Goal: Task Accomplishment & Management: Complete application form

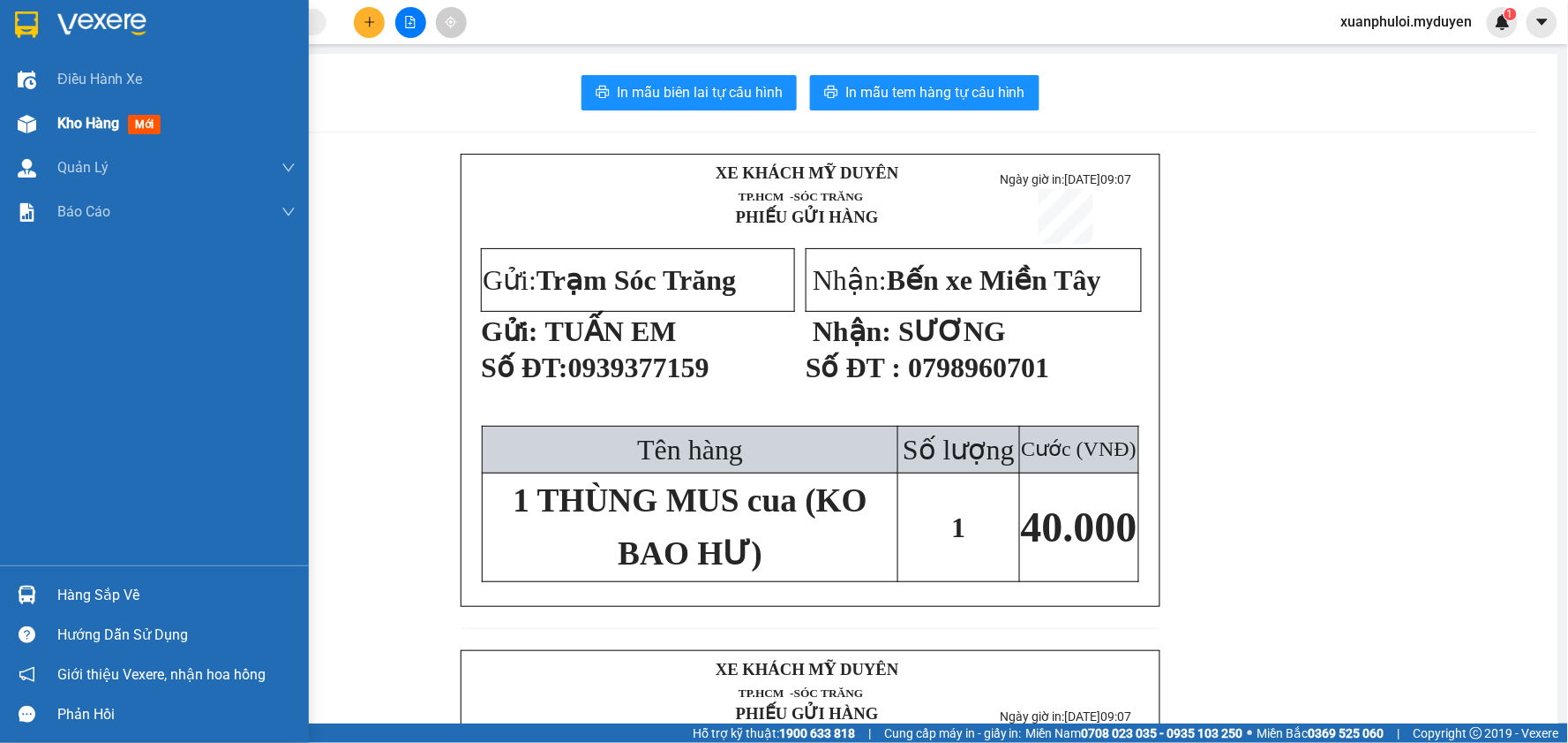
click at [60, 117] on span "Kho hàng" at bounding box center [87, 123] width 61 height 17
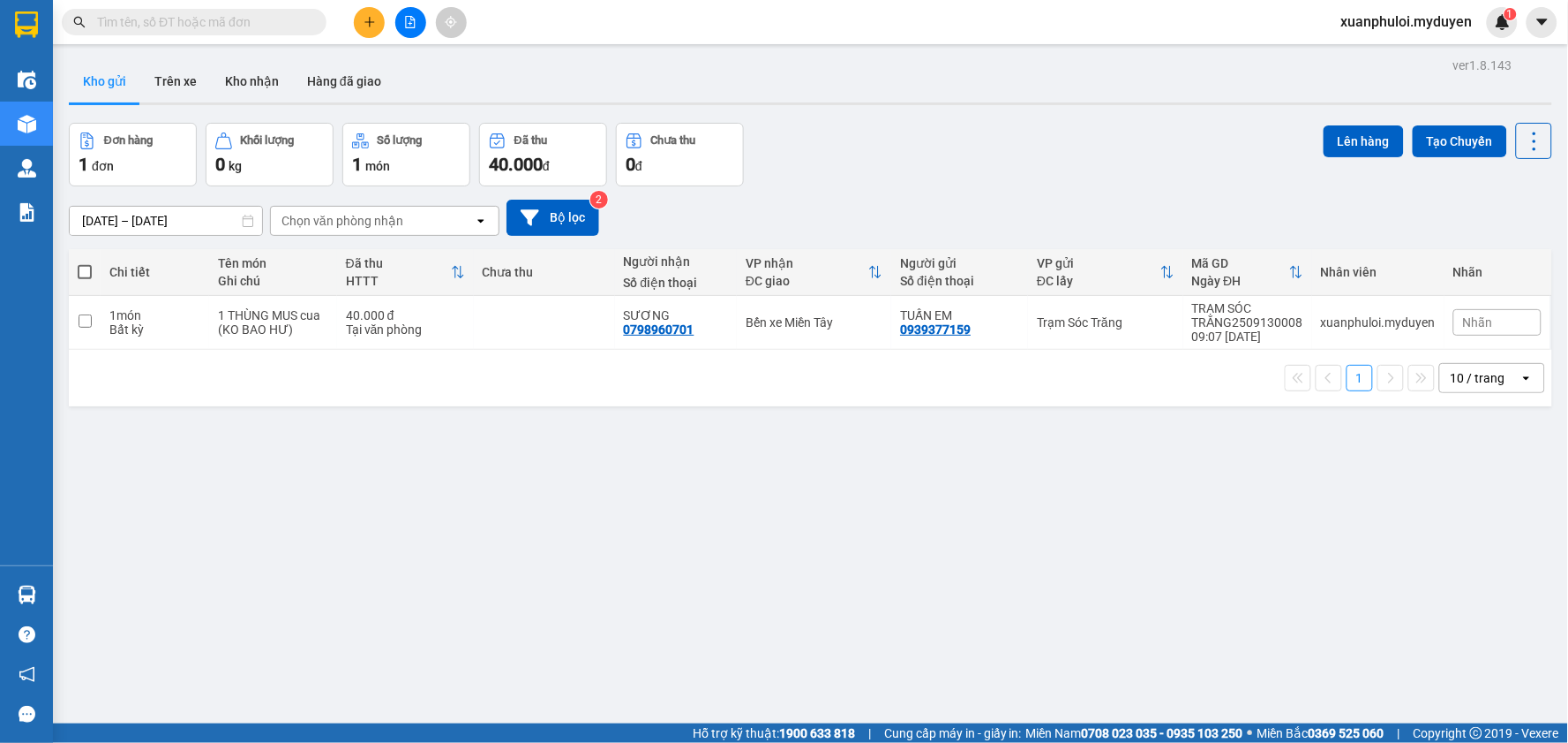
click at [366, 20] on icon "plus" at bounding box center [370, 22] width 12 height 12
click at [415, 72] on div "Tạo đơn hàng" at bounding box center [439, 67] width 76 height 20
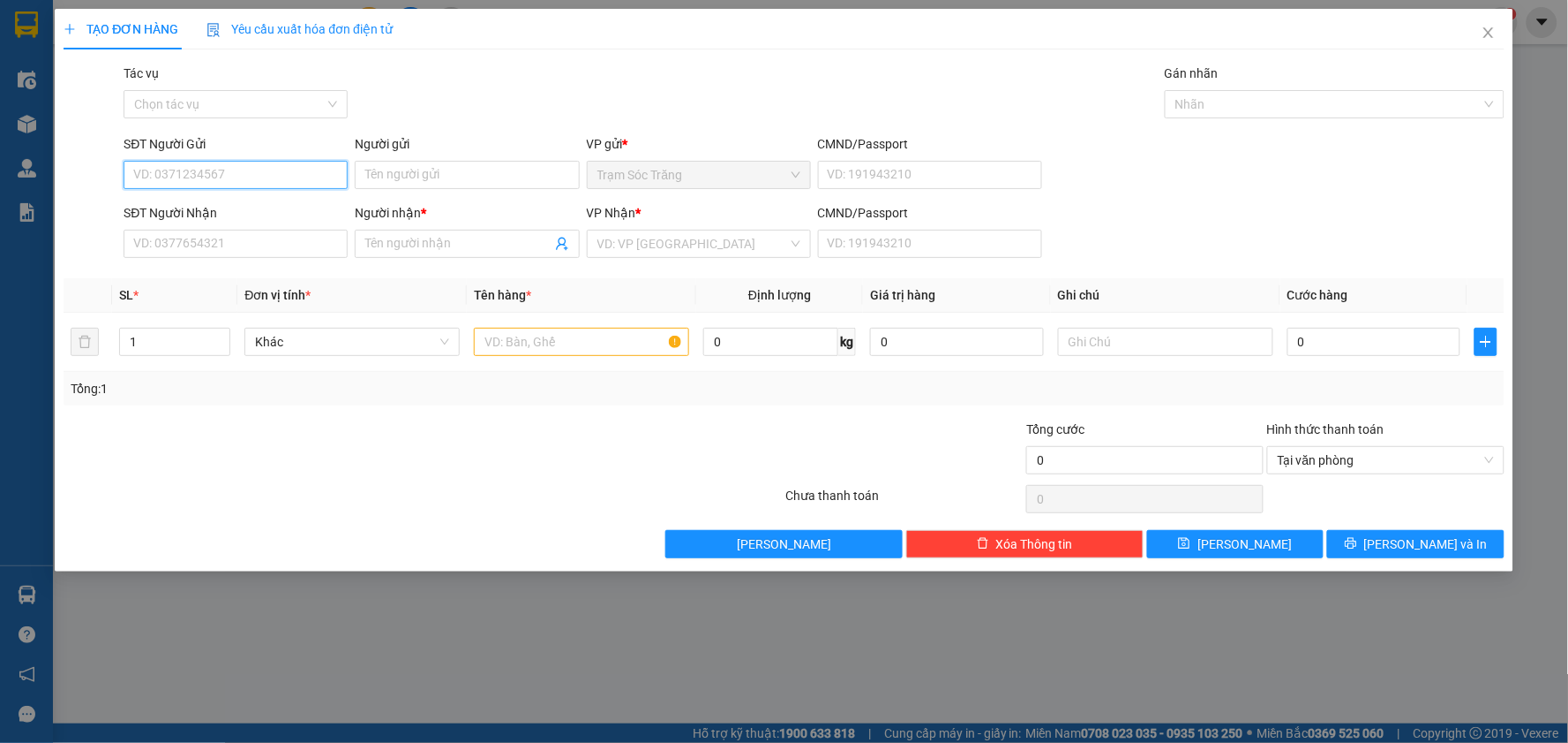
click at [286, 171] on input "SĐT Người Gửi" at bounding box center [236, 175] width 224 height 28
type input "0763268039"
click at [292, 196] on div "0763268039 - LINH" at bounding box center [236, 210] width 224 height 28
type input "LINH"
type input "0912938039"
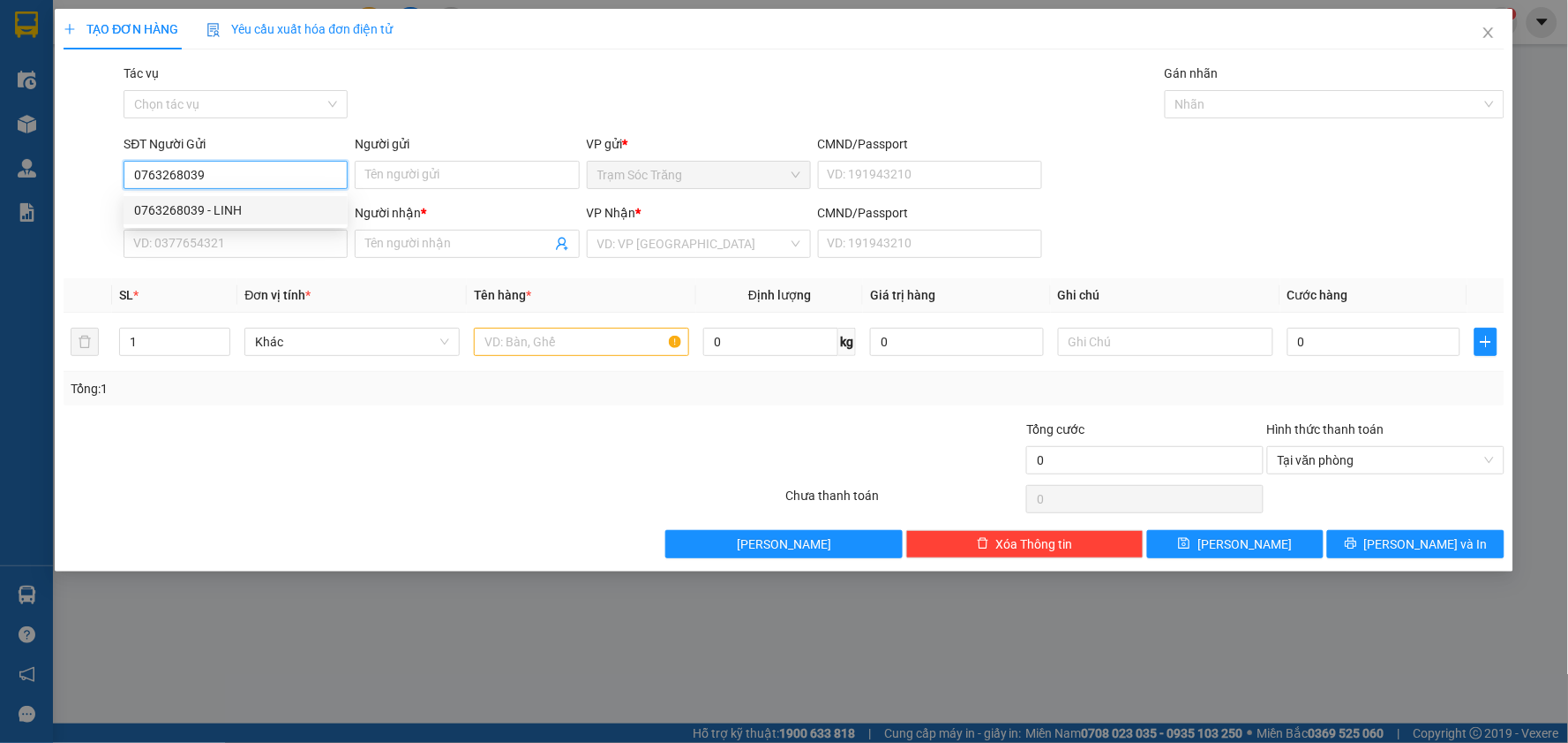
type input "CÚC"
type input "40.000"
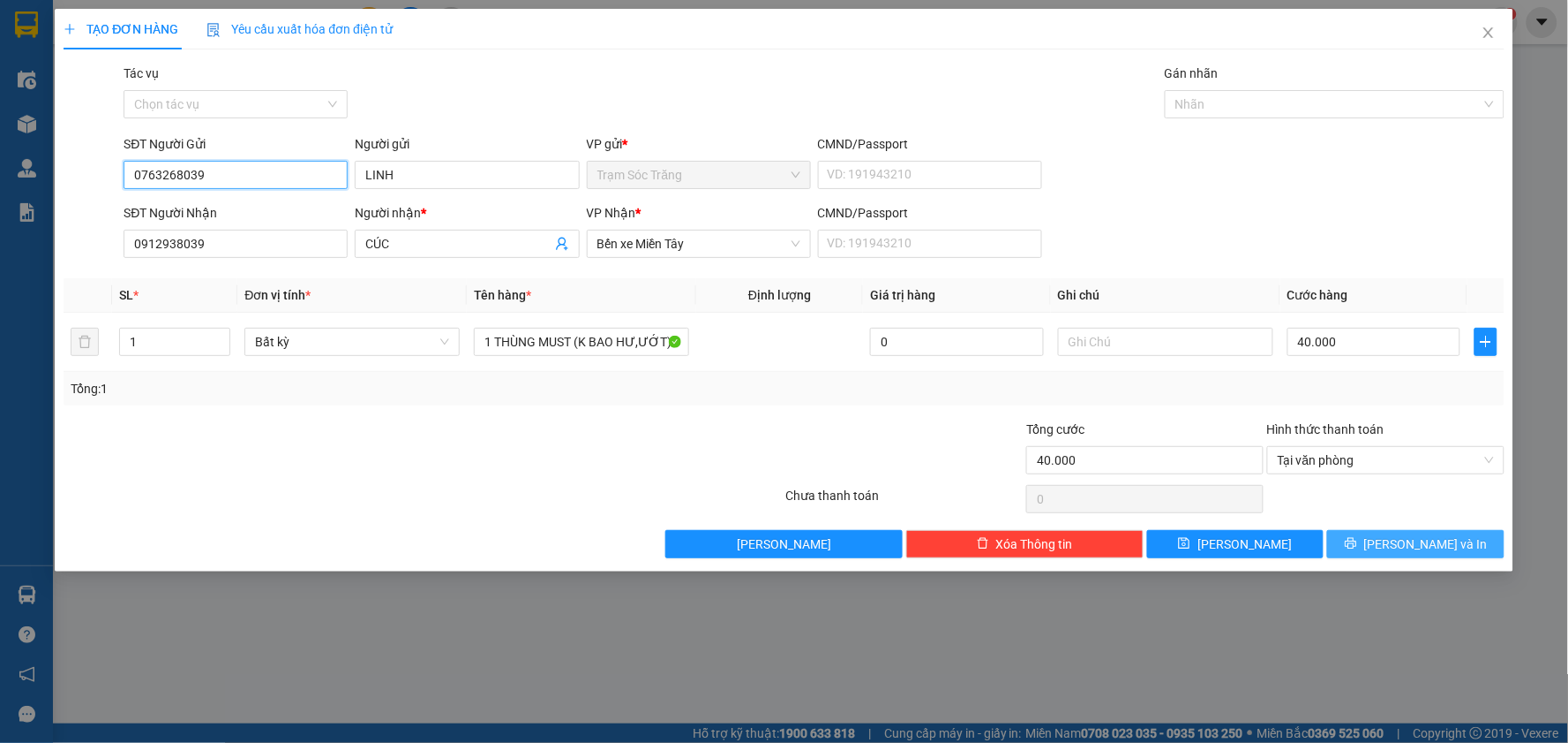
type input "0763268039"
click at [1417, 541] on span "[PERSON_NAME] và In" at bounding box center [1426, 544] width 124 height 20
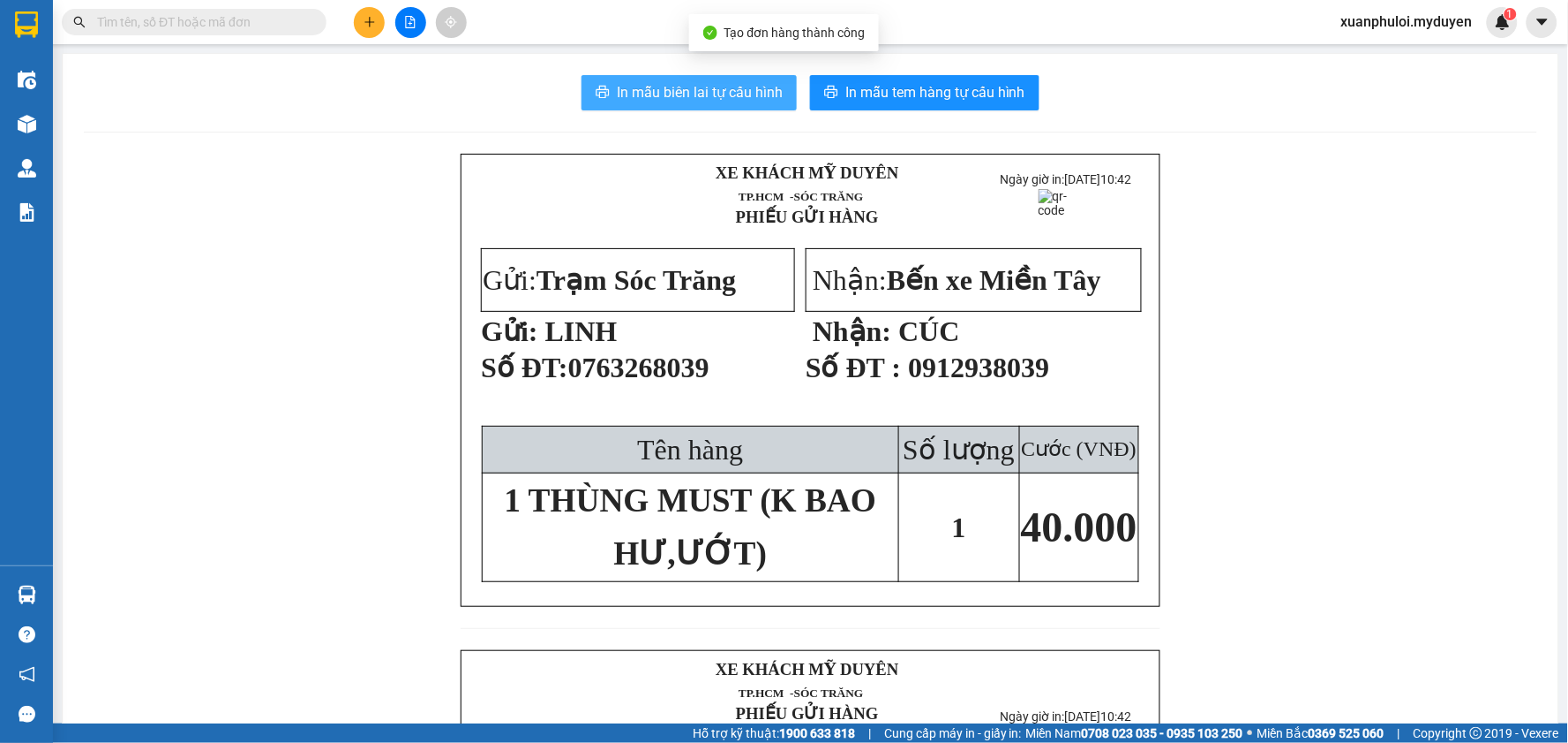
click at [718, 94] on span "In mẫu biên lai tự cấu hình" at bounding box center [700, 92] width 166 height 22
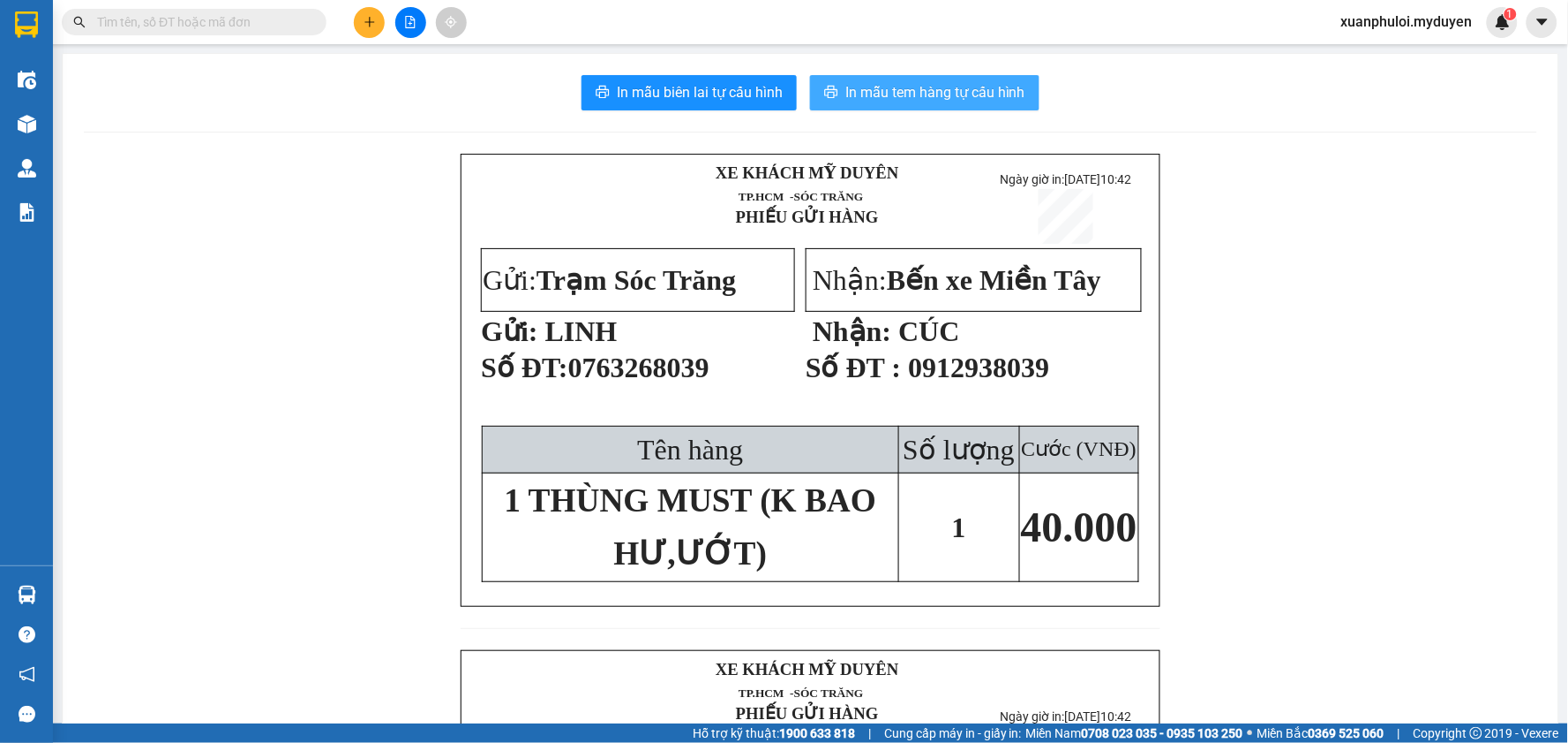
click at [932, 84] on span "In mẫu tem hàng tự cấu hình" at bounding box center [936, 92] width 180 height 22
click at [362, 16] on button at bounding box center [369, 22] width 31 height 31
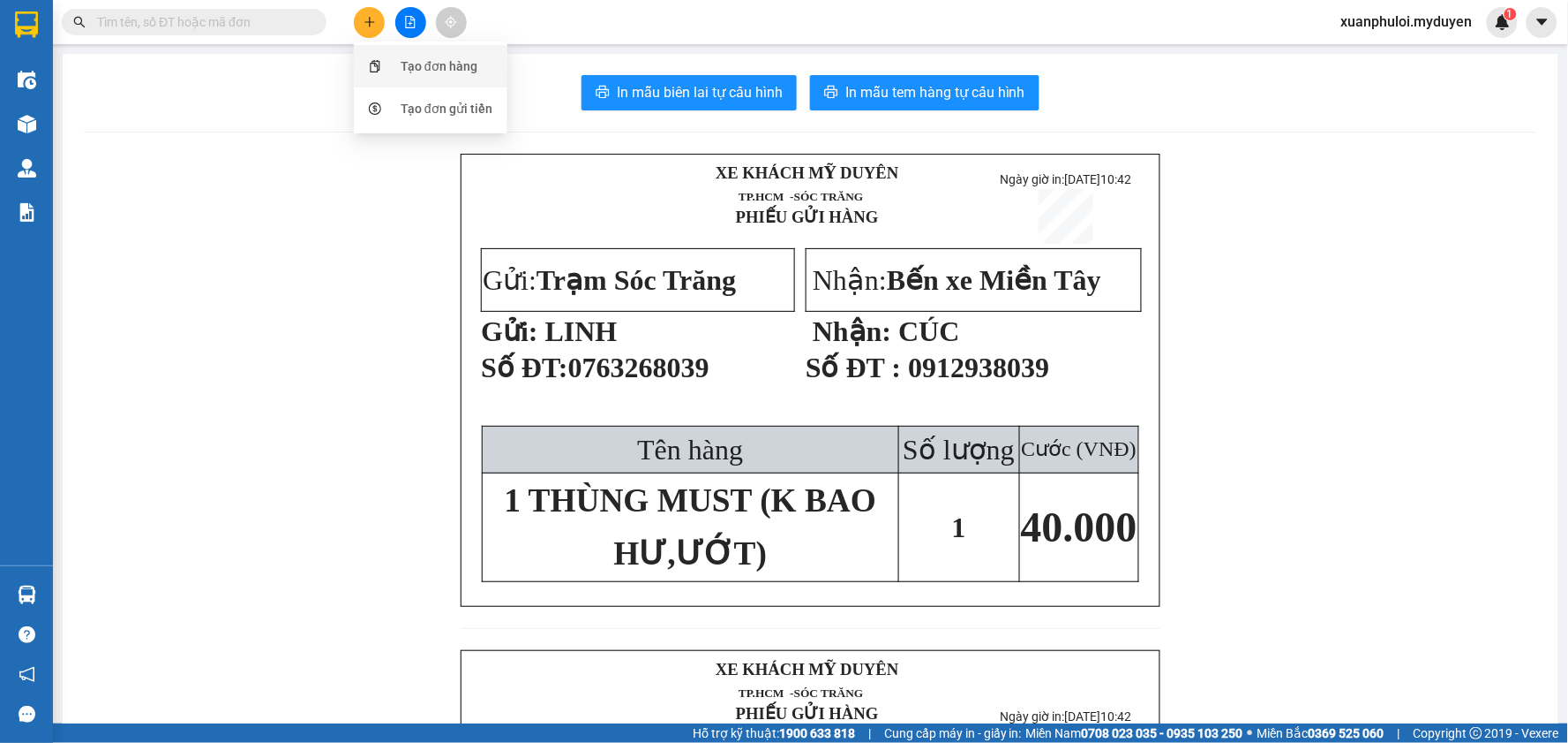
click at [408, 61] on div "Tạo đơn hàng" at bounding box center [439, 67] width 76 height 20
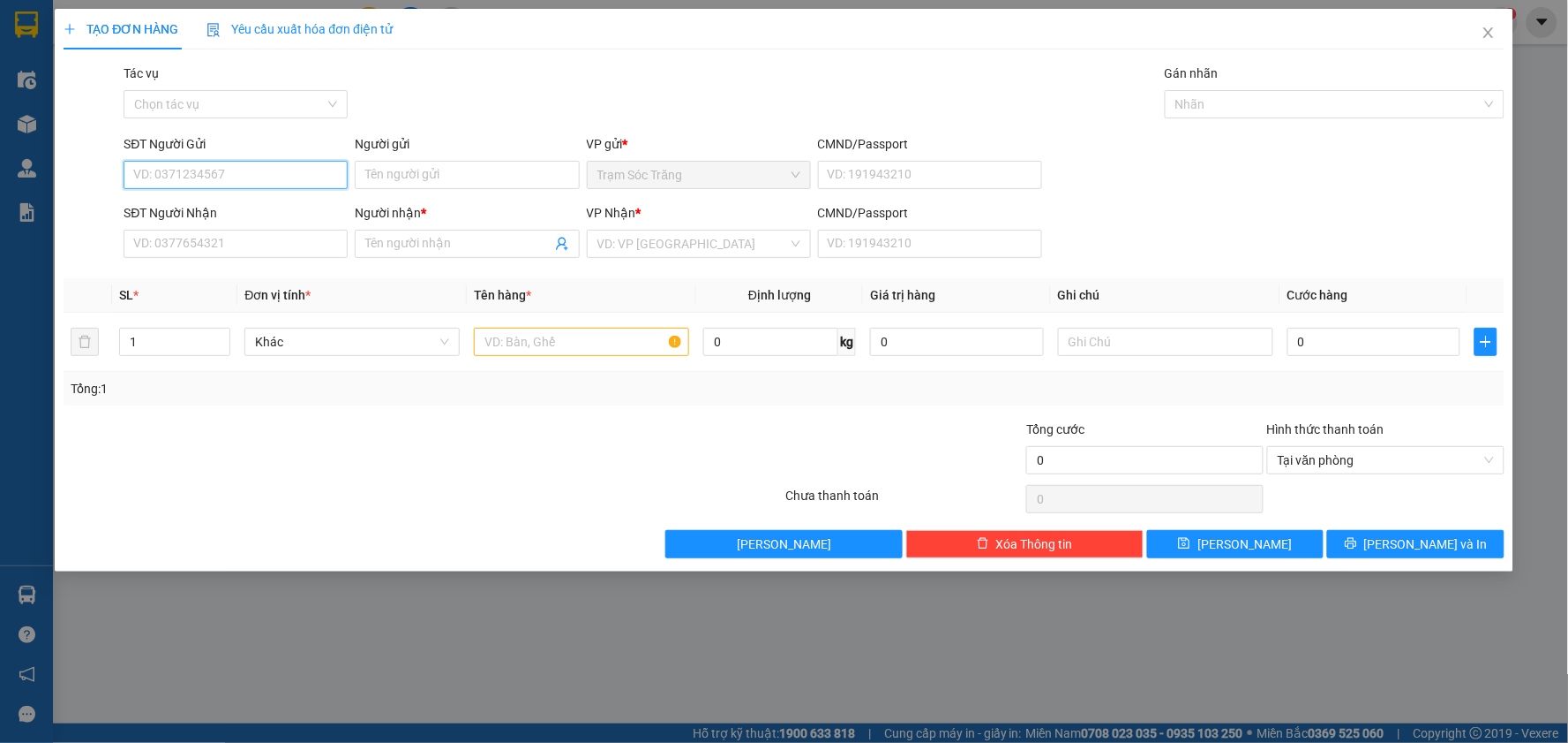
click at [270, 182] on input "SĐT Người Gửi" at bounding box center [236, 175] width 224 height 28
click at [236, 205] on div "0855825452 - MINH" at bounding box center [236, 210] width 203 height 20
type input "0855825452"
type input "MINH"
type input "0918052152"
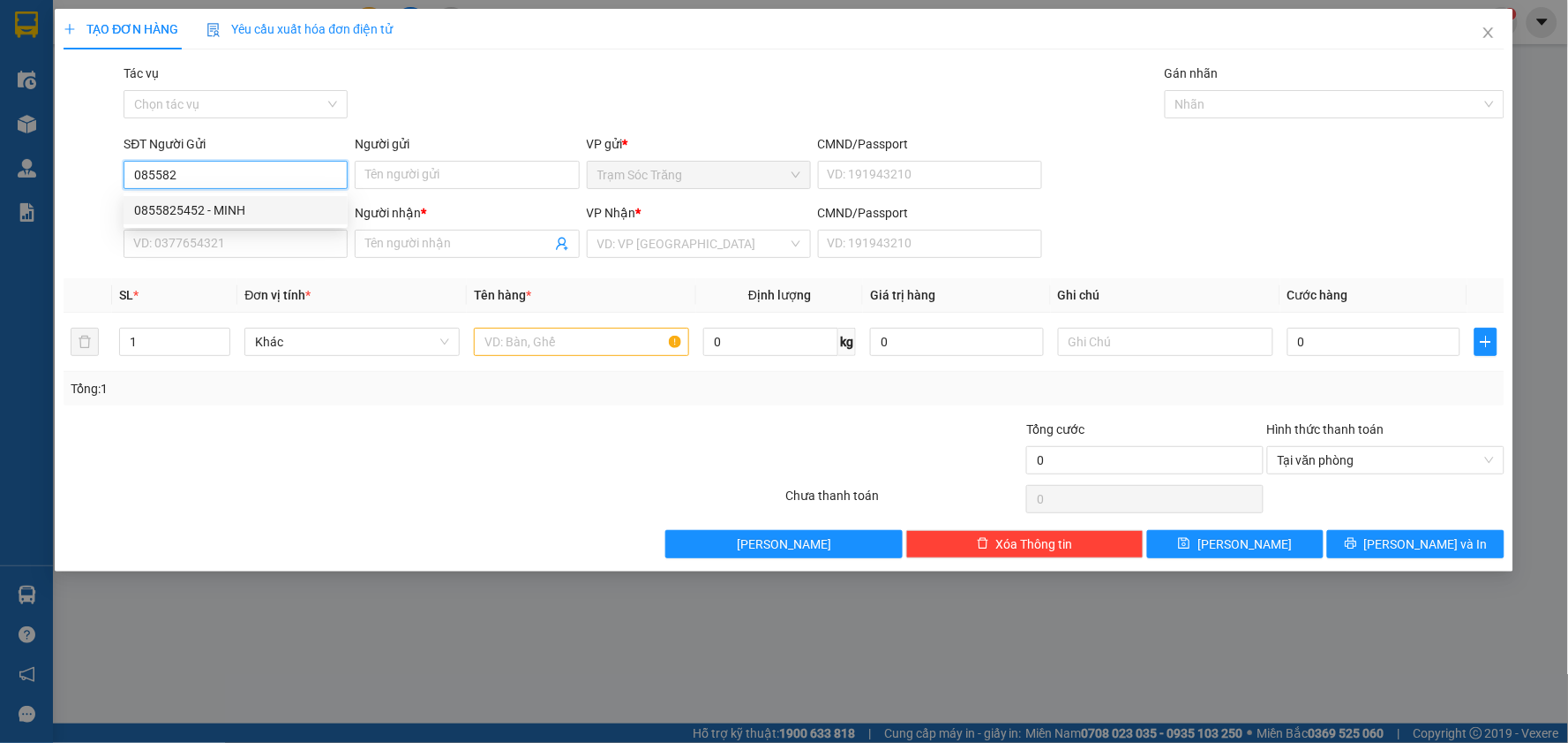
type input "THANH"
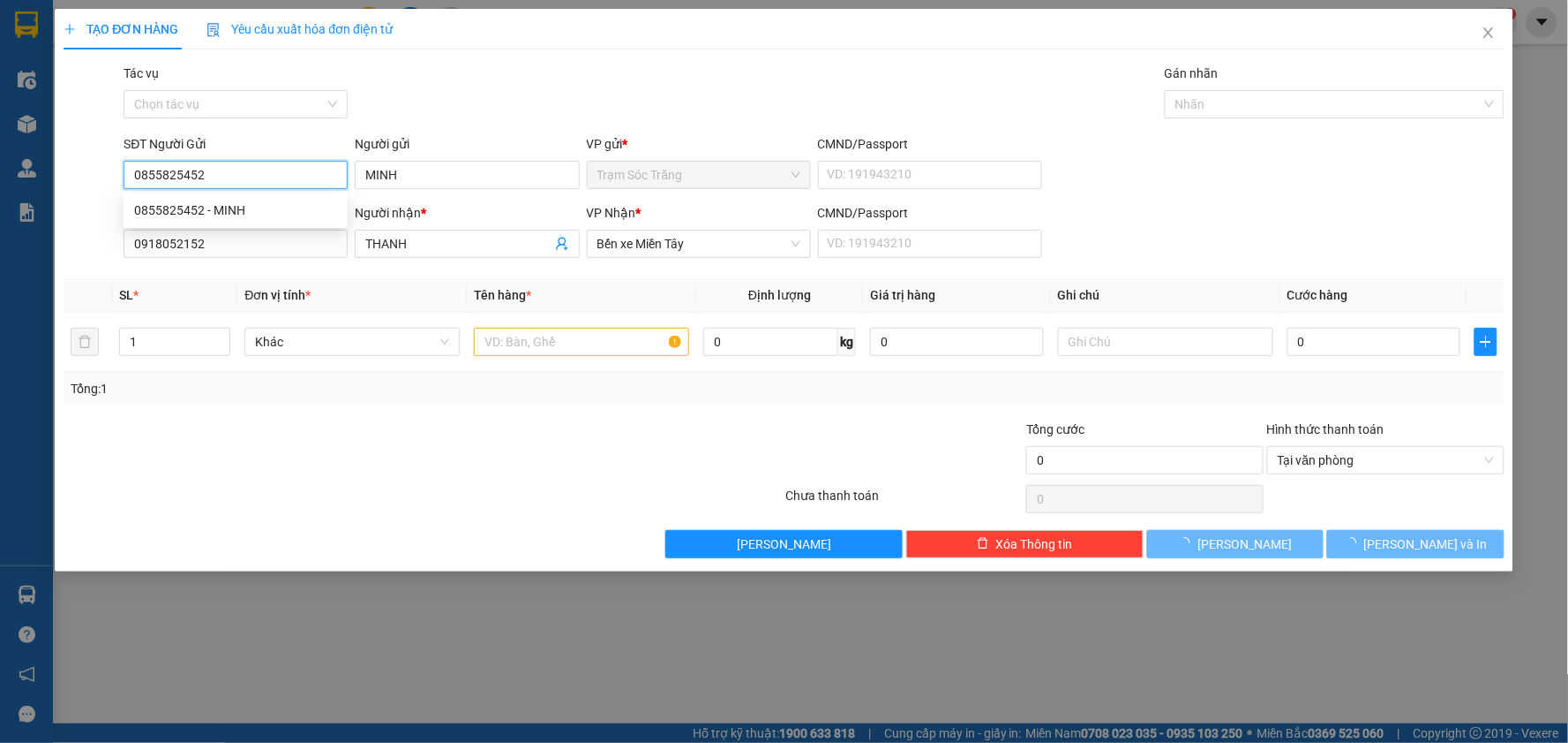
type input "250.000"
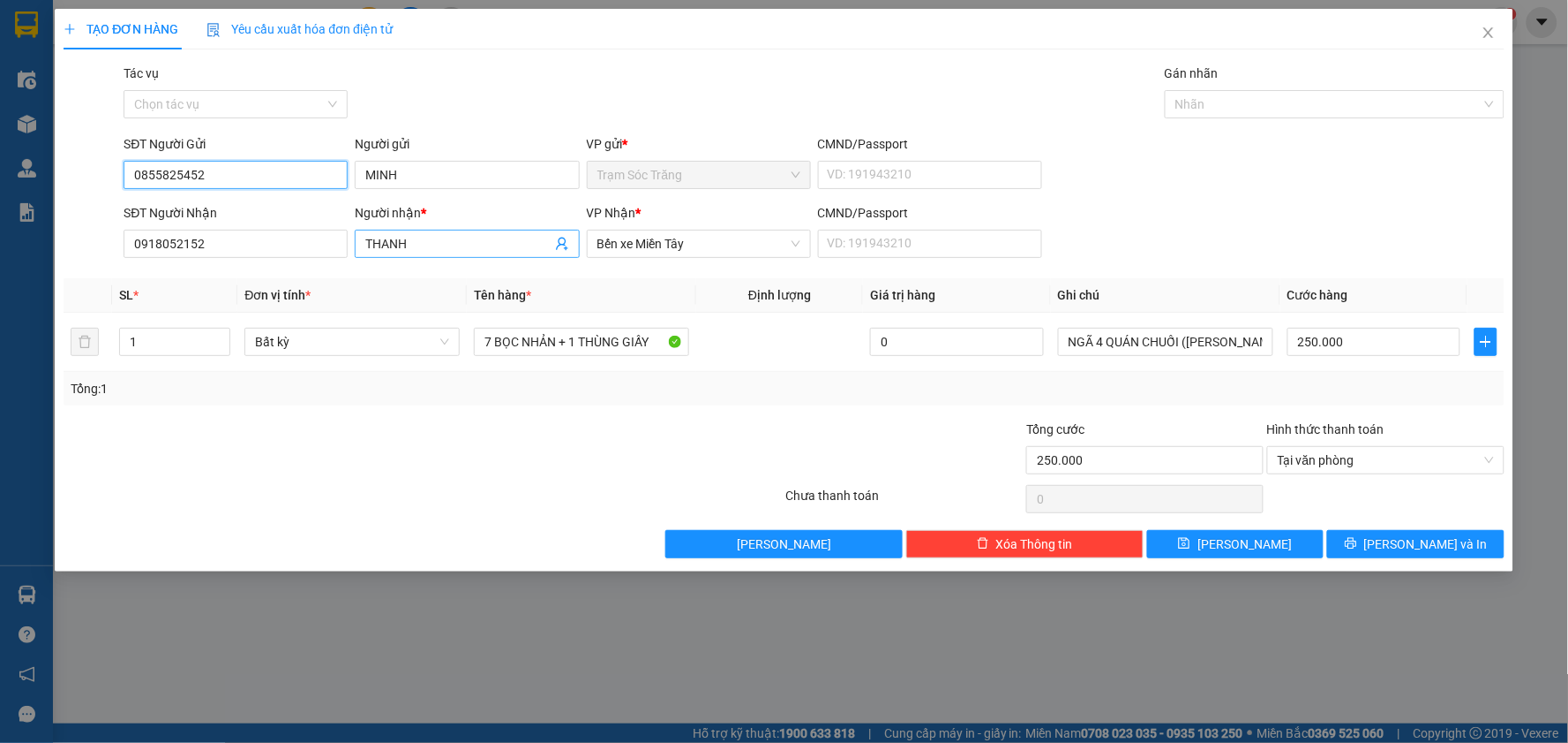
type input "0855825452"
click at [435, 241] on input "THANH" at bounding box center [458, 244] width 185 height 20
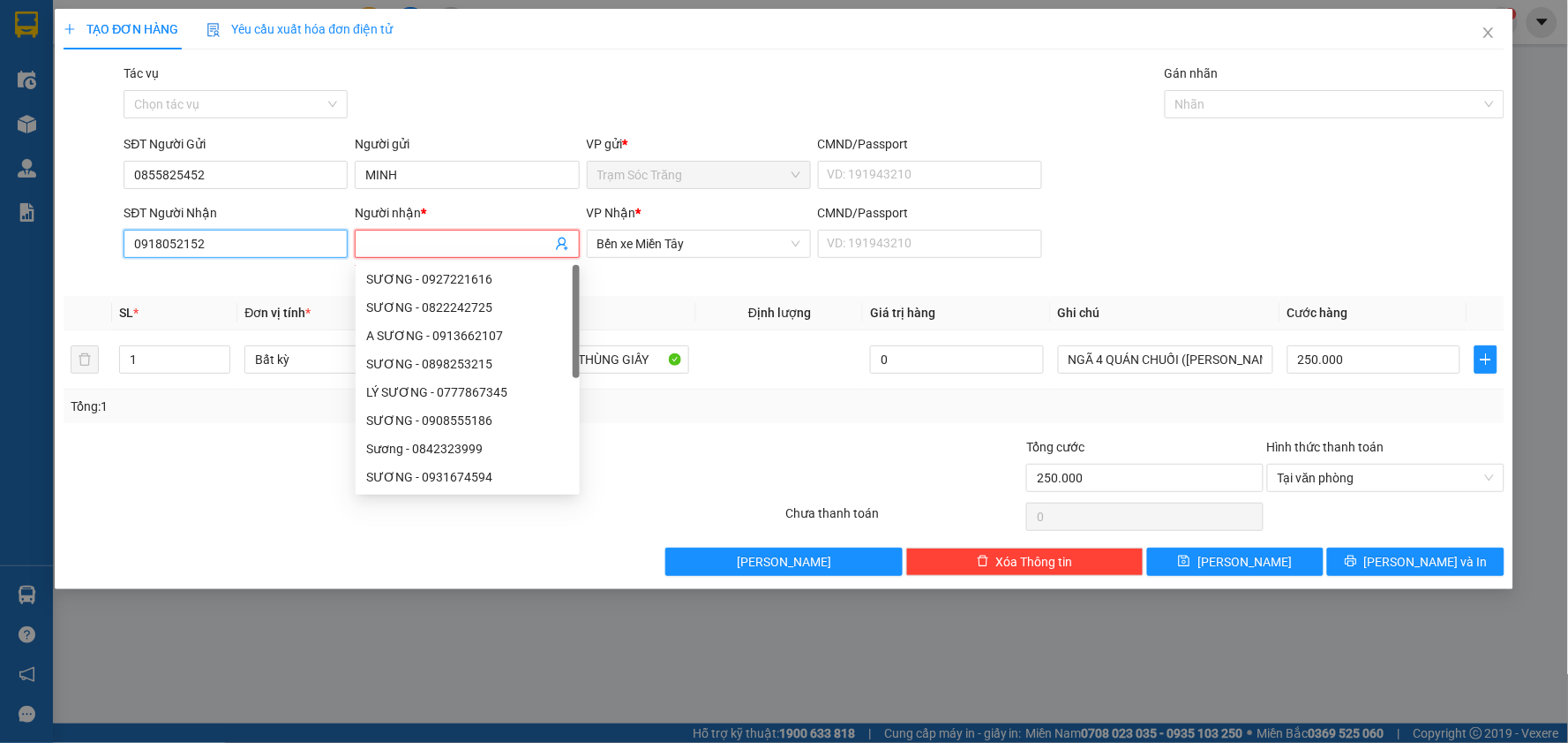
click at [314, 239] on input "0918052152" at bounding box center [236, 244] width 224 height 28
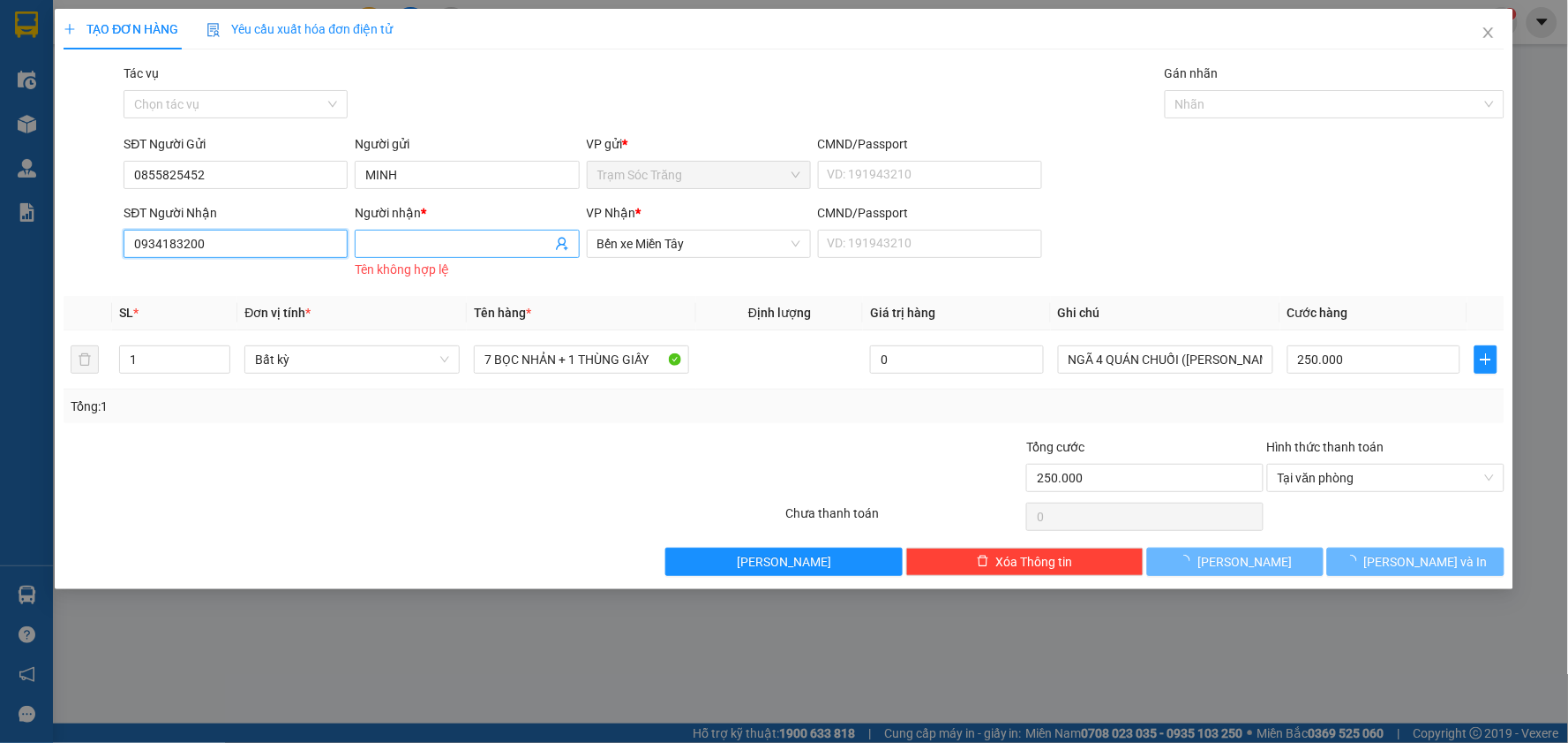
type input "0934183200"
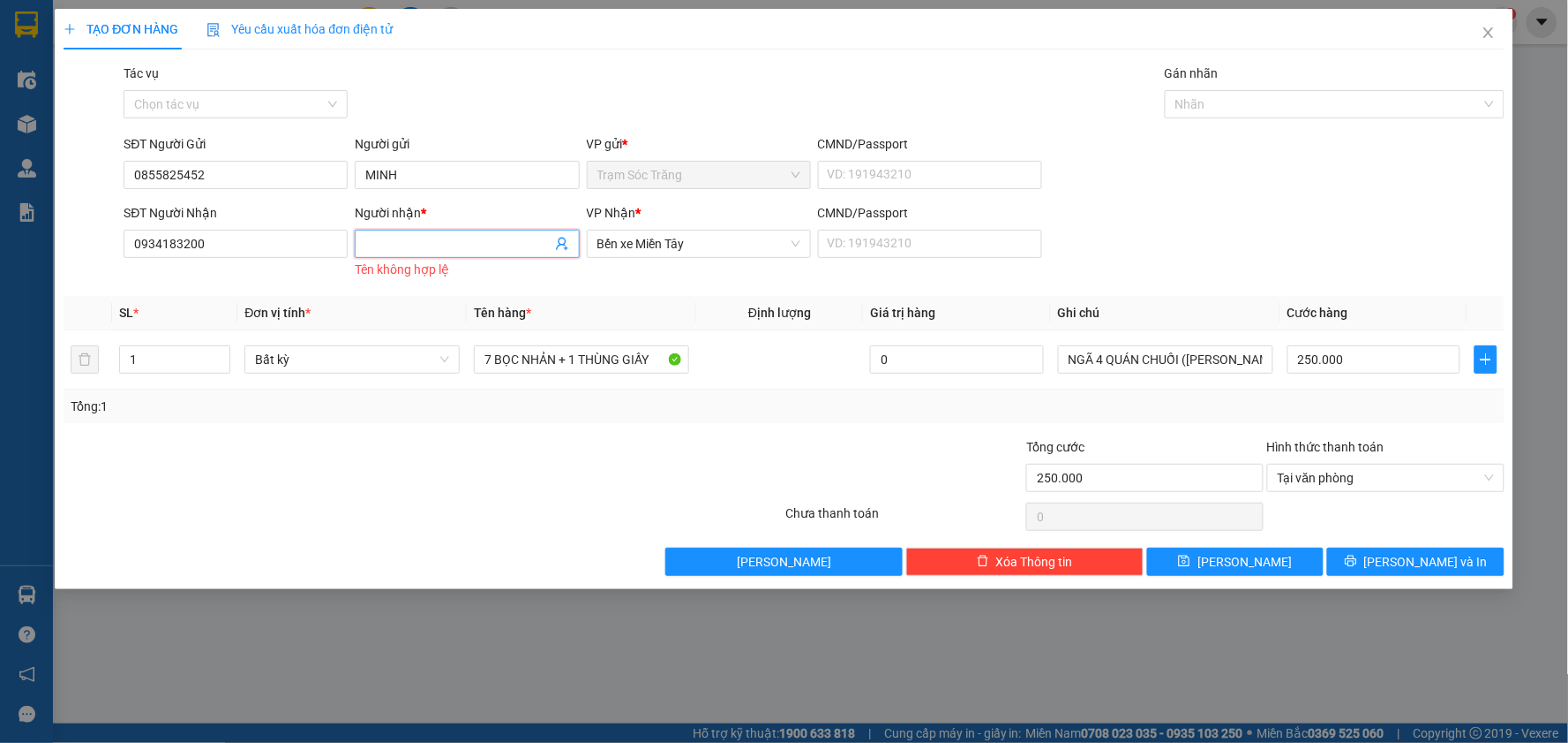
click at [371, 240] on input "Người nhận *" at bounding box center [458, 244] width 185 height 20
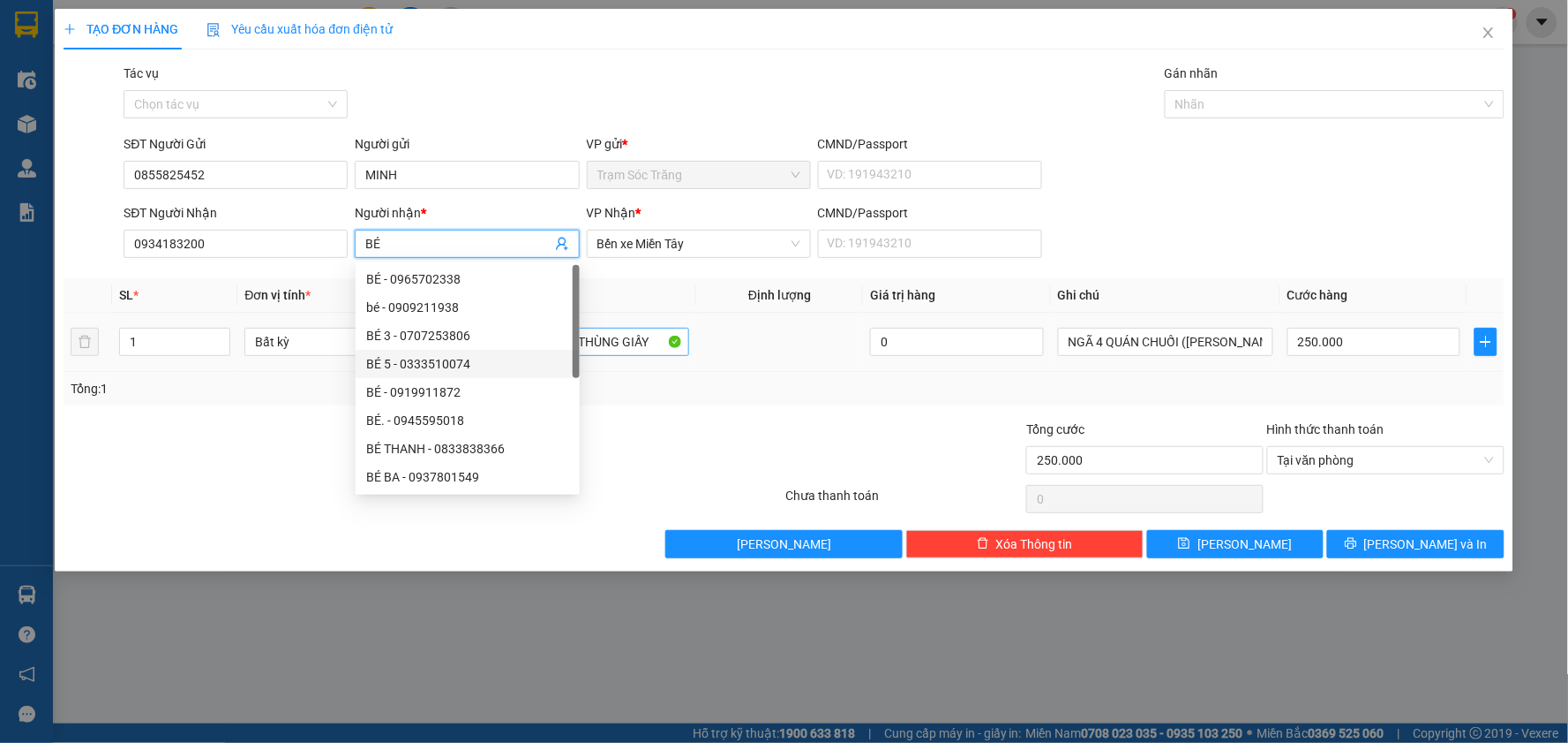
type input "BÉ"
click at [606, 327] on input "7 BỌC NHẢN + 1 THÙNG GIẤY" at bounding box center [582, 342] width 215 height 28
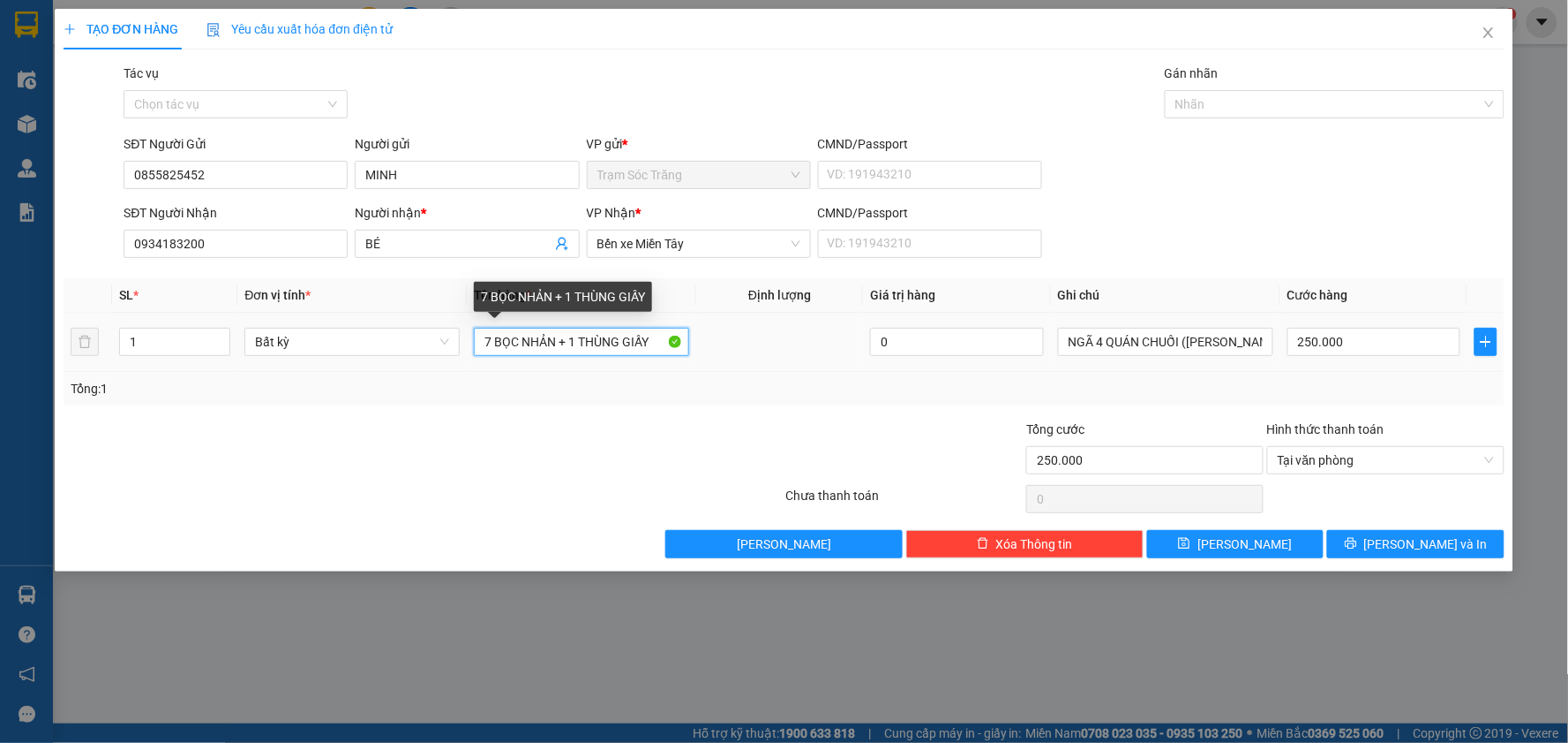
click at [653, 334] on input "7 BỌC NHẢN + 1 THÙNG GIẤY" at bounding box center [582, 342] width 215 height 28
type input "1 THÙNG GIẤY (K BAO HƯ)"
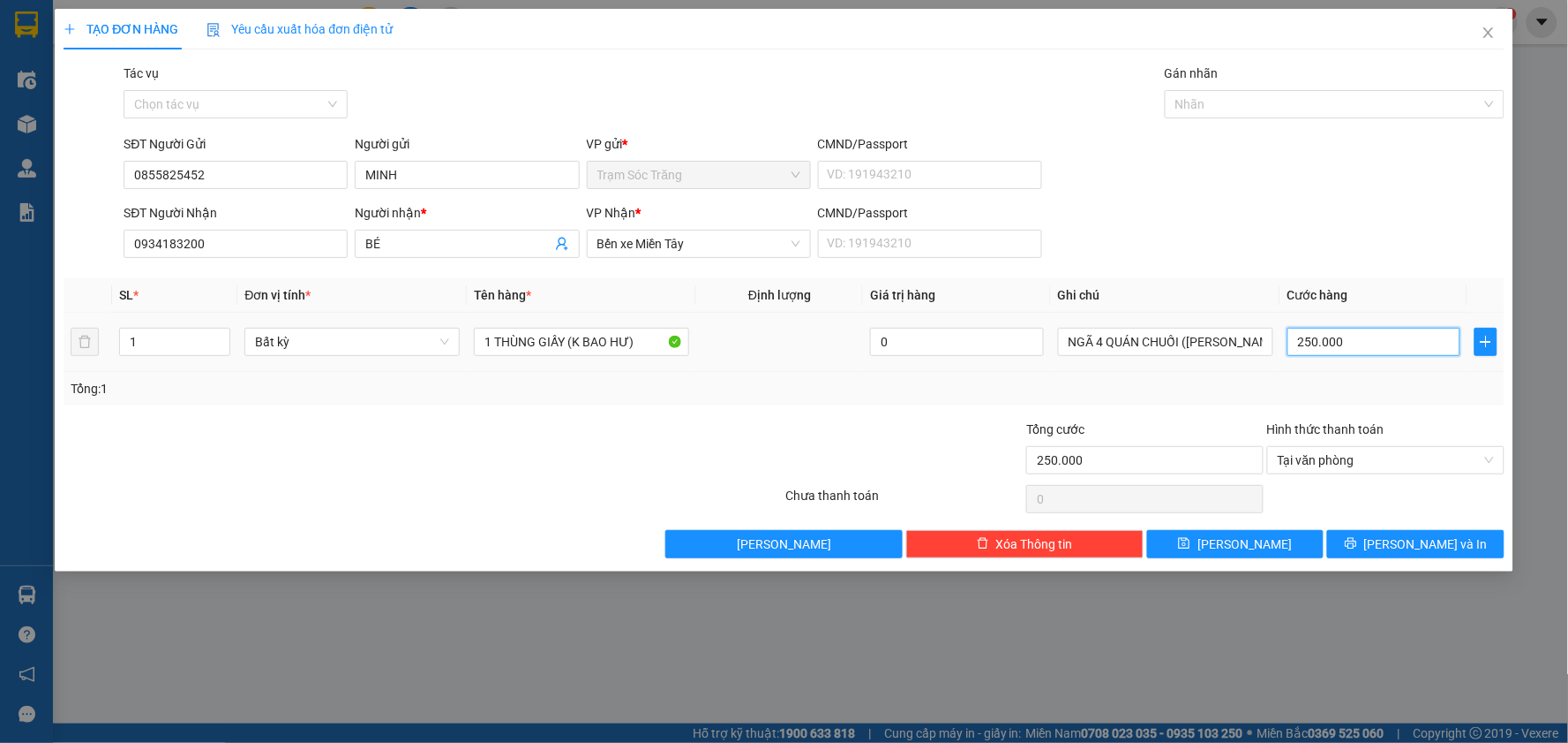
click at [1350, 343] on input "250.000" at bounding box center [1374, 342] width 173 height 28
click at [1215, 348] on input "NGÃ 4 QUÁN CHUỐI ([PERSON_NAME])" at bounding box center [1166, 342] width 215 height 28
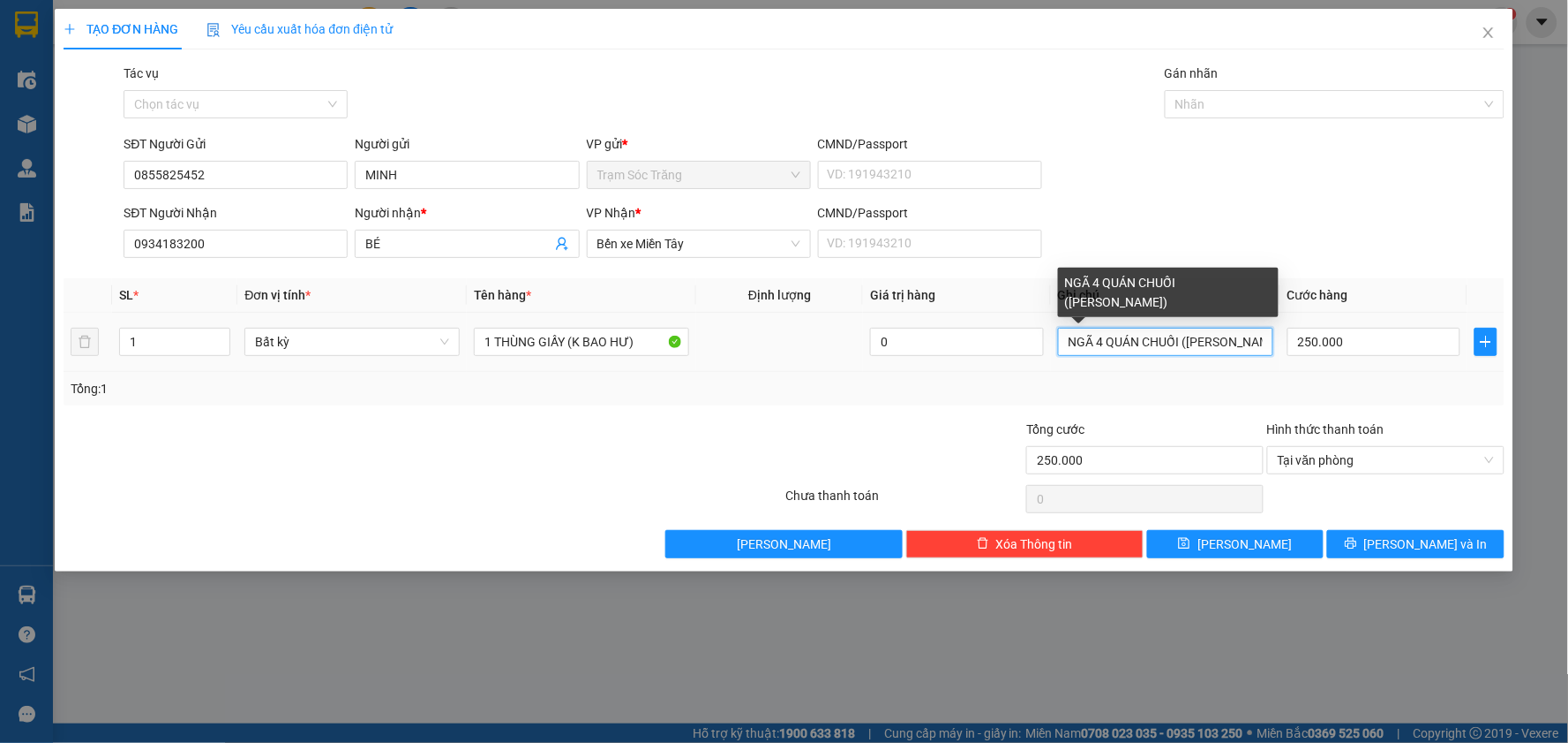
click at [1215, 348] on input "NGÃ 4 QUÁN CHUỐI ([PERSON_NAME])" at bounding box center [1166, 342] width 215 height 28
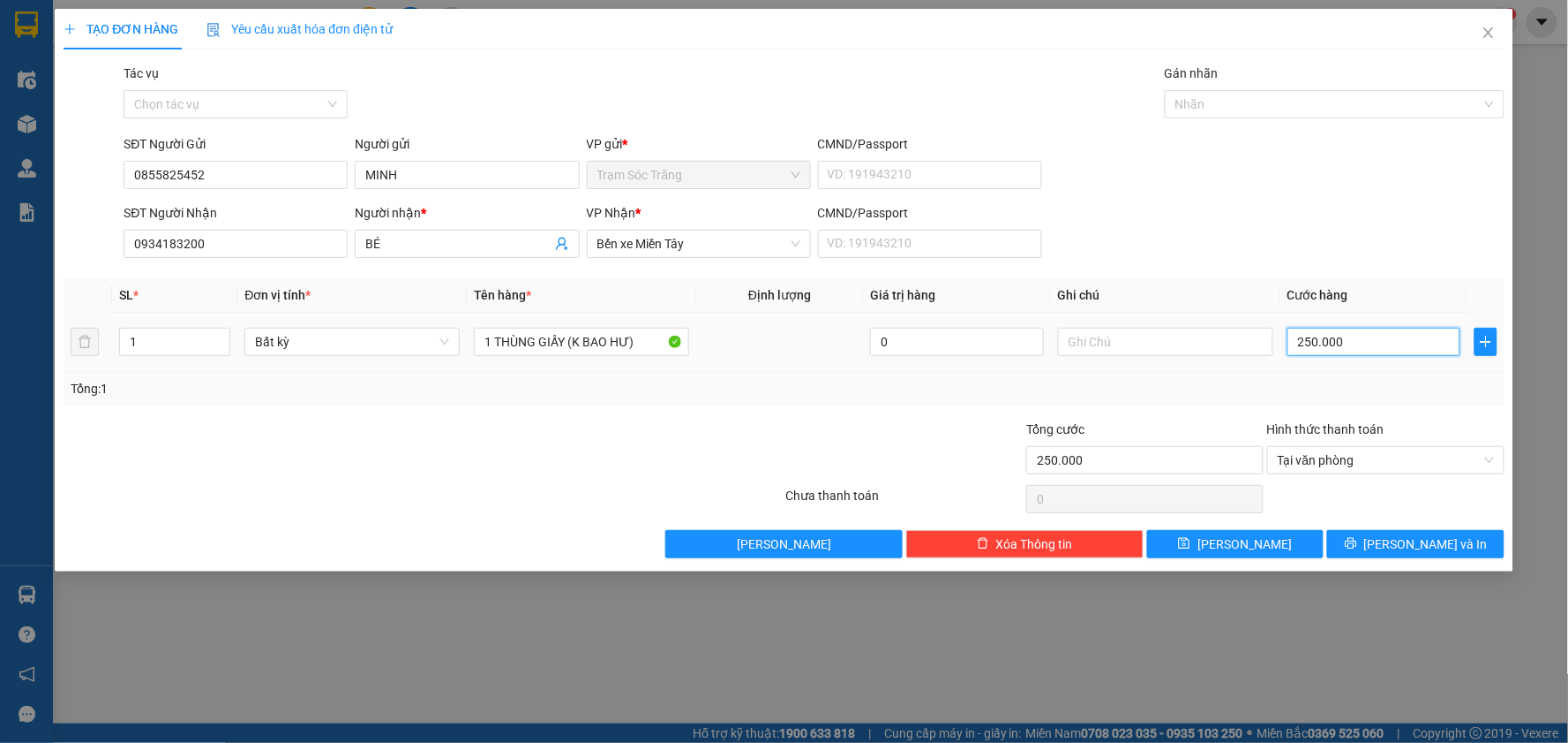
click at [1321, 342] on input "250.000" at bounding box center [1374, 342] width 173 height 28
type input "4"
type input "40"
type input "400"
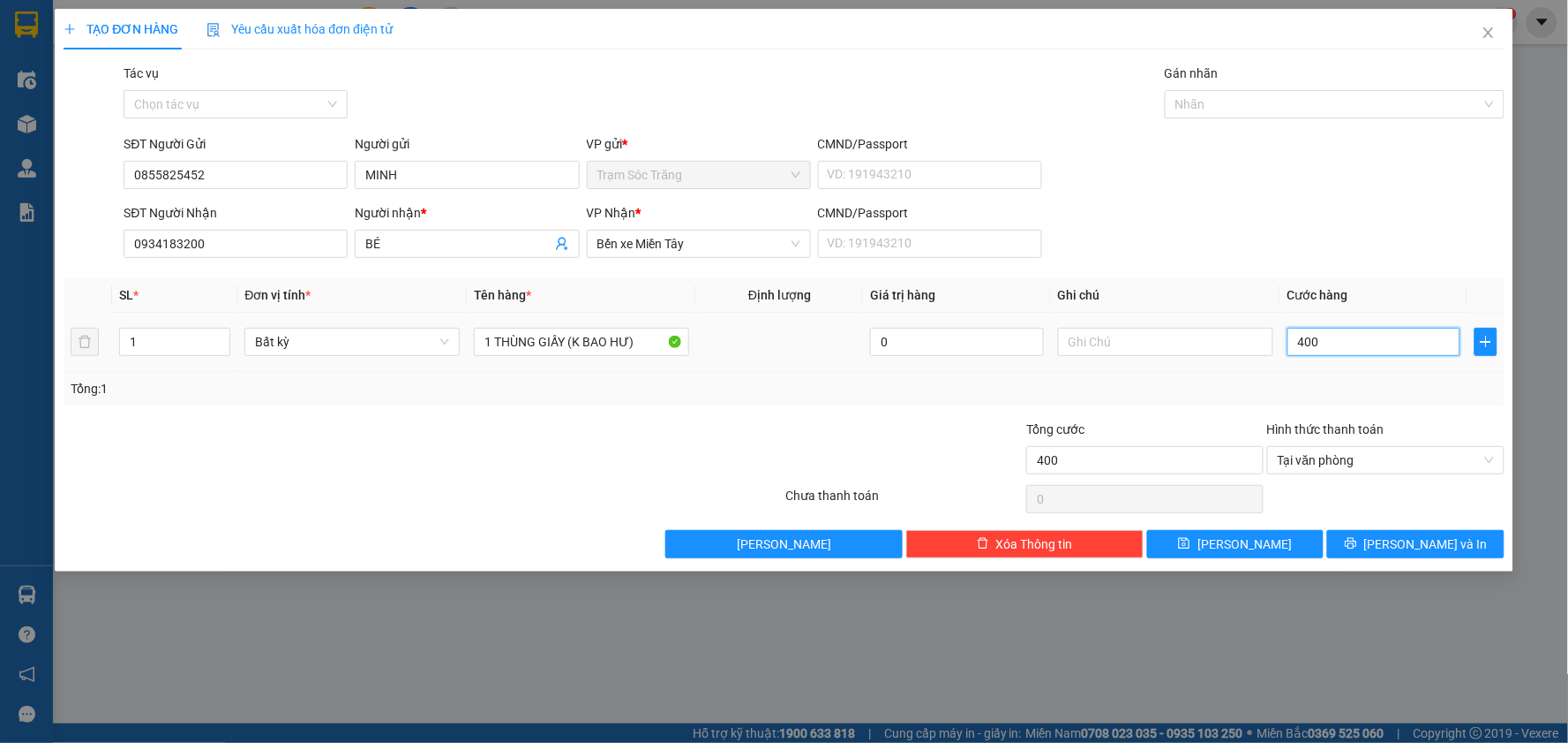
type input "4.000"
type input "40.000"
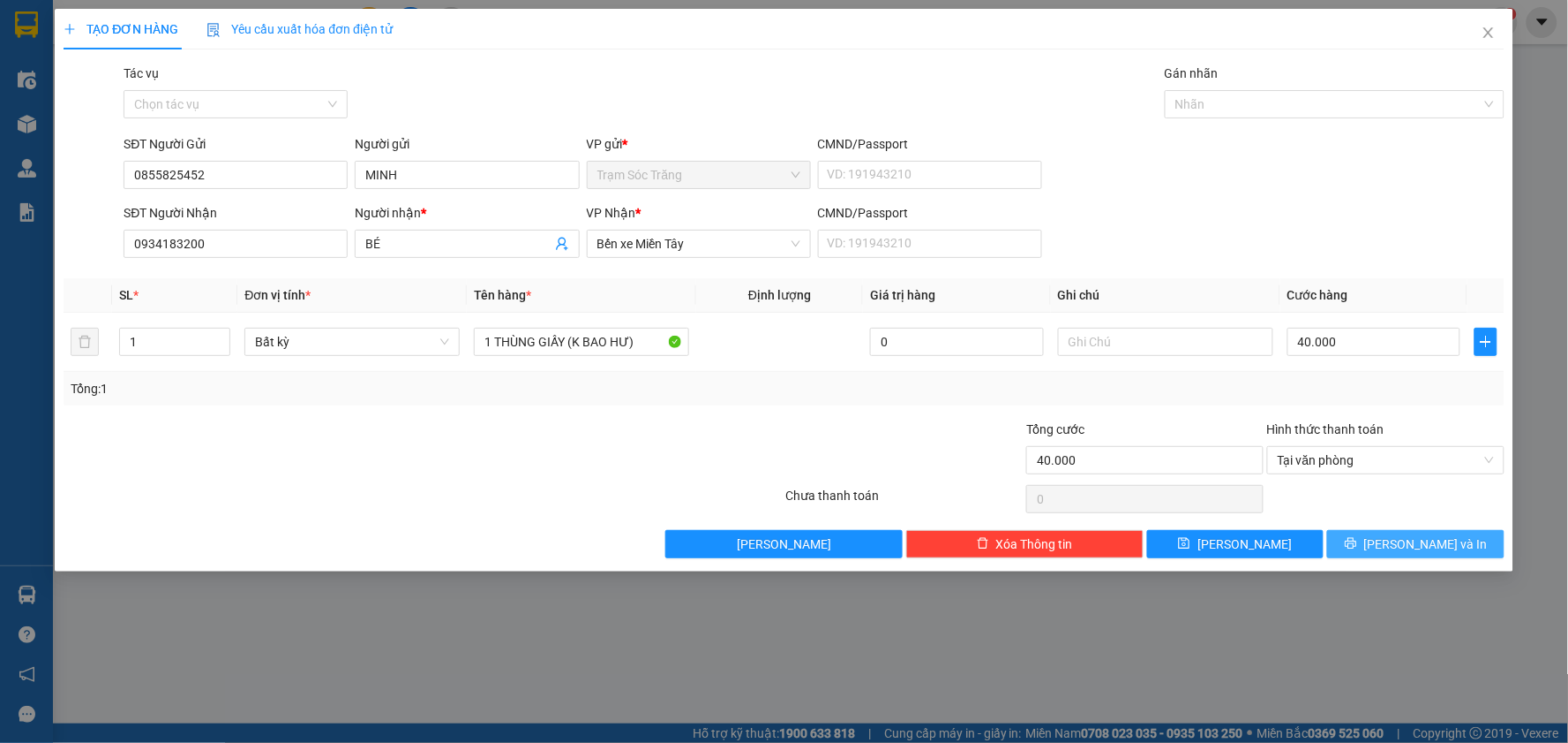
click at [1368, 534] on button "[PERSON_NAME] và In" at bounding box center [1415, 544] width 177 height 28
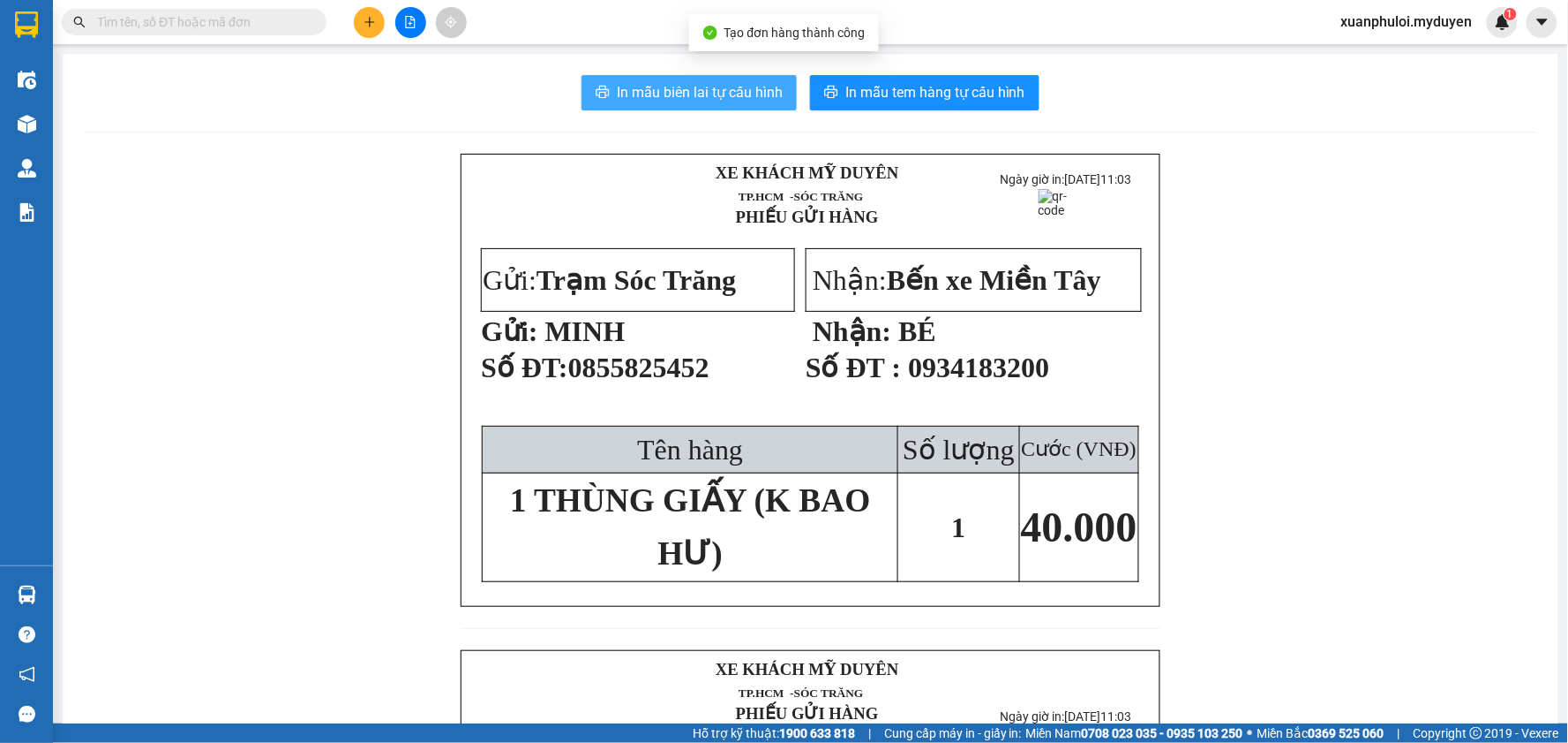
click at [745, 90] on span "In mẫu biên lai tự cấu hình" at bounding box center [700, 92] width 166 height 22
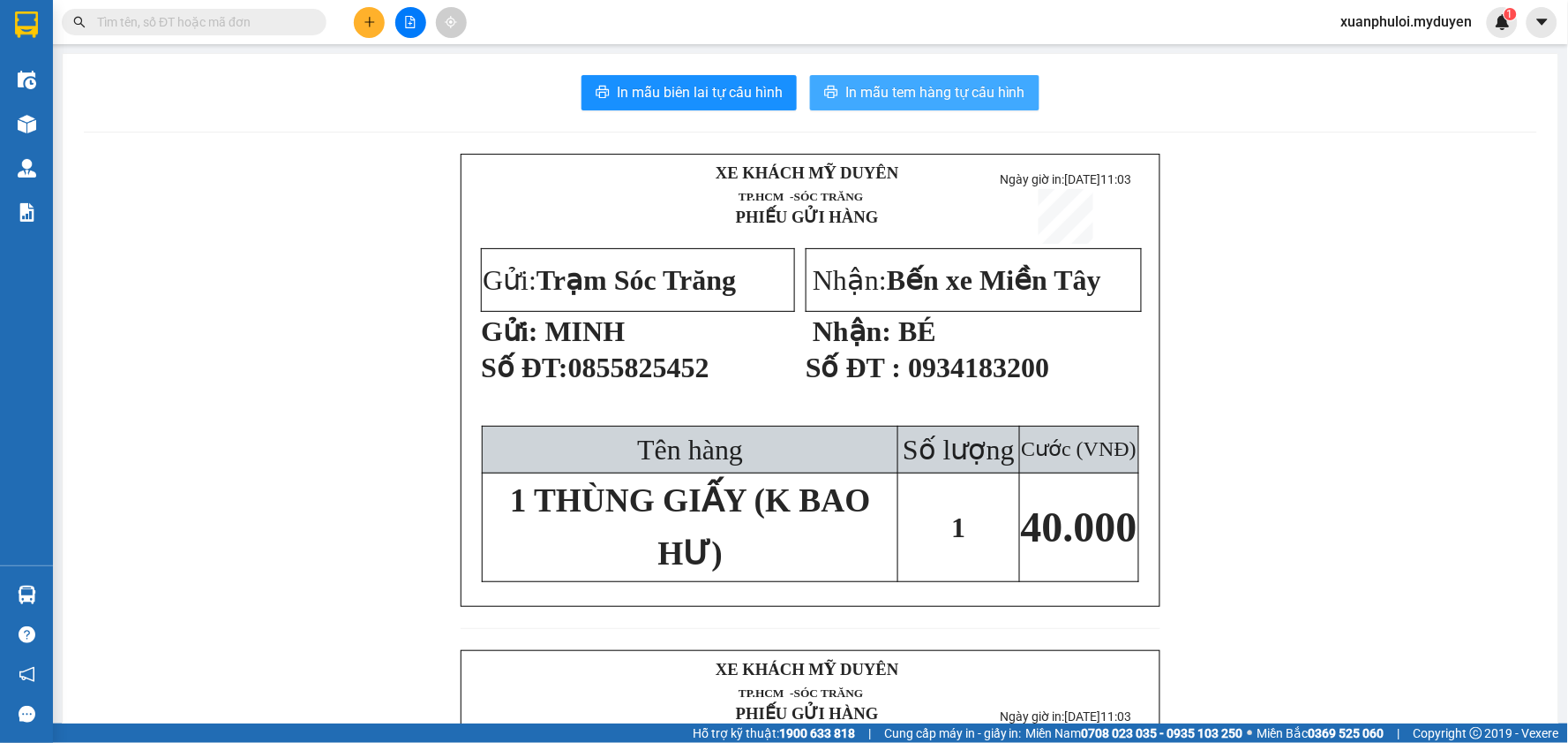
click at [903, 92] on span "In mẫu tem hàng tự cấu hình" at bounding box center [936, 92] width 180 height 22
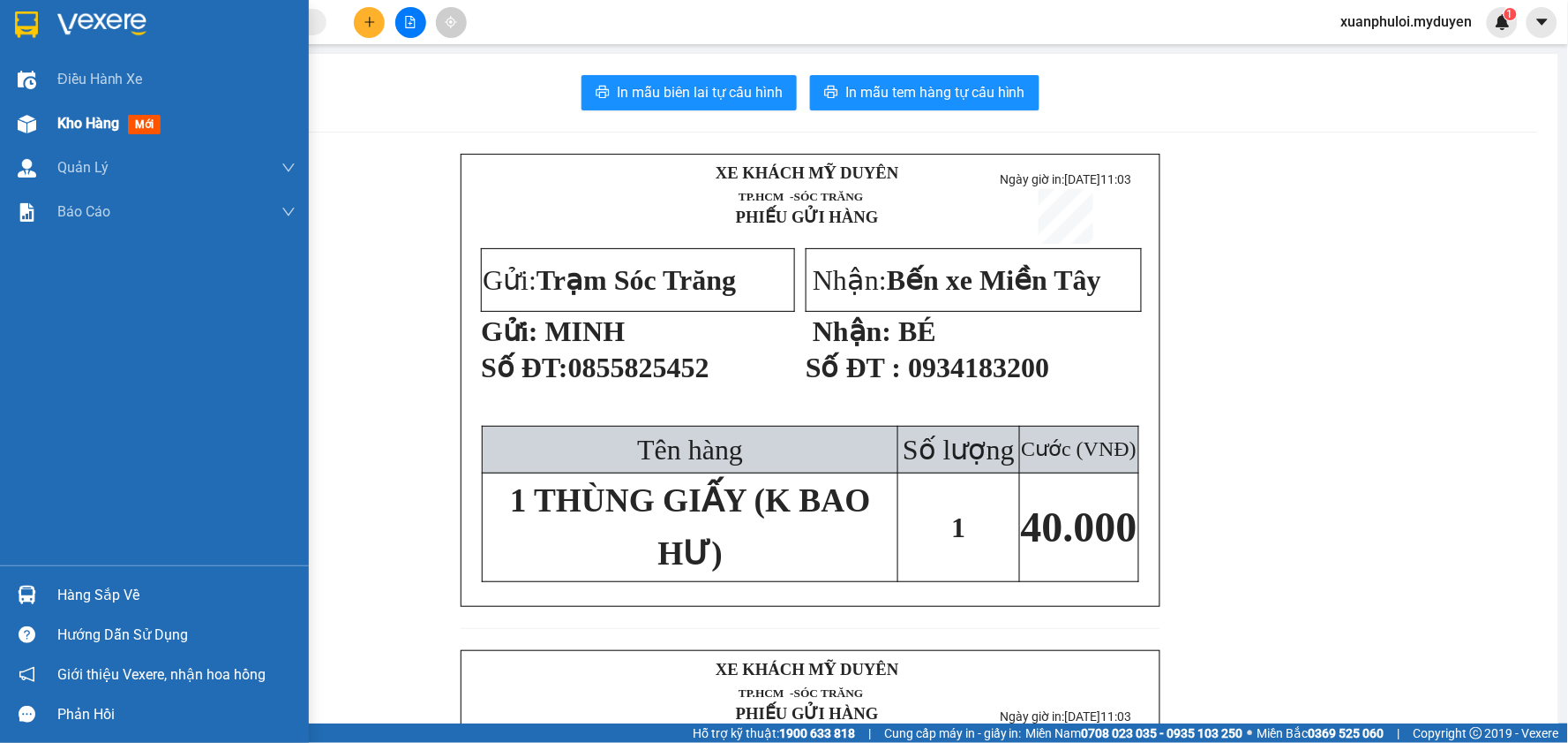
click at [98, 129] on span "Kho hàng" at bounding box center [87, 123] width 61 height 17
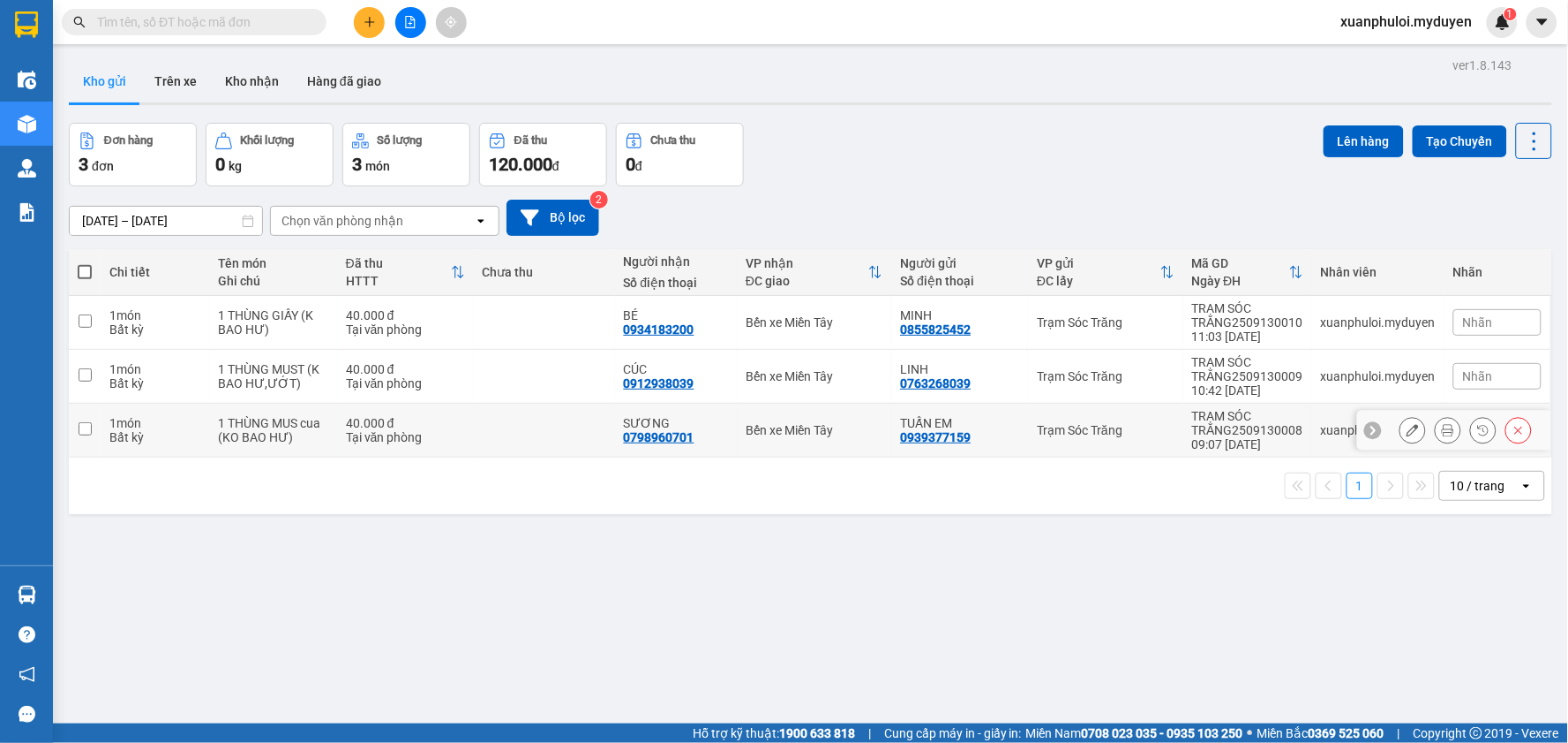
click at [82, 428] on input "checkbox" at bounding box center [84, 428] width 13 height 13
checkbox input "true"
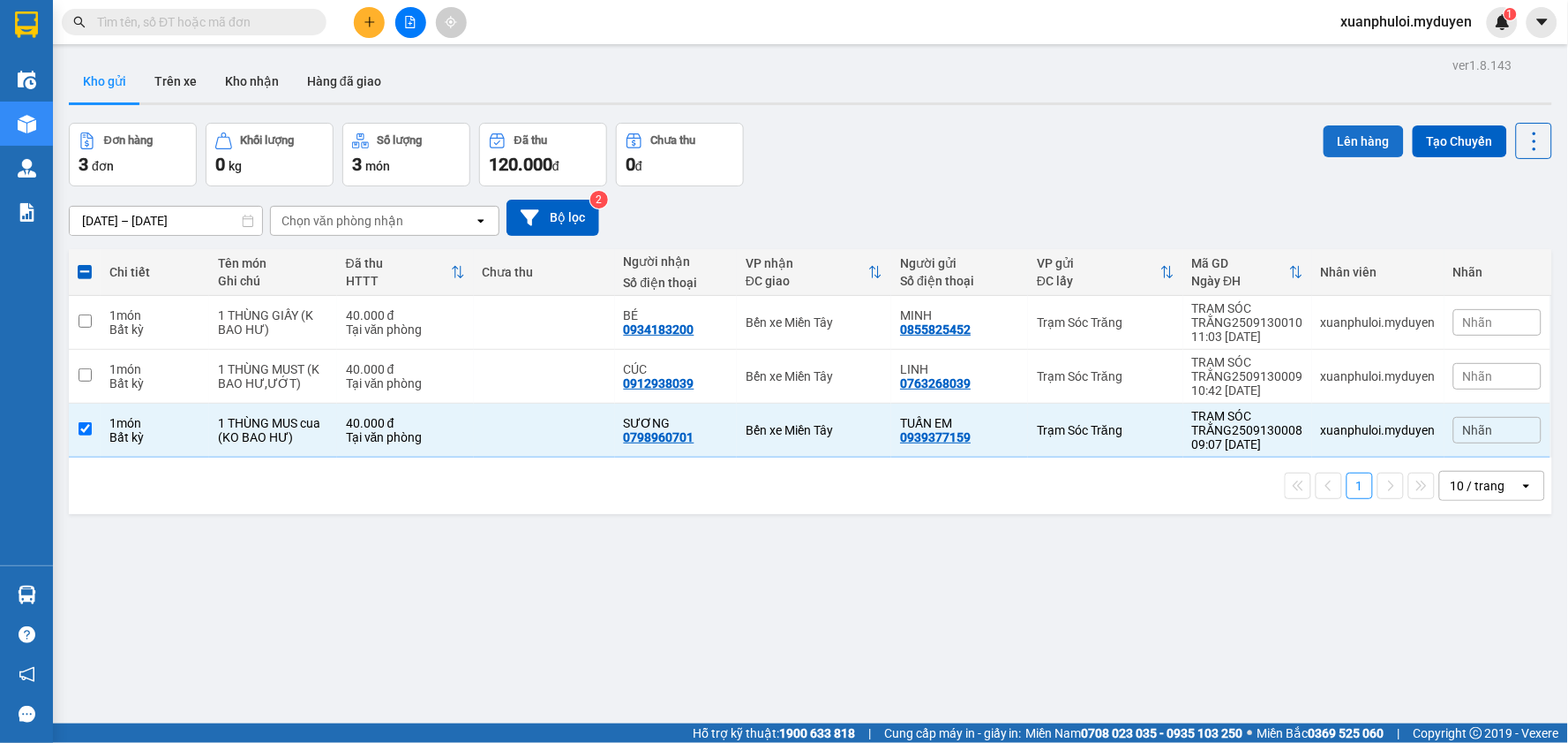
click at [1363, 141] on button "Lên hàng" at bounding box center [1363, 141] width 80 height 32
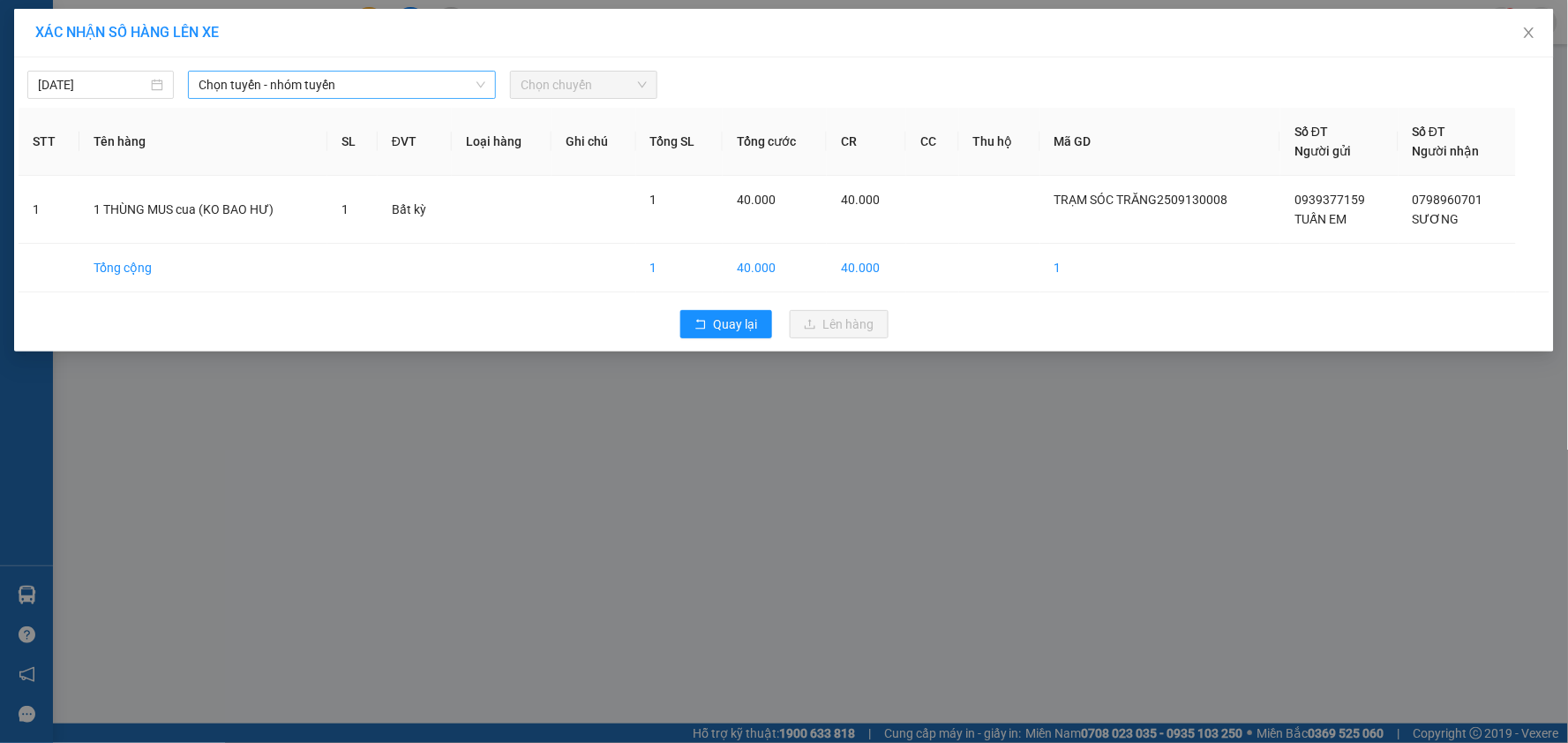
click at [335, 93] on span "Chọn tuyến - nhóm tuyến" at bounding box center [342, 85] width 286 height 27
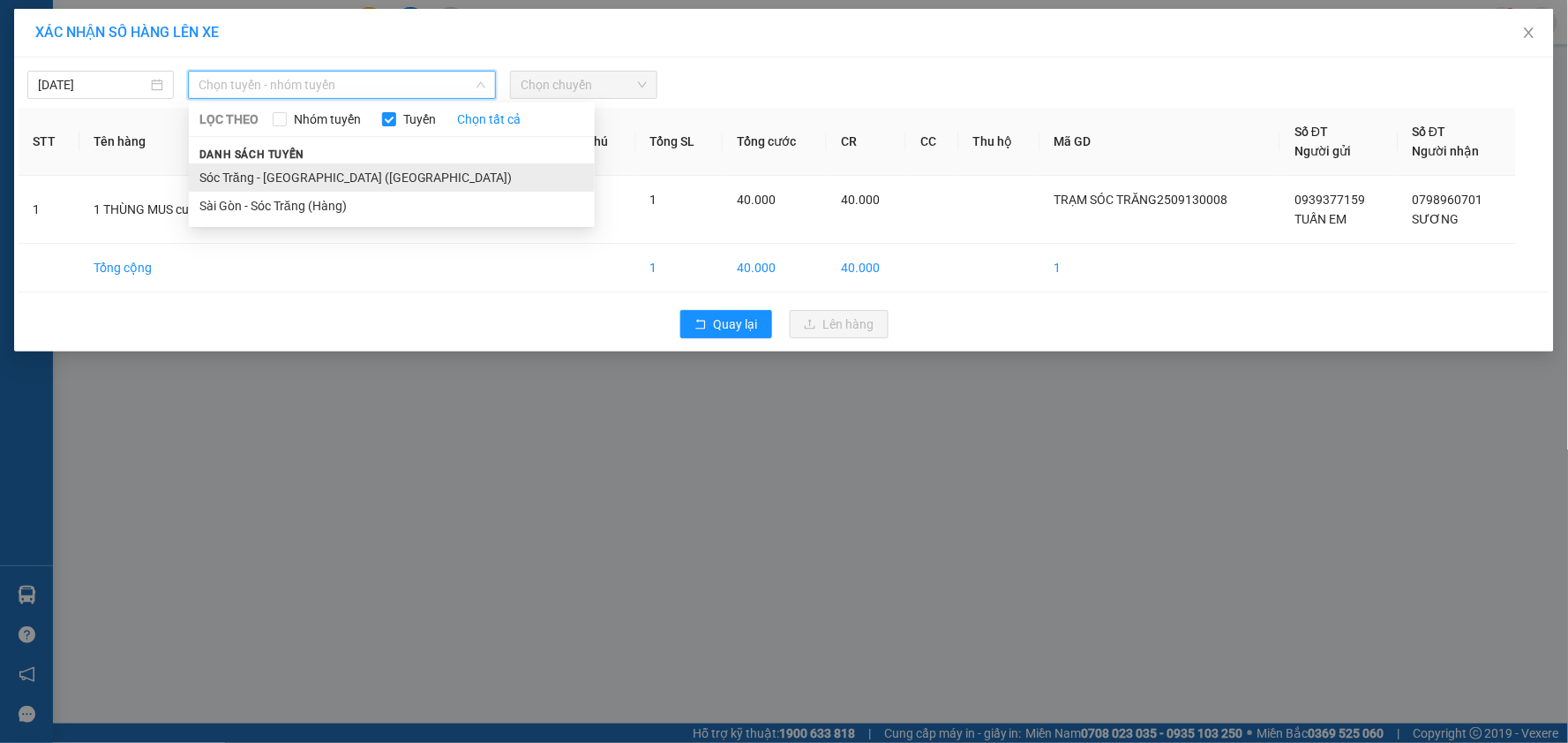
click at [261, 170] on li "Sóc Trăng - [GEOGRAPHIC_DATA] ([GEOGRAPHIC_DATA])" at bounding box center [391, 178] width 406 height 28
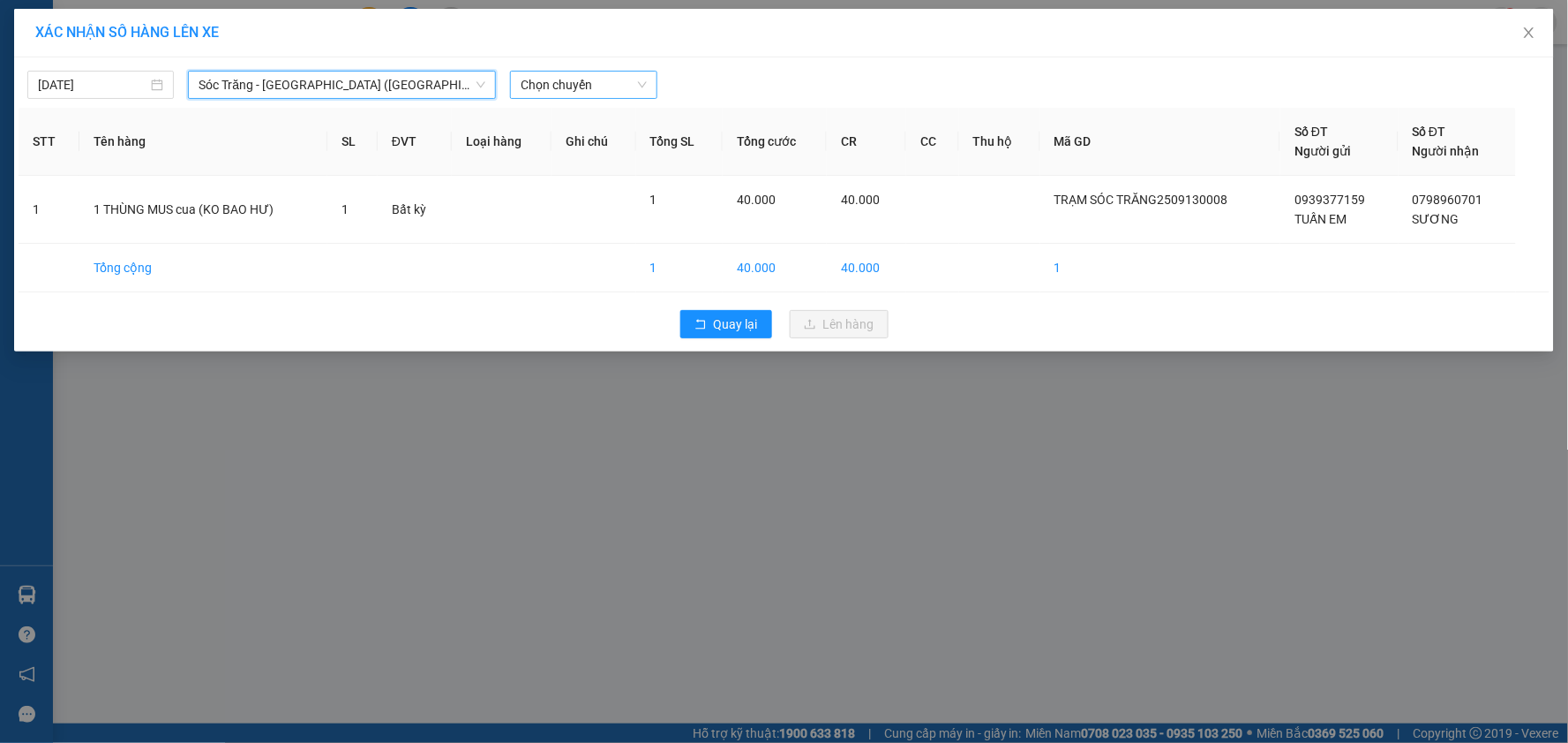
click at [610, 85] on span "Chọn chuyến" at bounding box center [583, 85] width 125 height 27
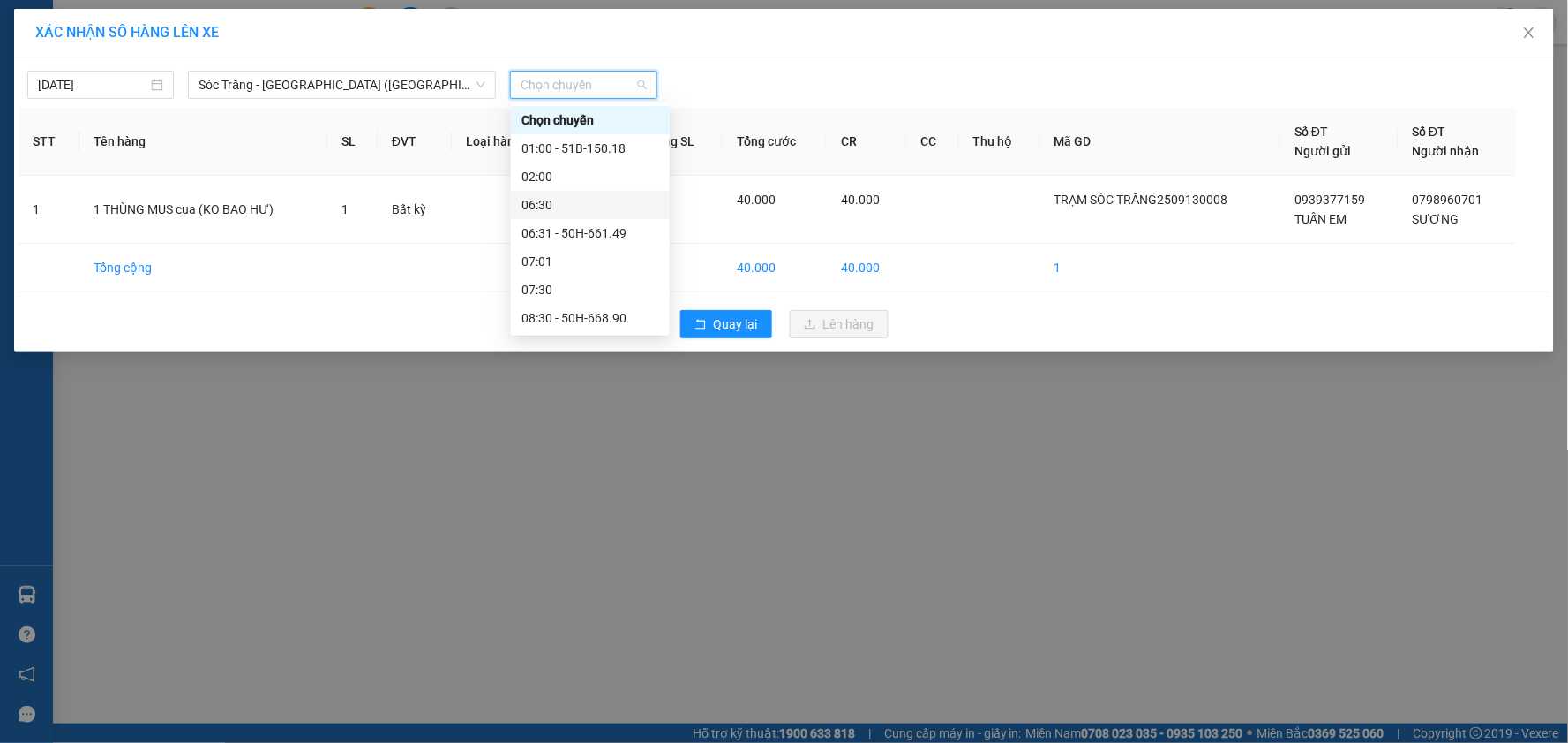
scroll to position [98, 0]
click at [556, 271] on div "10:00" at bounding box center [590, 277] width 138 height 20
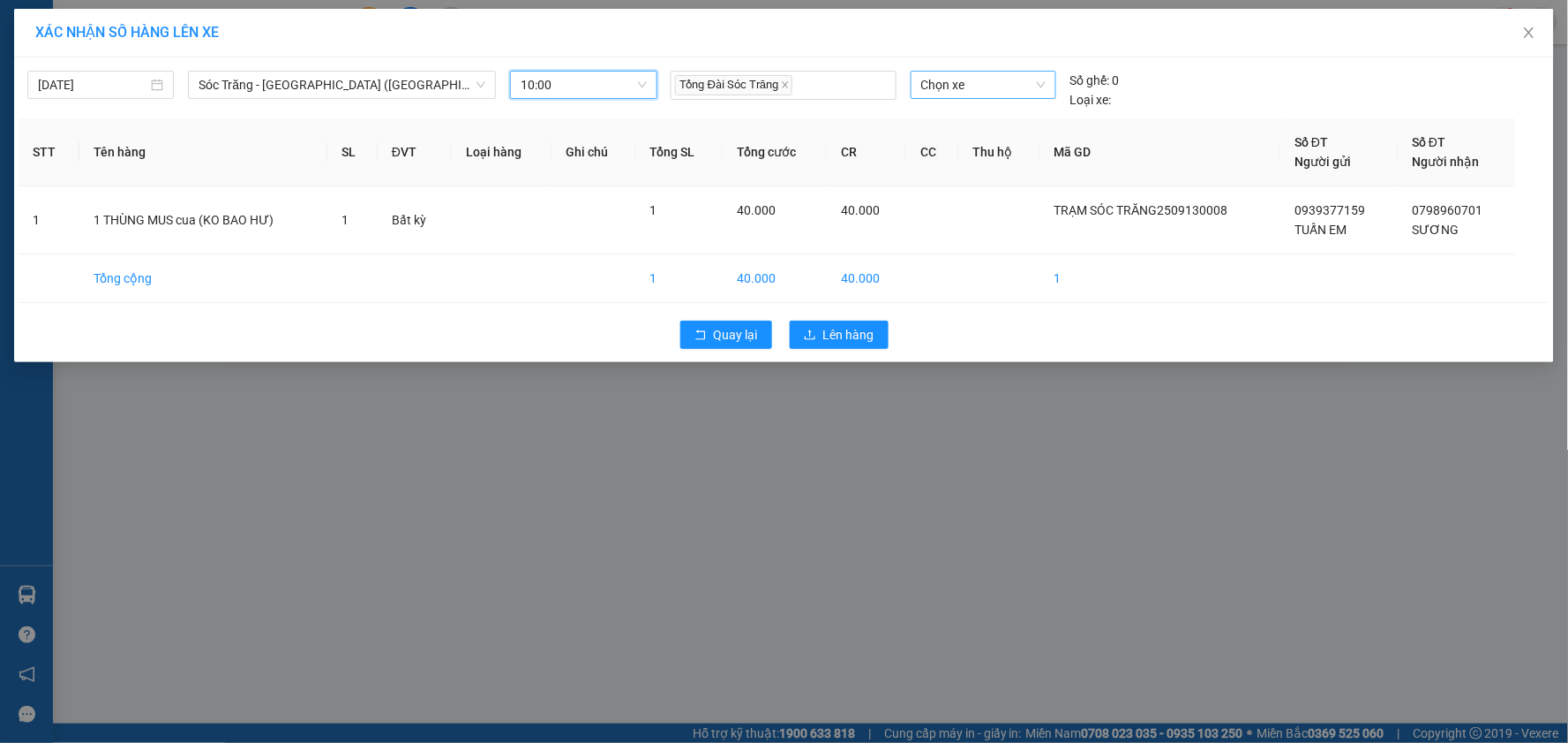
click at [994, 88] on span "Chọn xe" at bounding box center [984, 85] width 125 height 27
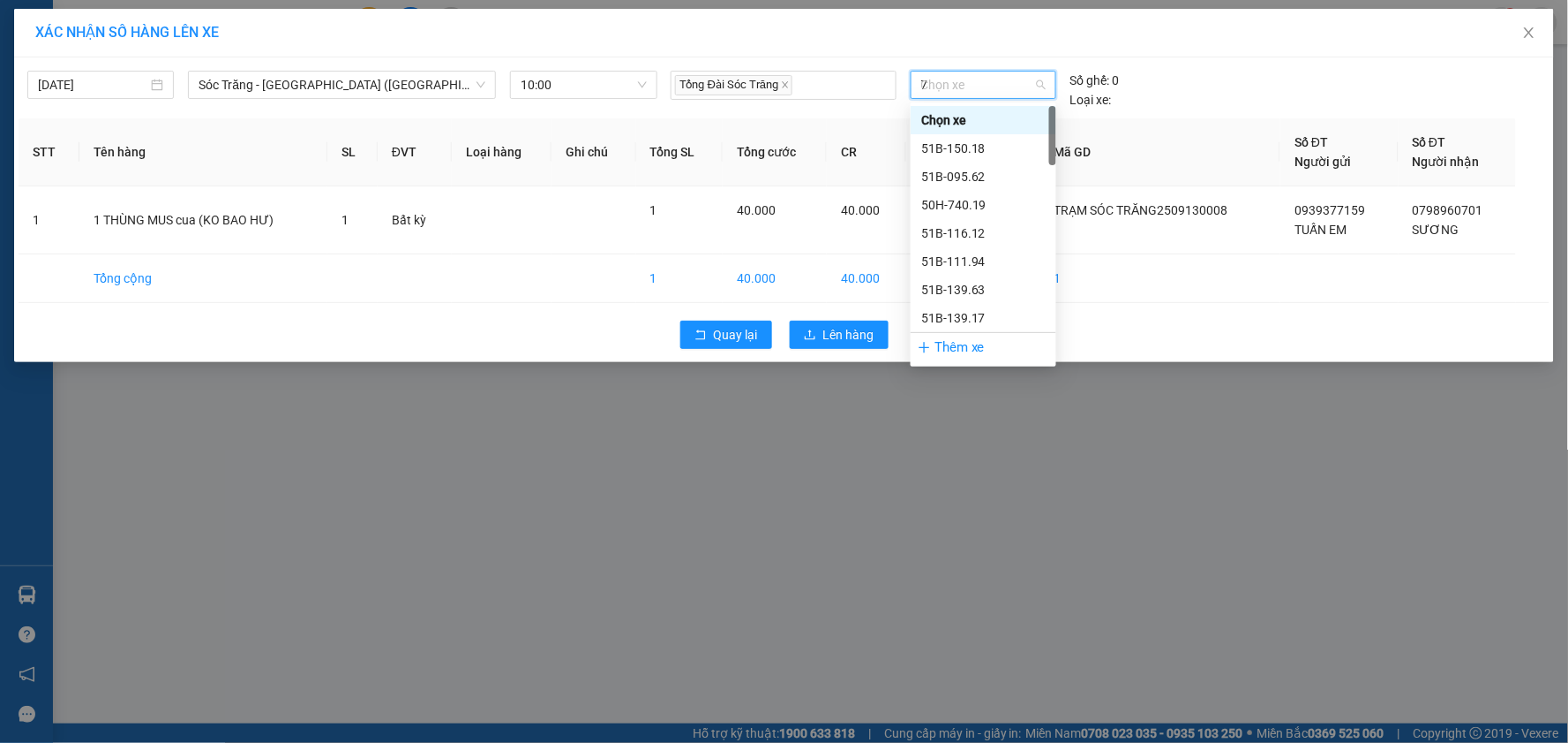
type input "70"
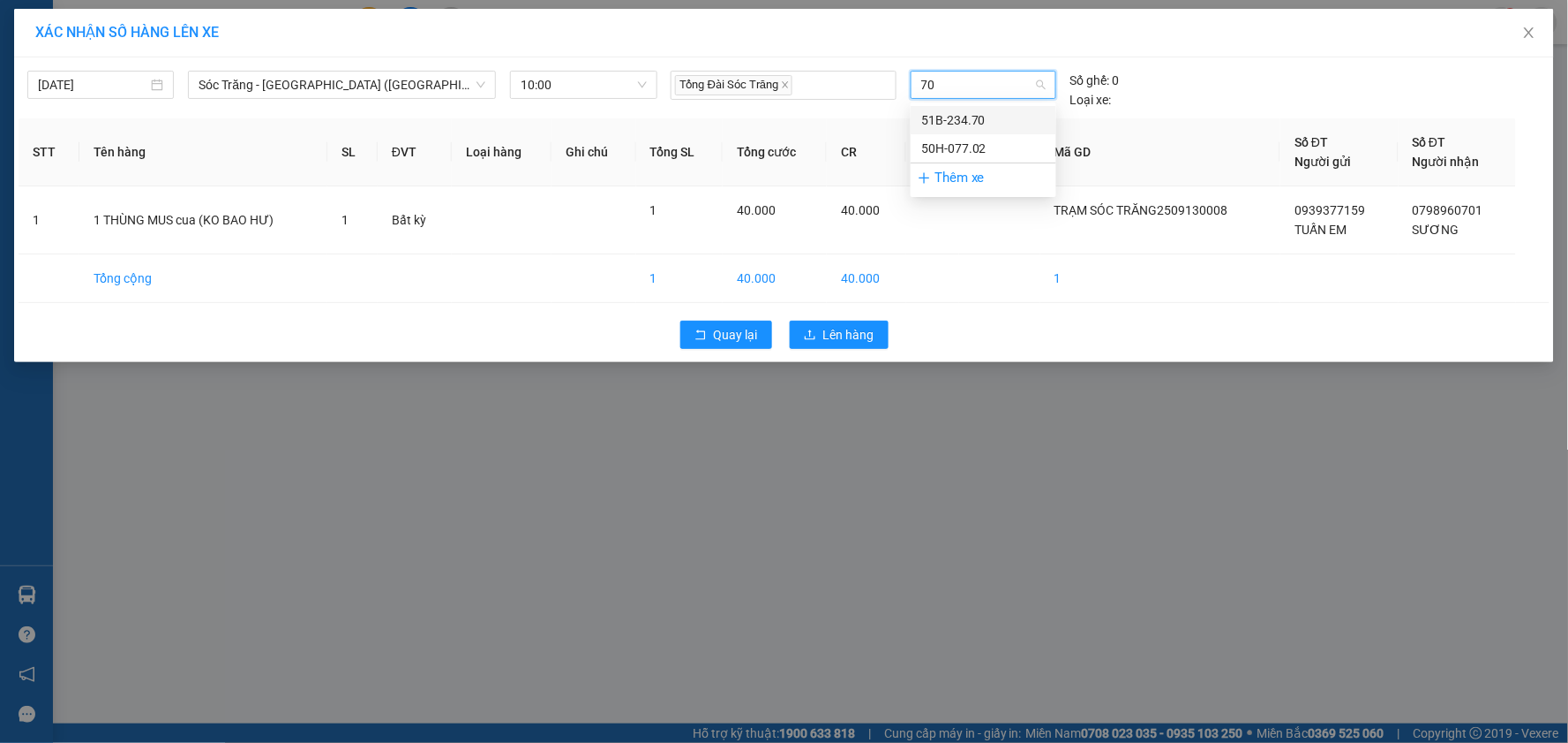
click at [1006, 116] on div "51B-234.70" at bounding box center [984, 120] width 125 height 20
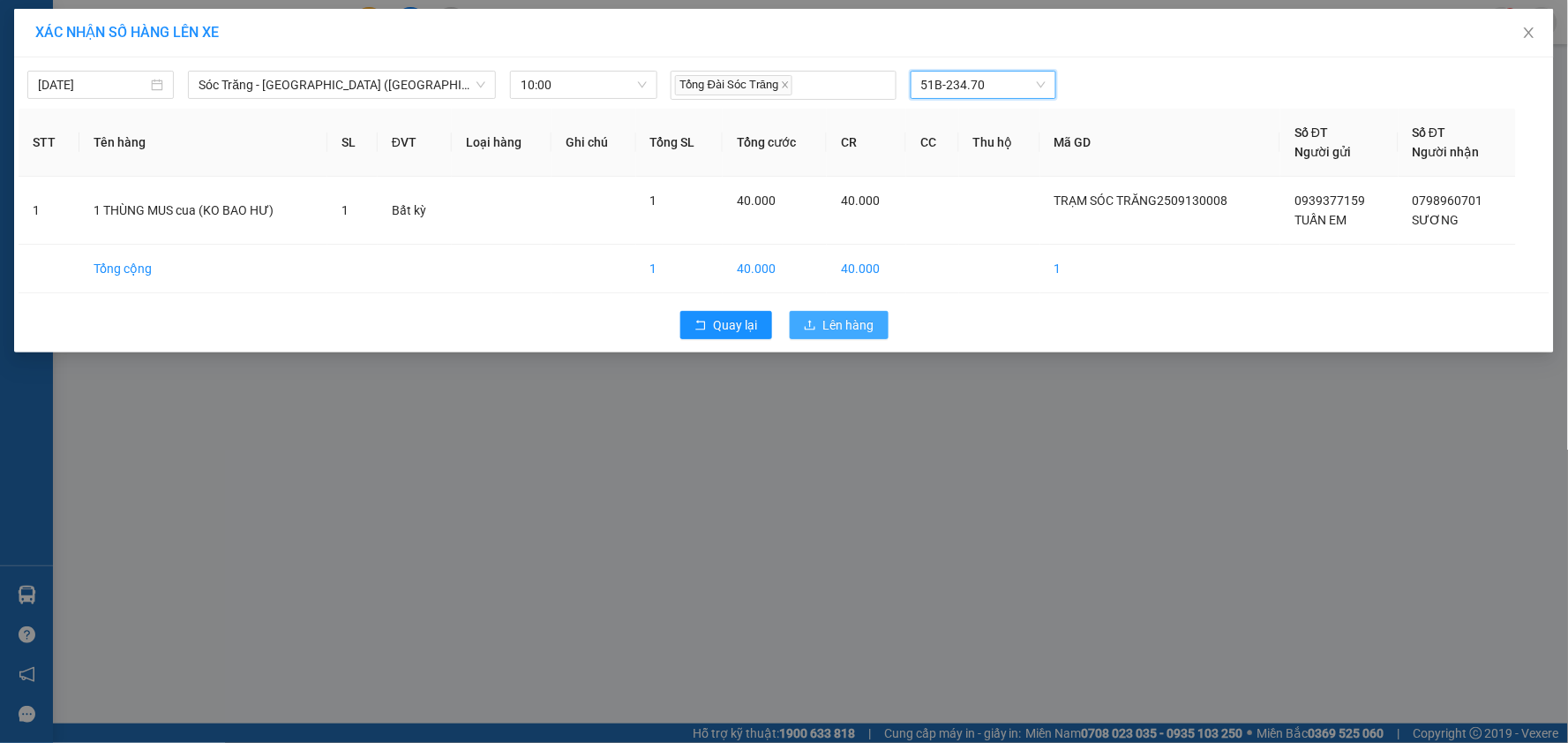
click at [812, 327] on icon "upload" at bounding box center [810, 325] width 12 height 12
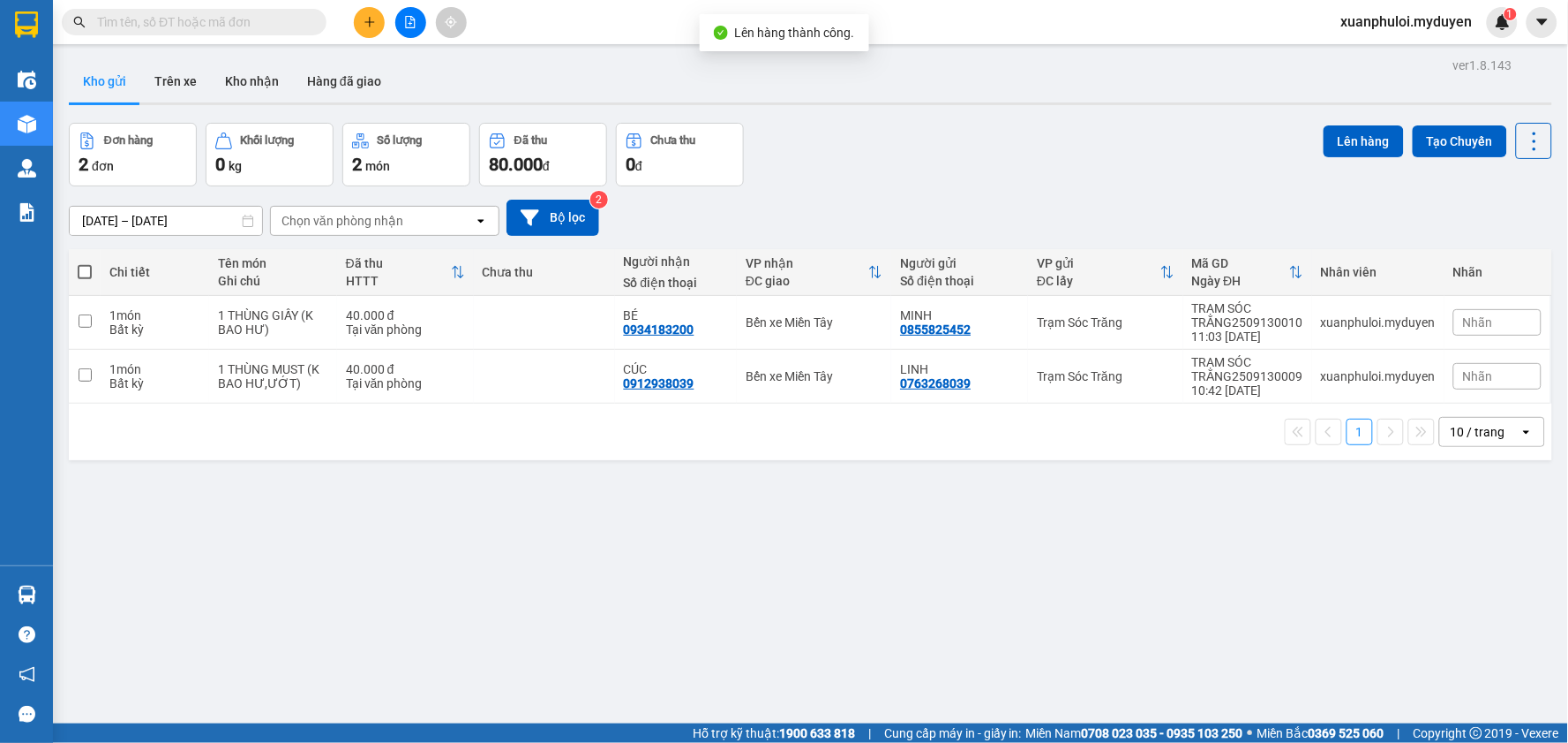
click at [81, 269] on span at bounding box center [84, 272] width 14 height 14
click at [84, 263] on input "checkbox" at bounding box center [84, 263] width 0 height 0
checkbox input "true"
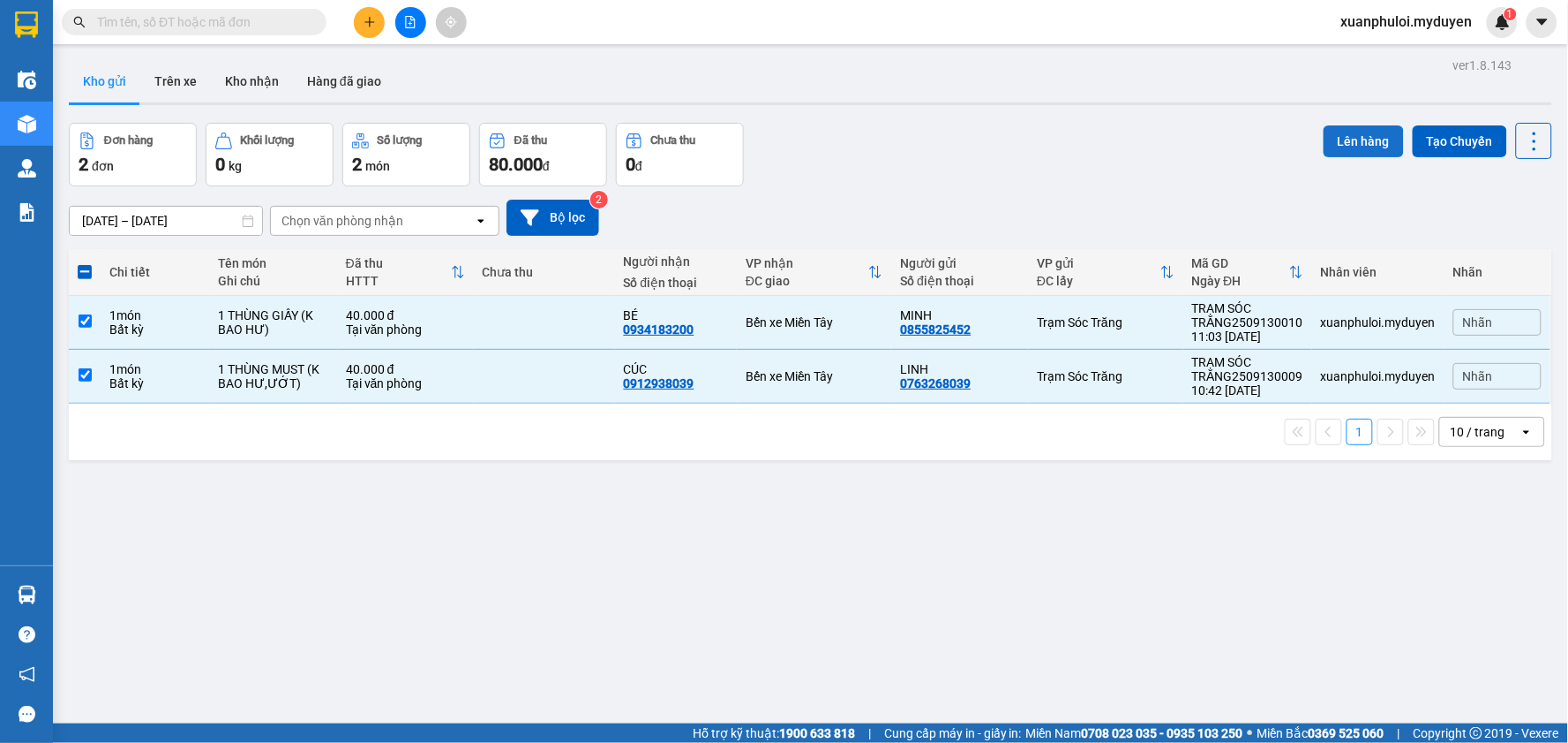
click at [1343, 136] on button "Lên hàng" at bounding box center [1363, 141] width 80 height 32
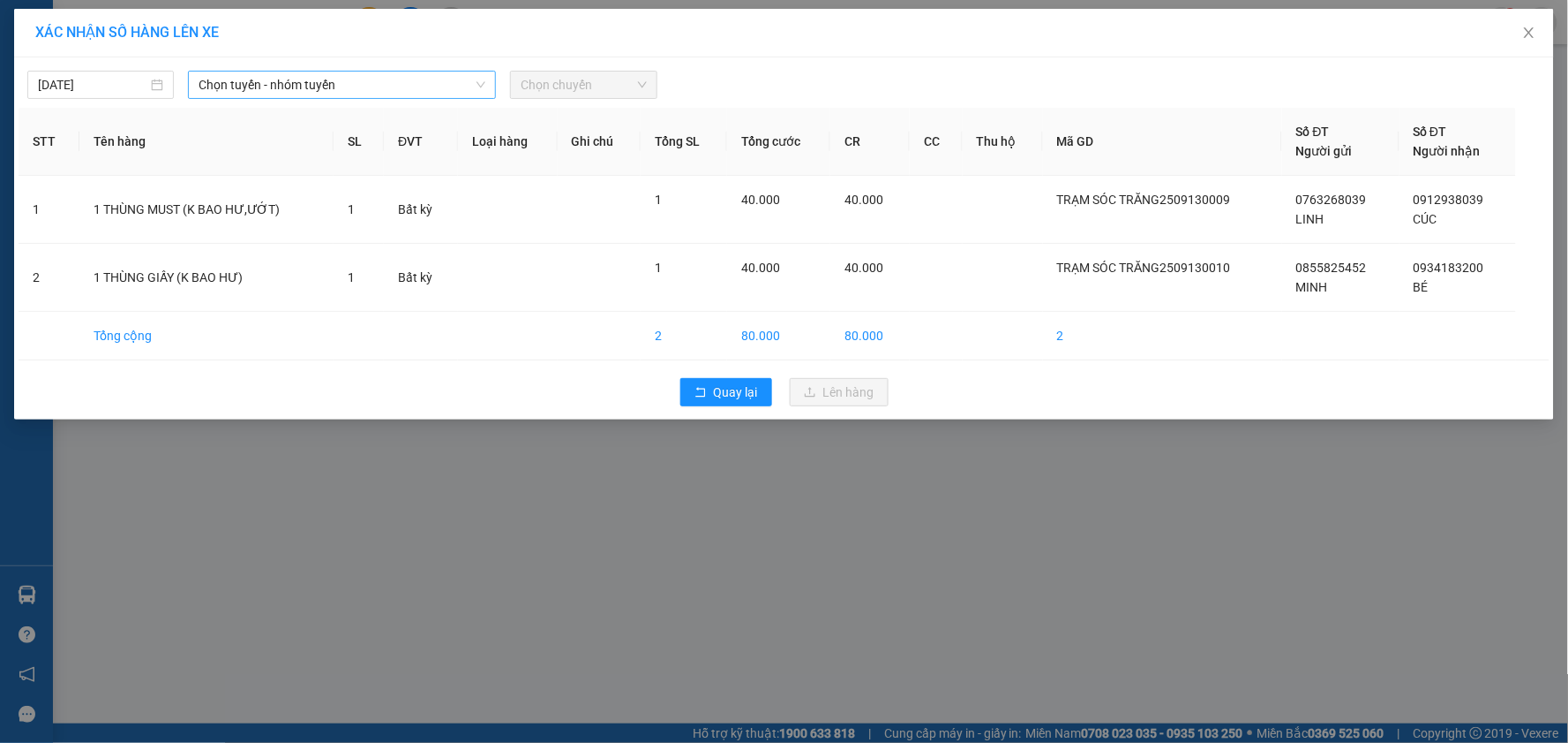
click at [253, 86] on span "Chọn tuyến - nhóm tuyến" at bounding box center [342, 85] width 286 height 27
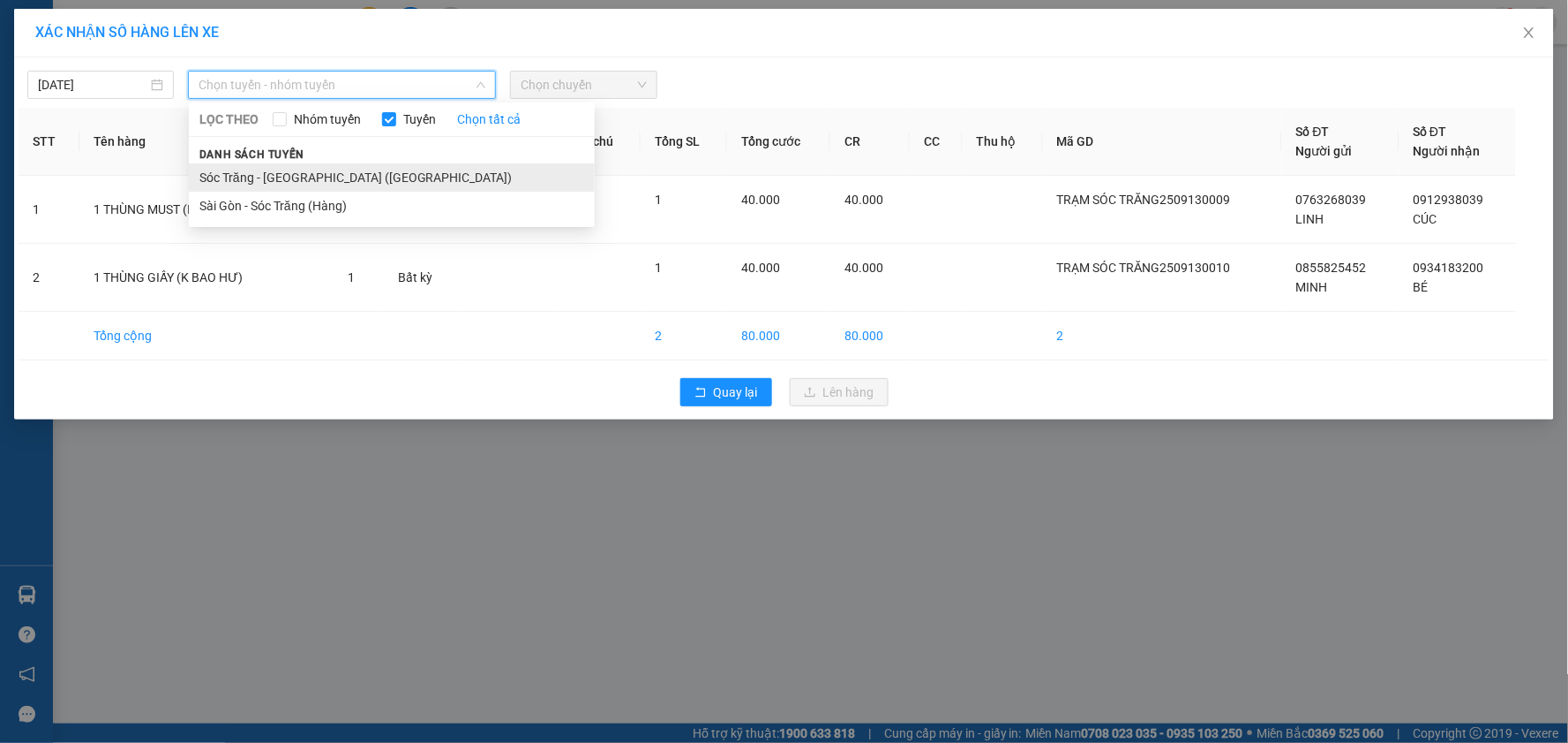
click at [275, 164] on li "Sóc Trăng - [GEOGRAPHIC_DATA] ([GEOGRAPHIC_DATA])" at bounding box center [391, 178] width 406 height 28
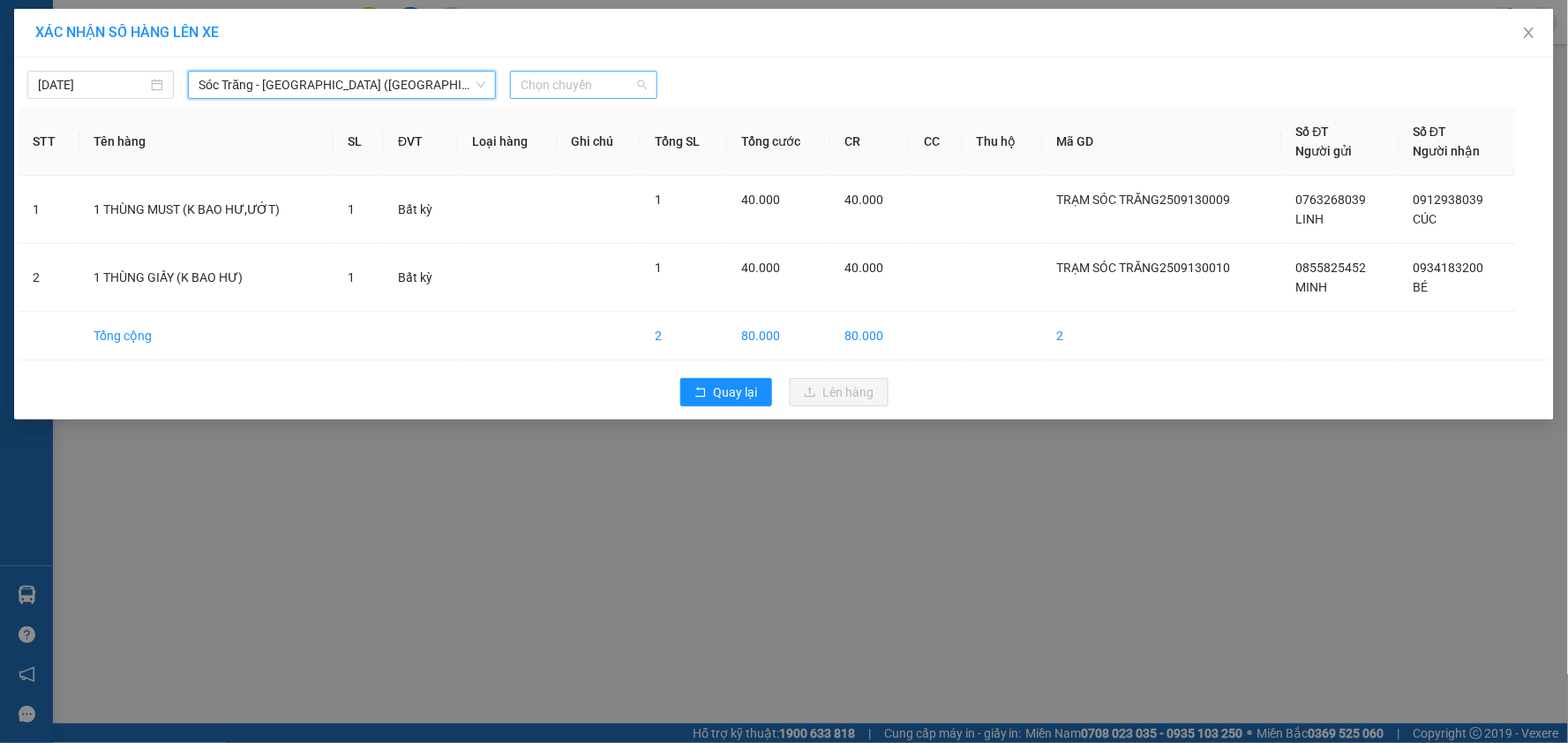
click at [580, 92] on span "Chọn chuyến" at bounding box center [583, 85] width 125 height 27
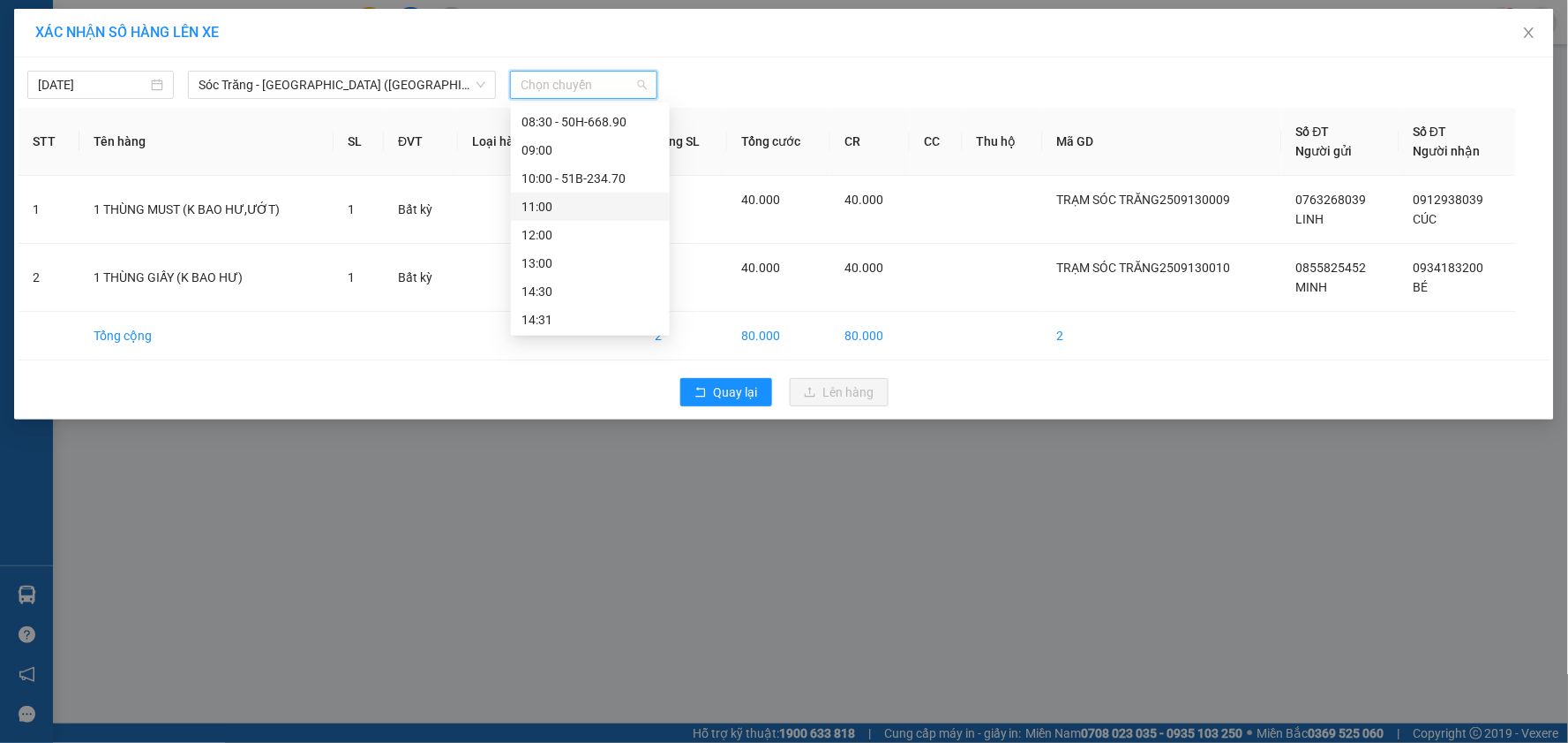
click at [550, 206] on div "11:00" at bounding box center [590, 206] width 138 height 20
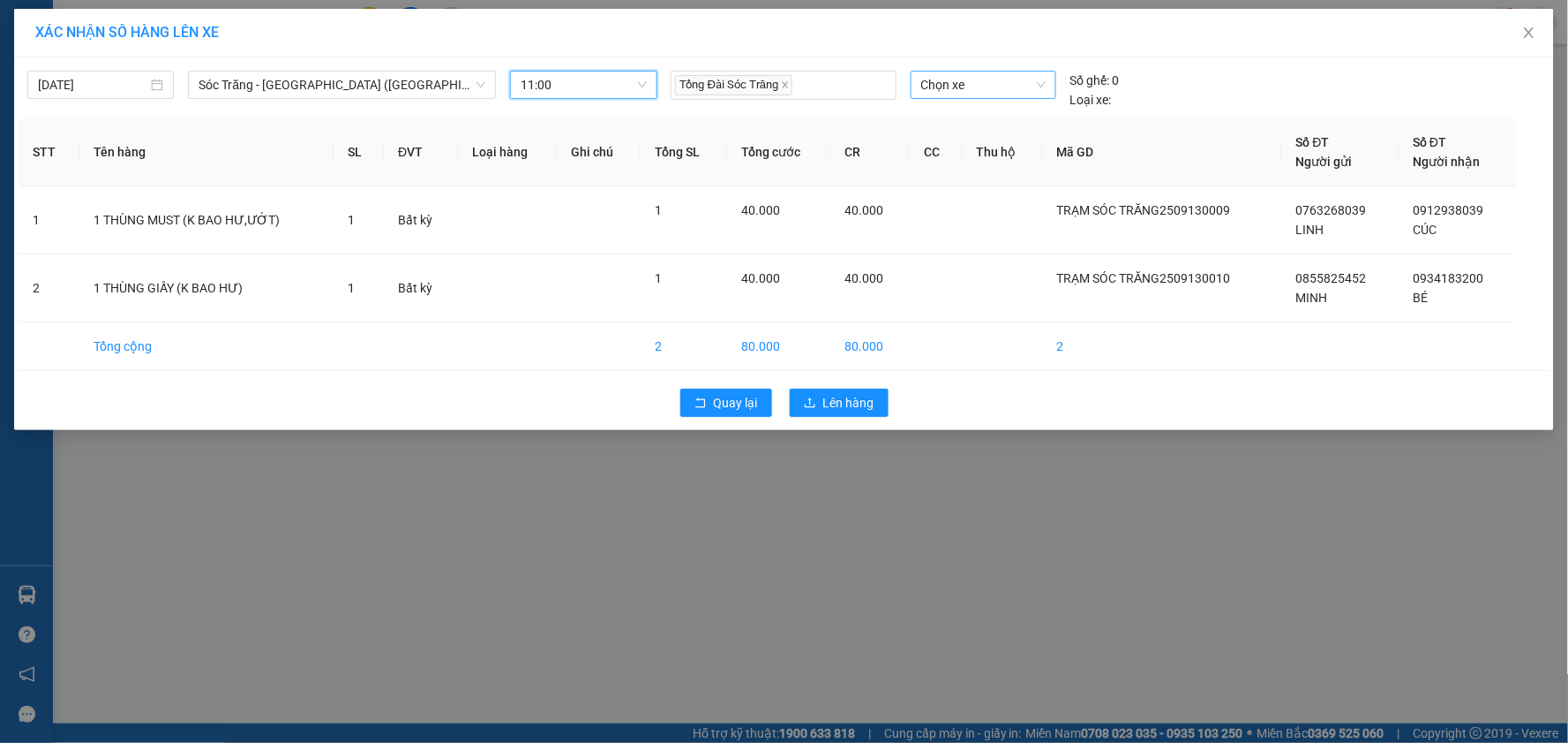
click at [942, 83] on span "Chọn xe" at bounding box center [984, 85] width 125 height 27
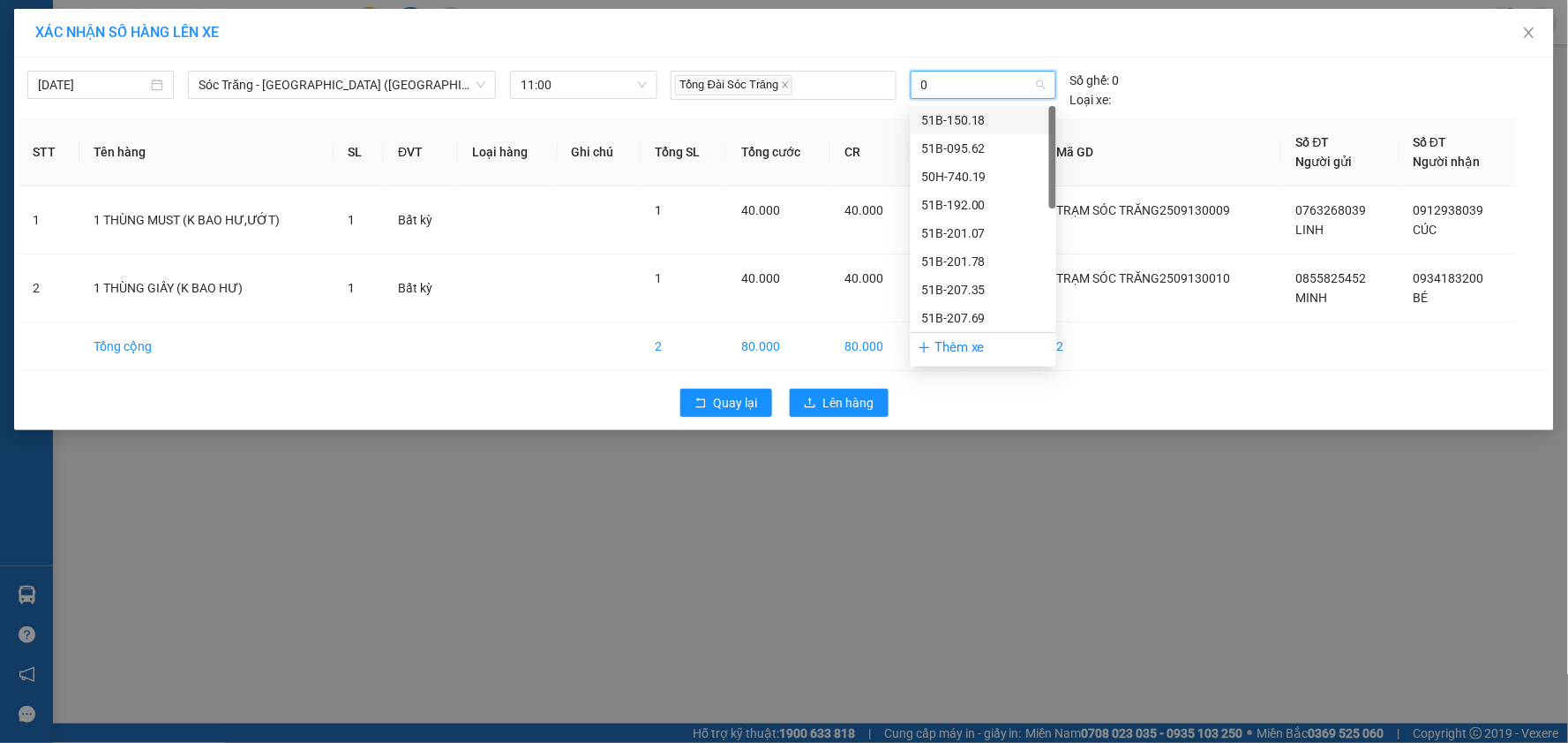
type input "02"
click at [997, 121] on div "50H-808.02" at bounding box center [984, 120] width 125 height 20
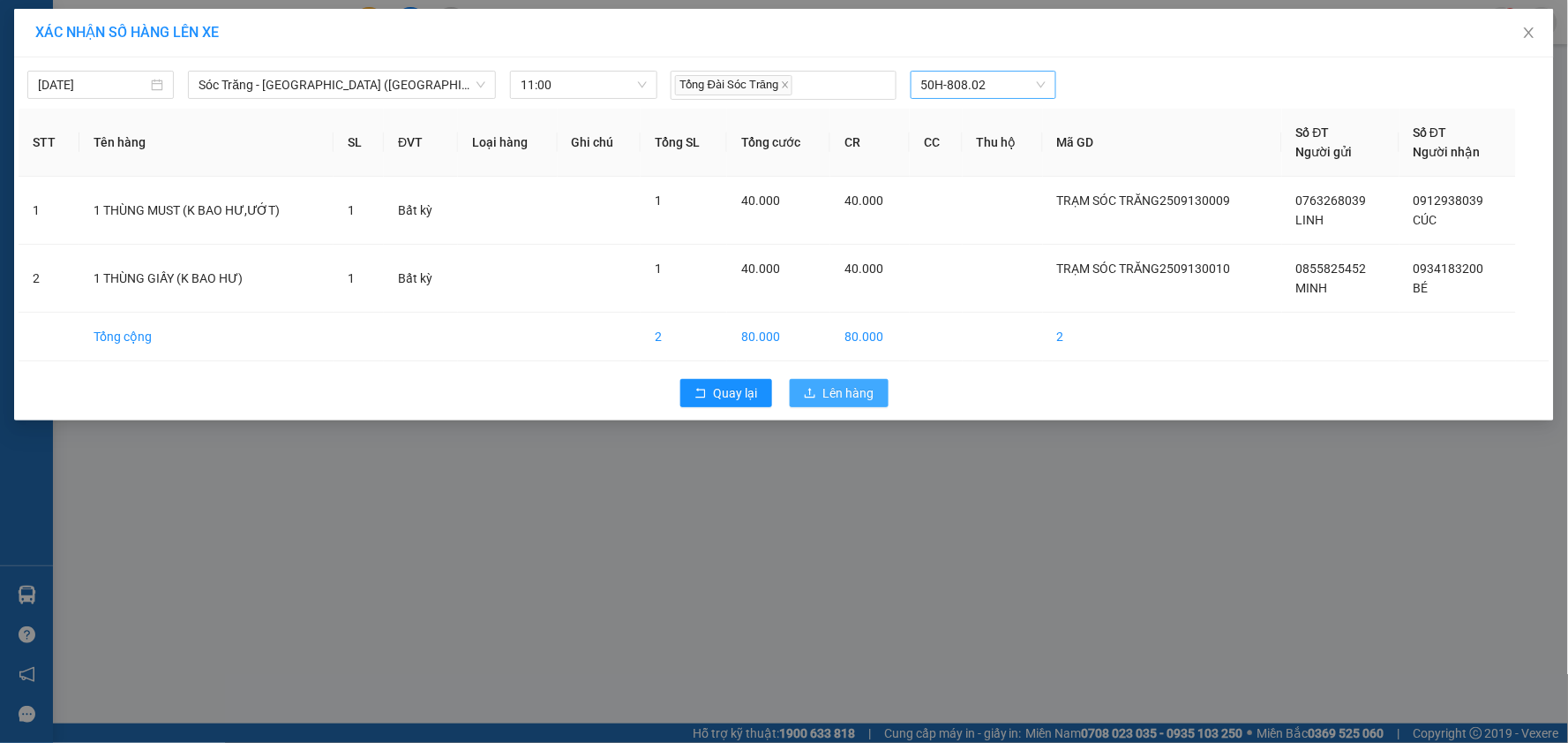
click at [872, 395] on span "Lên hàng" at bounding box center [849, 393] width 52 height 20
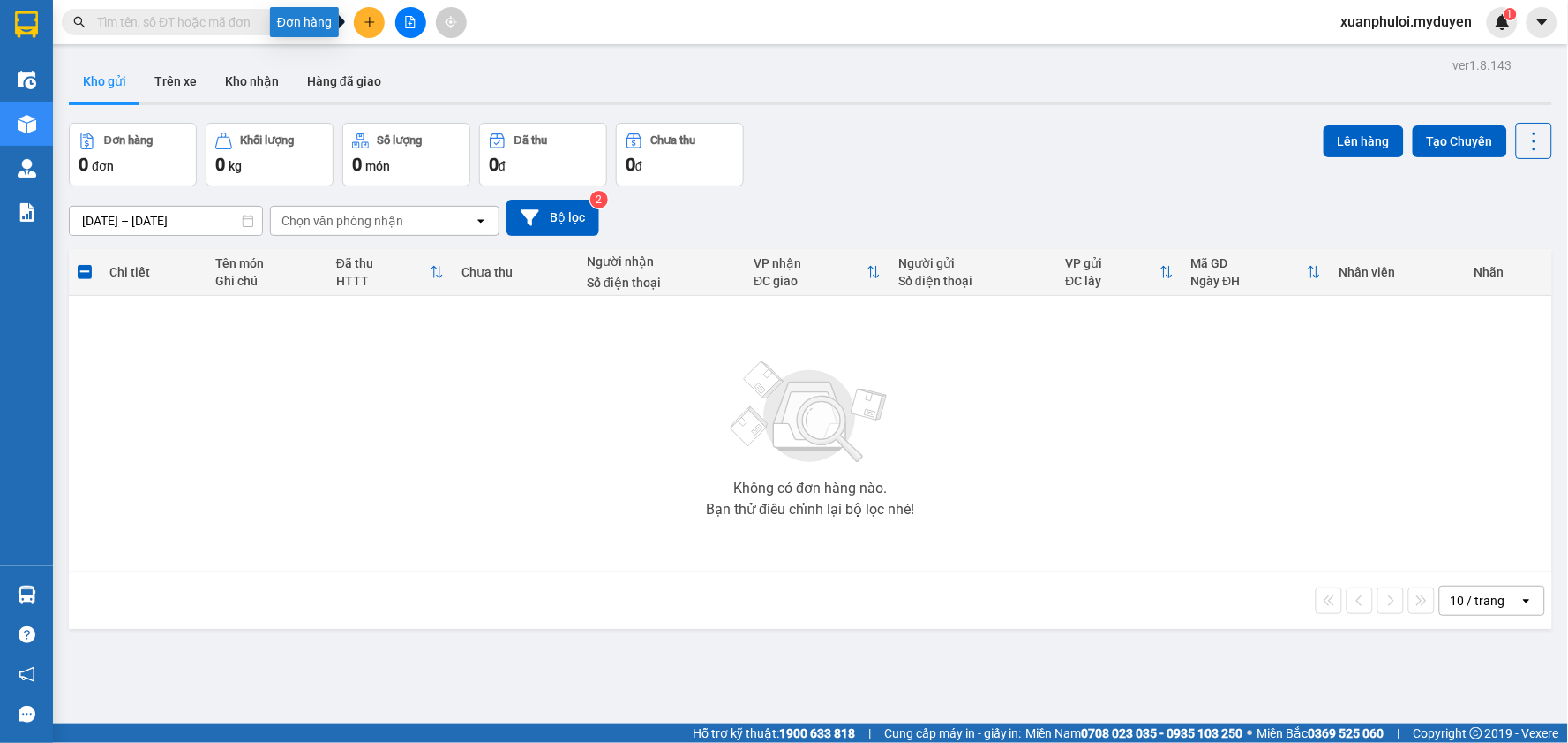
click at [371, 19] on icon "plus" at bounding box center [370, 22] width 12 height 12
click at [412, 59] on div "Tạo đơn hàng" at bounding box center [439, 67] width 76 height 20
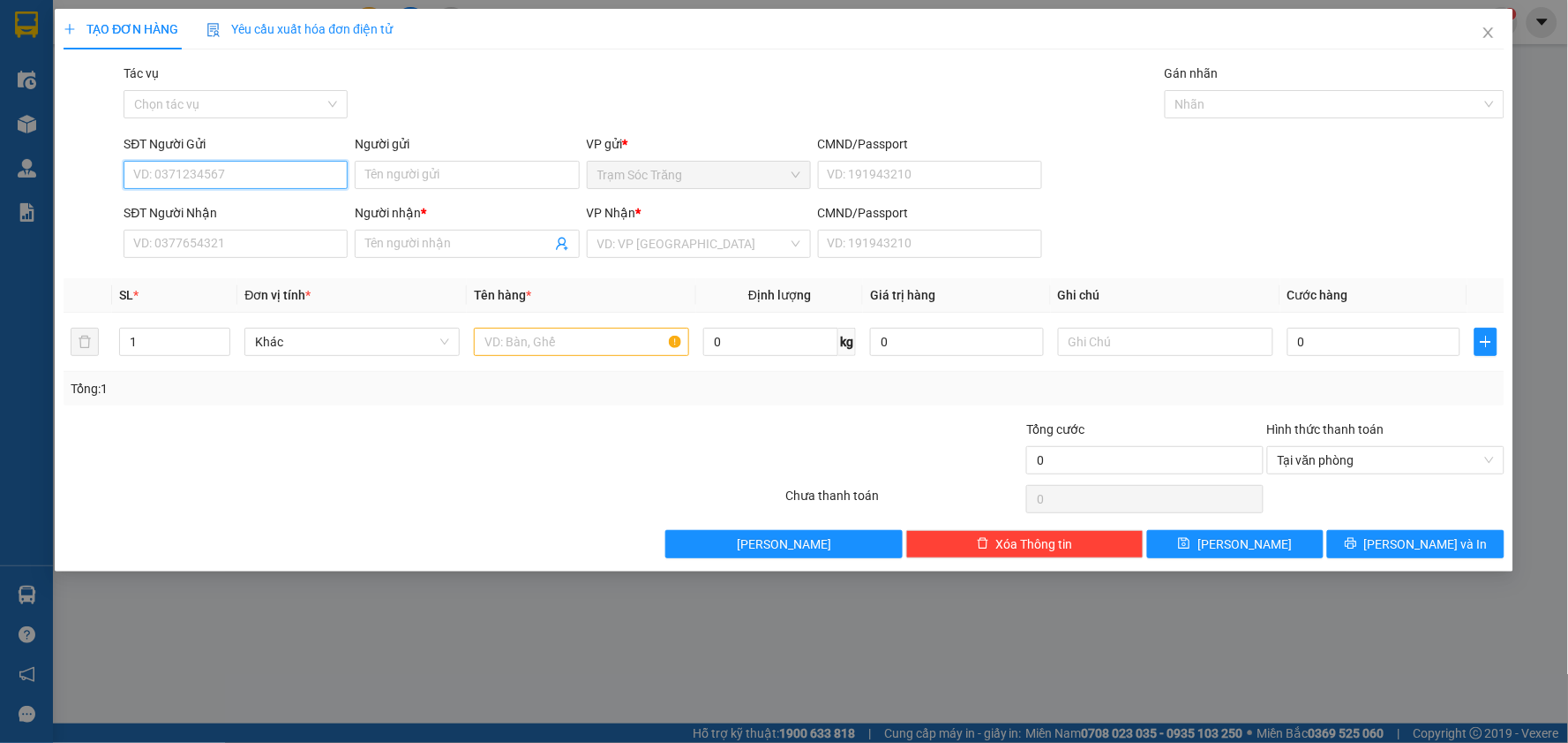
click at [293, 174] on input "SĐT Người Gửi" at bounding box center [236, 175] width 224 height 28
type input "0903081992"
click at [252, 204] on div "0903081992 - BỤI" at bounding box center [236, 210] width 203 height 20
type input "BỤI"
type input "0902799959"
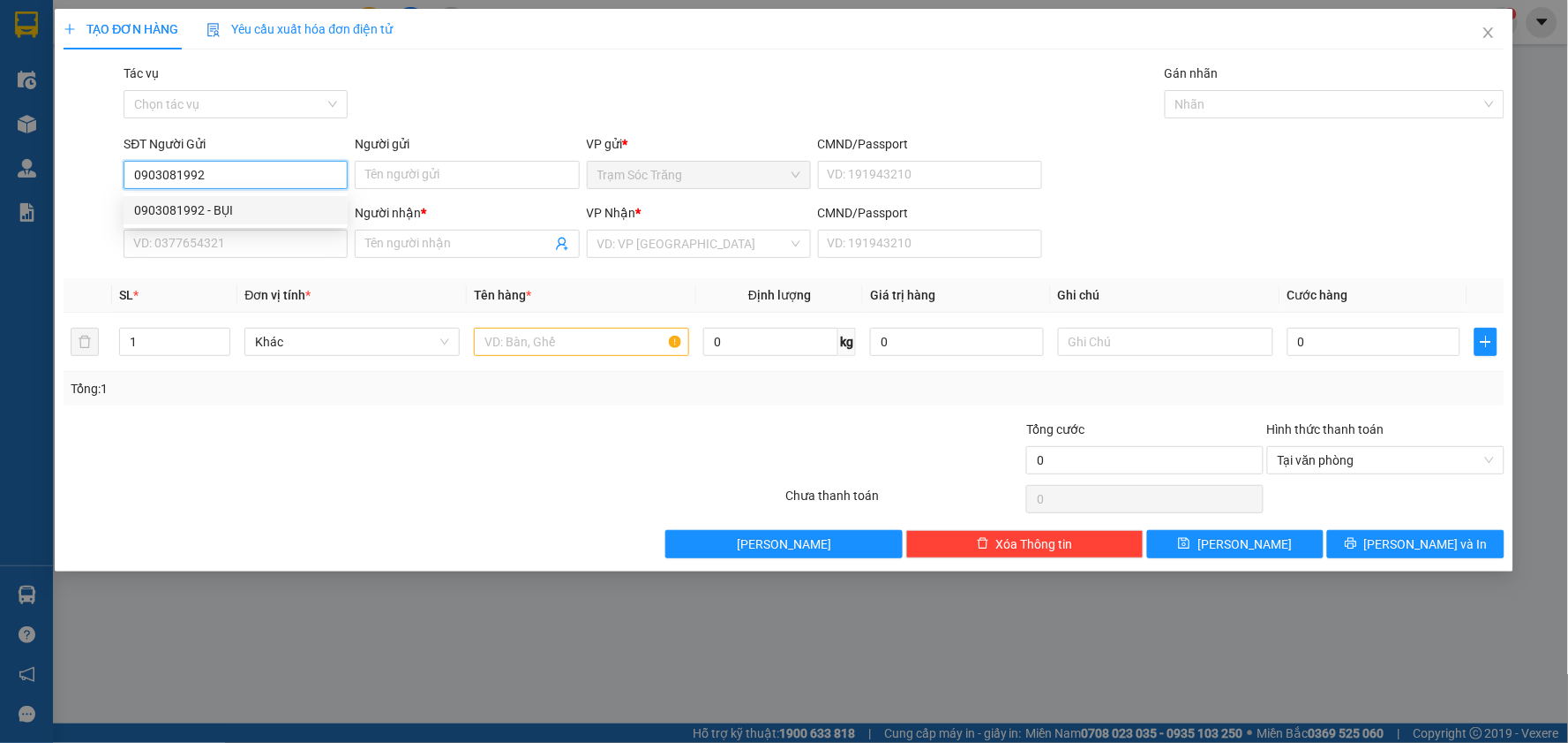
type input "CHẢY"
type input "100.000"
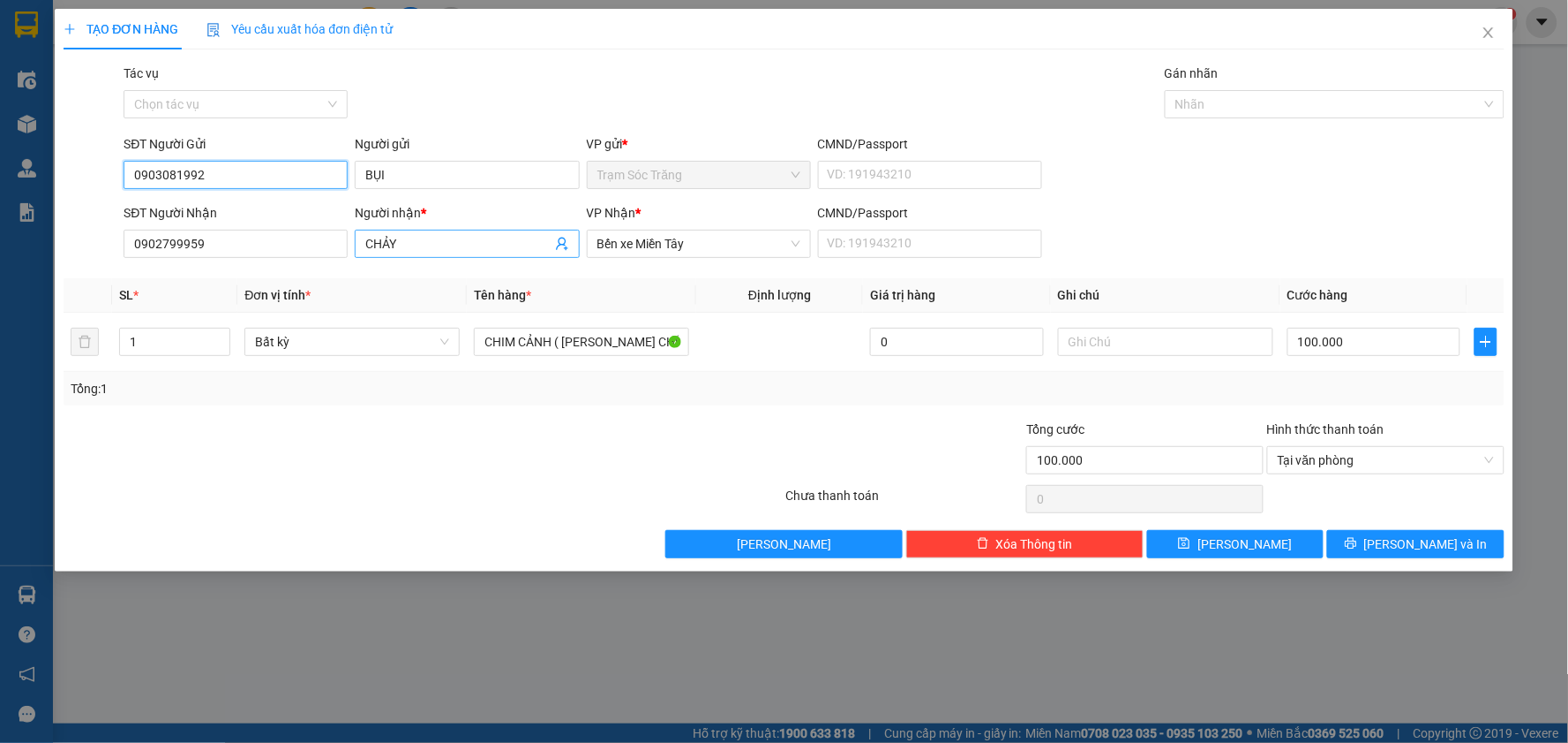
type input "0903081992"
click at [446, 239] on input "CHẢY" at bounding box center [458, 244] width 185 height 20
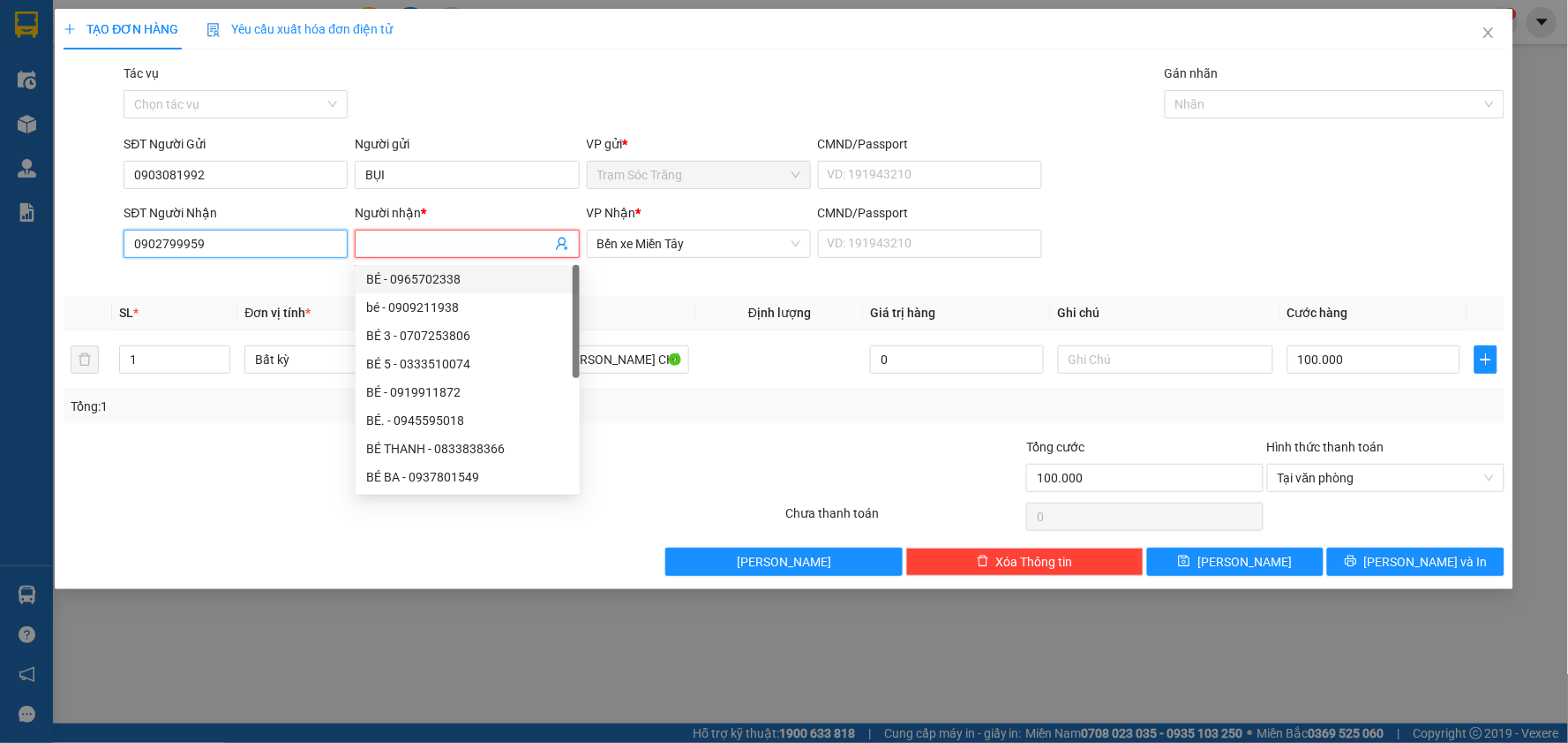
click at [291, 254] on input "0902799959" at bounding box center [236, 244] width 224 height 28
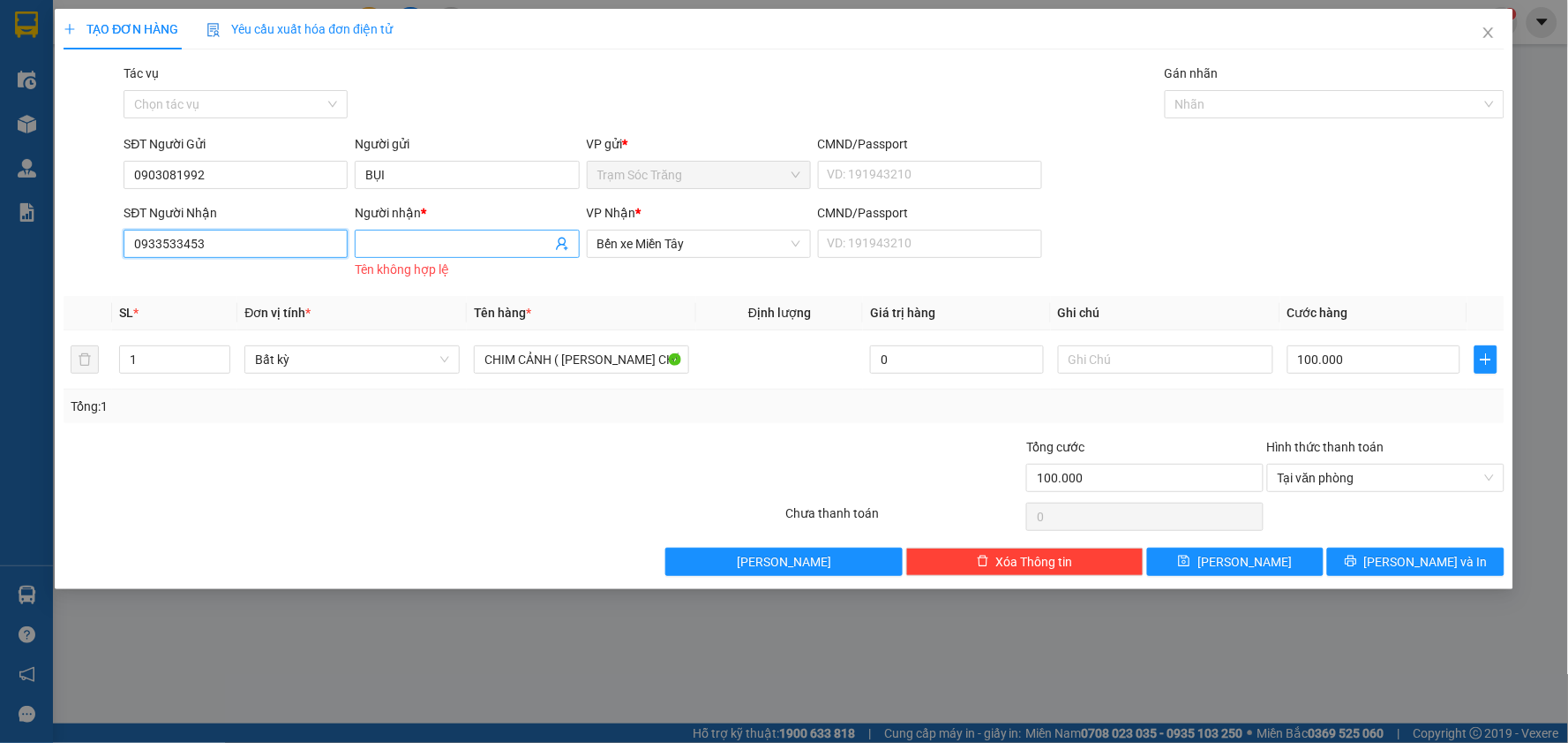
type input "0933533453"
click at [406, 250] on input "Người nhận *" at bounding box center [458, 244] width 185 height 20
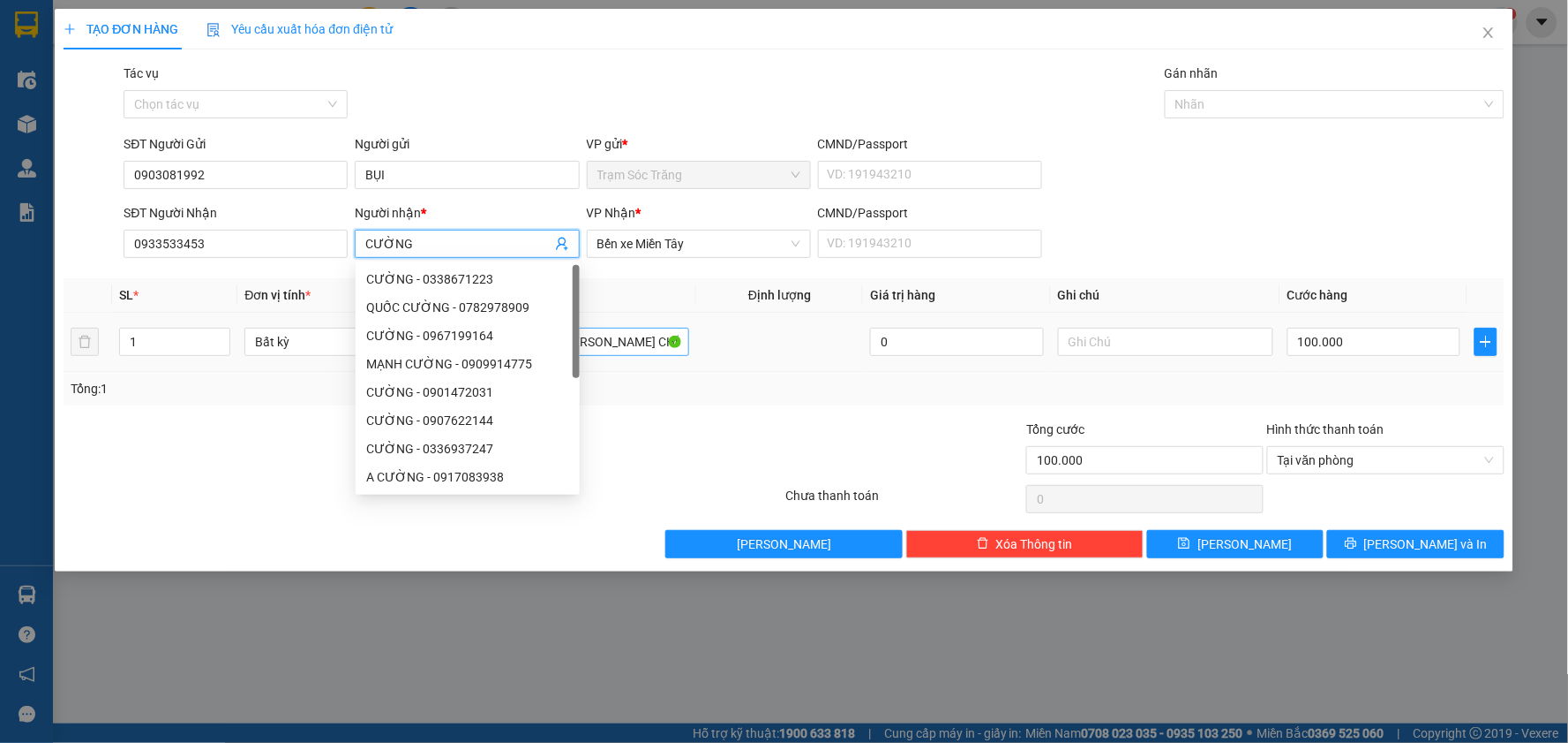
type input "CƯỜNG"
click at [631, 339] on input "CHIM CẢNH ( [PERSON_NAME] CHẾT )" at bounding box center [582, 342] width 215 height 28
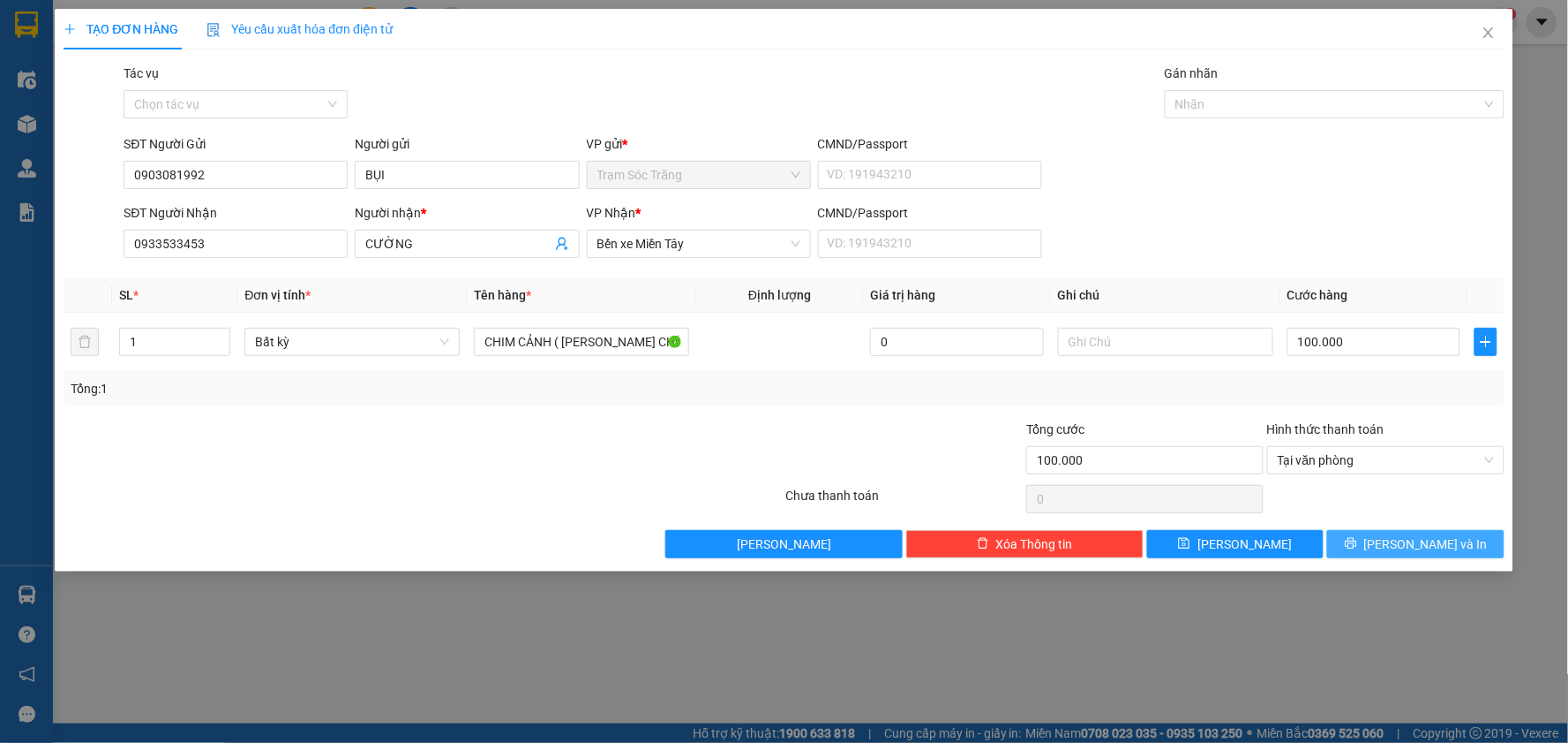
click at [1428, 545] on span "[PERSON_NAME] và In" at bounding box center [1426, 544] width 124 height 20
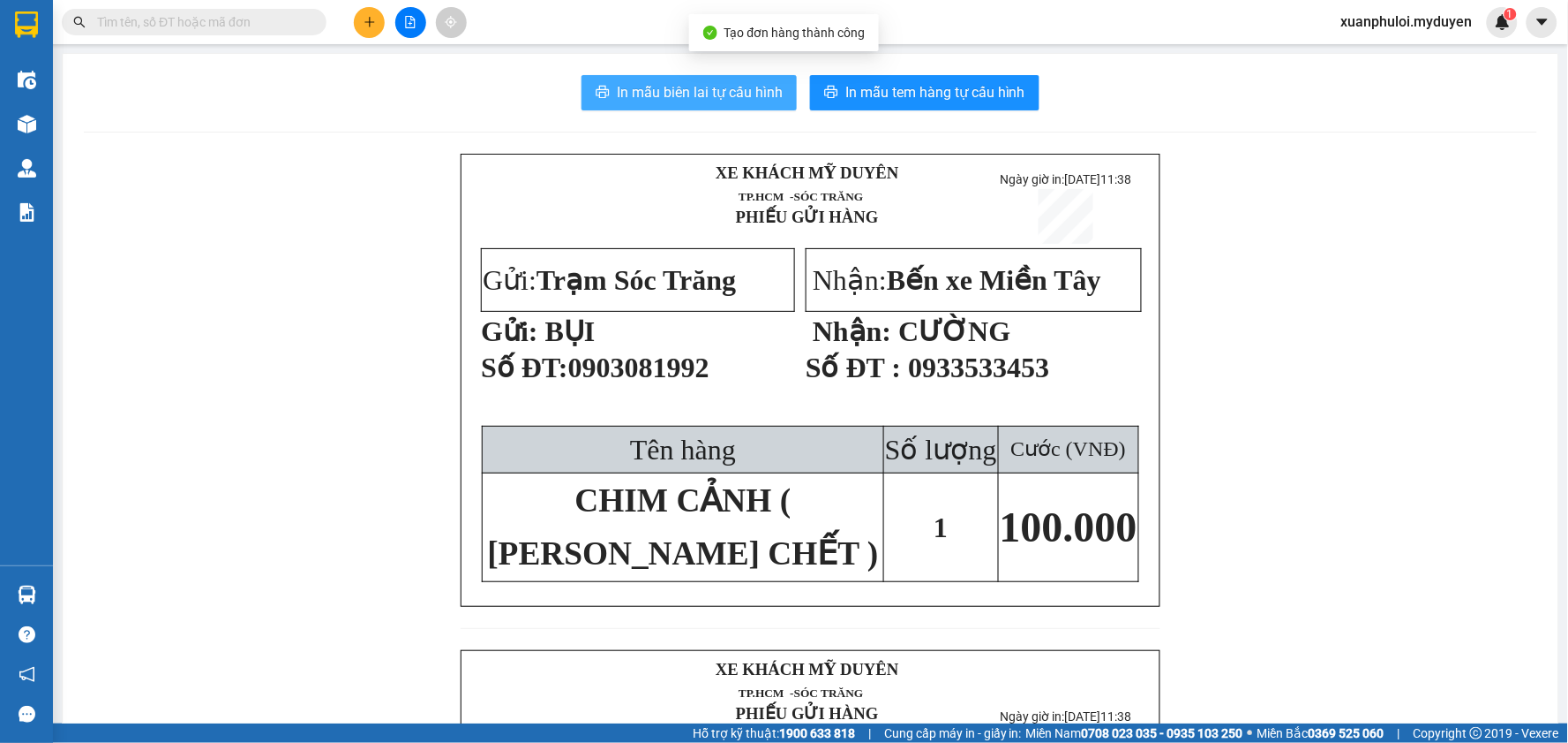
click at [742, 94] on span "In mẫu biên lai tự cấu hình" at bounding box center [700, 92] width 166 height 22
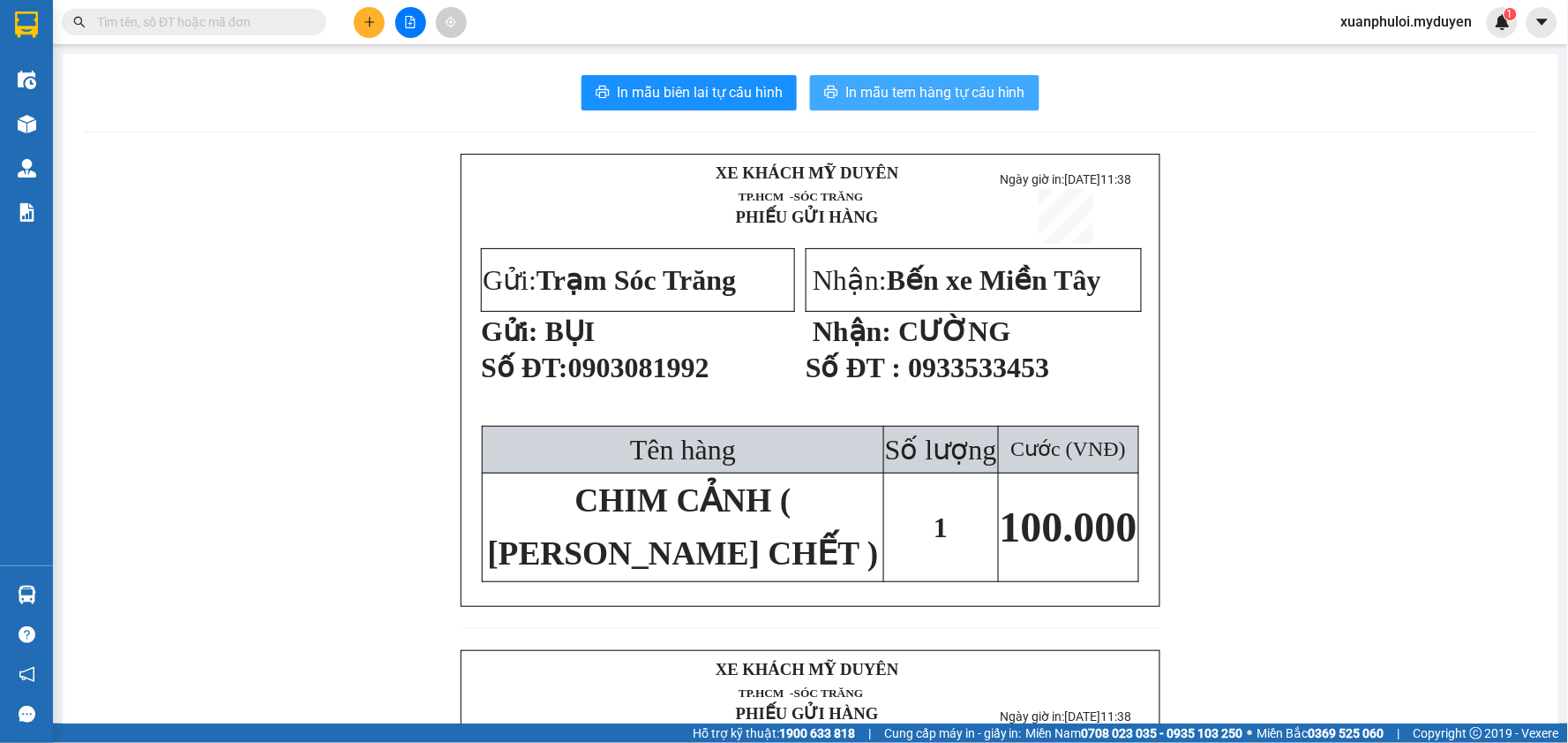
click at [949, 92] on span "In mẫu tem hàng tự cấu hình" at bounding box center [936, 92] width 180 height 22
click at [366, 22] on icon "plus" at bounding box center [369, 21] width 10 height 1
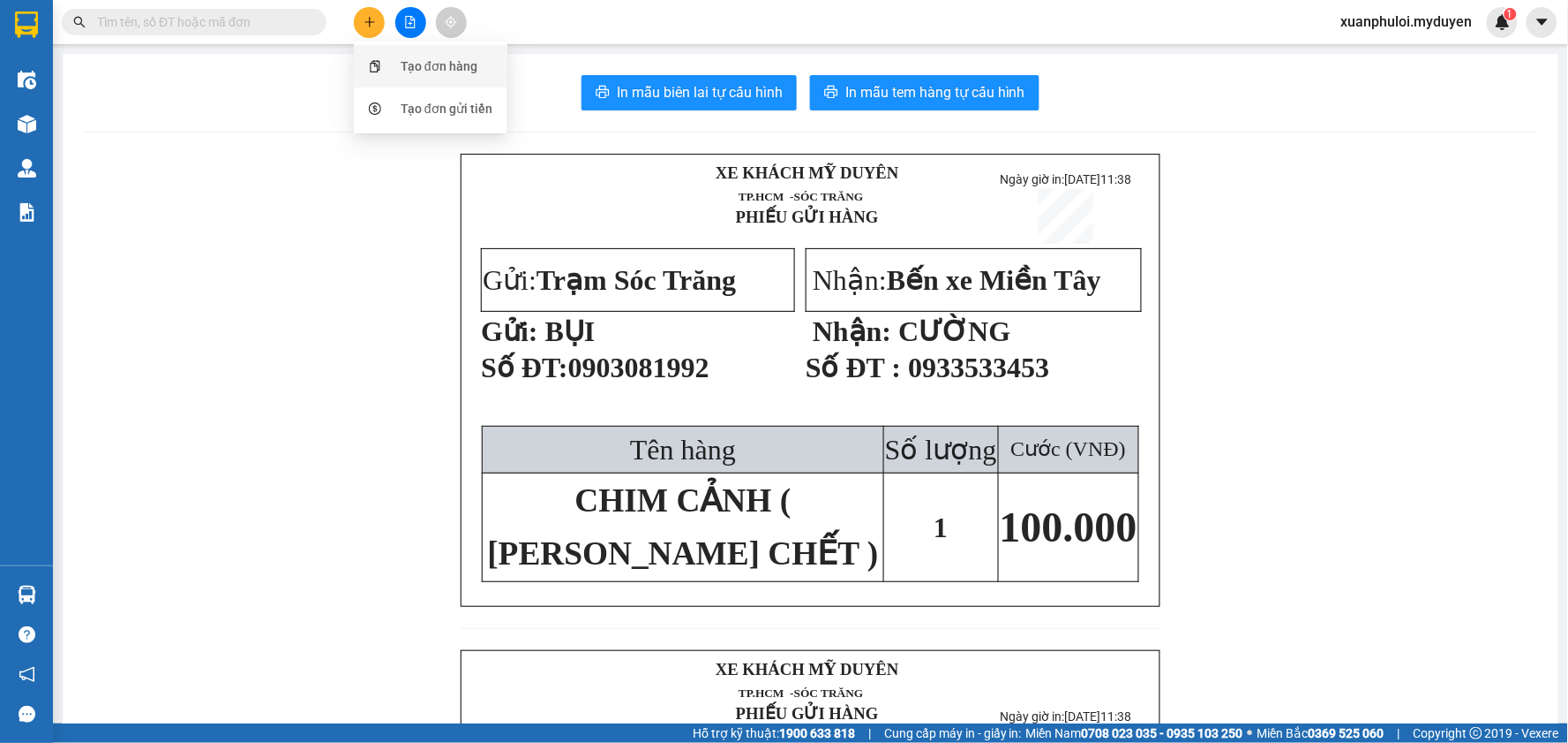
click at [408, 72] on div "Tạo đơn hàng" at bounding box center [439, 67] width 76 height 20
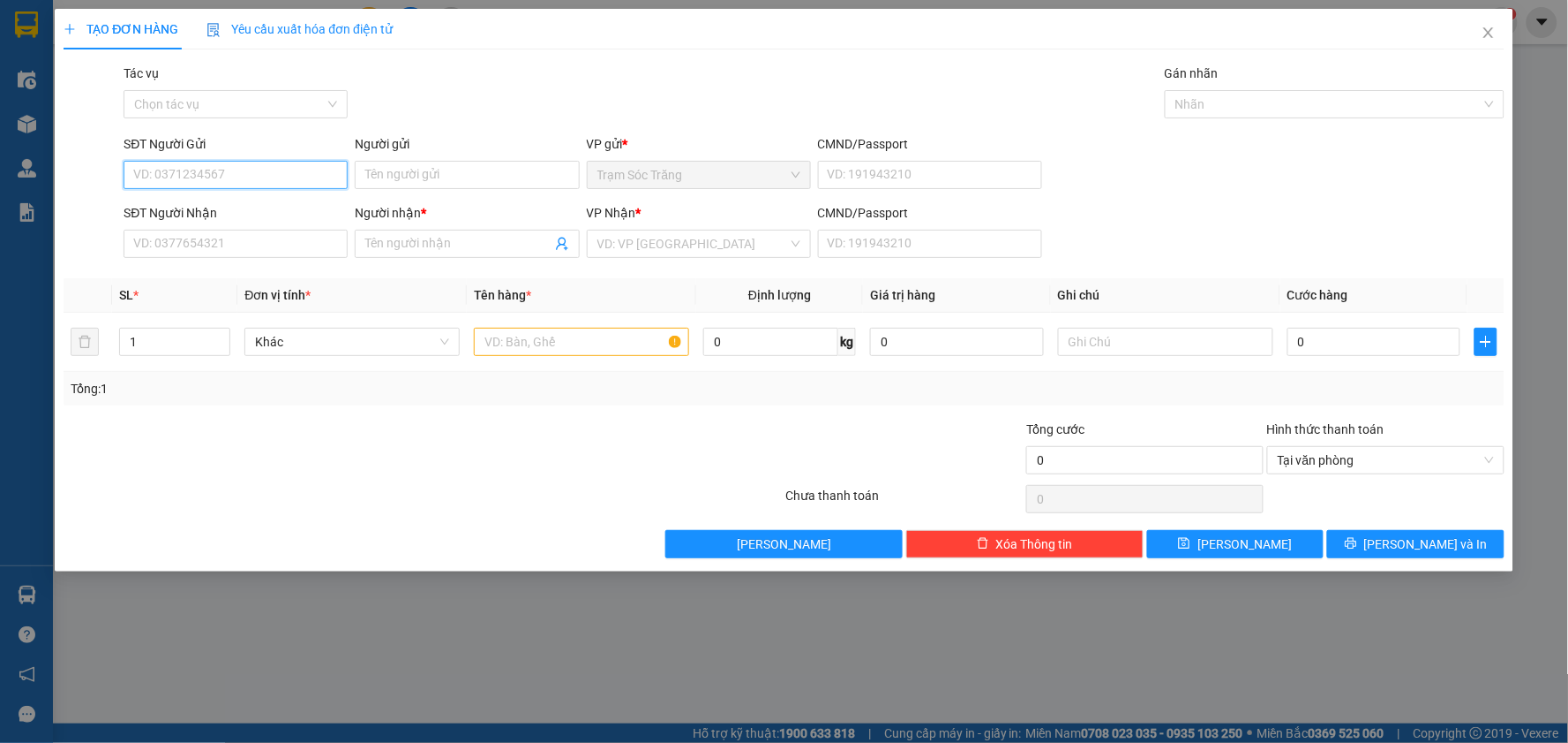
click at [267, 170] on input "SĐT Người Gửi" at bounding box center [236, 175] width 224 height 28
type input "0972844954"
click at [235, 205] on div "0972844954 - CHÚ CƯỜNG" at bounding box center [236, 210] width 203 height 20
type input "CHÚ CƯỜNG"
type input "0937489711"
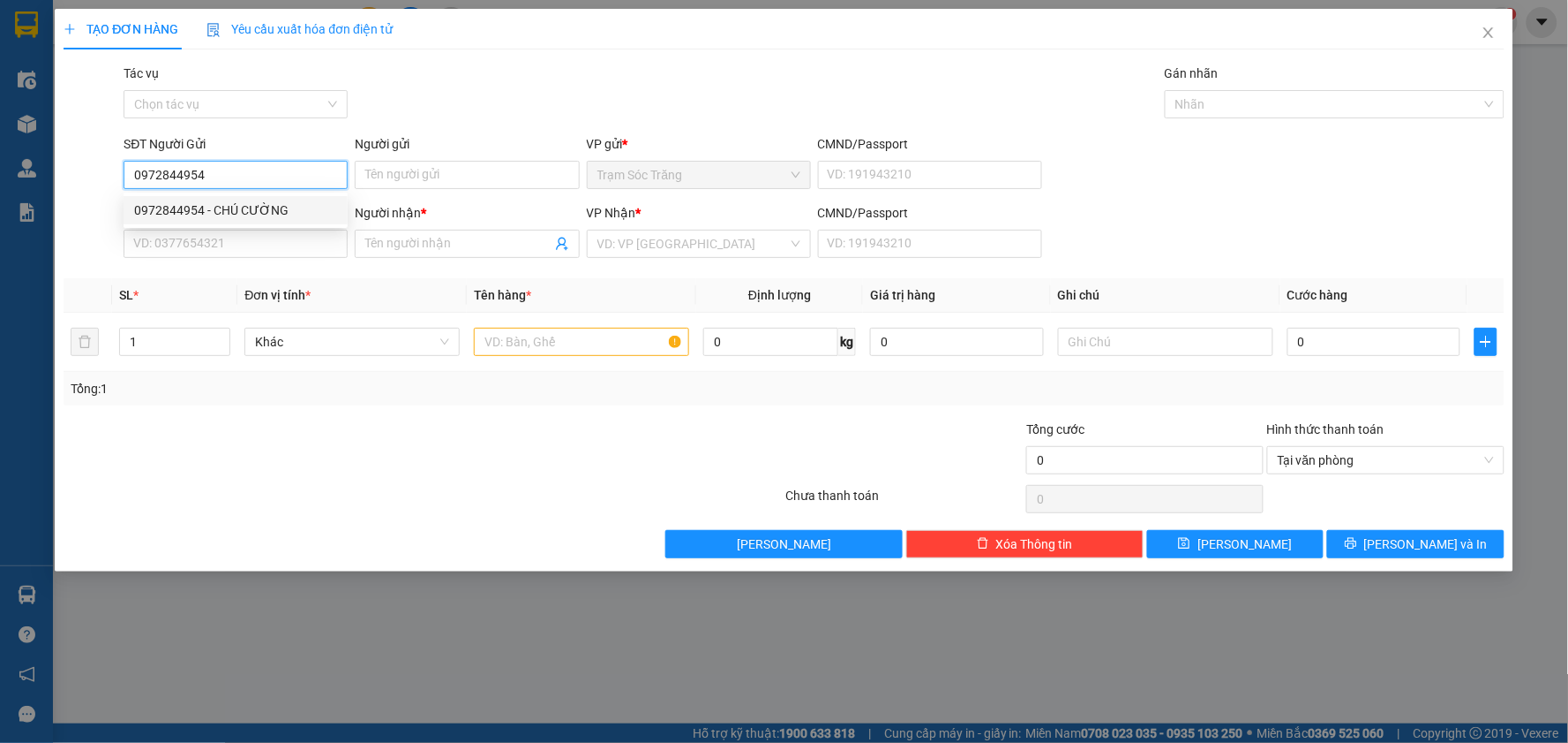
type input "HOA"
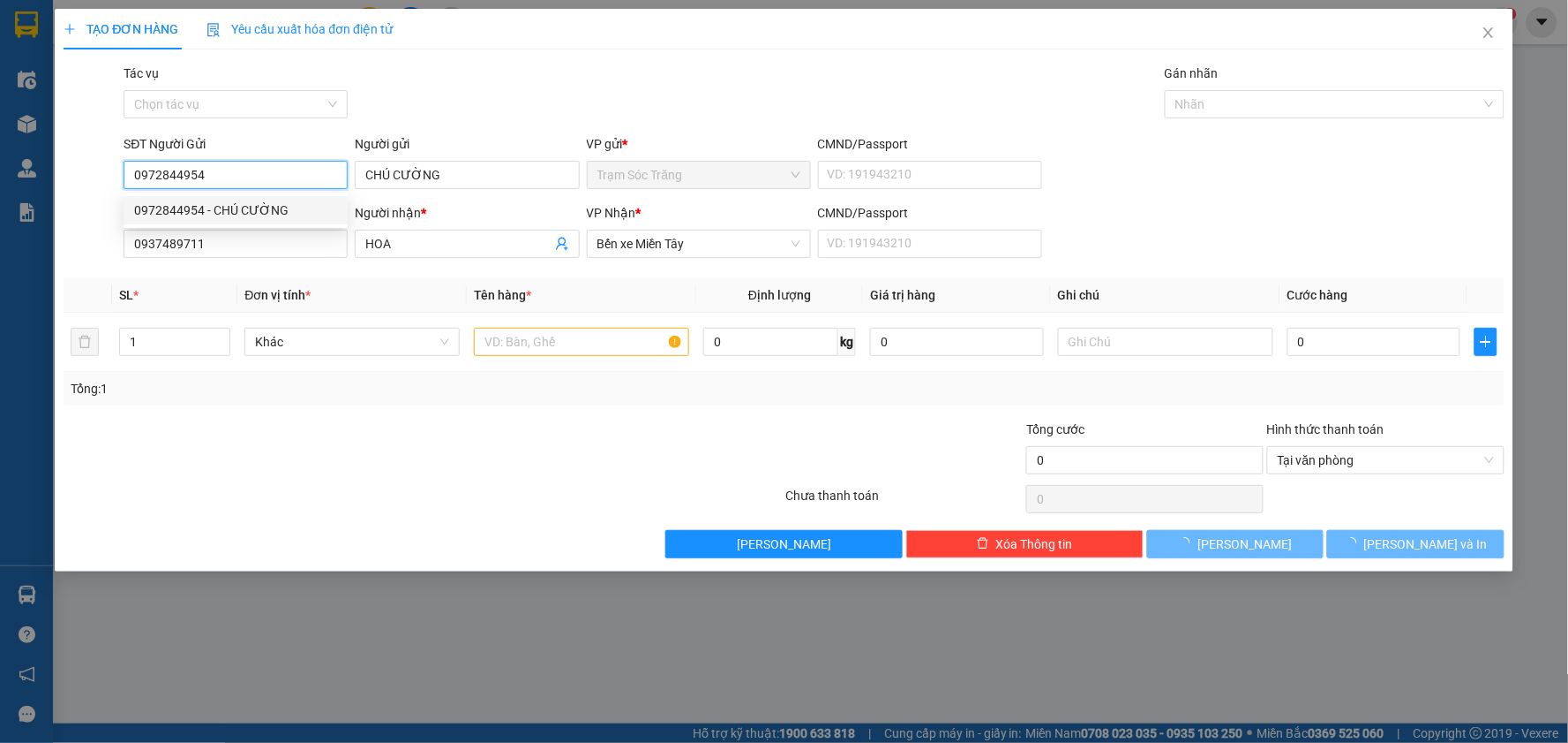
type input "30.000"
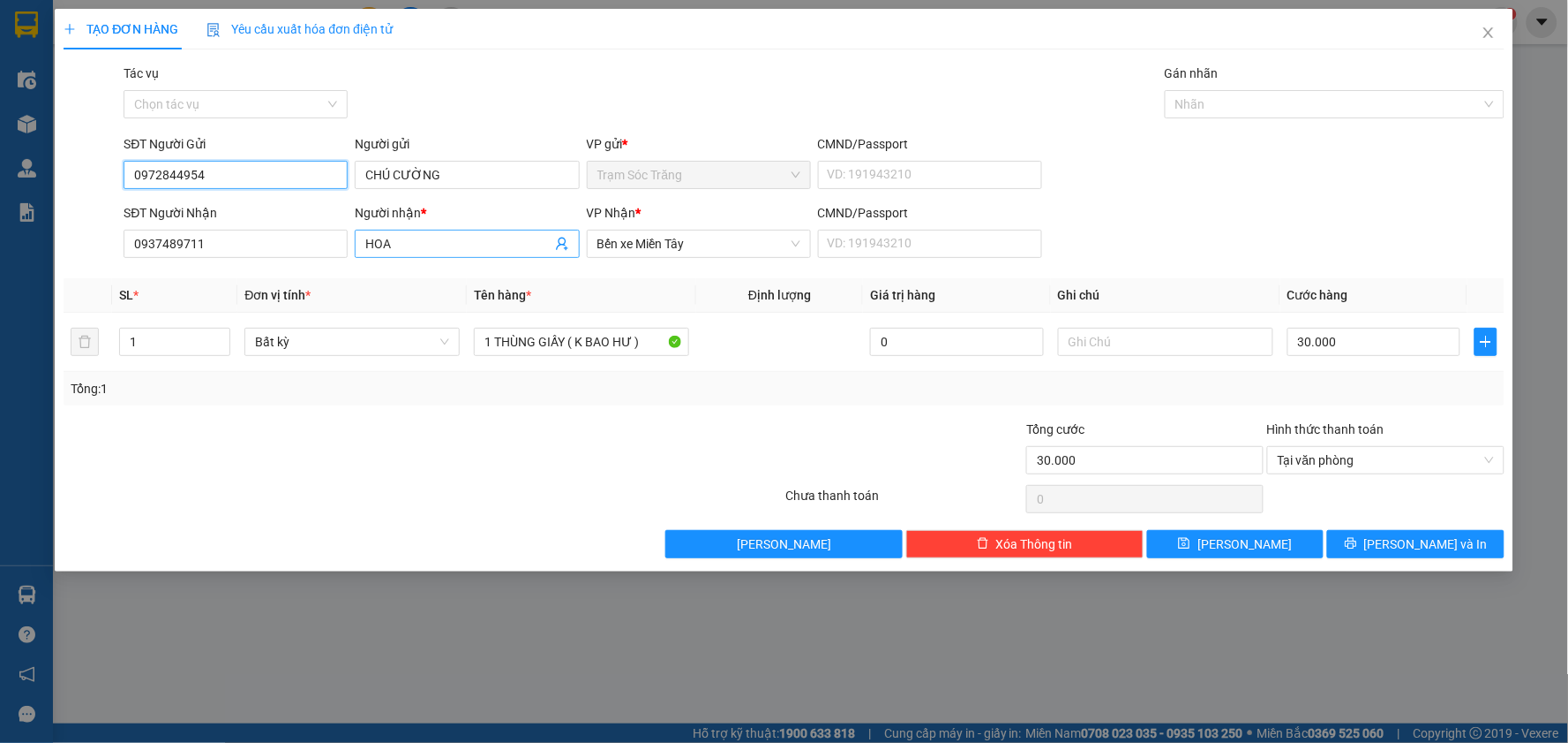
type input "0972844954"
click at [479, 247] on input "HOA" at bounding box center [458, 244] width 185 height 20
click at [478, 249] on input "HOA" at bounding box center [458, 244] width 185 height 20
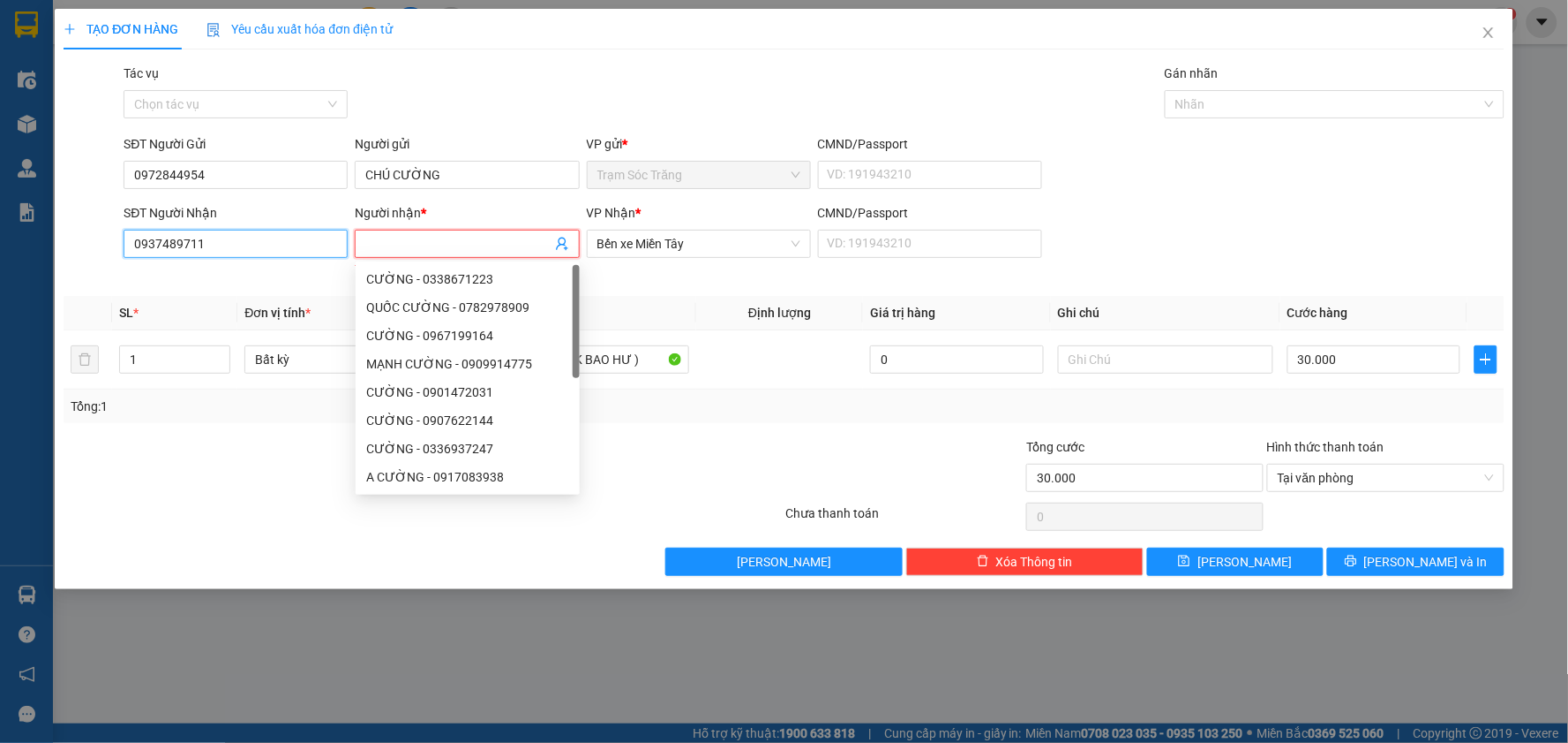
click at [269, 241] on input "0937489711" at bounding box center [236, 244] width 224 height 28
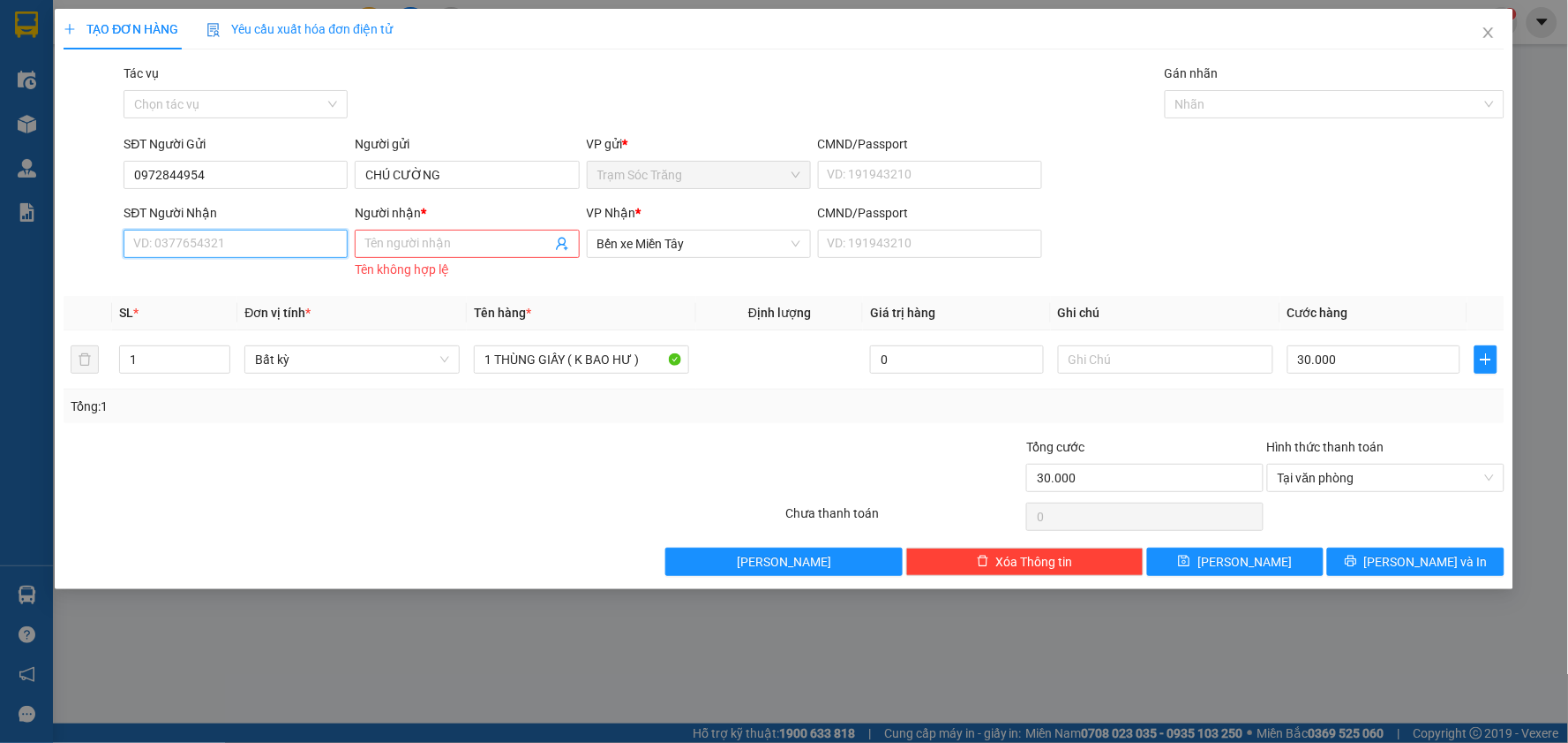
click at [249, 243] on input "SĐT Người Nhận" at bounding box center [236, 244] width 224 height 28
click at [205, 300] on div "0379615796 - QUÂN" at bounding box center [236, 307] width 203 height 20
type input "0379615796"
type input "QUÂN"
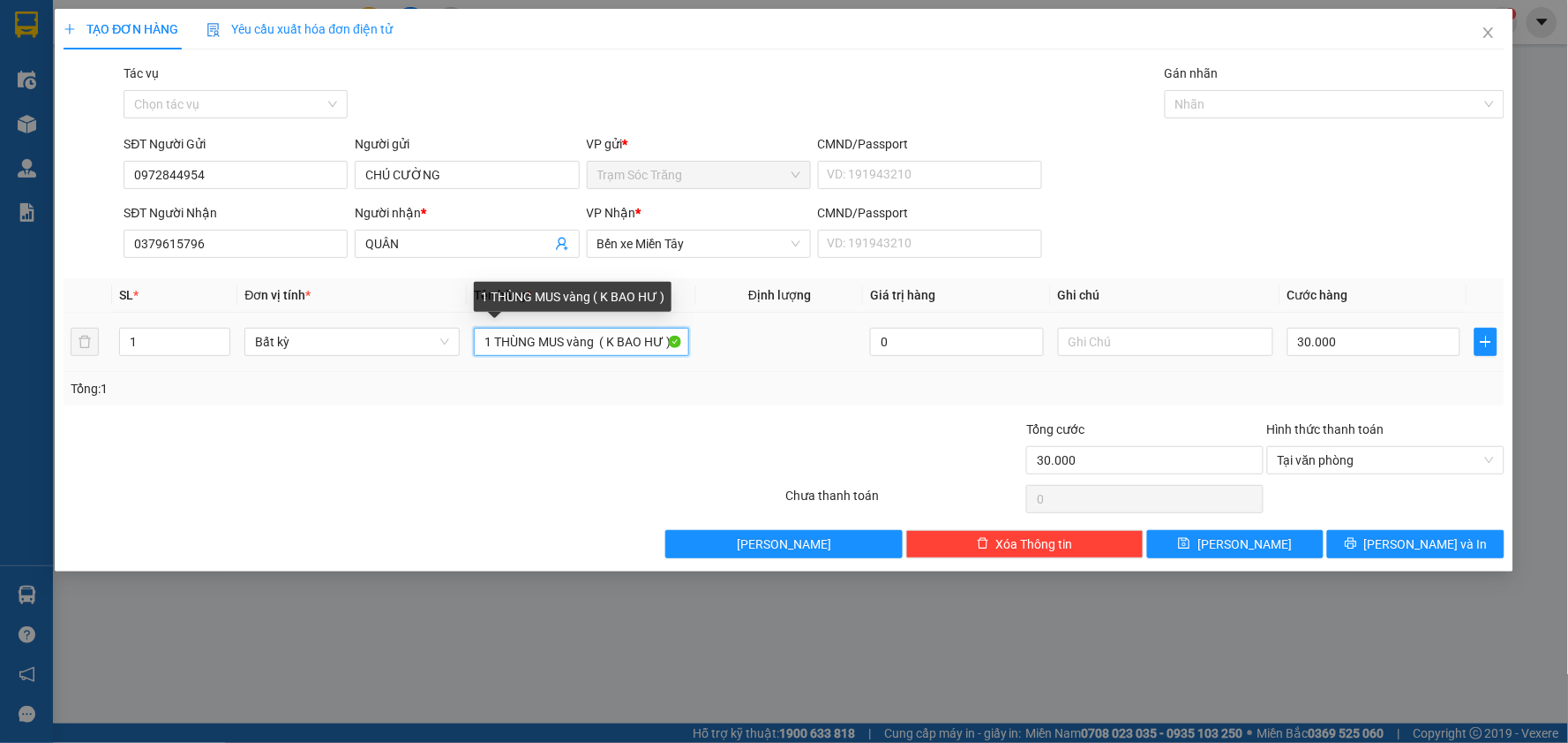
click at [594, 342] on input "1 THÙNG MUS vàng ( K BAO HƯ )" at bounding box center [582, 342] width 215 height 28
type input "1 THÙNG MUS + 1 BỌC D/C ( K BAO HƯ )"
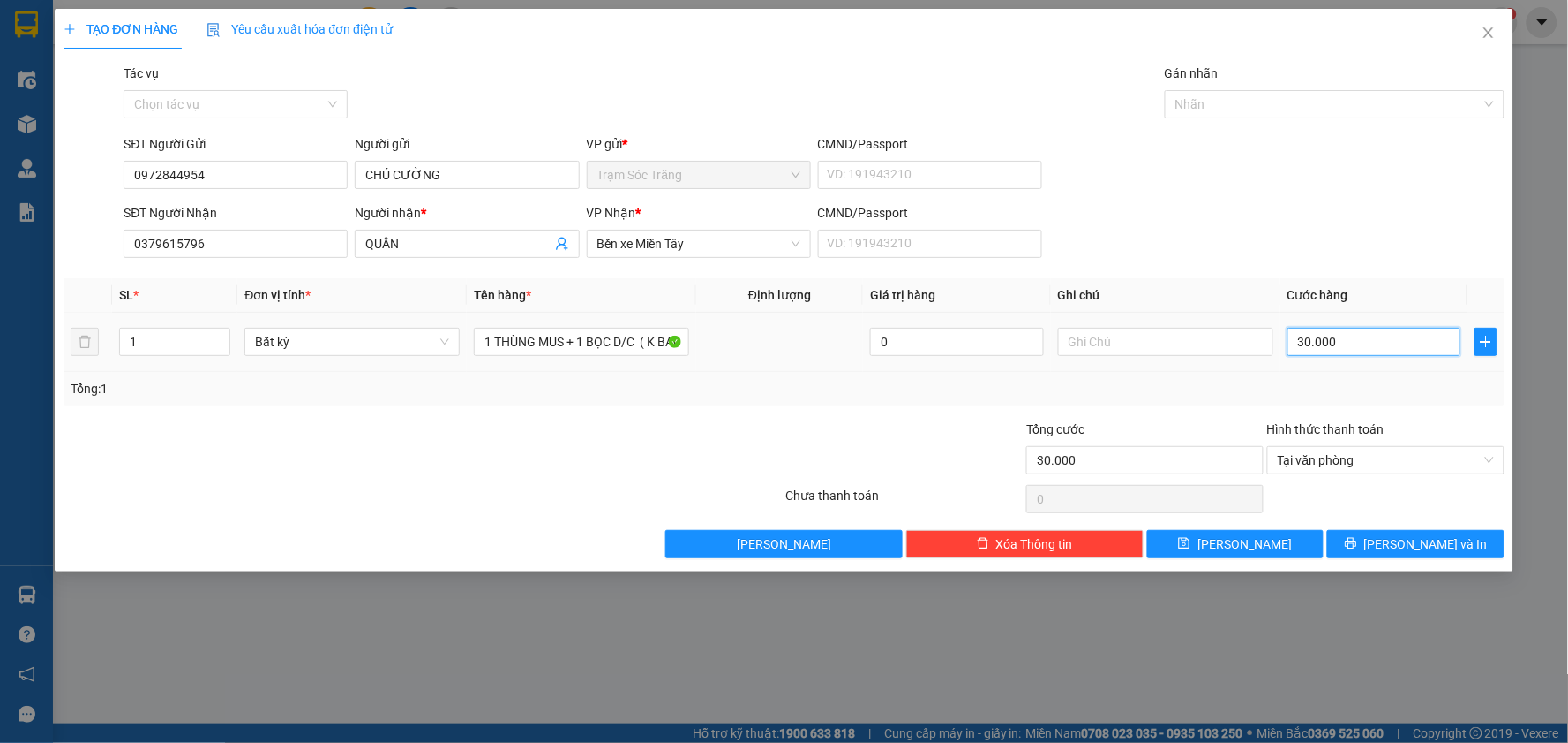
click at [1405, 345] on input "30.000" at bounding box center [1374, 342] width 173 height 28
type input "4"
type input "40"
type input "400"
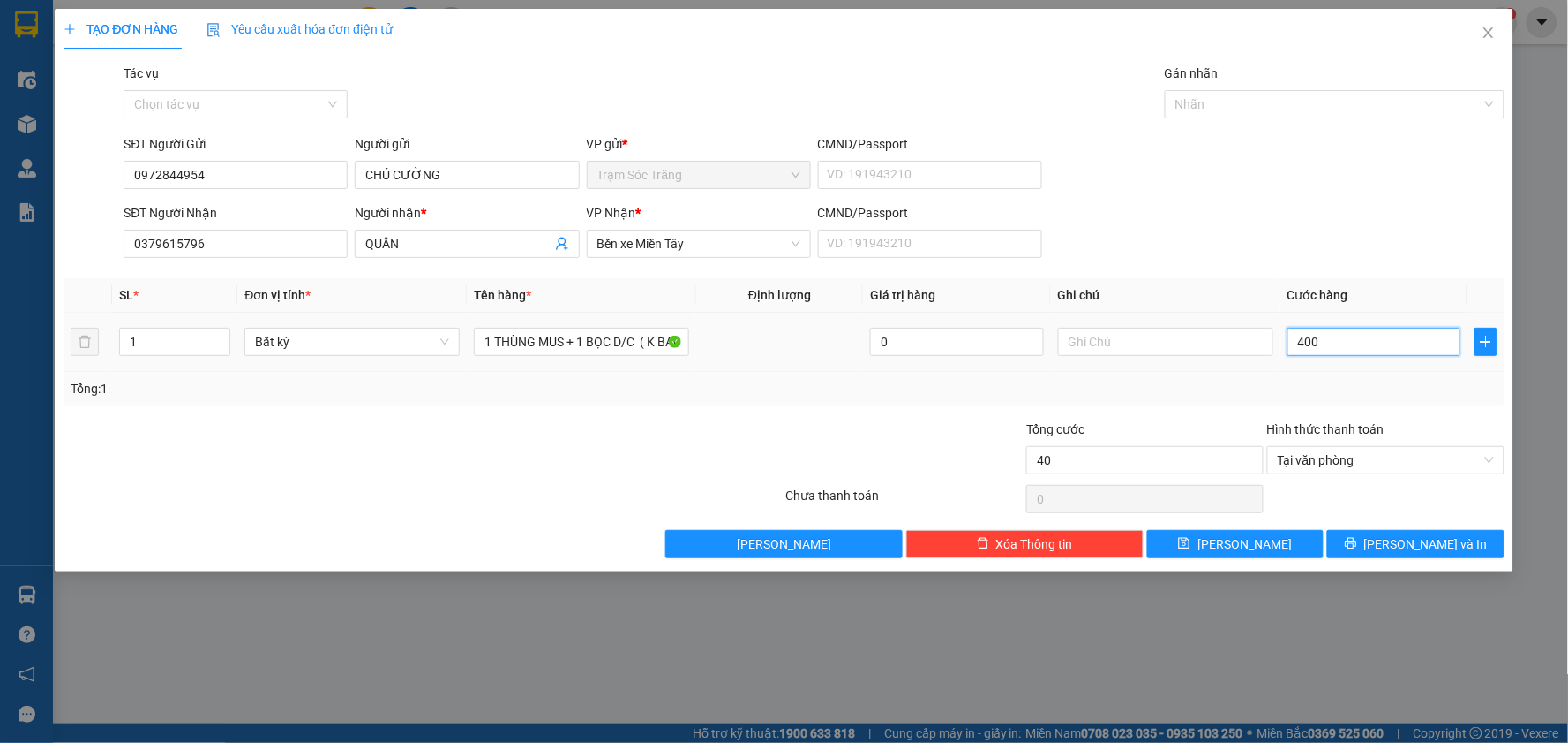
type input "400"
type input "4.000"
type input "40.000"
click at [1409, 549] on span "[PERSON_NAME] và In" at bounding box center [1426, 544] width 124 height 20
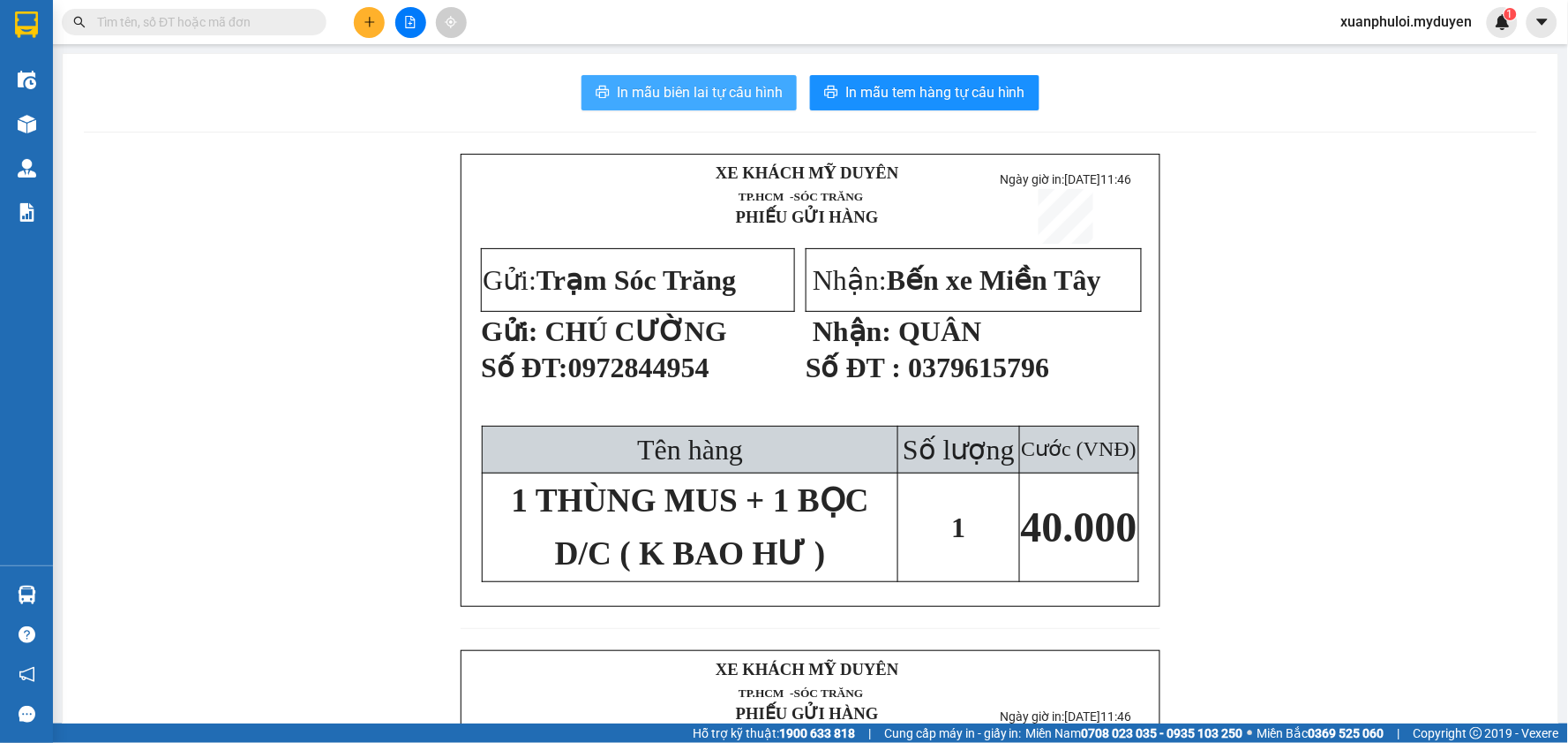
click at [724, 86] on span "In mẫu biên lai tự cấu hình" at bounding box center [700, 92] width 166 height 22
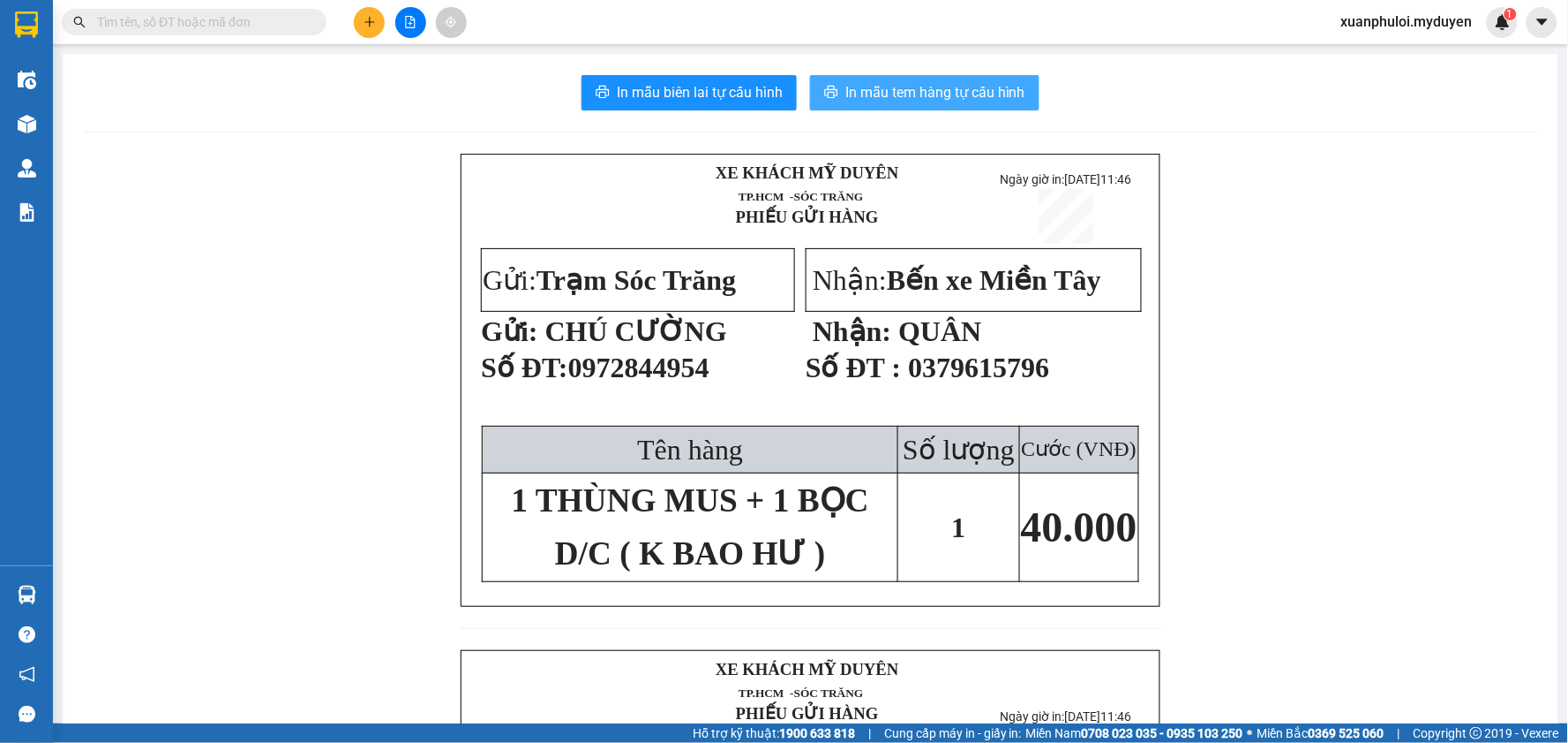
click at [945, 88] on span "In mẫu tem hàng tự cấu hình" at bounding box center [936, 92] width 180 height 22
click at [367, 18] on icon "plus" at bounding box center [370, 22] width 12 height 12
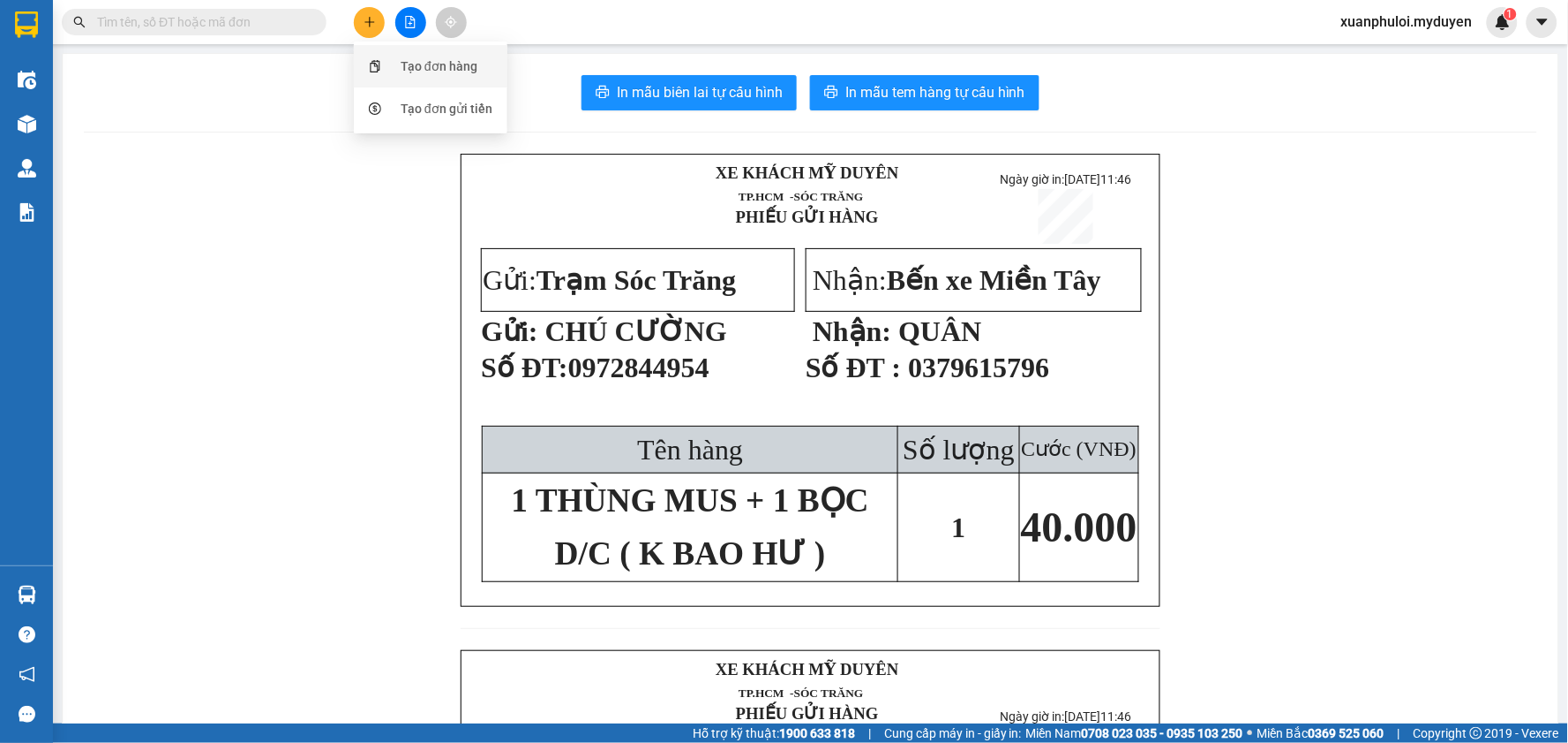
click at [421, 79] on div "Tạo đơn hàng" at bounding box center [430, 67] width 133 height 34
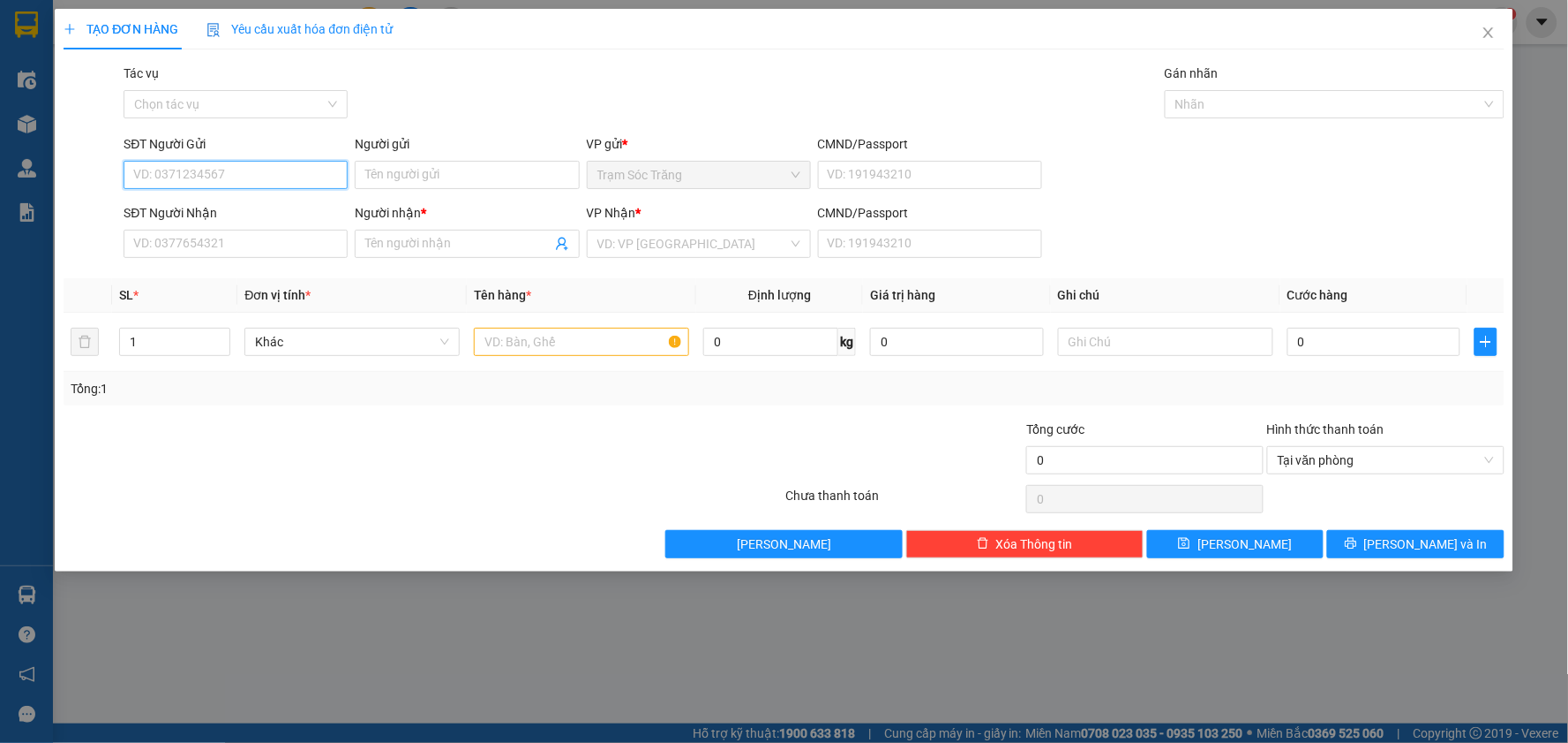
click at [243, 185] on input "SĐT Người Gửi" at bounding box center [236, 175] width 224 height 28
type input "0946593694"
click at [477, 182] on input "Người gửi" at bounding box center [467, 175] width 224 height 28
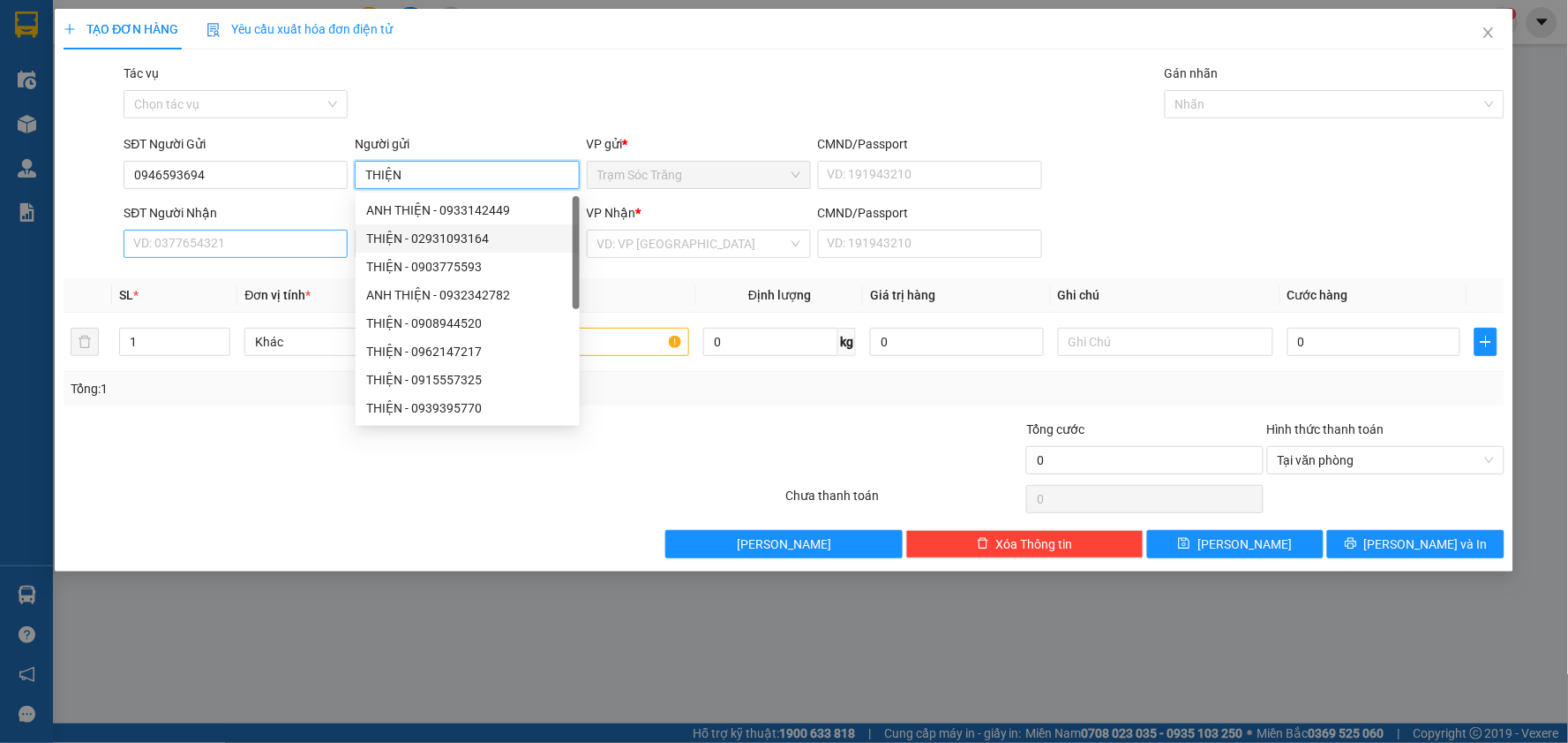
type input "THIỆN"
click at [233, 242] on input "SĐT Người Nhận" at bounding box center [236, 244] width 224 height 28
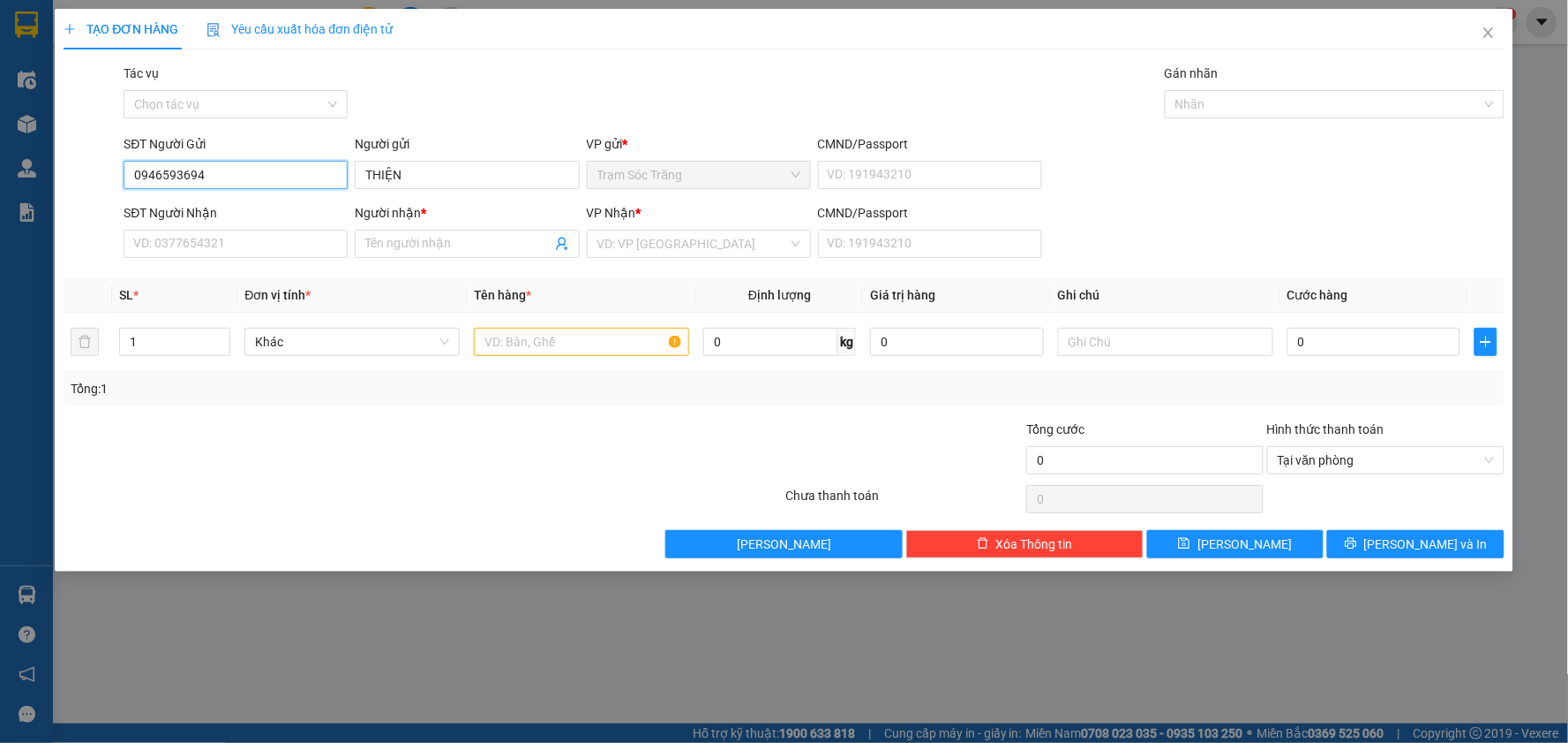
click at [259, 179] on input "0946593694" at bounding box center [236, 175] width 224 height 28
click at [221, 245] on input "SĐT Người Nhận" at bounding box center [236, 244] width 224 height 28
paste input "0946593694"
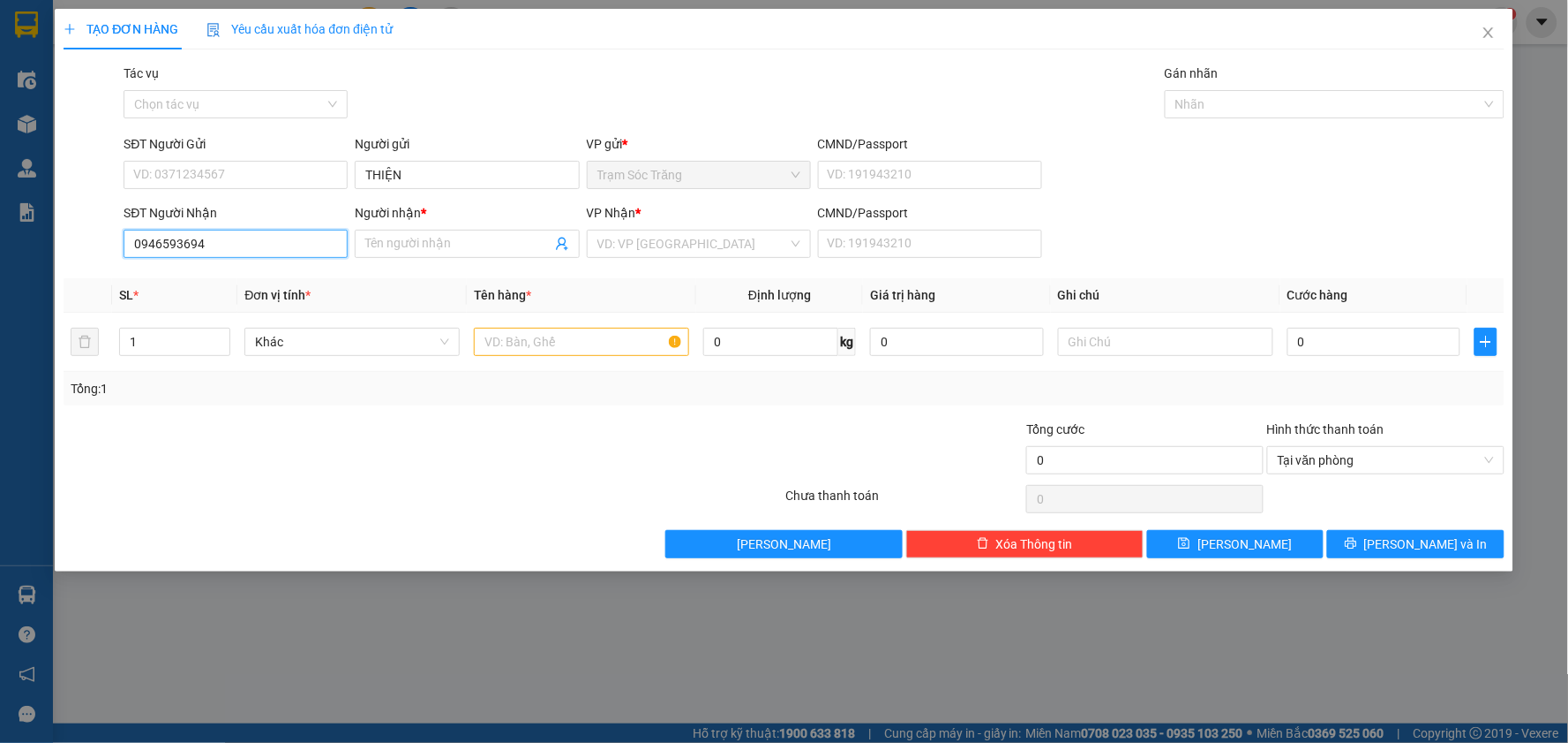
type input "0946593694"
click at [459, 157] on div "Người gửi" at bounding box center [467, 148] width 224 height 27
click at [457, 166] on input "THIỆN" at bounding box center [467, 175] width 224 height 28
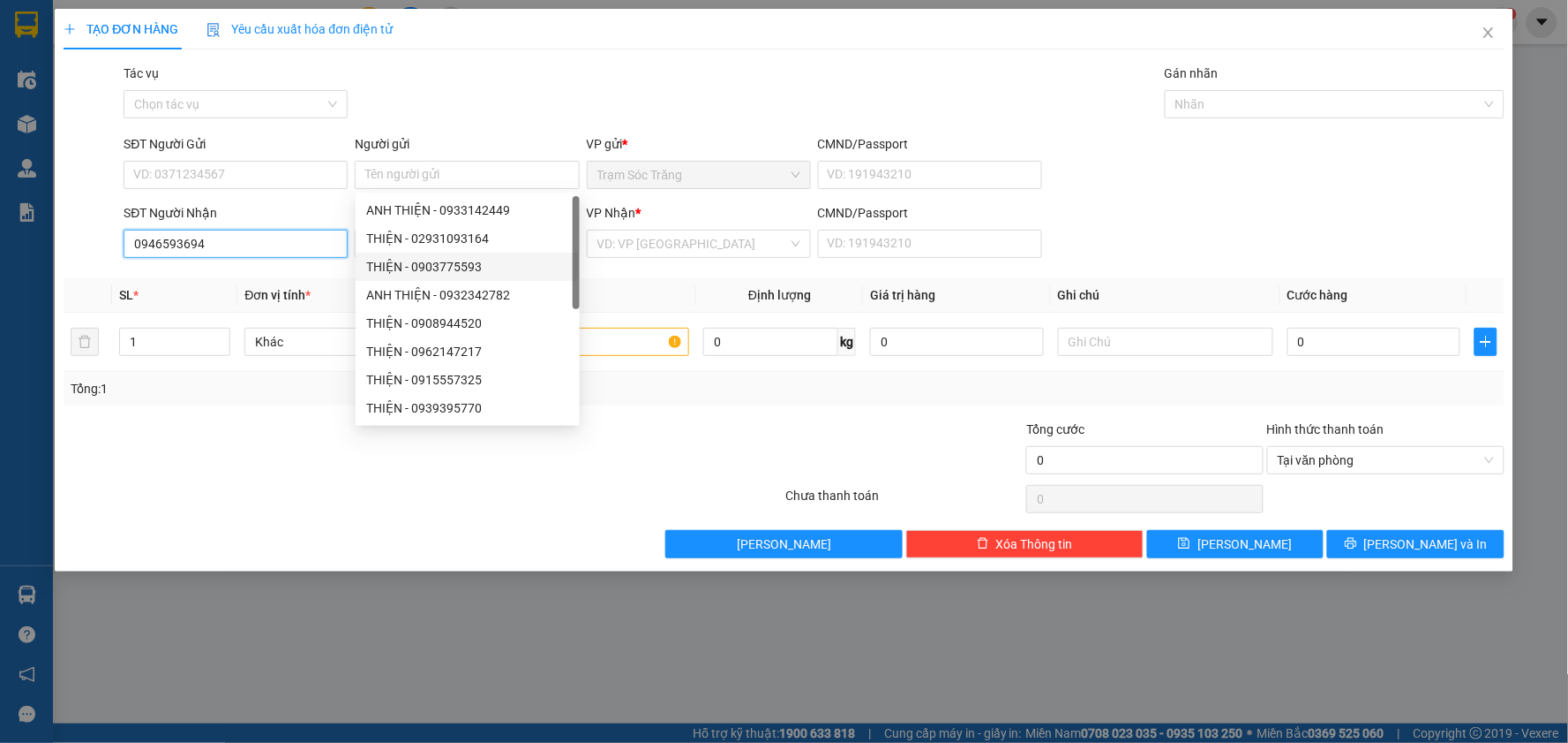
click at [297, 240] on input "0946593694" at bounding box center [236, 244] width 224 height 28
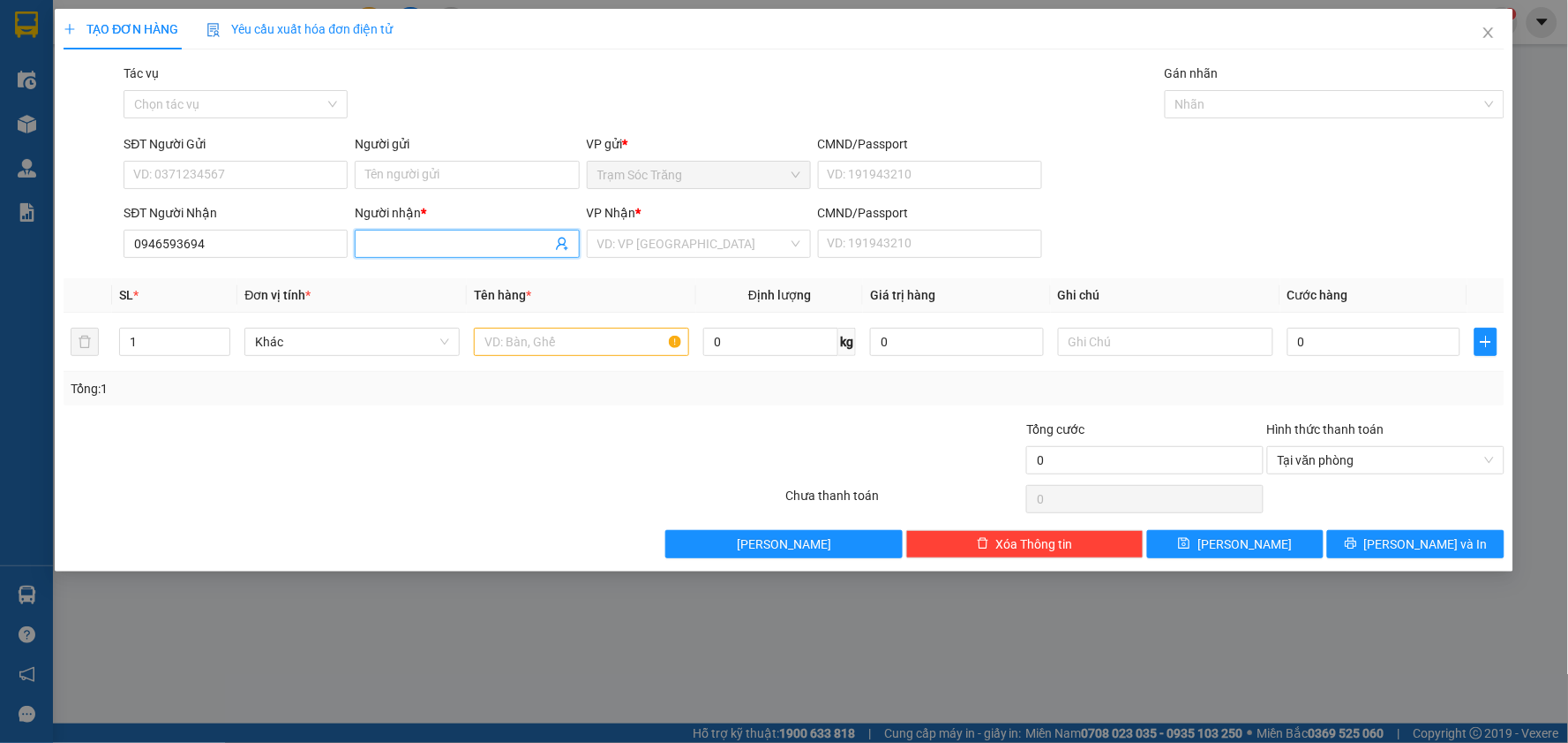
click at [401, 251] on input "Người nhận *" at bounding box center [458, 244] width 185 height 20
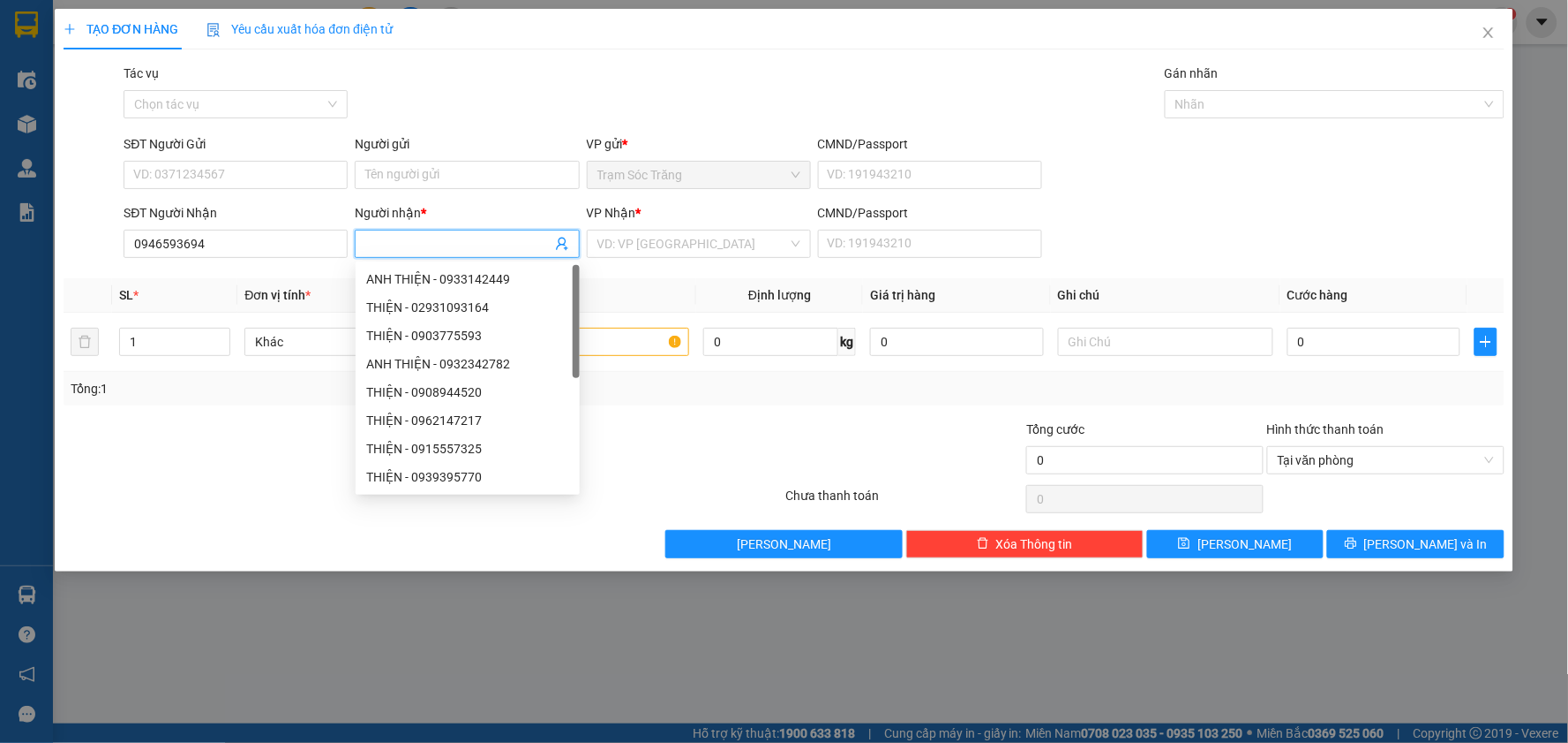
paste input "THIỆN"
type input "THIỆN"
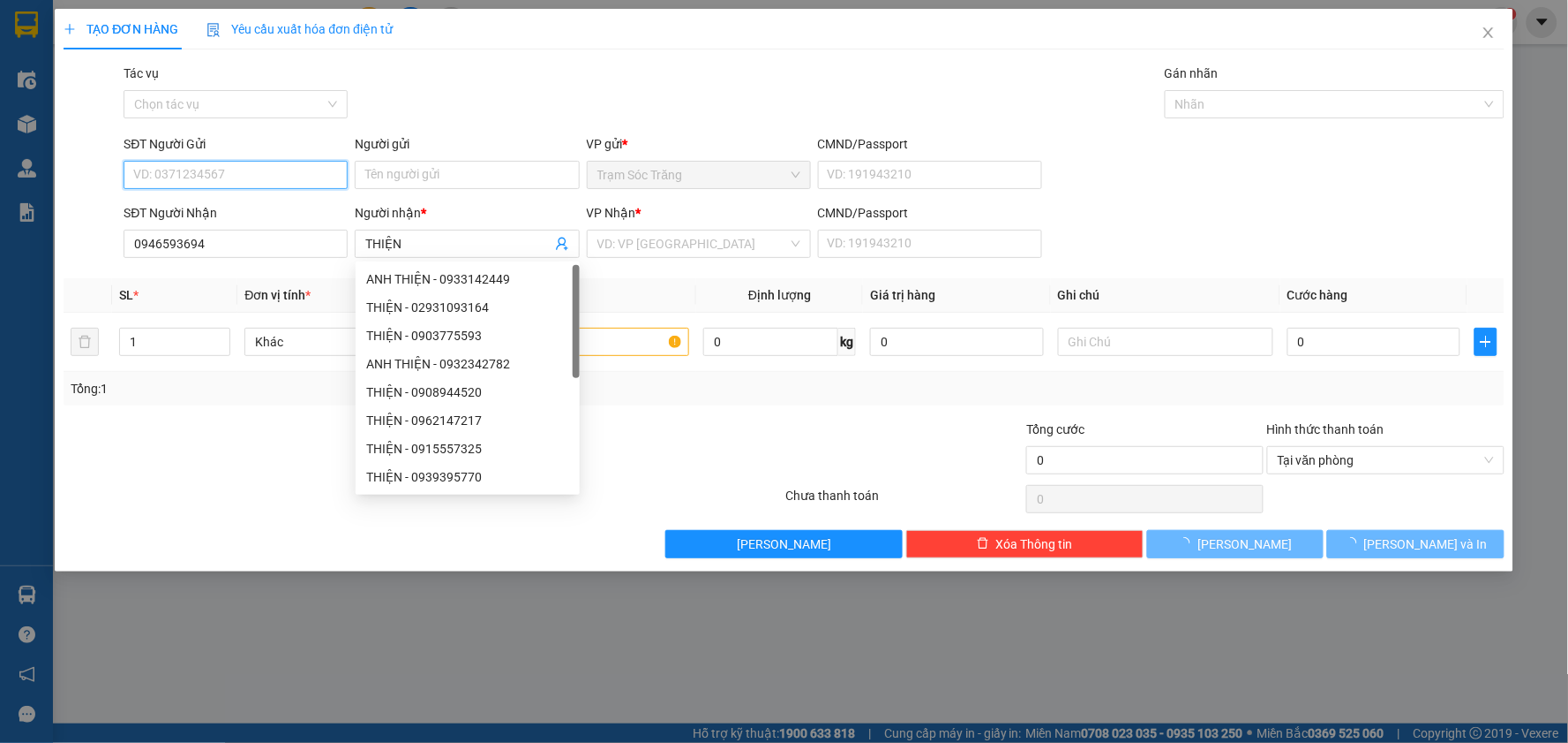
click at [286, 170] on input "SĐT Người Gửi" at bounding box center [236, 175] width 224 height 28
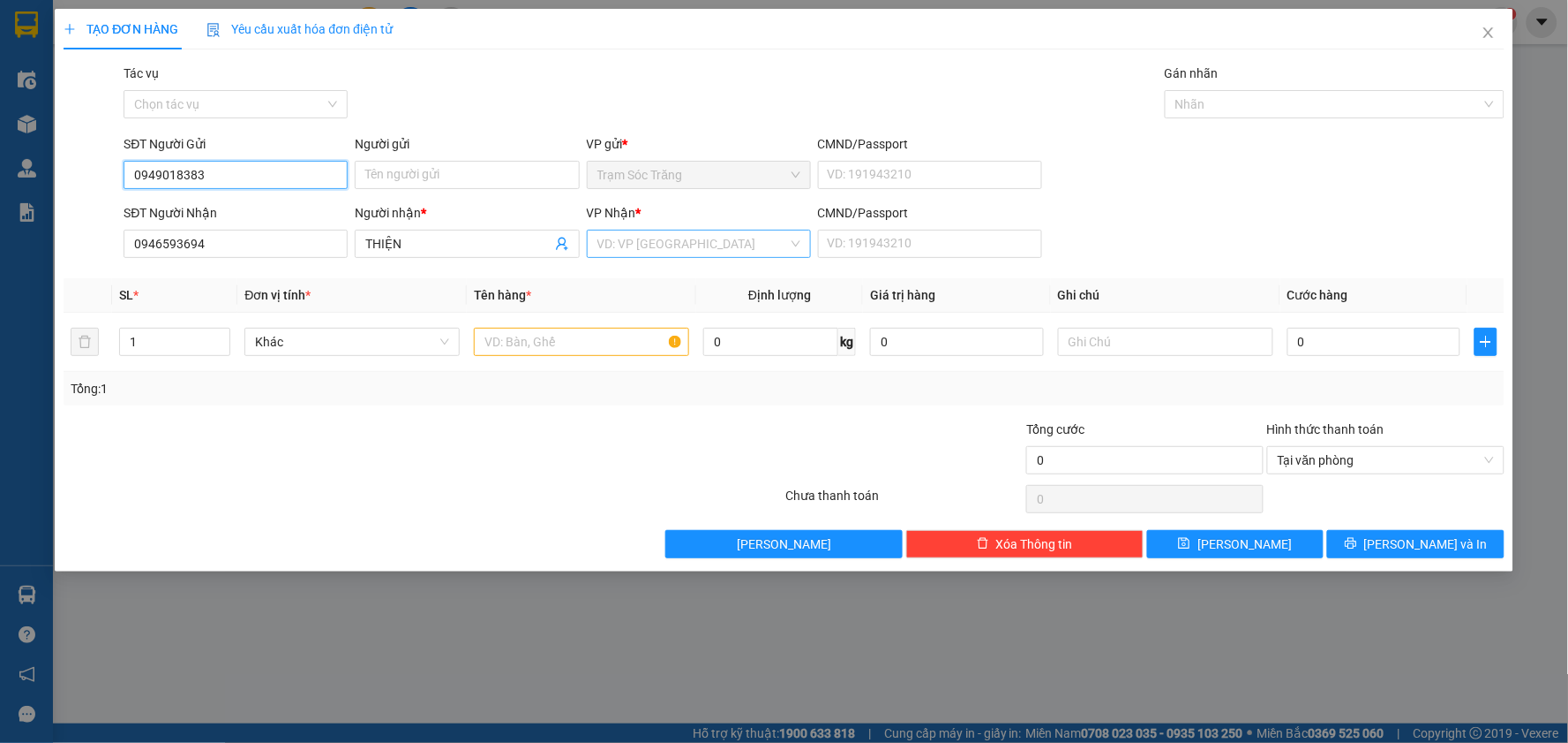
type input "0949018383"
click at [733, 241] on input "search" at bounding box center [693, 244] width 190 height 27
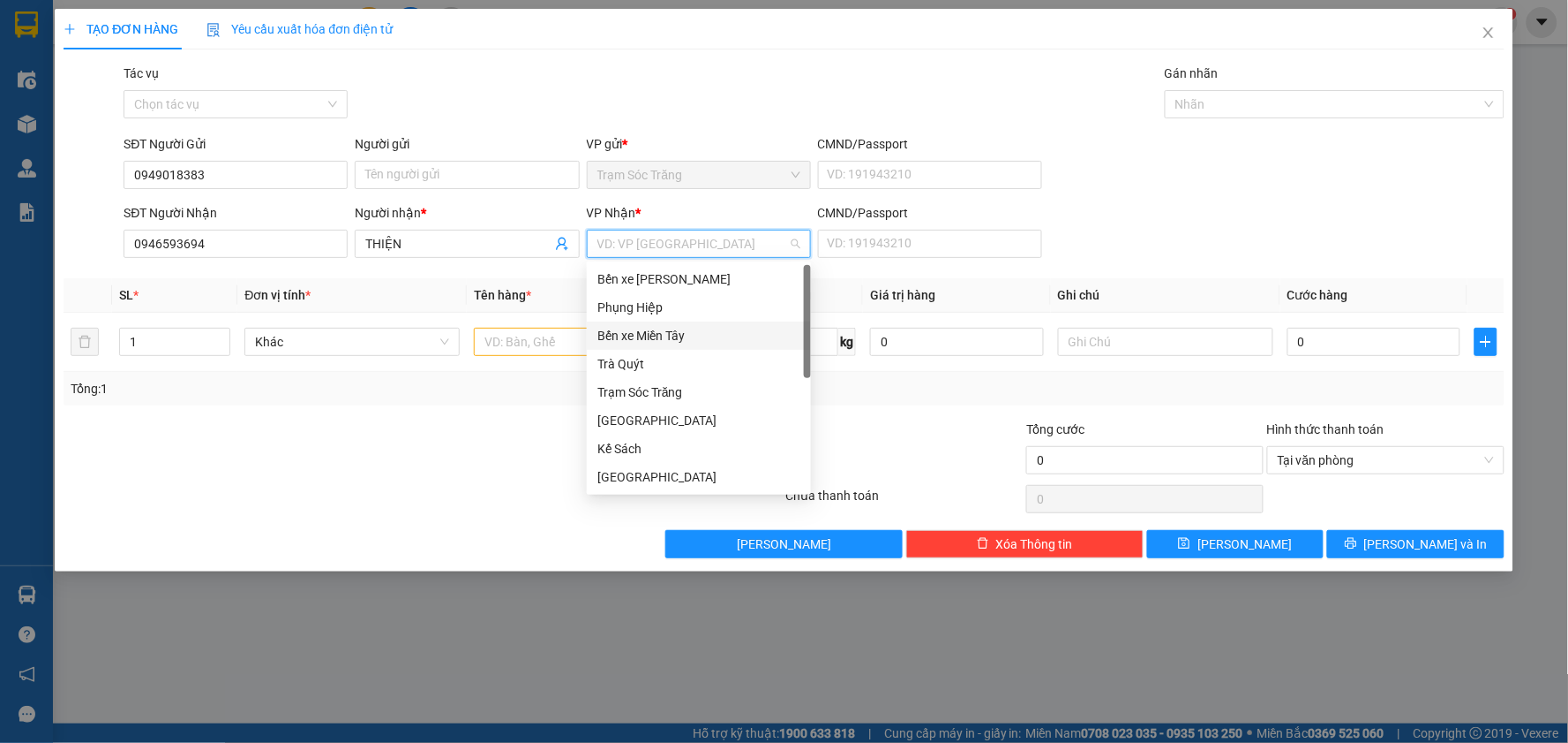
click at [715, 327] on div "Bến xe Miền Tây" at bounding box center [699, 335] width 203 height 20
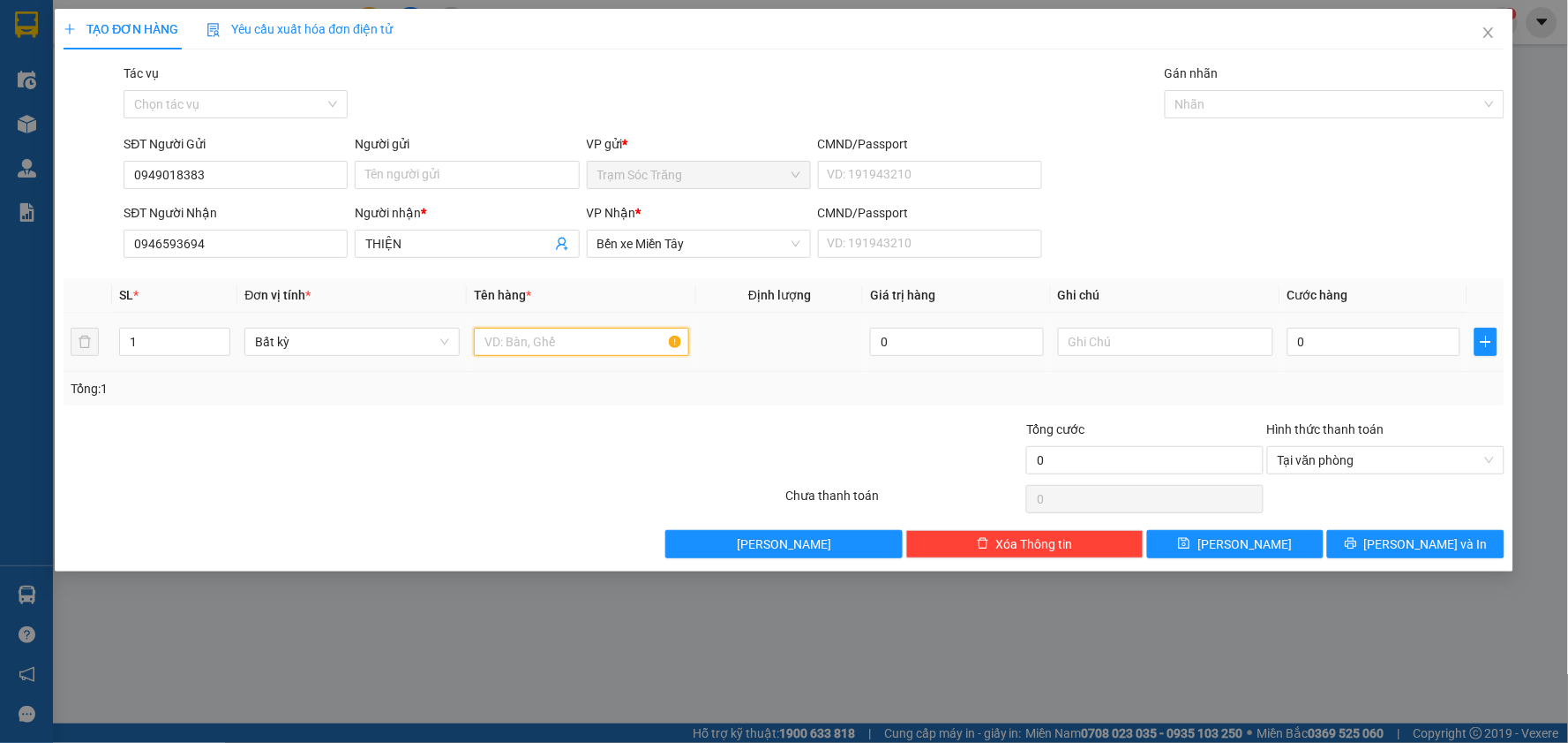
click at [575, 344] on input "text" at bounding box center [582, 342] width 215 height 28
type input "1 HỘP NHỎ (K BAO HƯ)"
click at [1363, 343] on input "0" at bounding box center [1374, 342] width 173 height 28
type input "3"
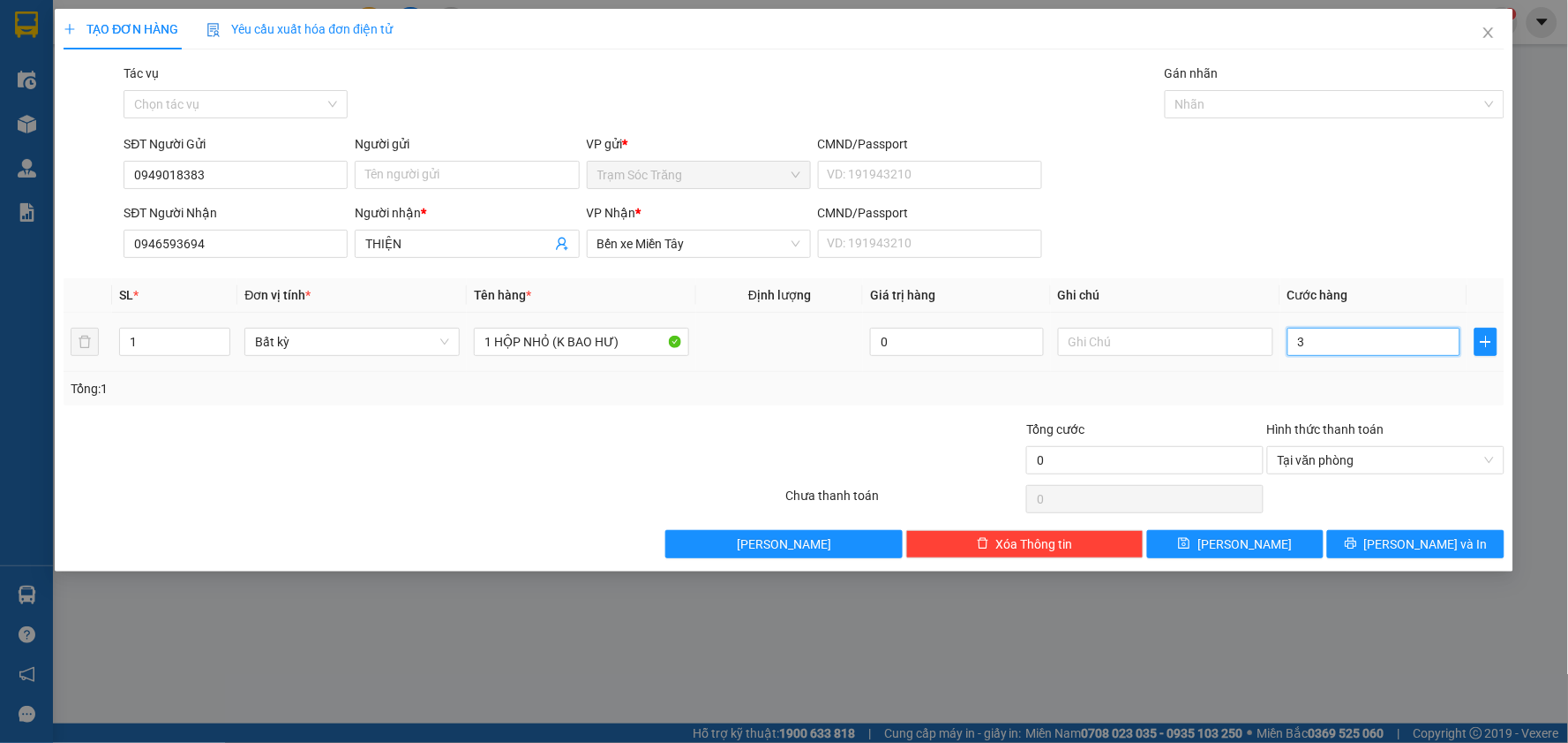
type input "3"
type input "30"
type input "300"
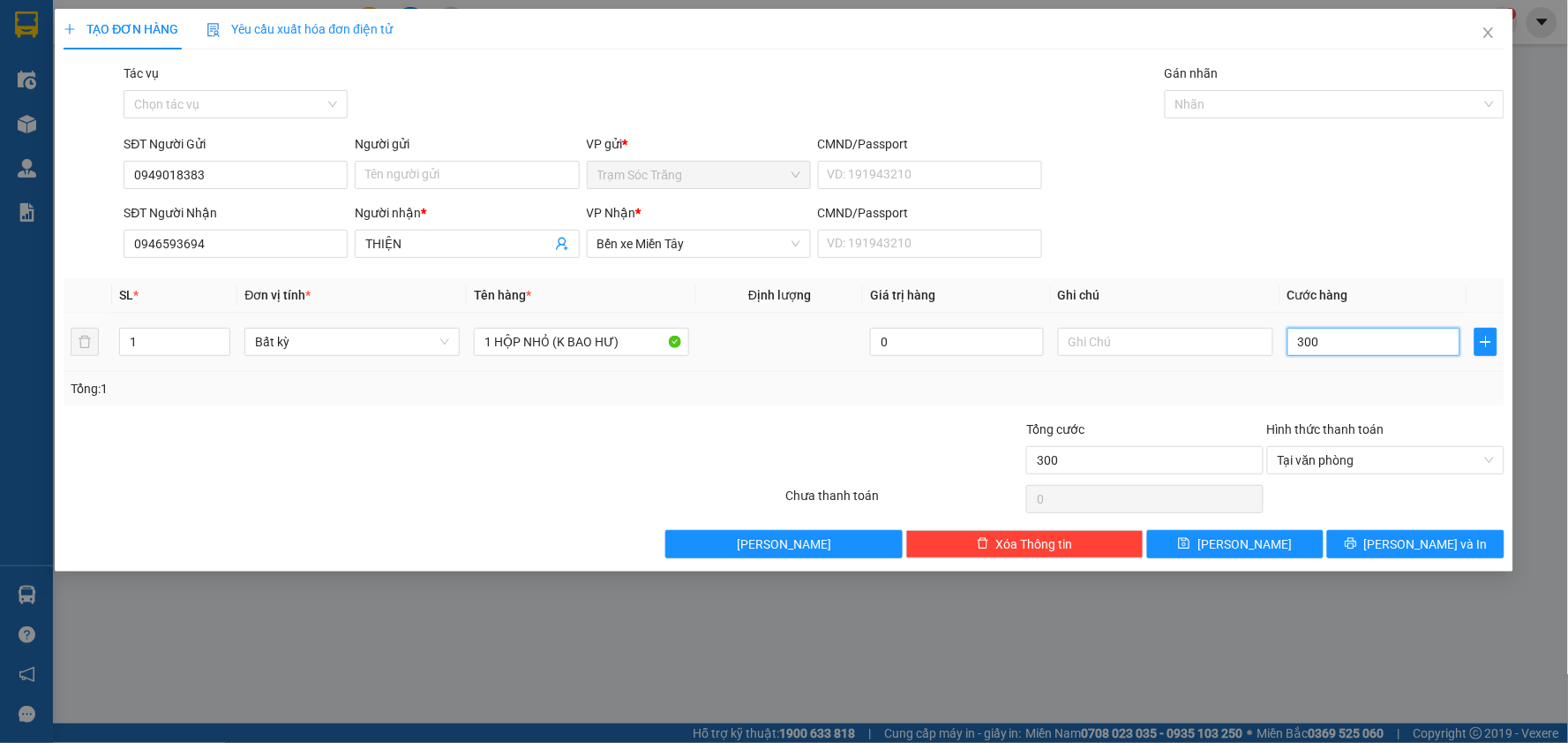
type input "3.000"
type input "30.000"
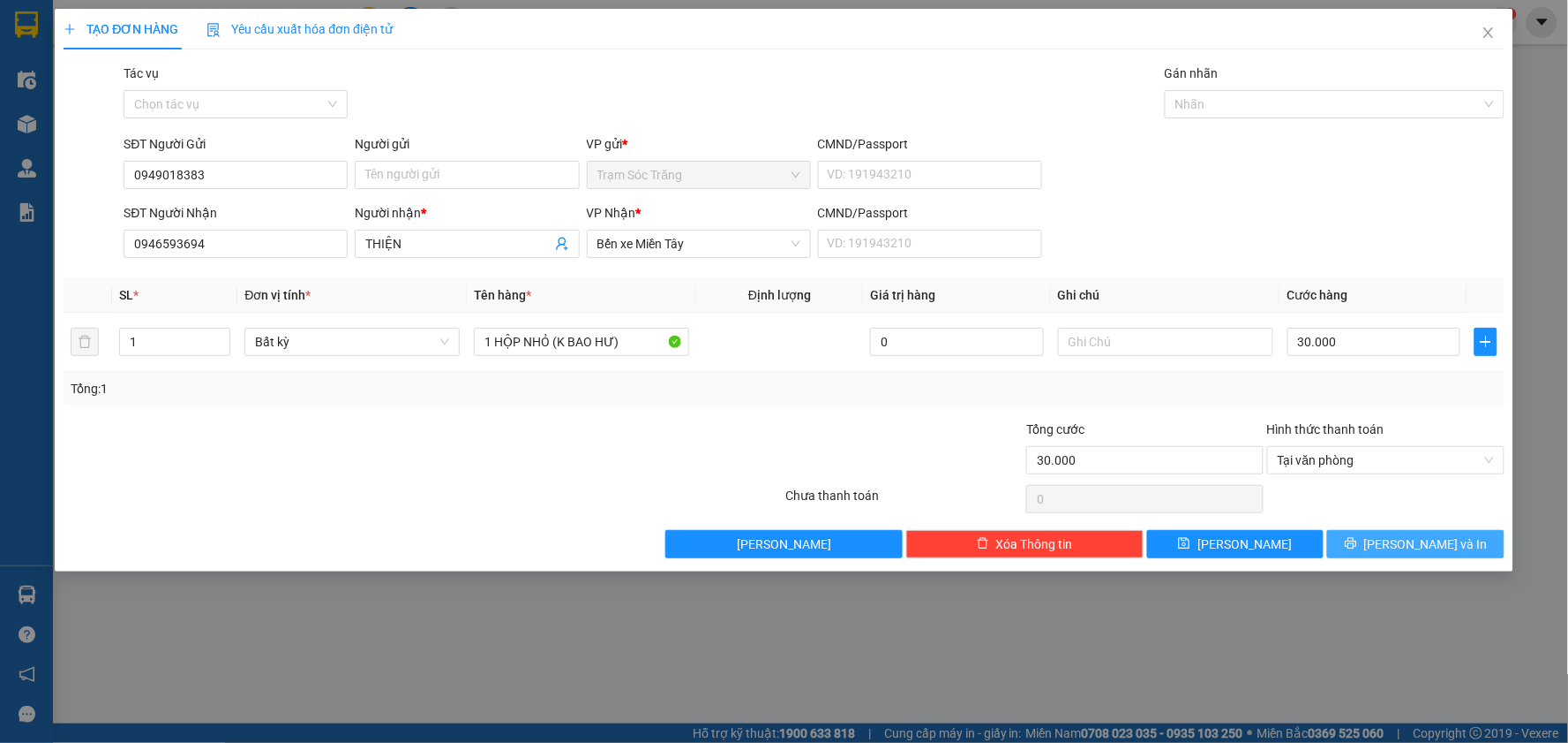
click at [1406, 538] on span "[PERSON_NAME] và In" at bounding box center [1426, 544] width 124 height 20
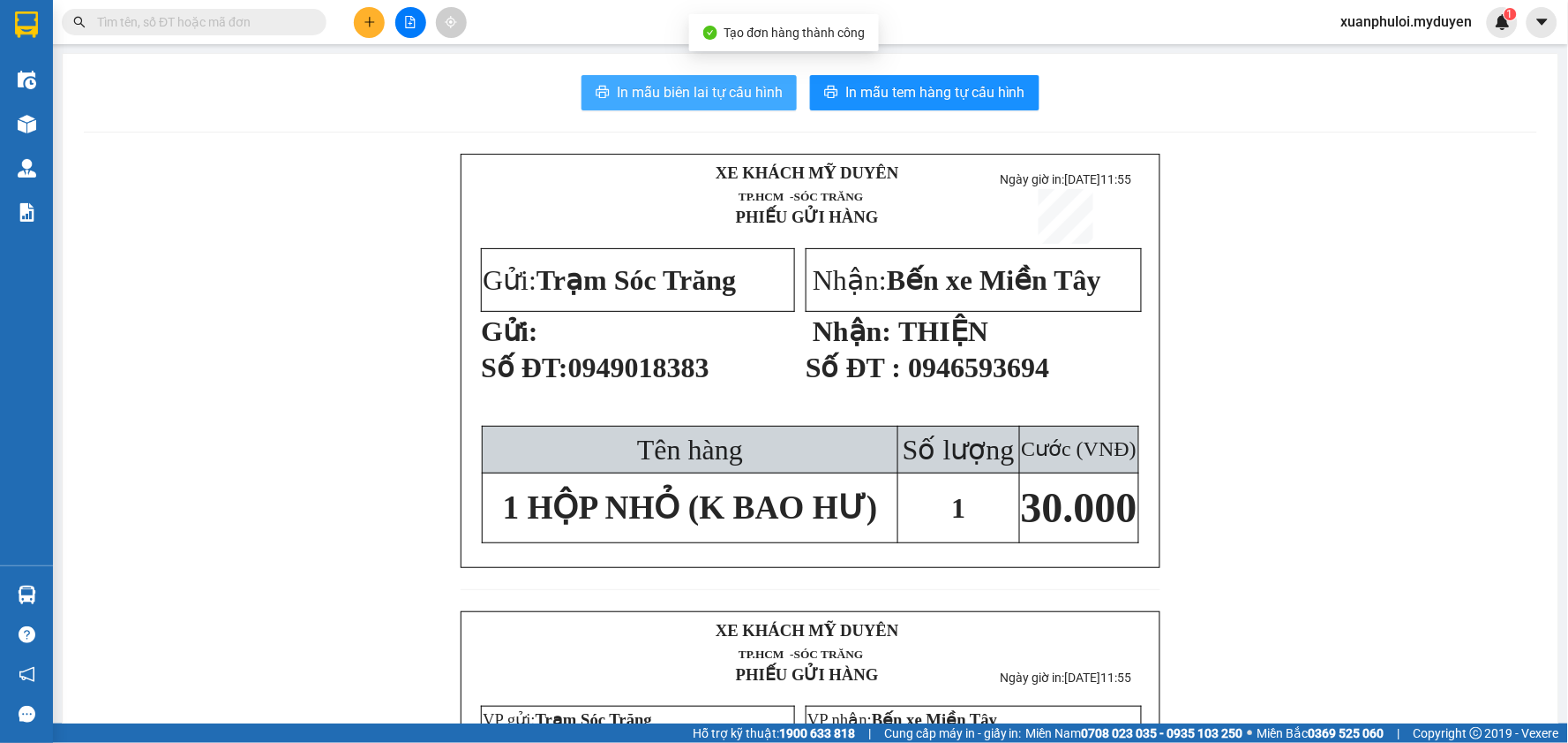
click at [730, 82] on span "In mẫu biên lai tự cấu hình" at bounding box center [700, 92] width 166 height 22
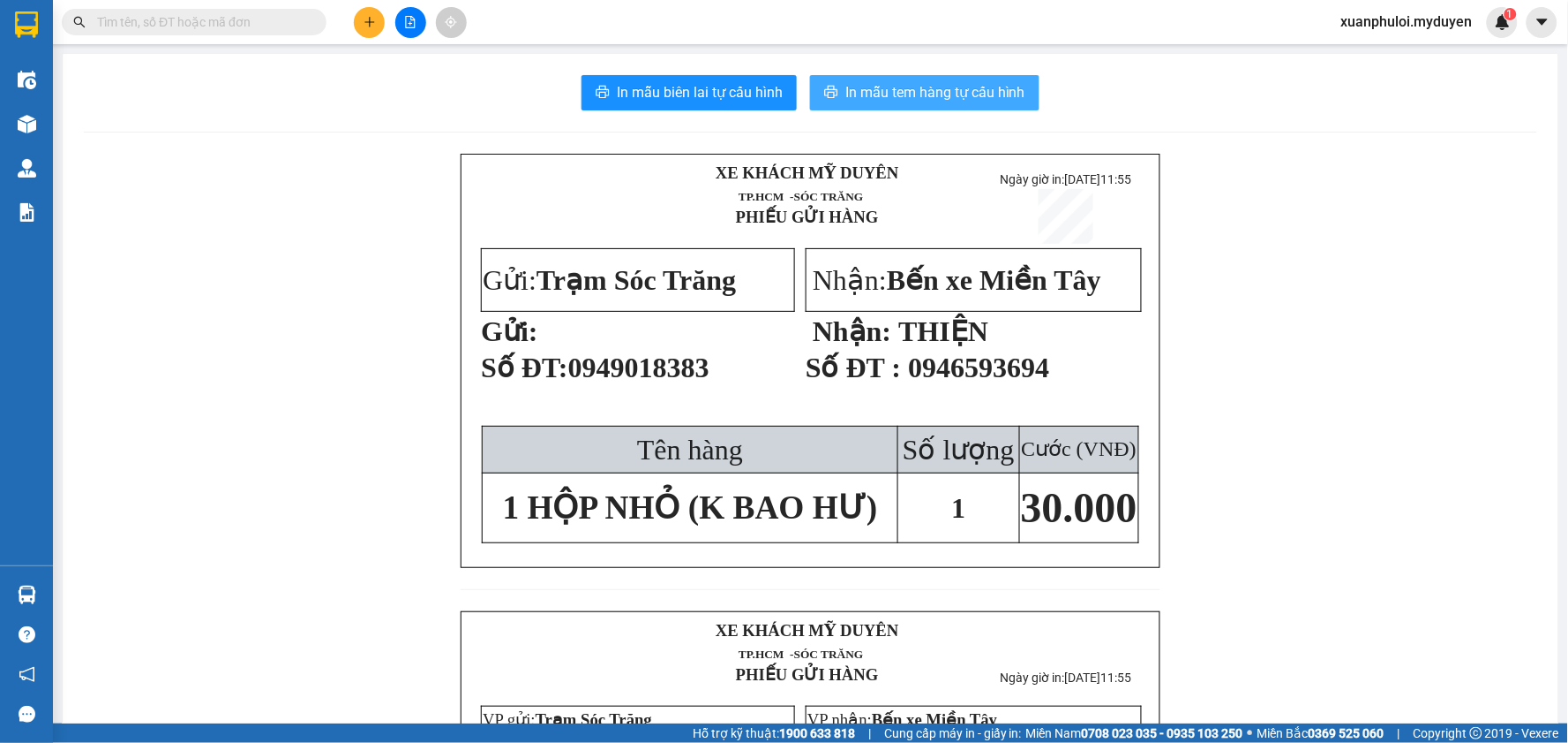
click at [923, 97] on span "In mẫu tem hàng tự cấu hình" at bounding box center [936, 92] width 180 height 22
click at [362, 20] on button at bounding box center [369, 22] width 31 height 31
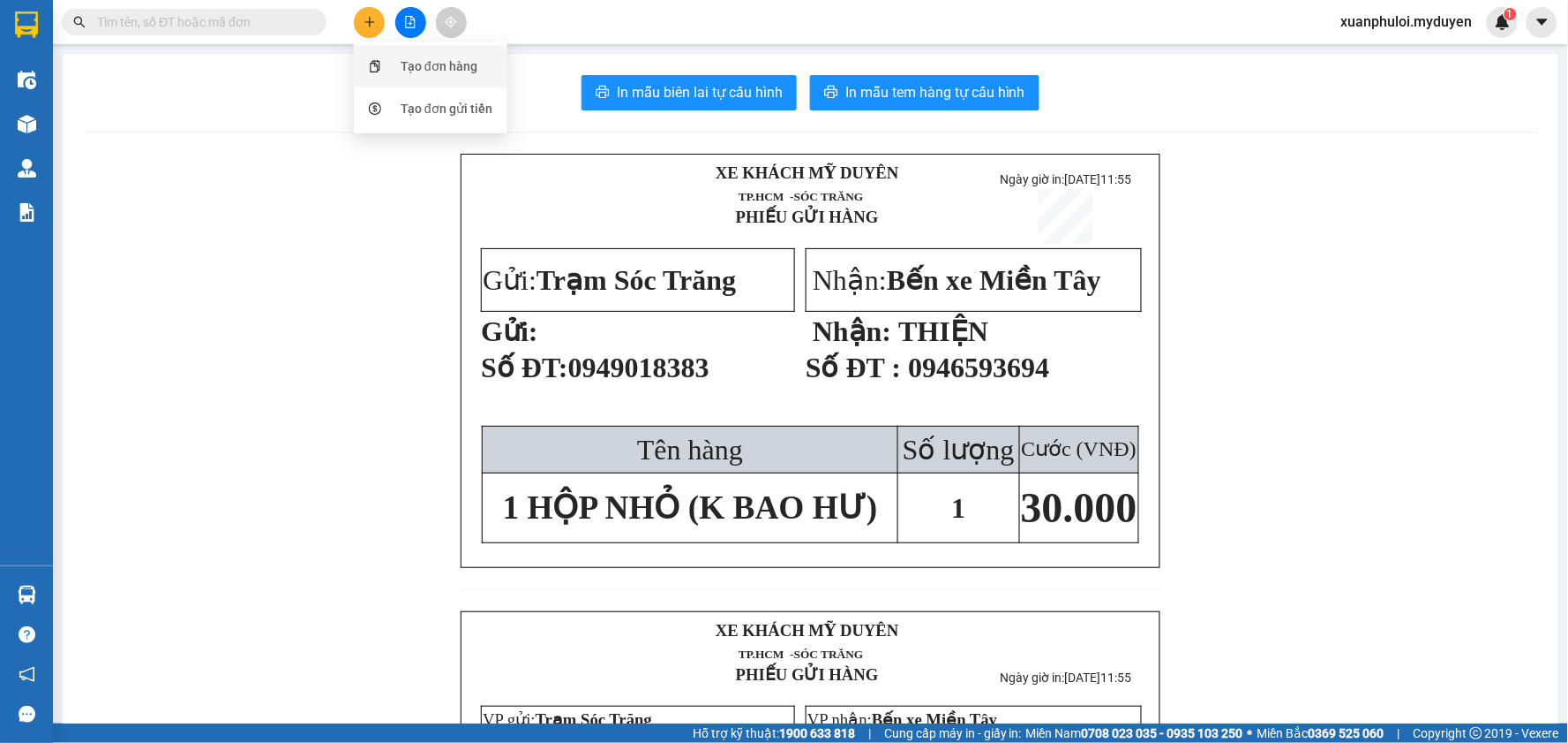
click at [398, 68] on div "Tạo đơn hàng" at bounding box center [430, 67] width 133 height 34
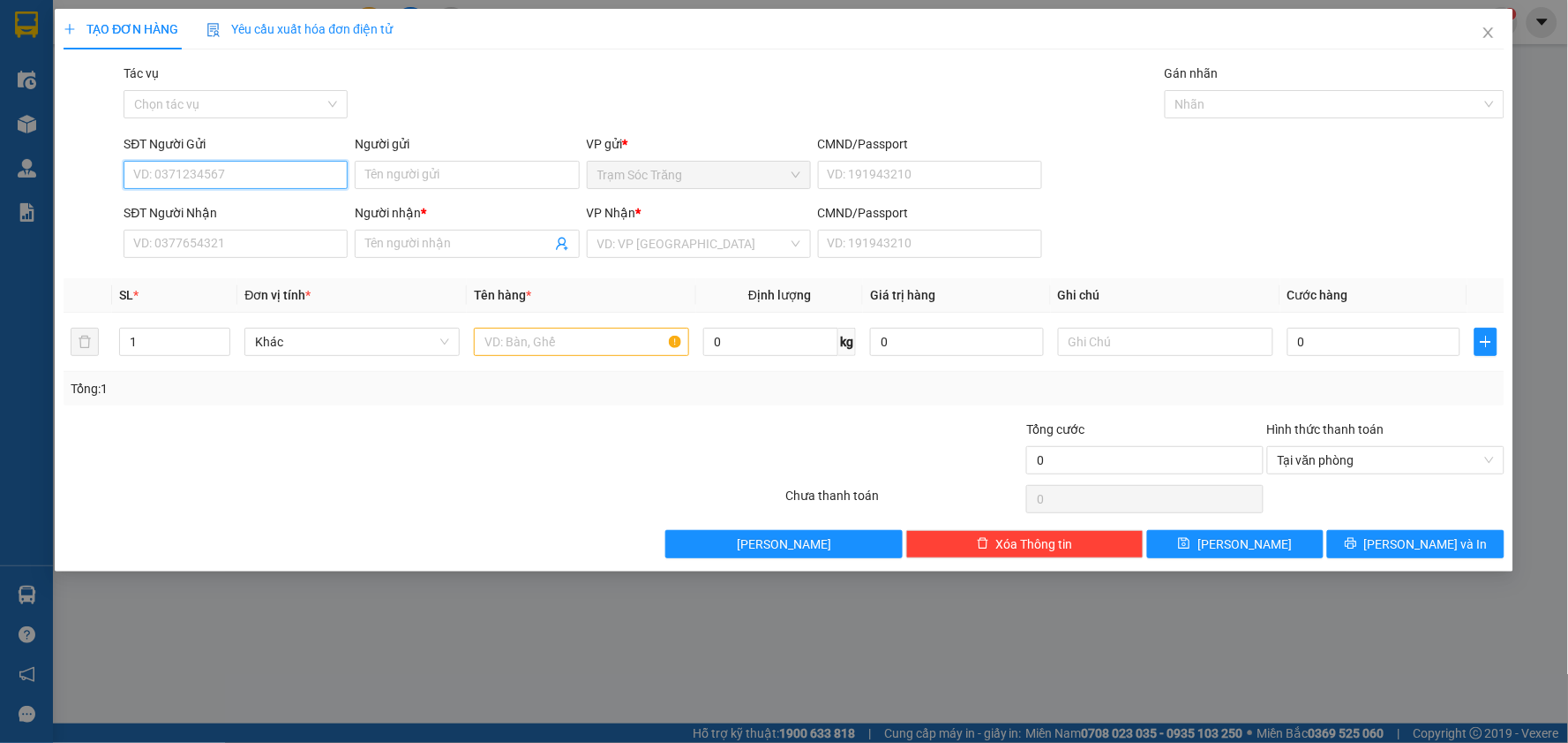
click at [217, 179] on input "SĐT Người Gửi" at bounding box center [236, 175] width 224 height 28
type input "0906996976"
click at [229, 213] on div "0906996976 - MAI" at bounding box center [236, 210] width 203 height 20
type input "MAI"
type input "0782385266"
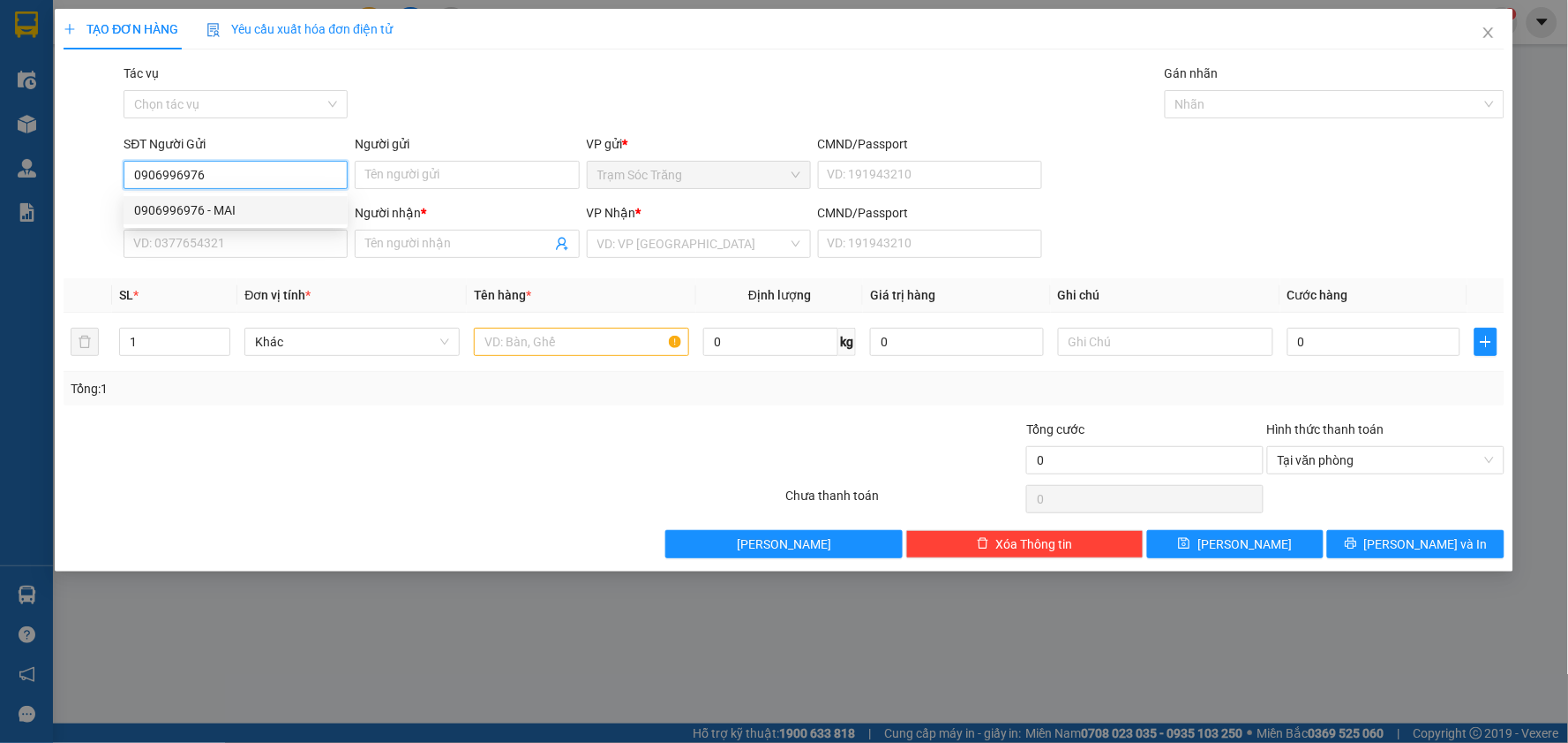
type input "BÉ"
type input "30.000"
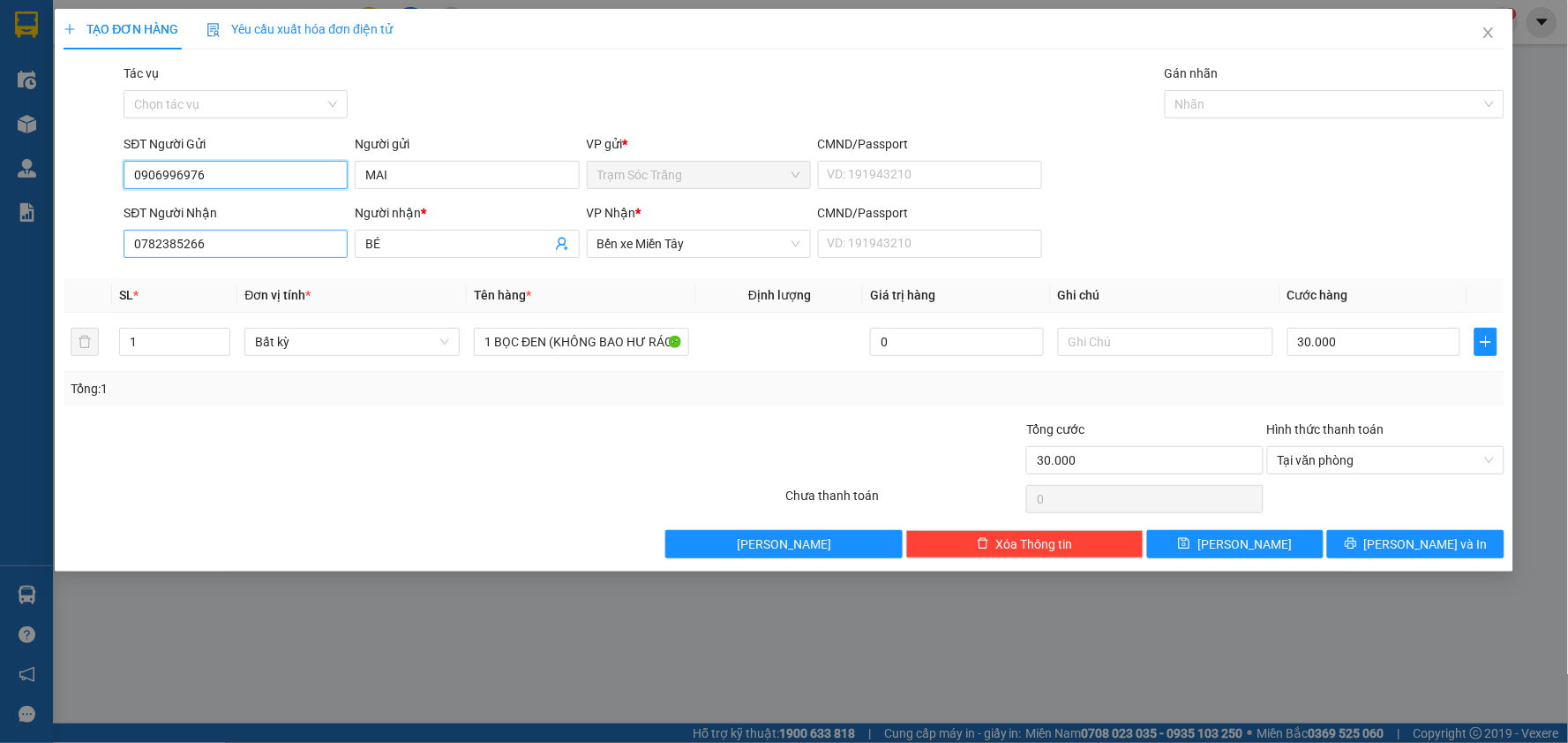
type input "0906996976"
click at [272, 247] on input "0782385266" at bounding box center [236, 244] width 224 height 28
type input "0909934363"
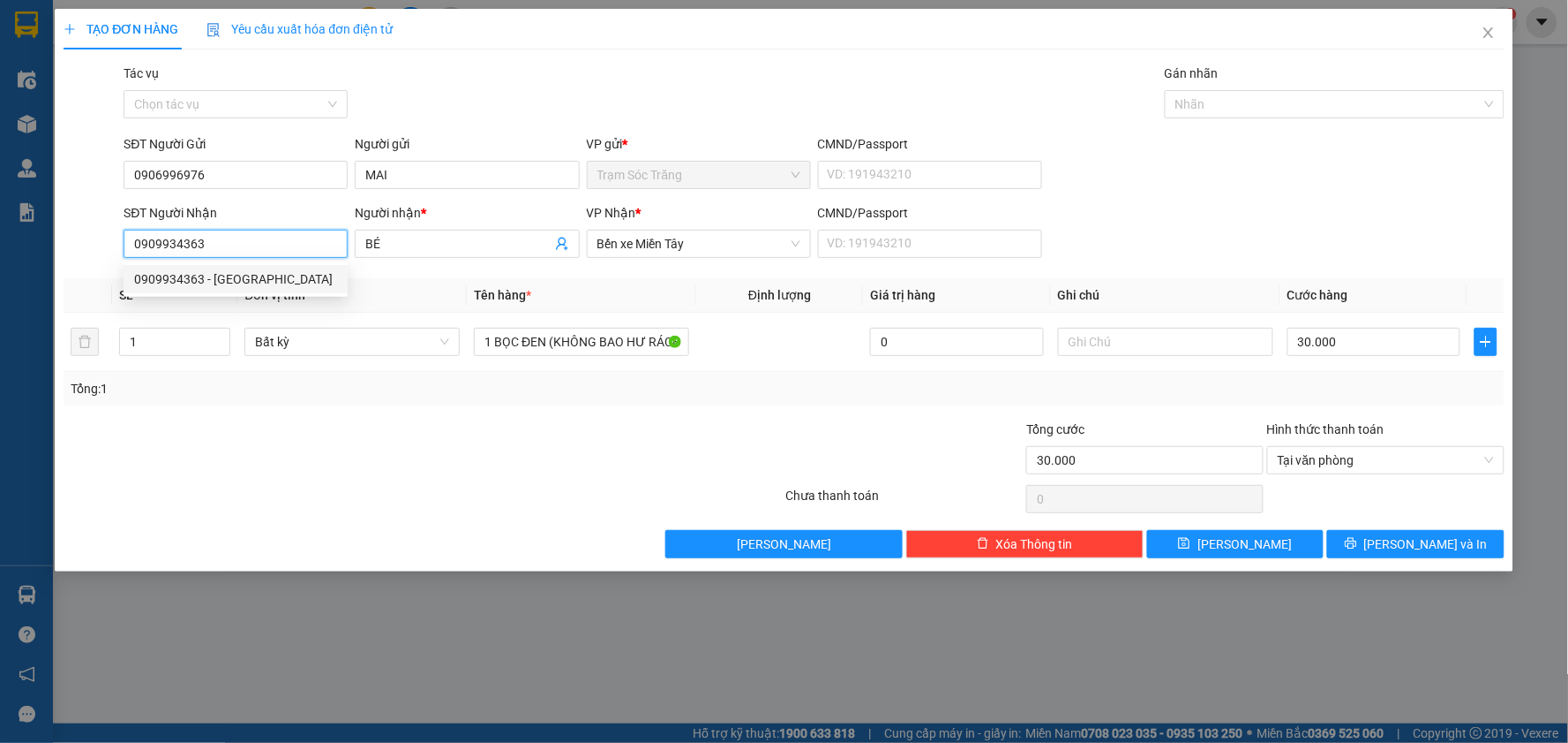
click at [245, 283] on div "0909934363 - [GEOGRAPHIC_DATA]" at bounding box center [236, 279] width 203 height 20
type input "[PERSON_NAME]"
type input "150.000"
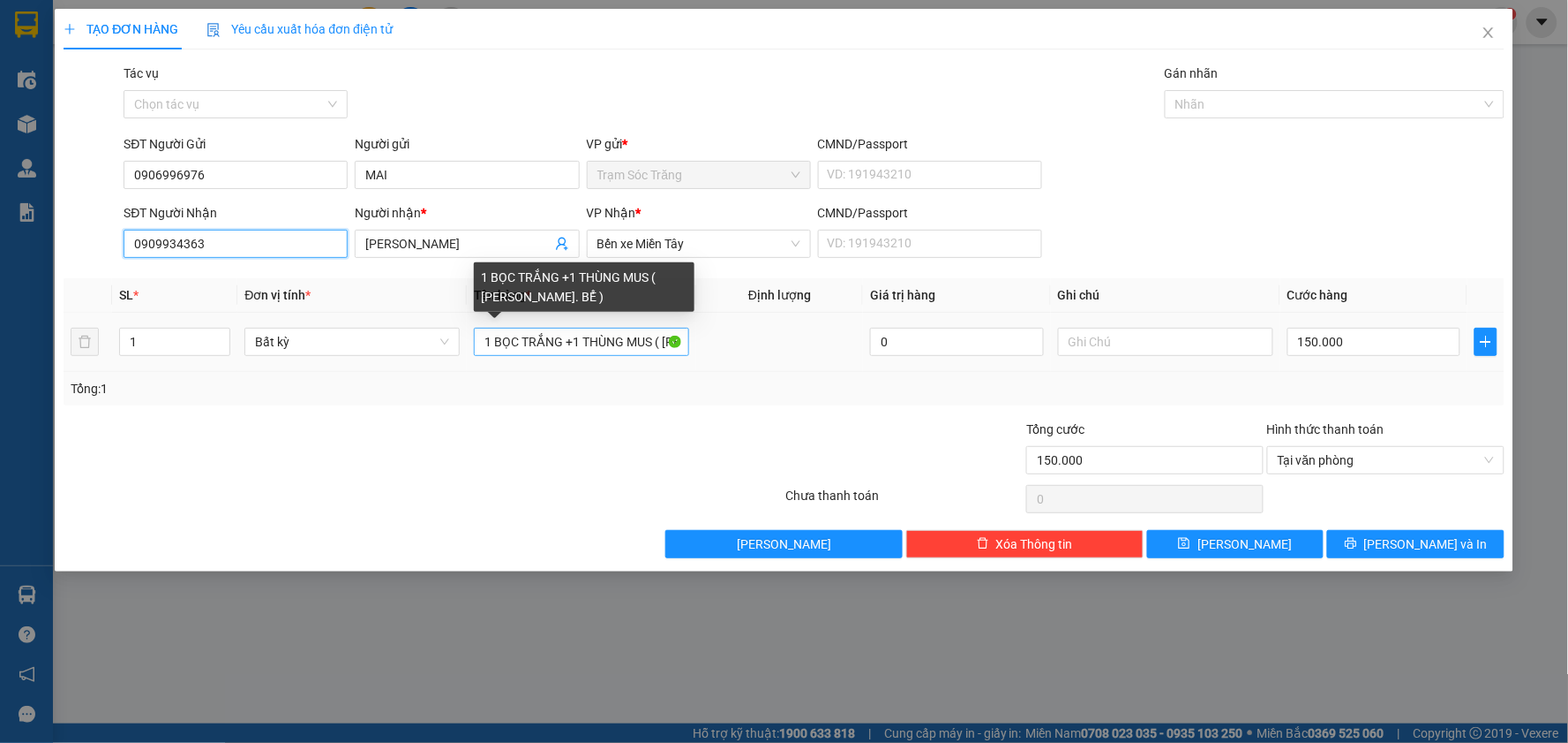
type input "0909934363"
drag, startPoint x: 650, startPoint y: 340, endPoint x: 502, endPoint y: 338, distance: 148.0
click at [502, 338] on input "1 BỌC TRẮNG +1 THÙNG MUS ( [PERSON_NAME]. BỂ )" at bounding box center [582, 342] width 215 height 28
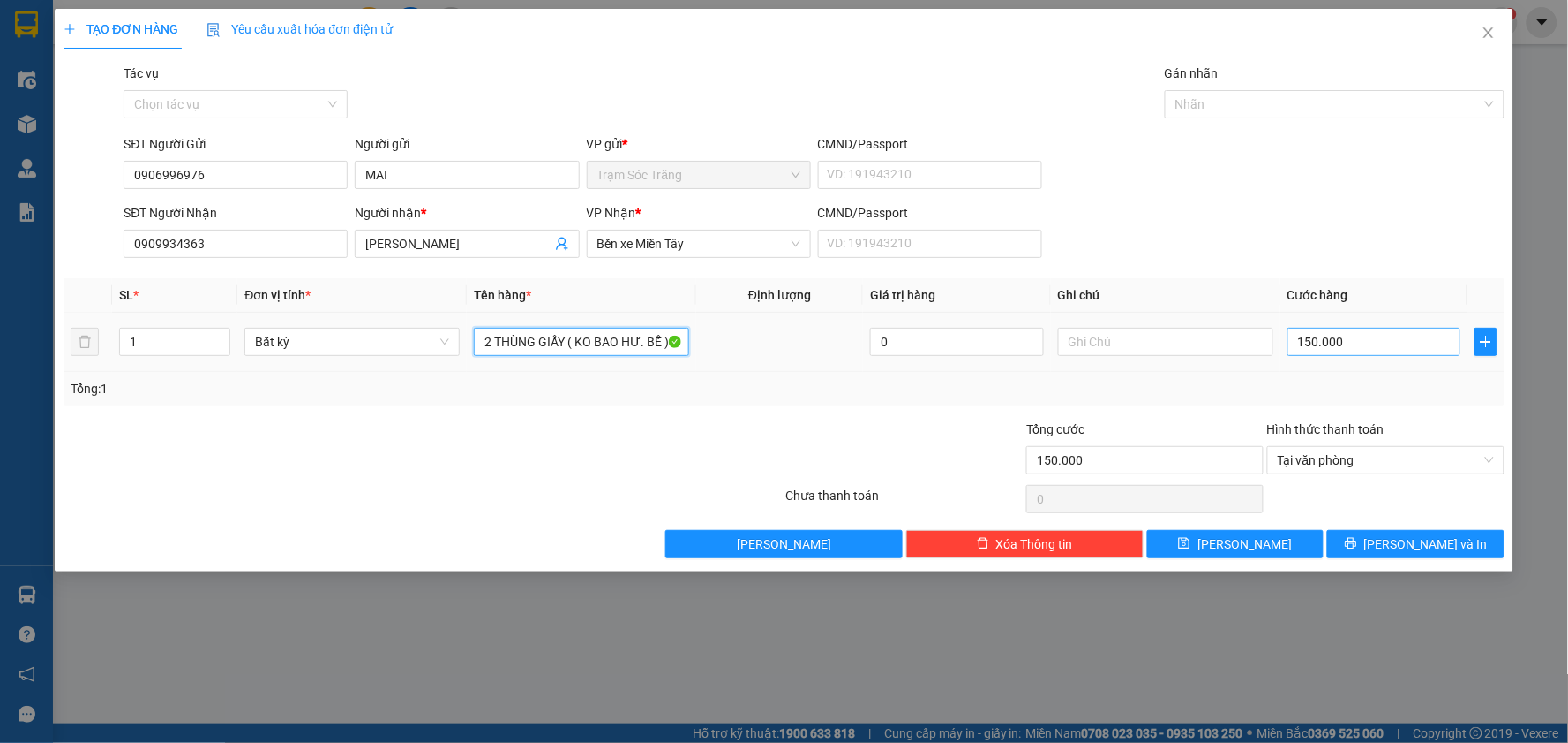
type input "2 THÙNG GIẤY ( KO BAO HƯ. BỂ )"
click at [1356, 338] on input "150.000" at bounding box center [1374, 342] width 173 height 28
type input "1"
type input "11"
type input "110"
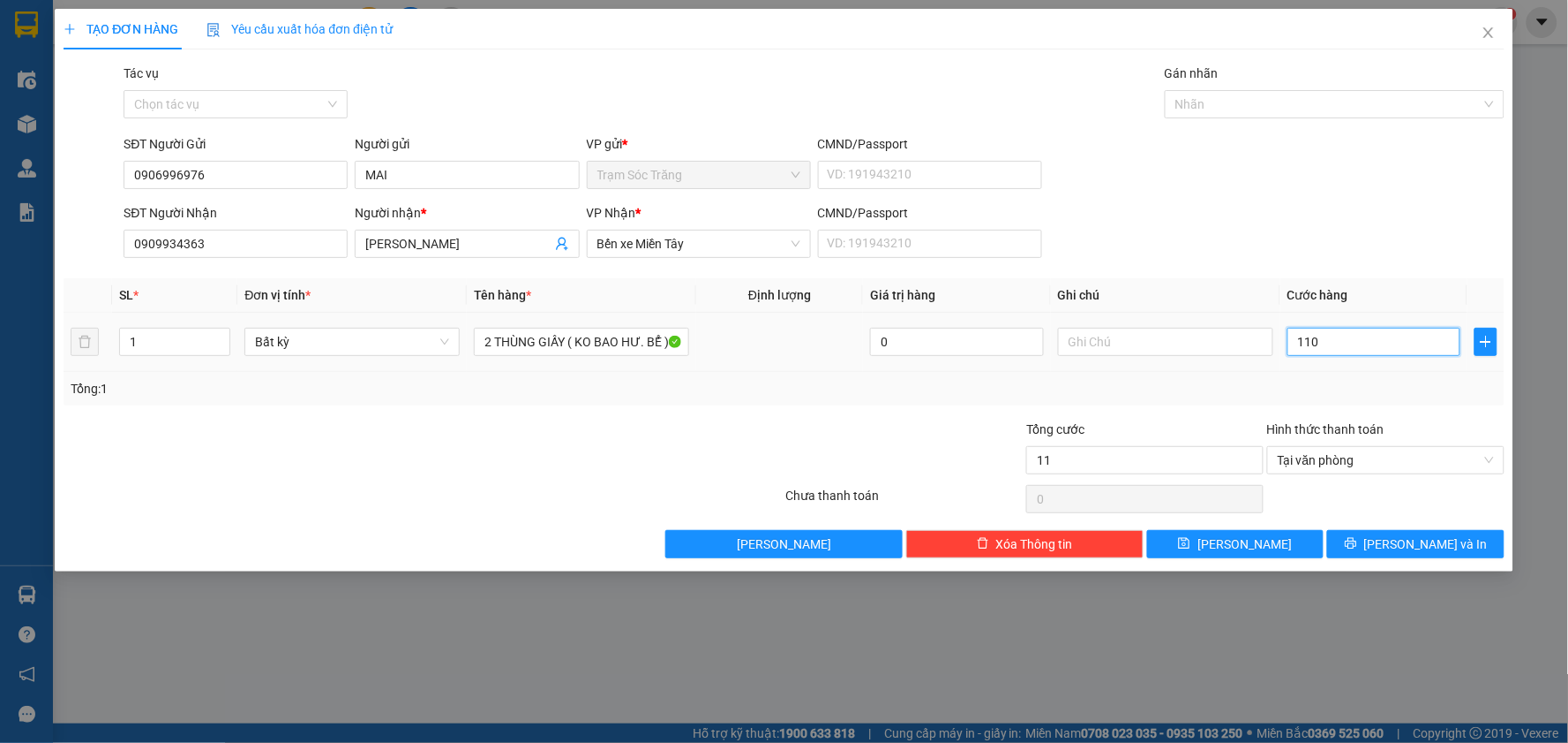
type input "110"
type input "1.100"
type input "11.000"
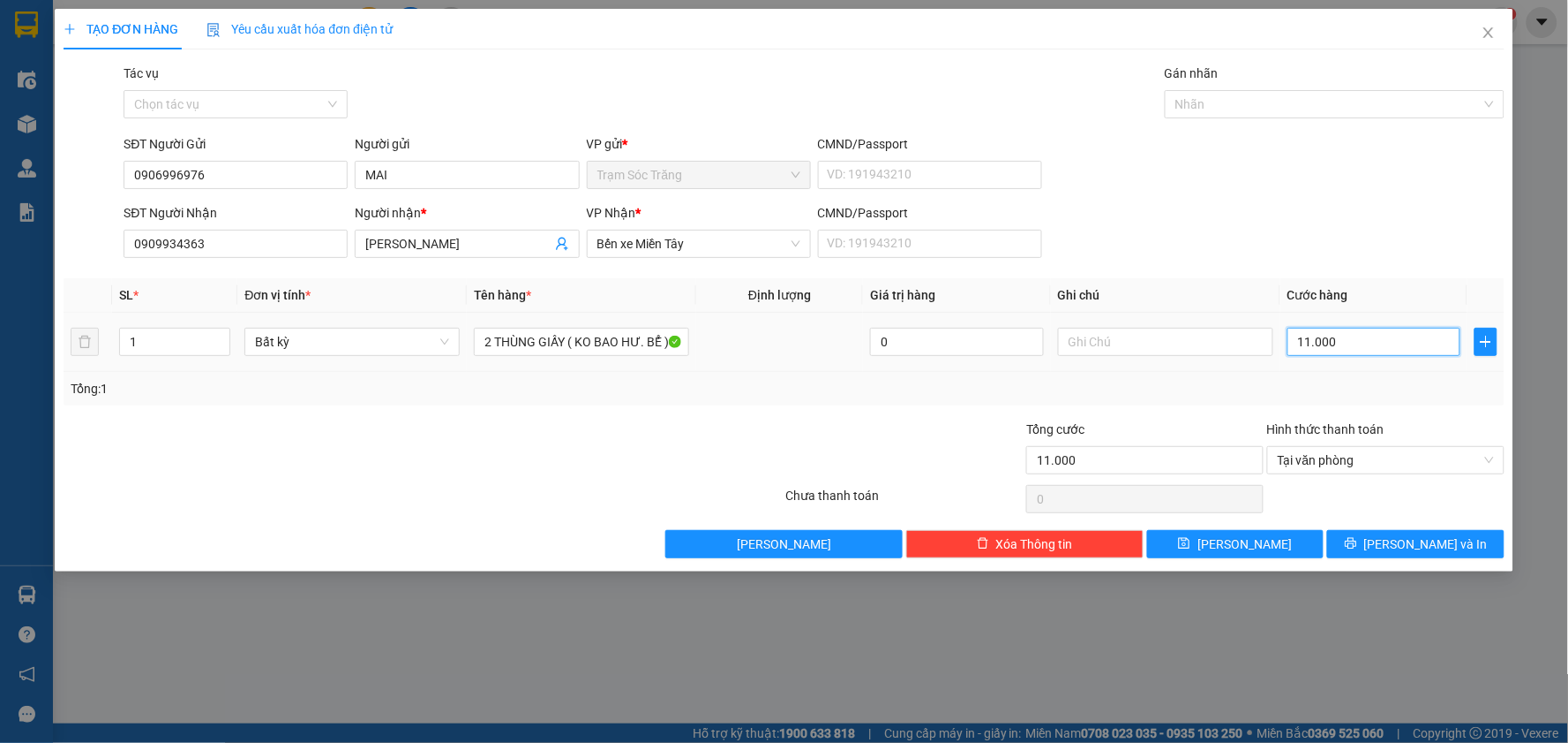
type input "110.000"
click at [1368, 343] on input "110.000" at bounding box center [1374, 342] width 173 height 28
type input "1"
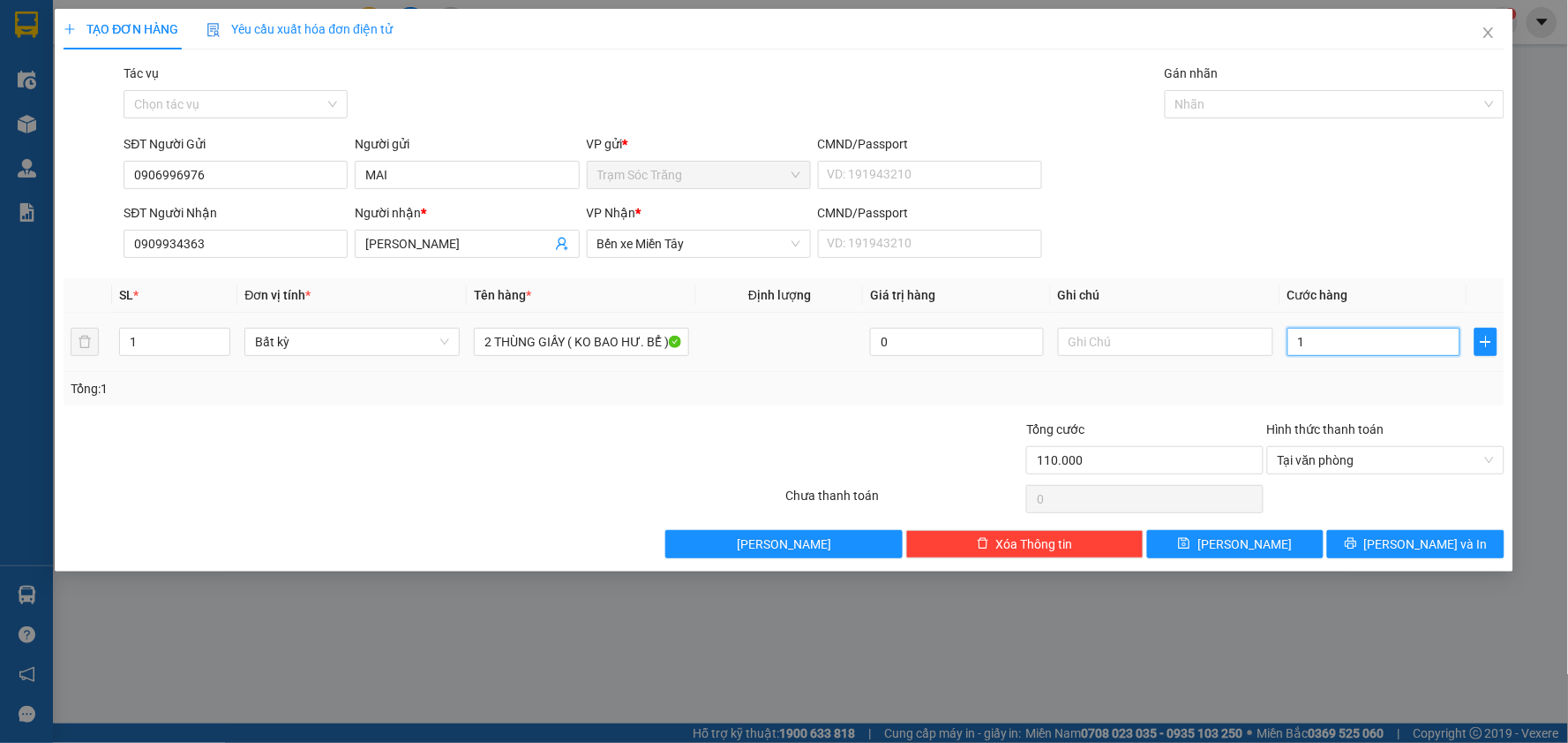
type input "1"
type input "10"
type input "100"
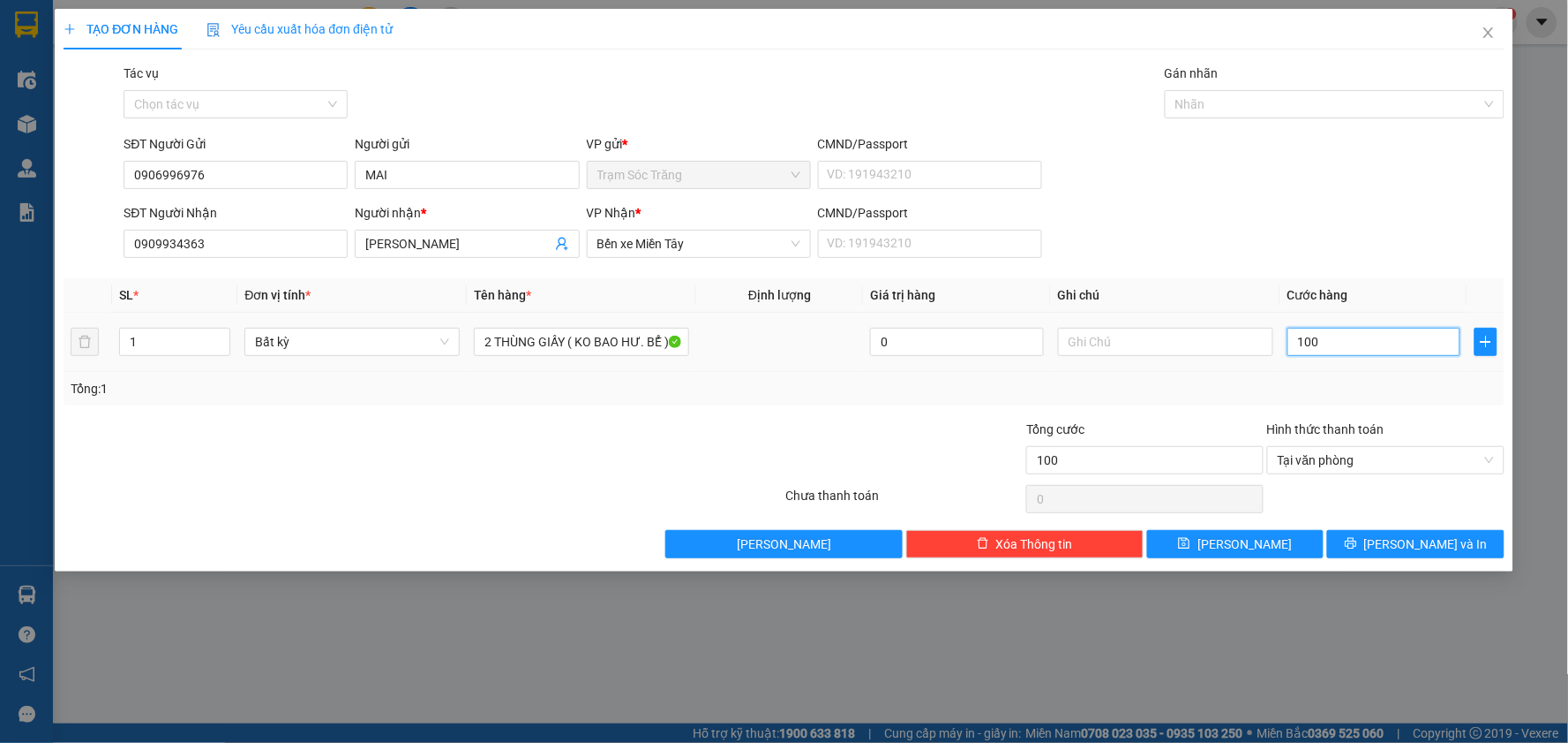
type input "1.000"
type input "10.000"
type input "100.000"
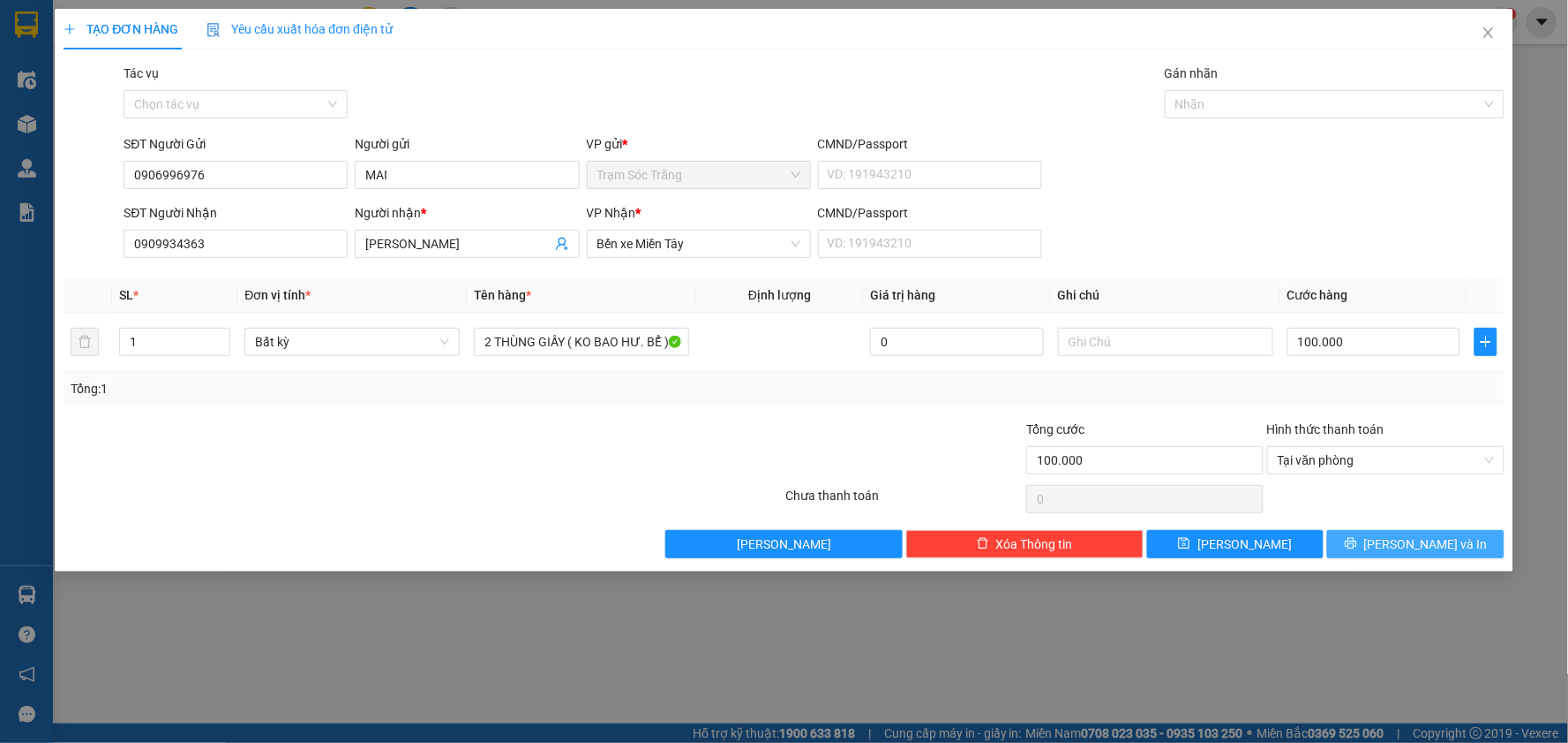
click at [1408, 550] on span "[PERSON_NAME] và In" at bounding box center [1426, 544] width 124 height 20
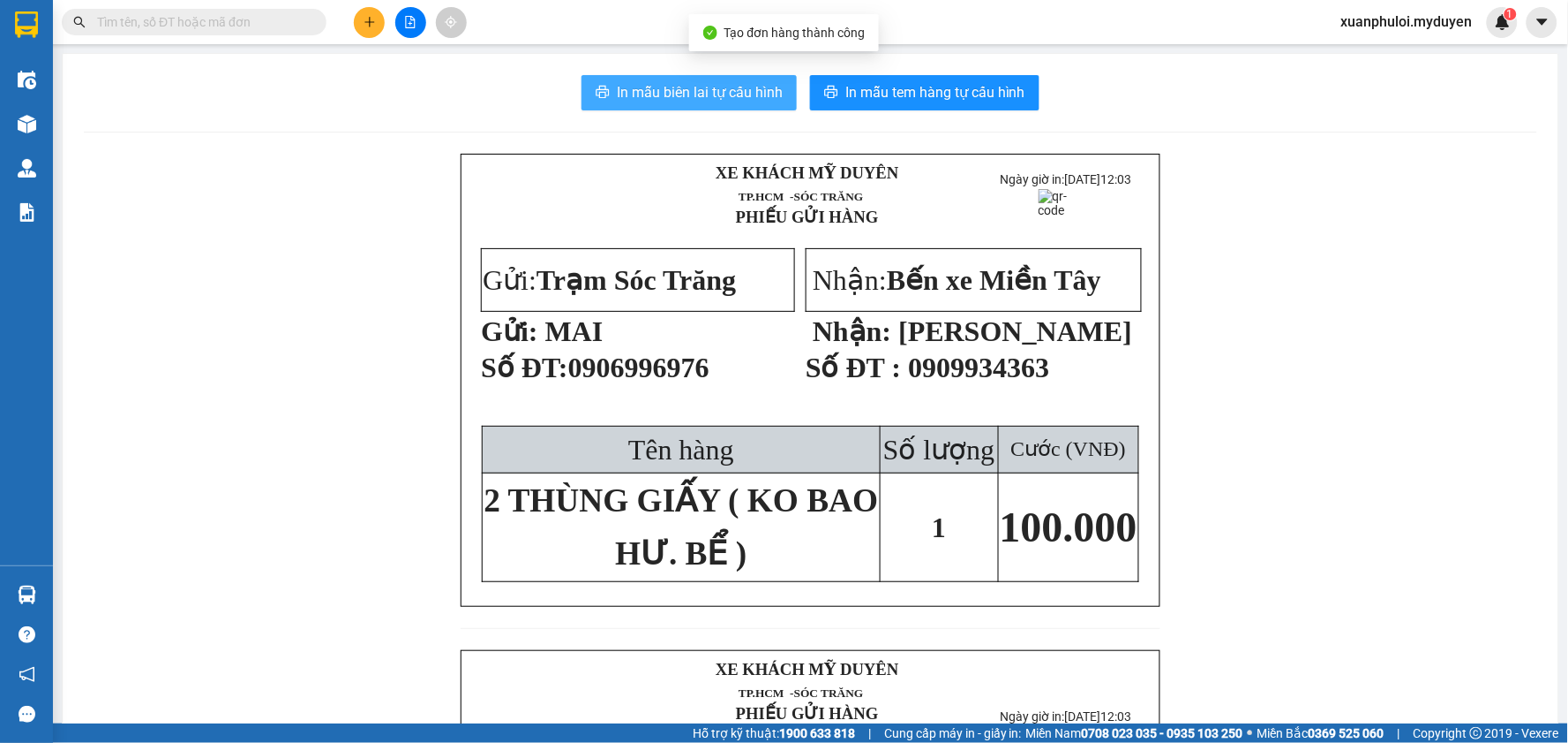
click at [716, 93] on span "In mẫu biên lai tự cấu hình" at bounding box center [700, 92] width 166 height 22
click at [959, 86] on span "In mẫu tem hàng tự cấu hình" at bounding box center [936, 92] width 180 height 22
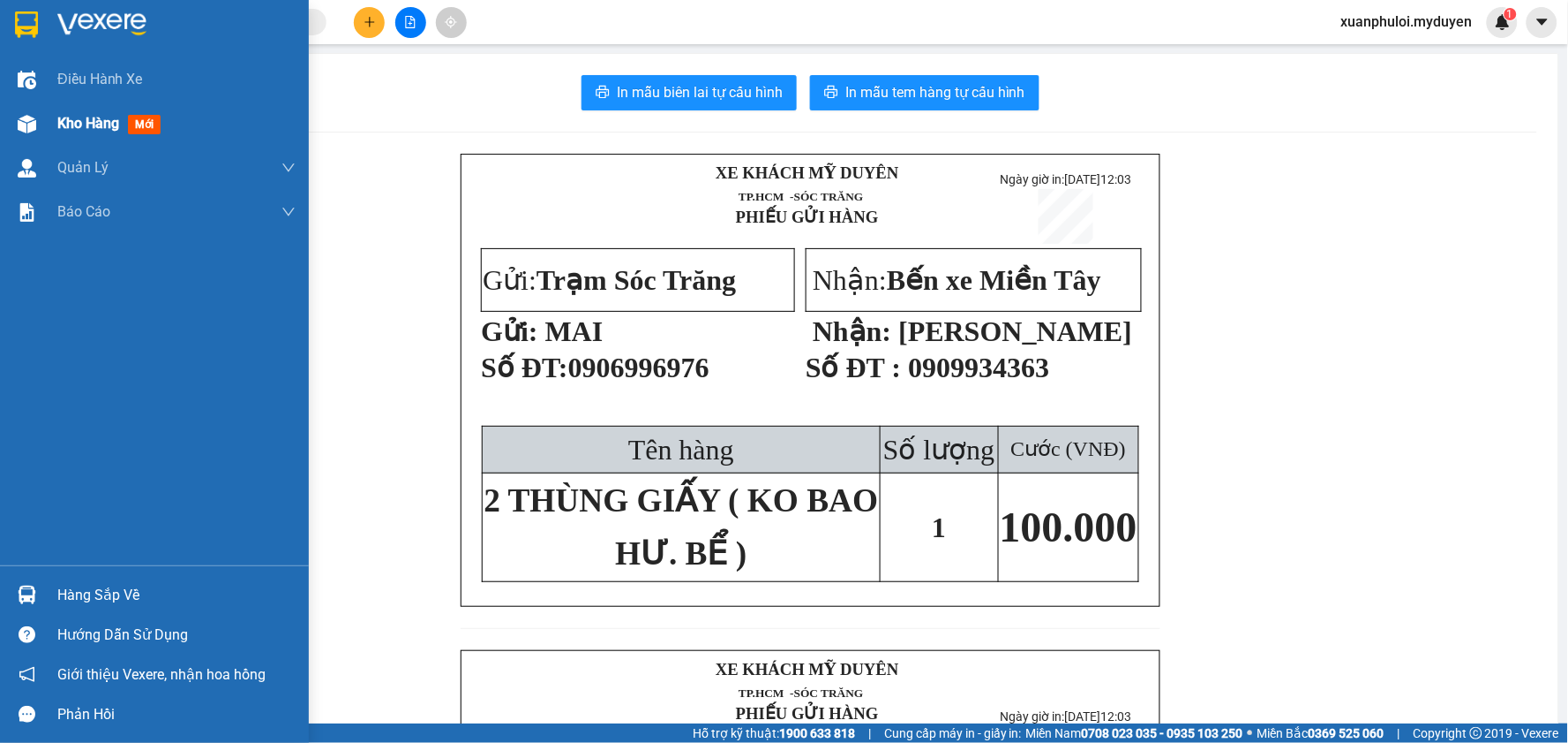
click at [76, 119] on span "Kho hàng" at bounding box center [87, 123] width 61 height 17
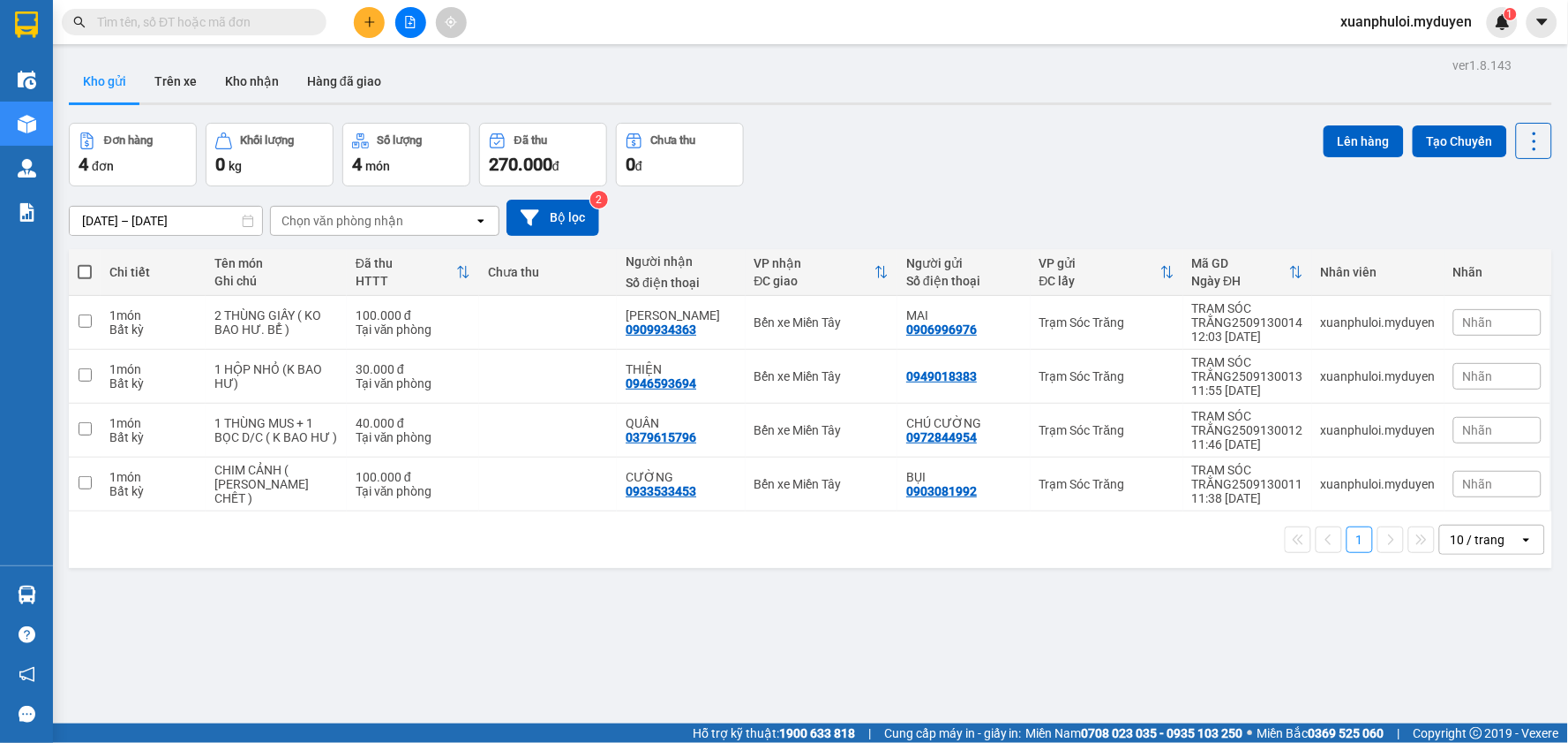
click at [84, 272] on span at bounding box center [84, 272] width 14 height 14
click at [84, 263] on input "checkbox" at bounding box center [84, 263] width 0 height 0
checkbox input "true"
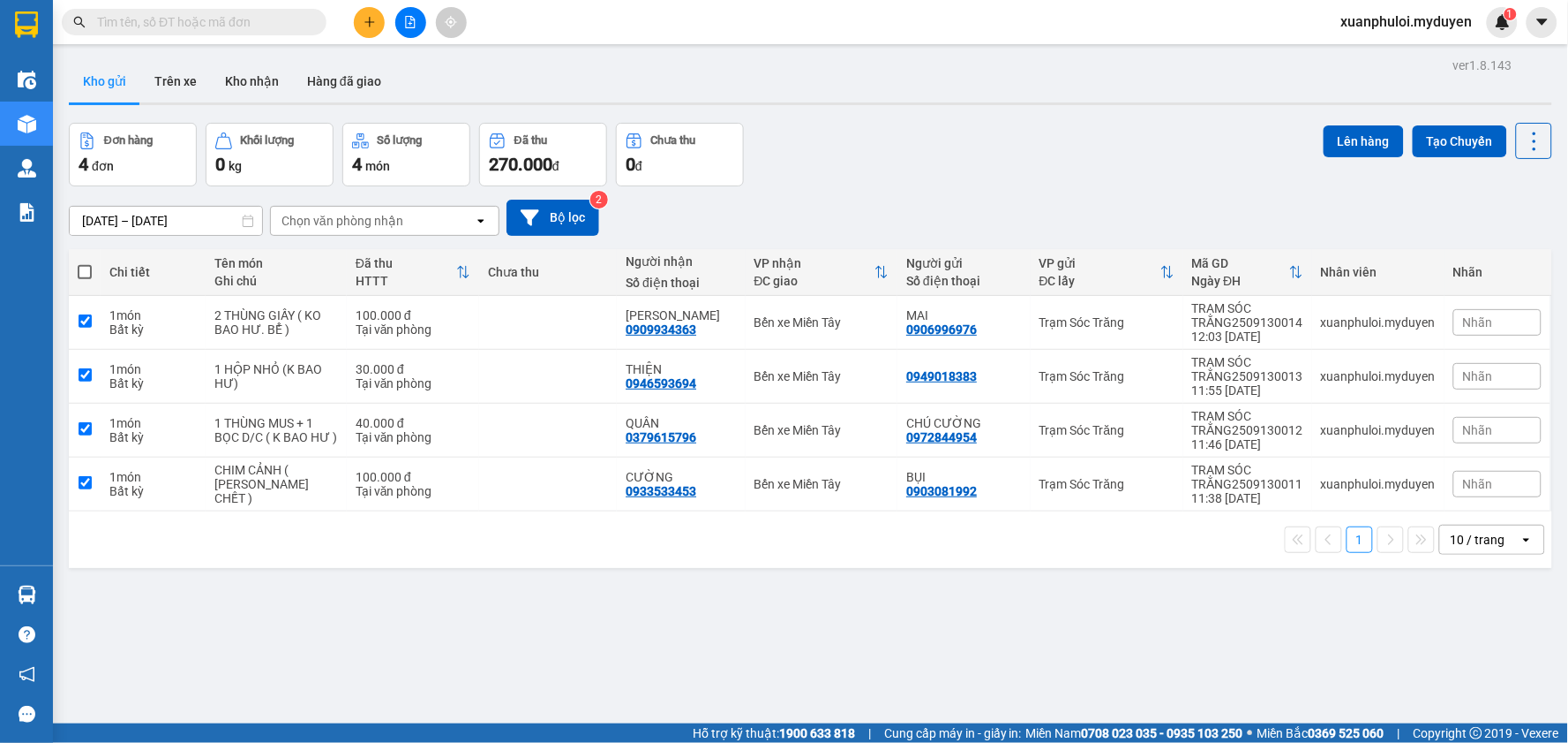
checkbox input "true"
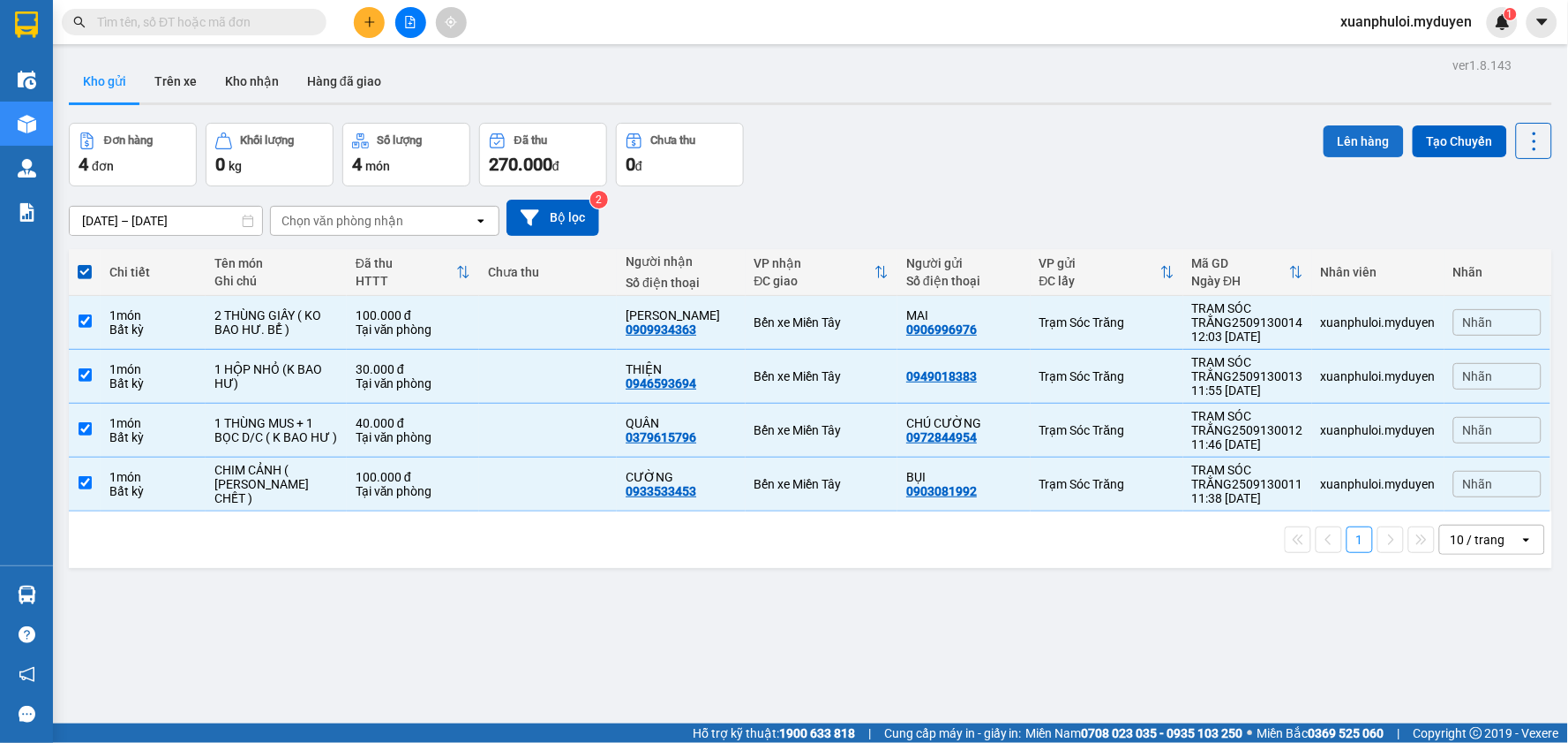
click at [1334, 140] on button "Lên hàng" at bounding box center [1363, 141] width 80 height 32
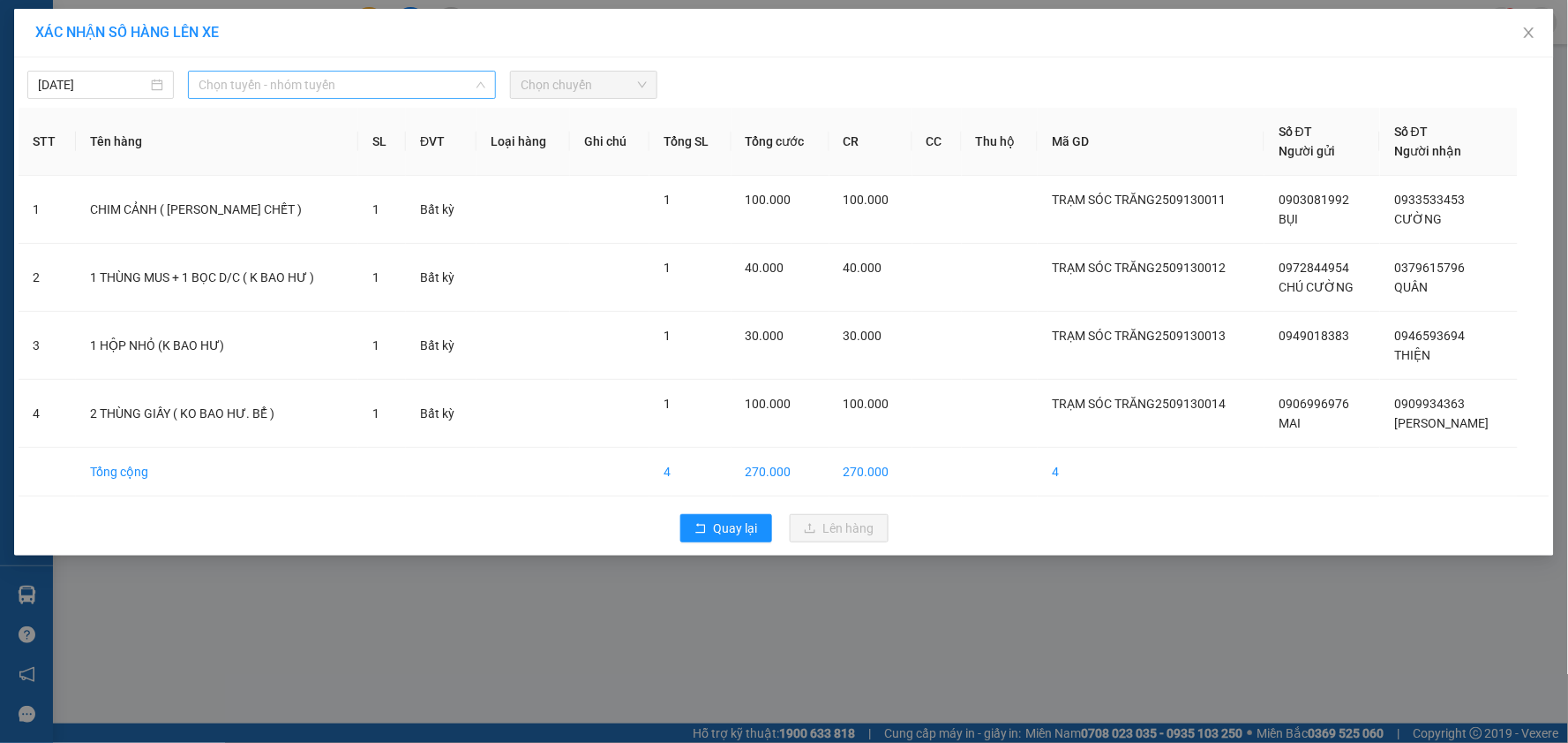
click at [260, 79] on span "Chọn tuyến - nhóm tuyến" at bounding box center [342, 85] width 286 height 27
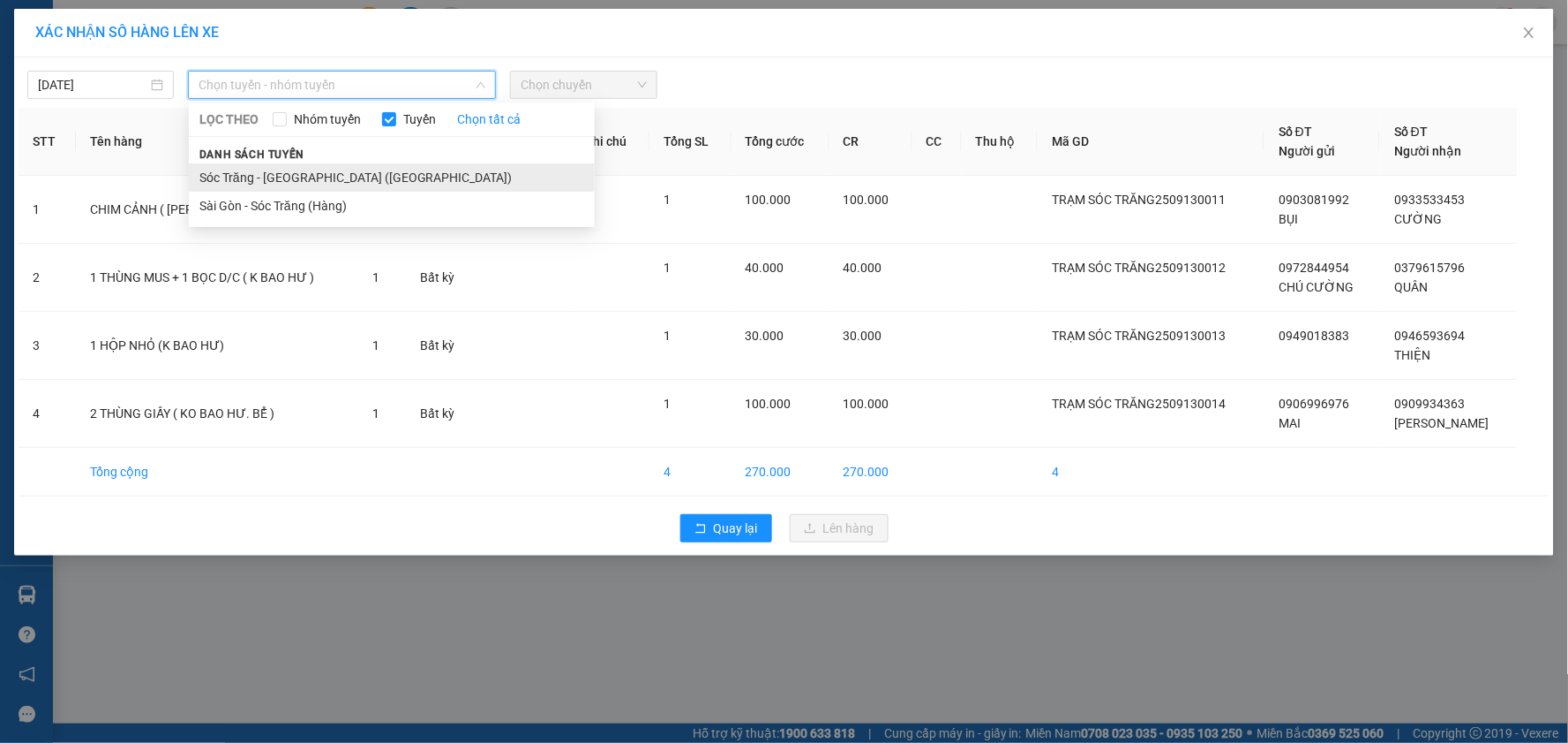
click at [301, 177] on li "Sóc Trăng - [GEOGRAPHIC_DATA] ([GEOGRAPHIC_DATA])" at bounding box center [391, 178] width 406 height 28
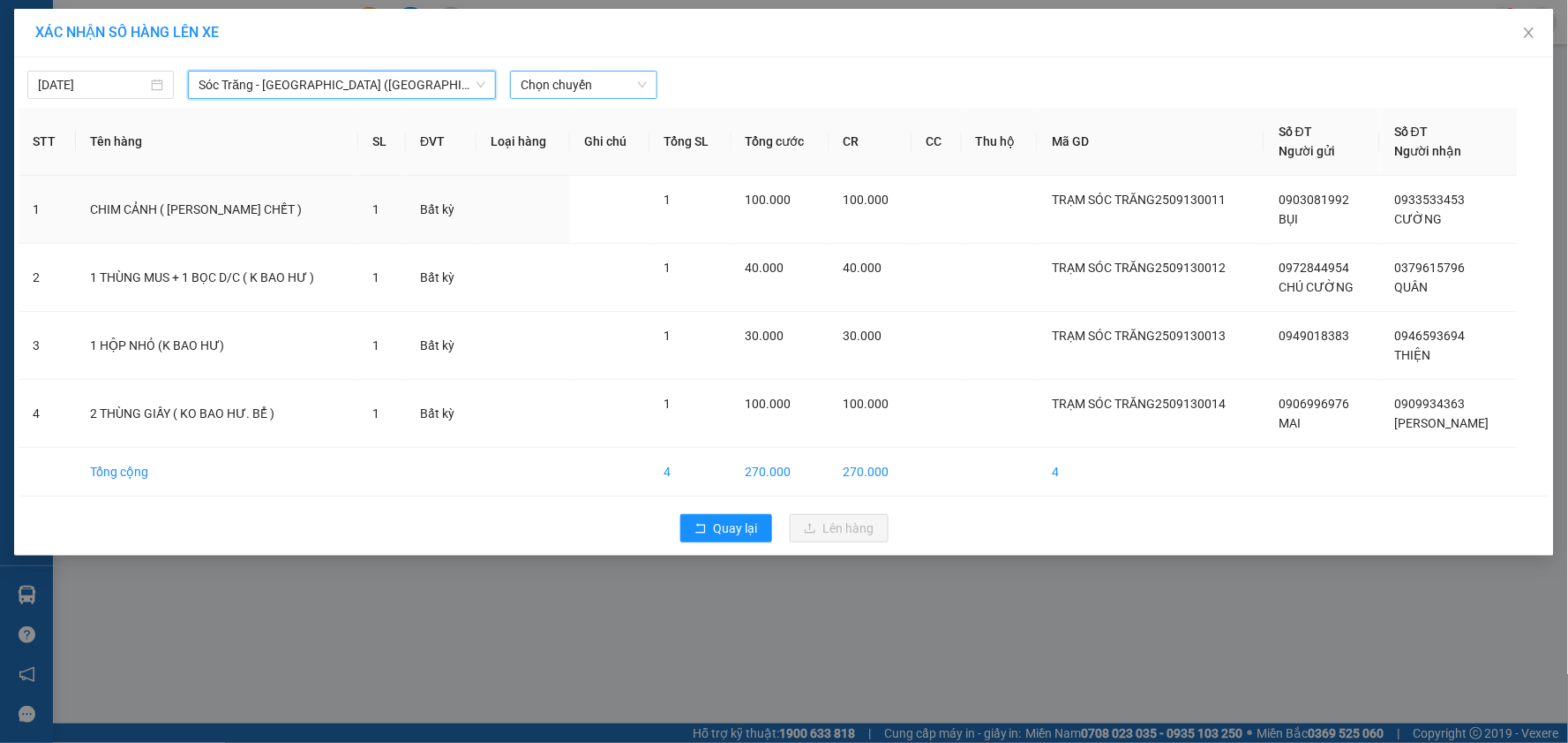
click at [567, 93] on span "Chọn chuyến" at bounding box center [583, 85] width 125 height 27
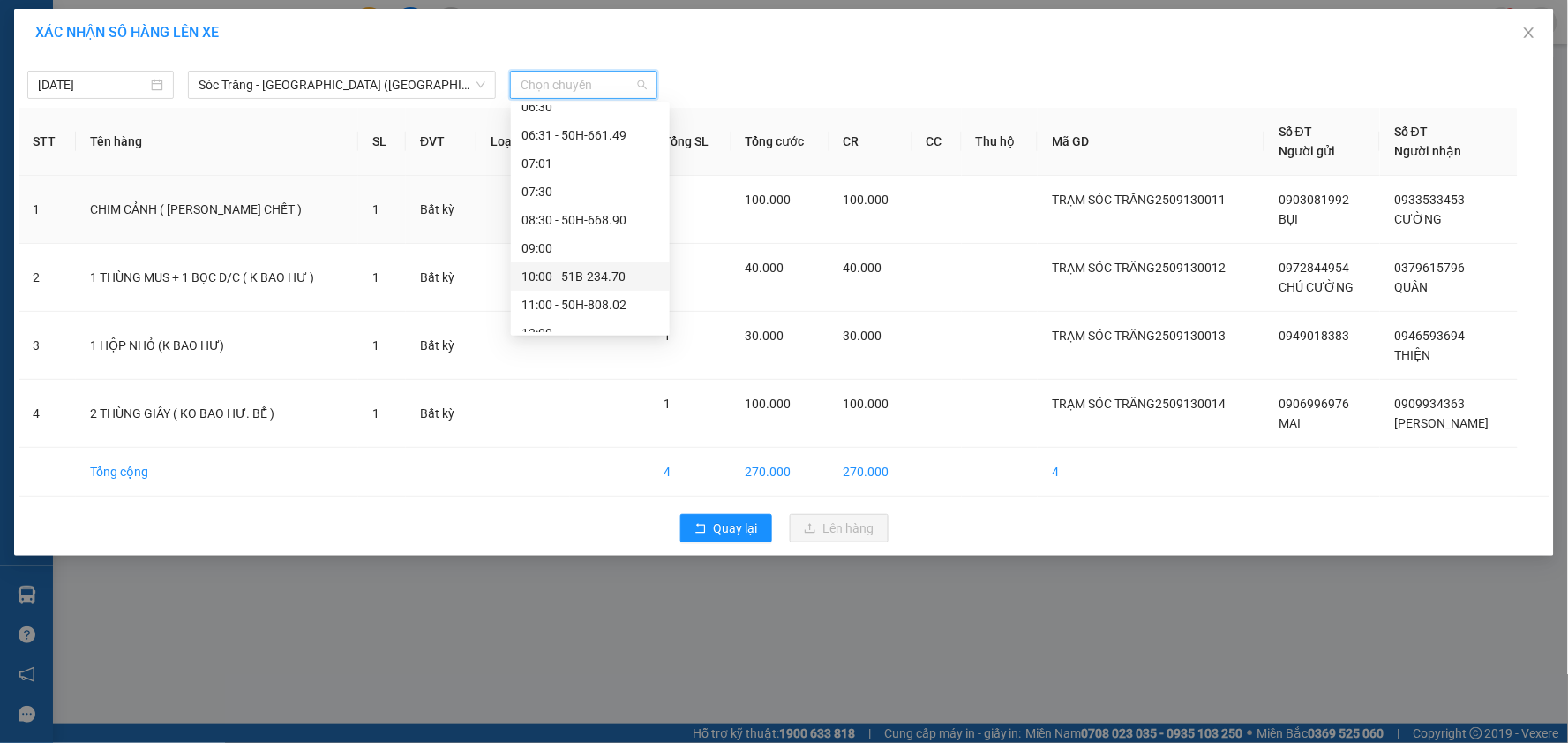
scroll to position [196, 0]
click at [571, 230] on div "12:00" at bounding box center [590, 235] width 138 height 20
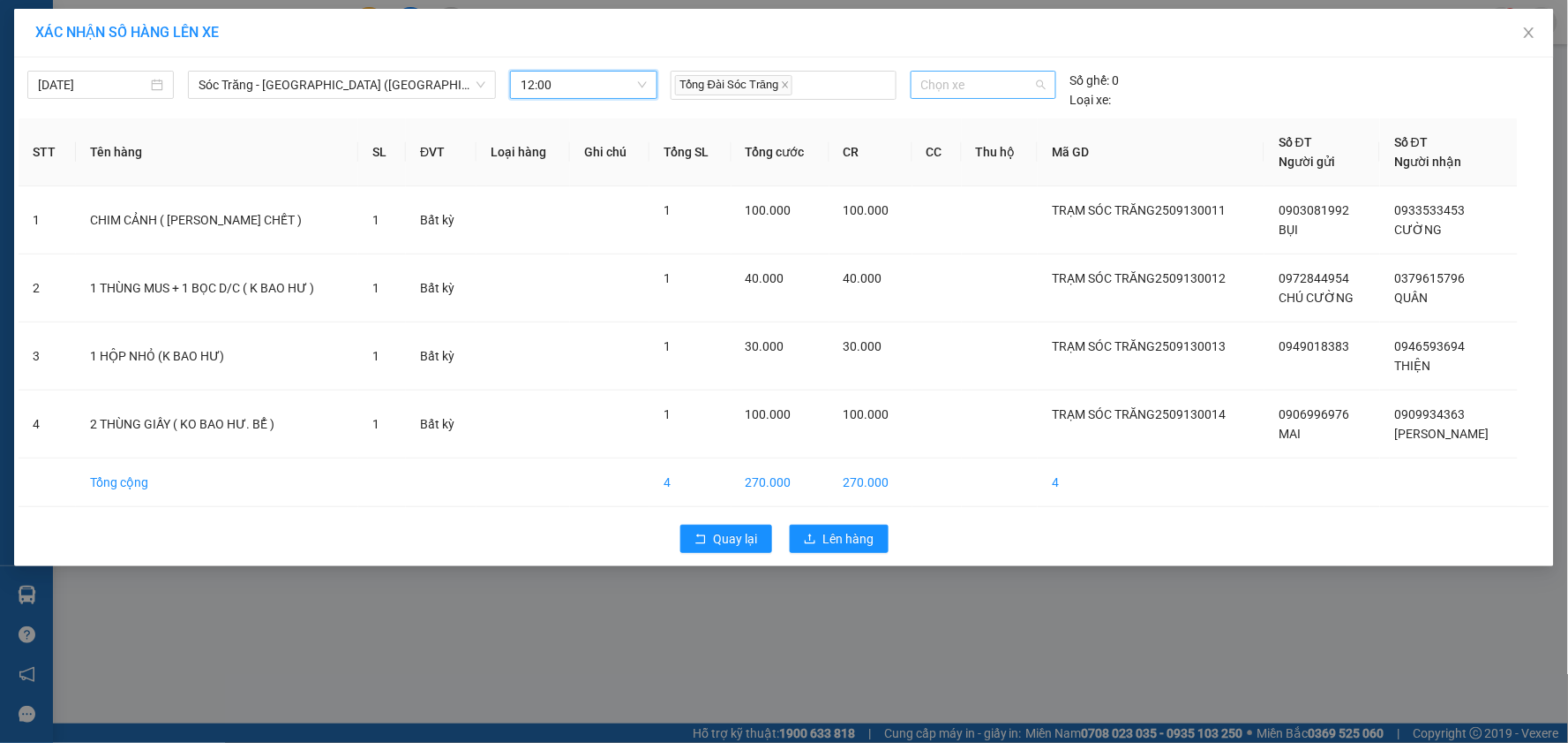
click at [951, 85] on span "Chọn xe" at bounding box center [984, 85] width 125 height 27
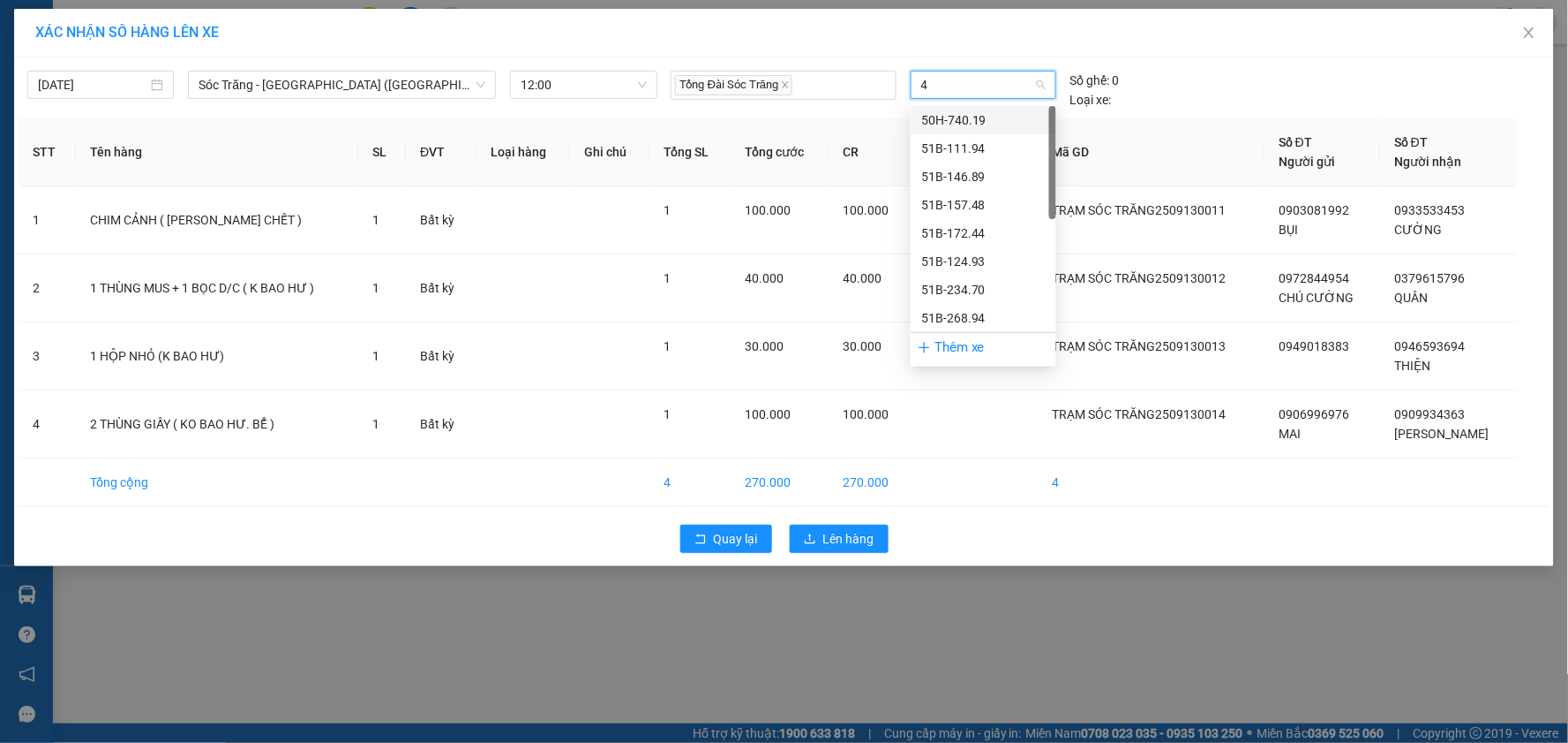
type input "48"
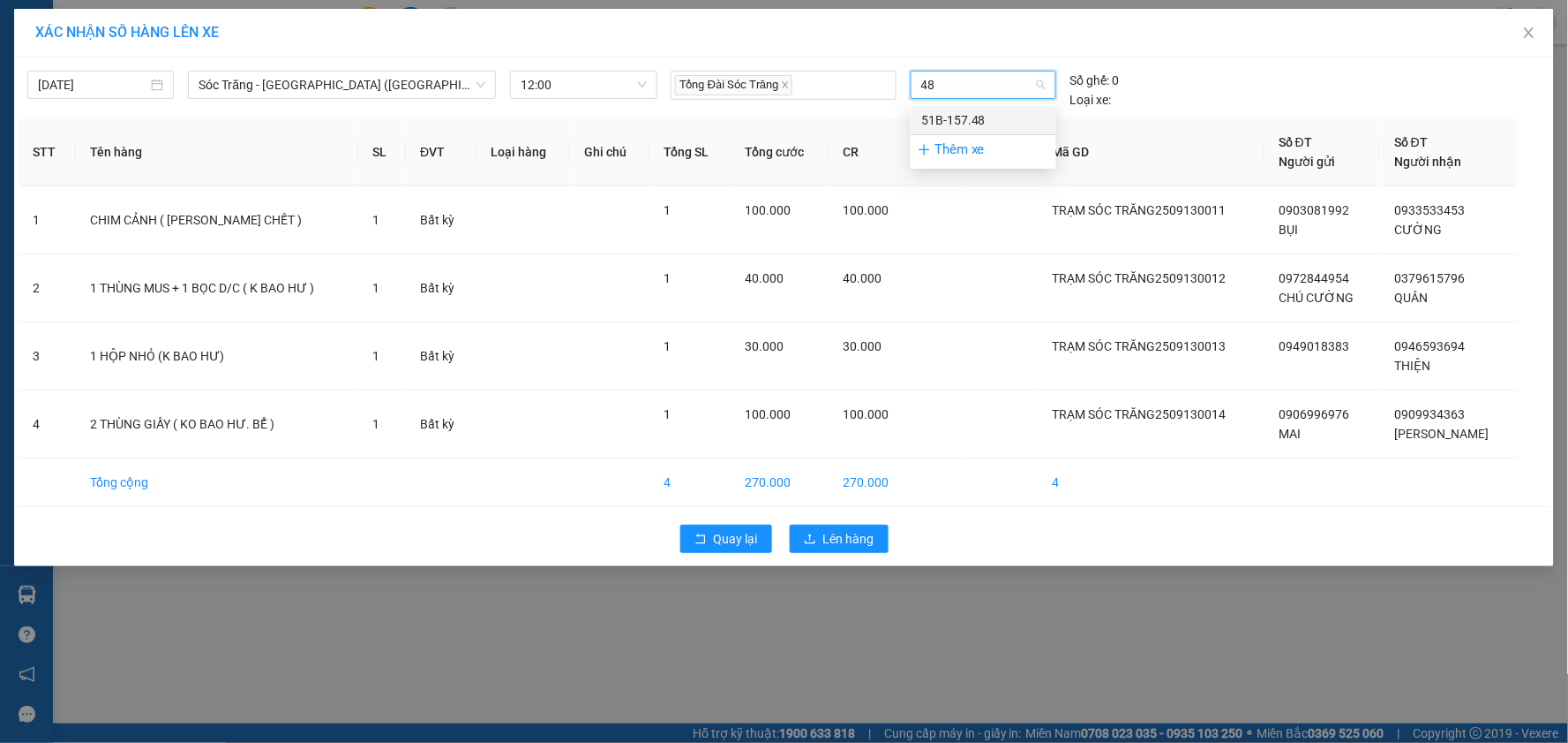
click at [964, 118] on div "51B-157.48" at bounding box center [984, 120] width 125 height 20
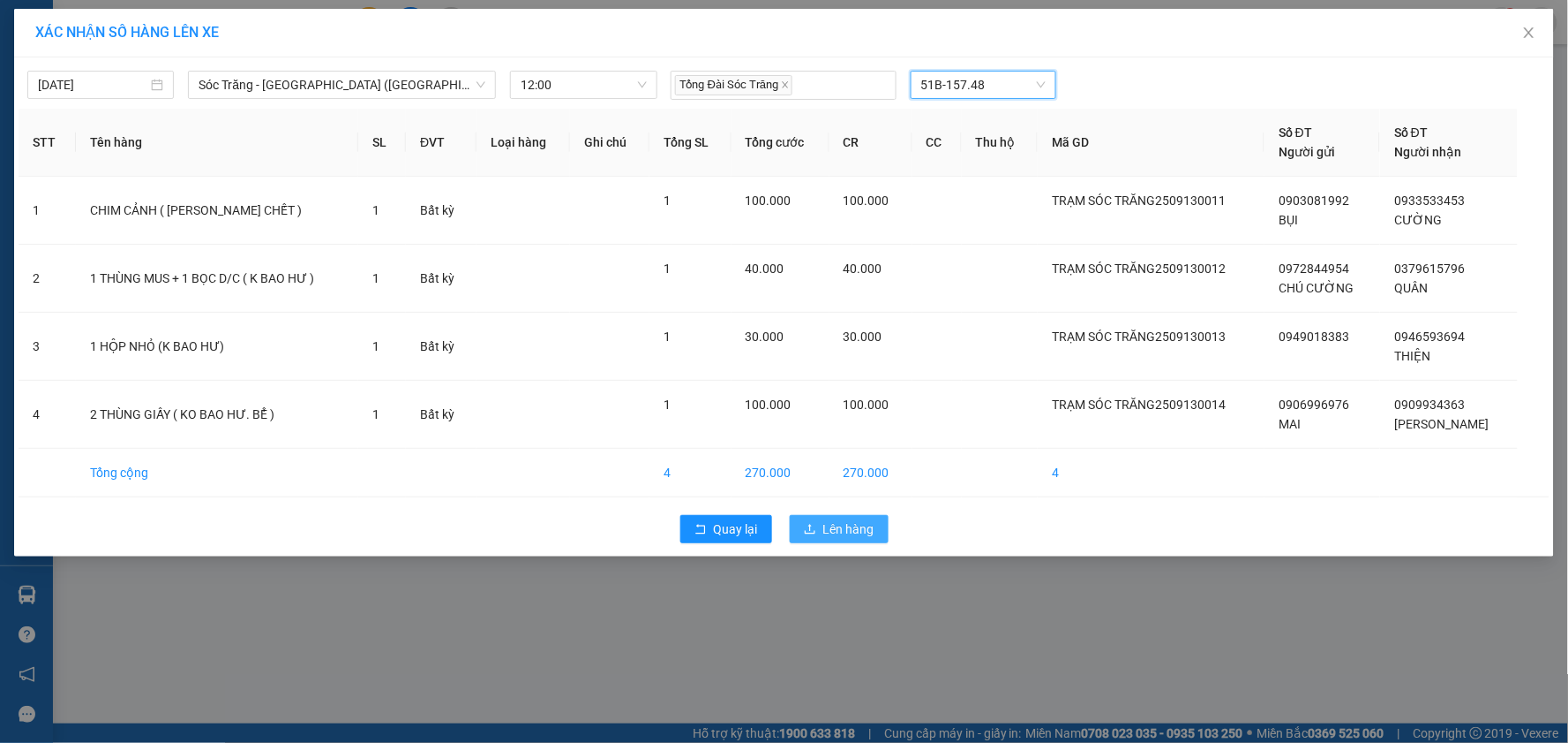
click at [870, 531] on span "Lên hàng" at bounding box center [849, 529] width 52 height 20
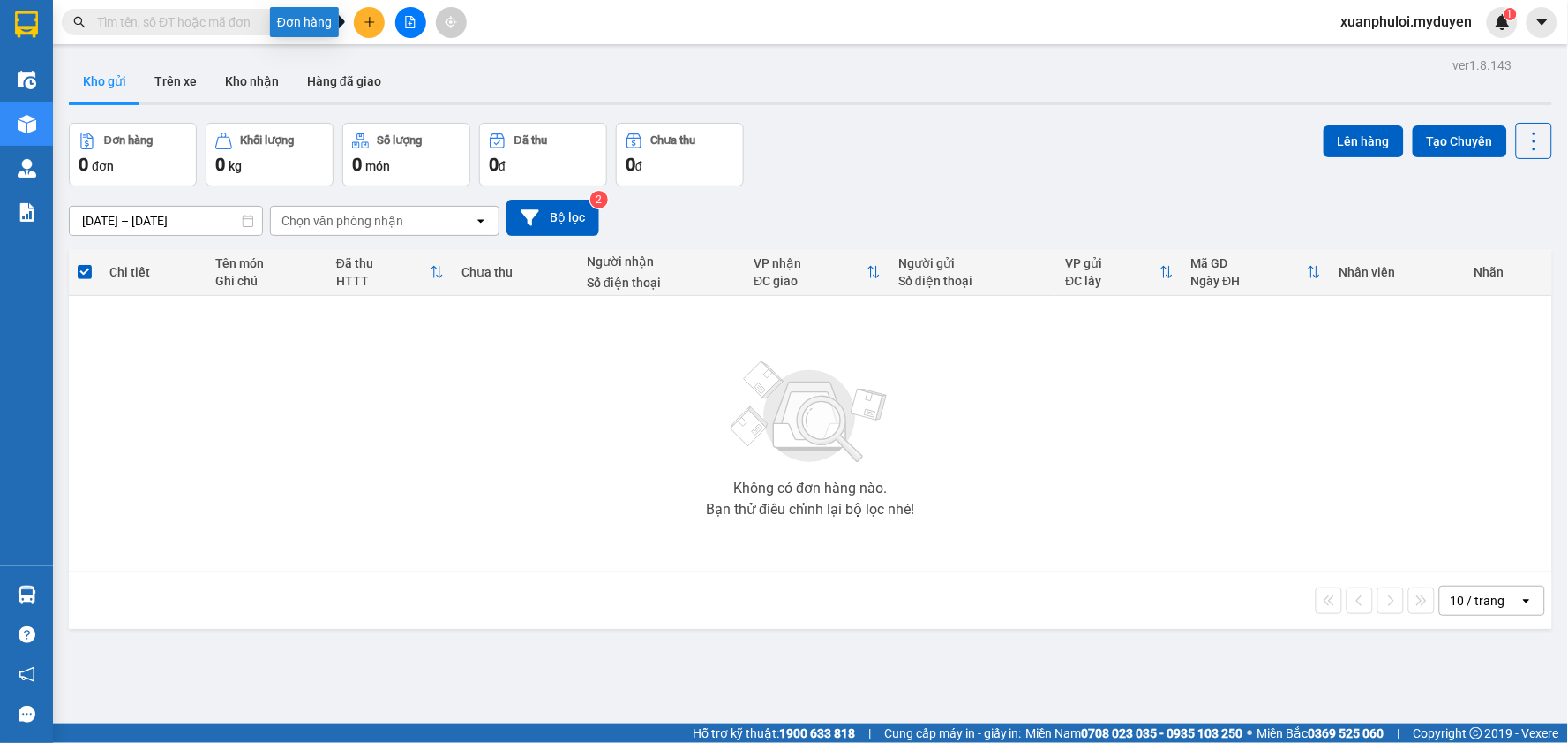
click at [368, 22] on icon "plus" at bounding box center [369, 21] width 10 height 1
click at [410, 57] on div "Tạo đơn hàng" at bounding box center [439, 67] width 76 height 20
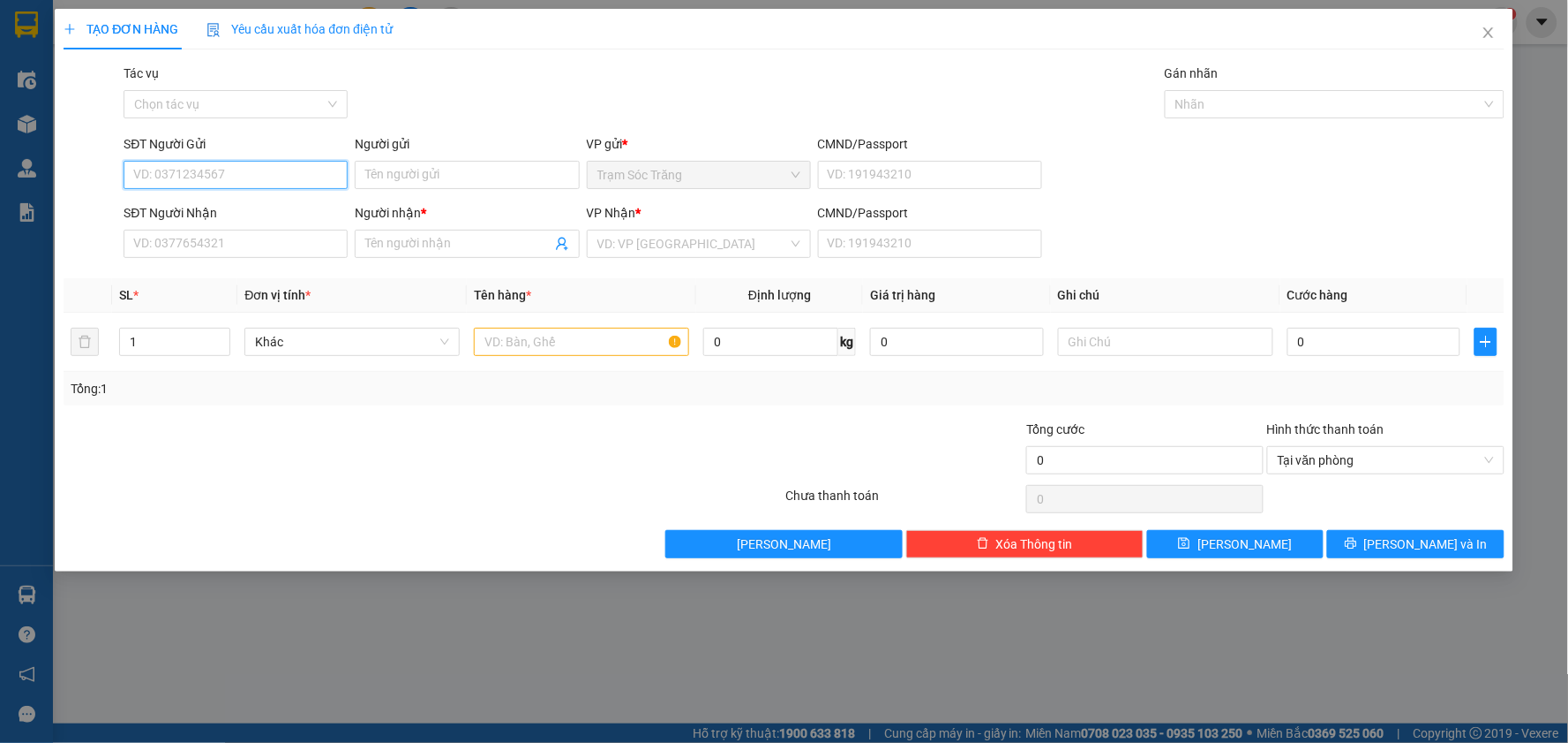
click at [244, 178] on input "SĐT Người Gửi" at bounding box center [236, 175] width 224 height 28
type input "0348899476"
click at [258, 214] on div "0348899476 - VĨNH THỊNH" at bounding box center [236, 210] width 203 height 20
type input "VĨNH THỊNH"
type input "0562131316"
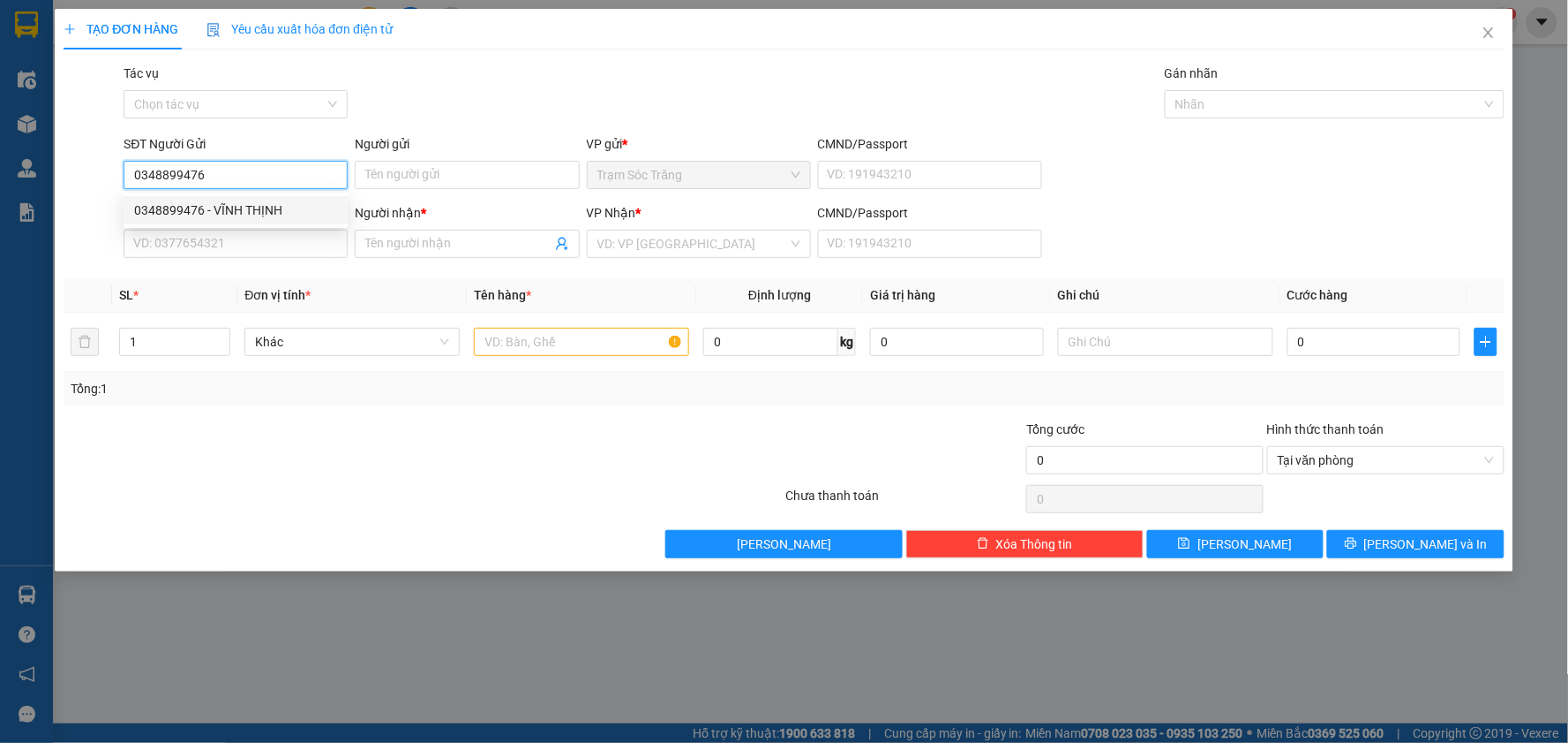
type input "KHOA"
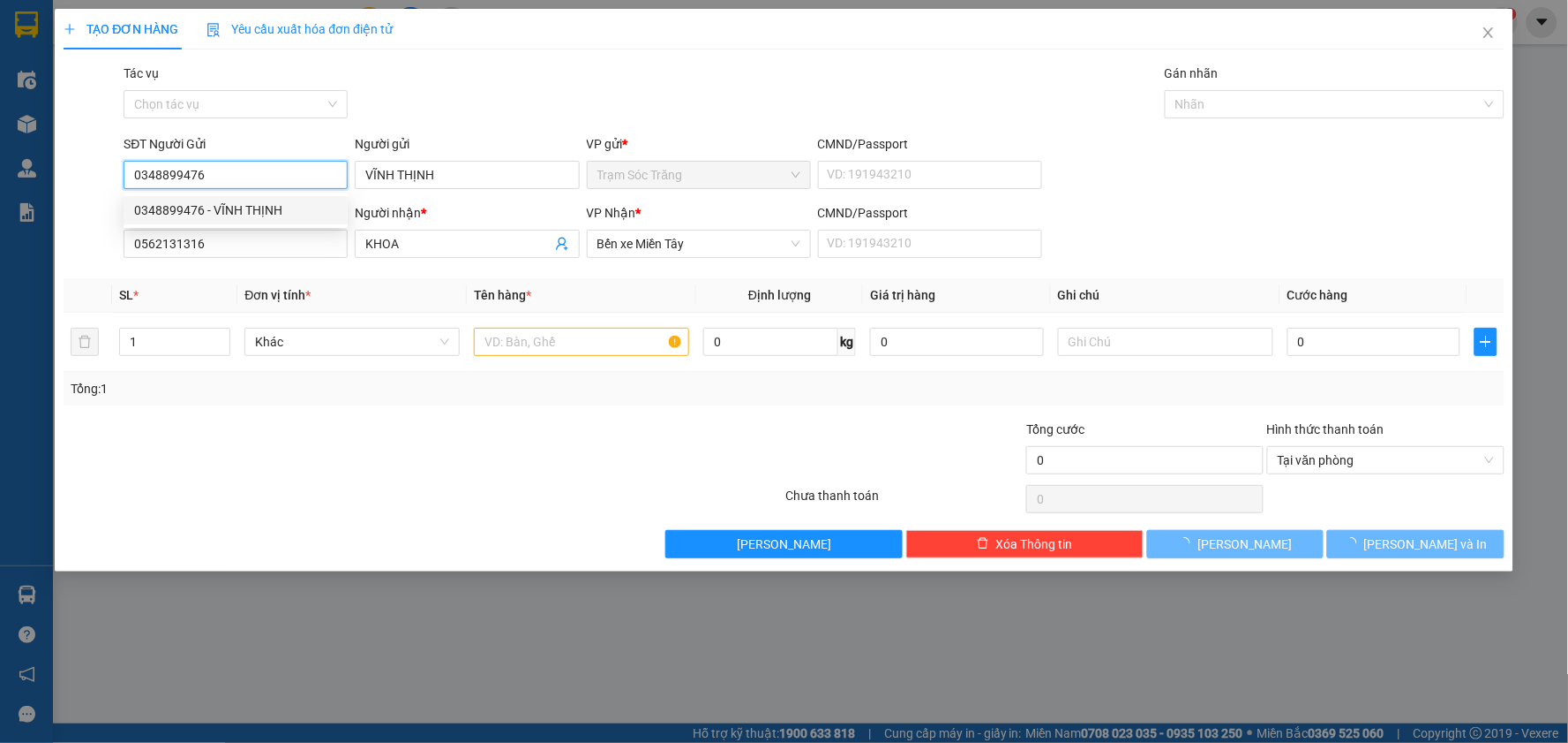
type input "30.000"
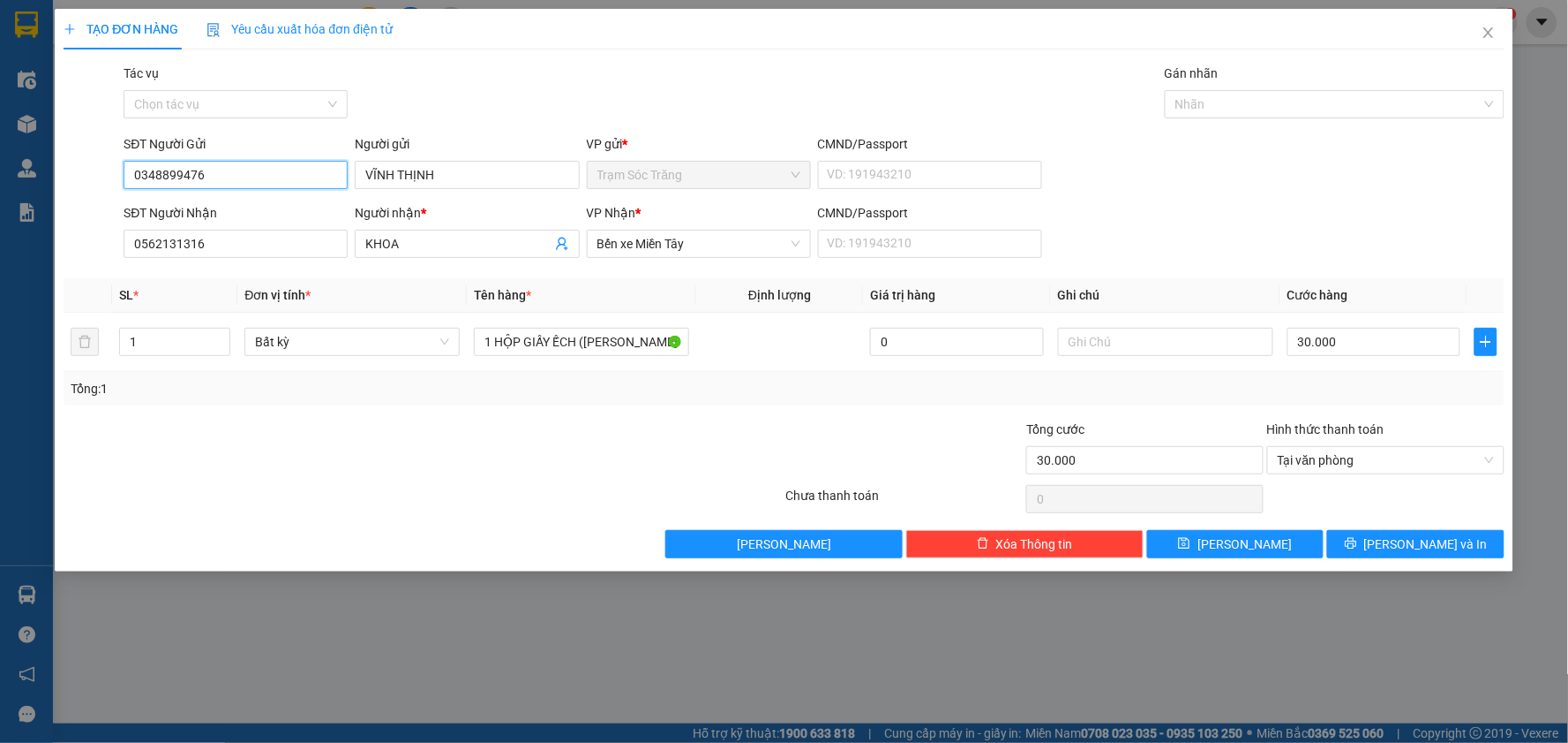
type input "0348899476"
click at [432, 228] on div "Người nhận *" at bounding box center [467, 216] width 224 height 27
drag, startPoint x: 435, startPoint y: 235, endPoint x: 426, endPoint y: 243, distance: 12.0
click at [427, 241] on input "KHOA" at bounding box center [458, 244] width 185 height 20
click at [424, 247] on input "KHOA" at bounding box center [458, 244] width 185 height 20
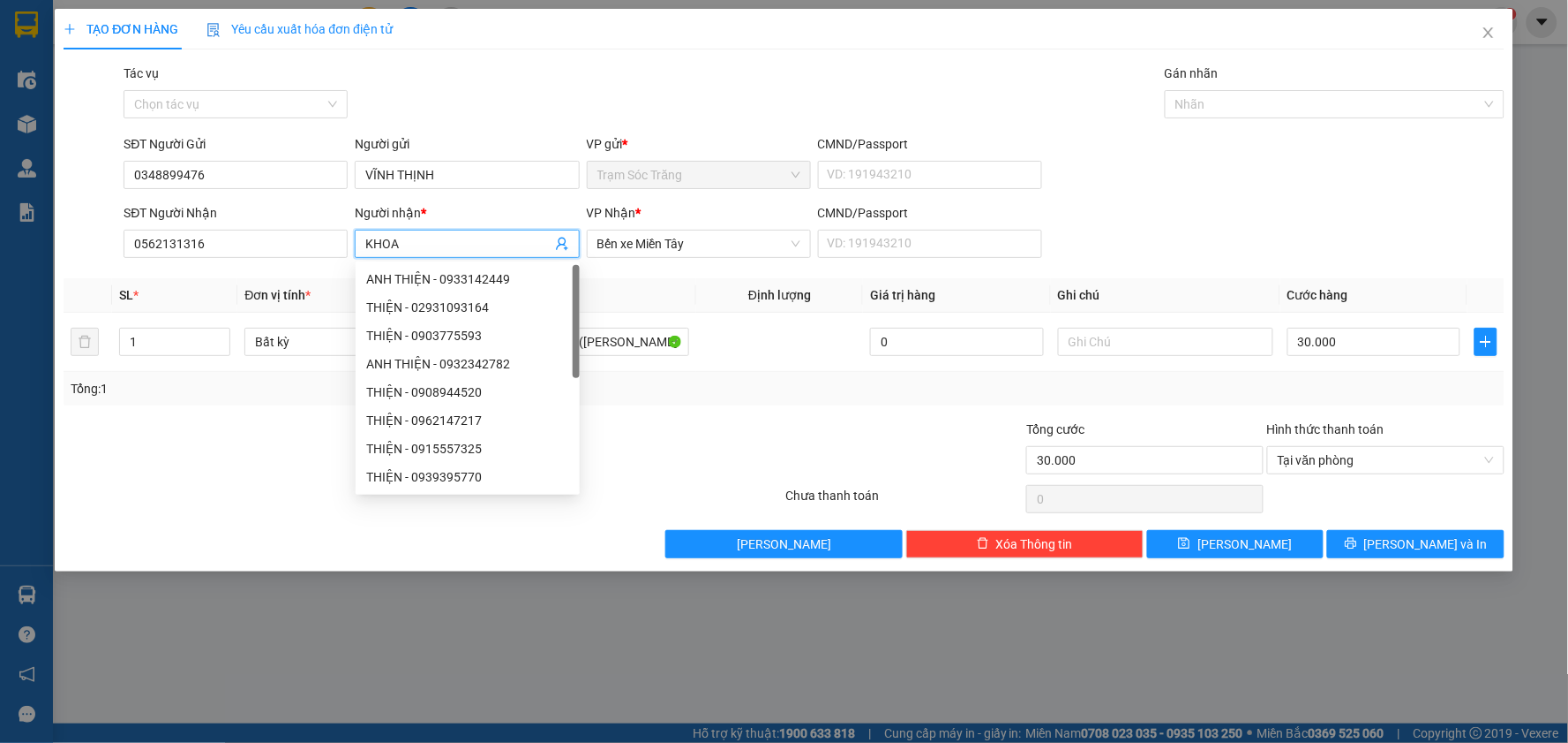
click at [424, 247] on input "KHOA" at bounding box center [458, 244] width 185 height 20
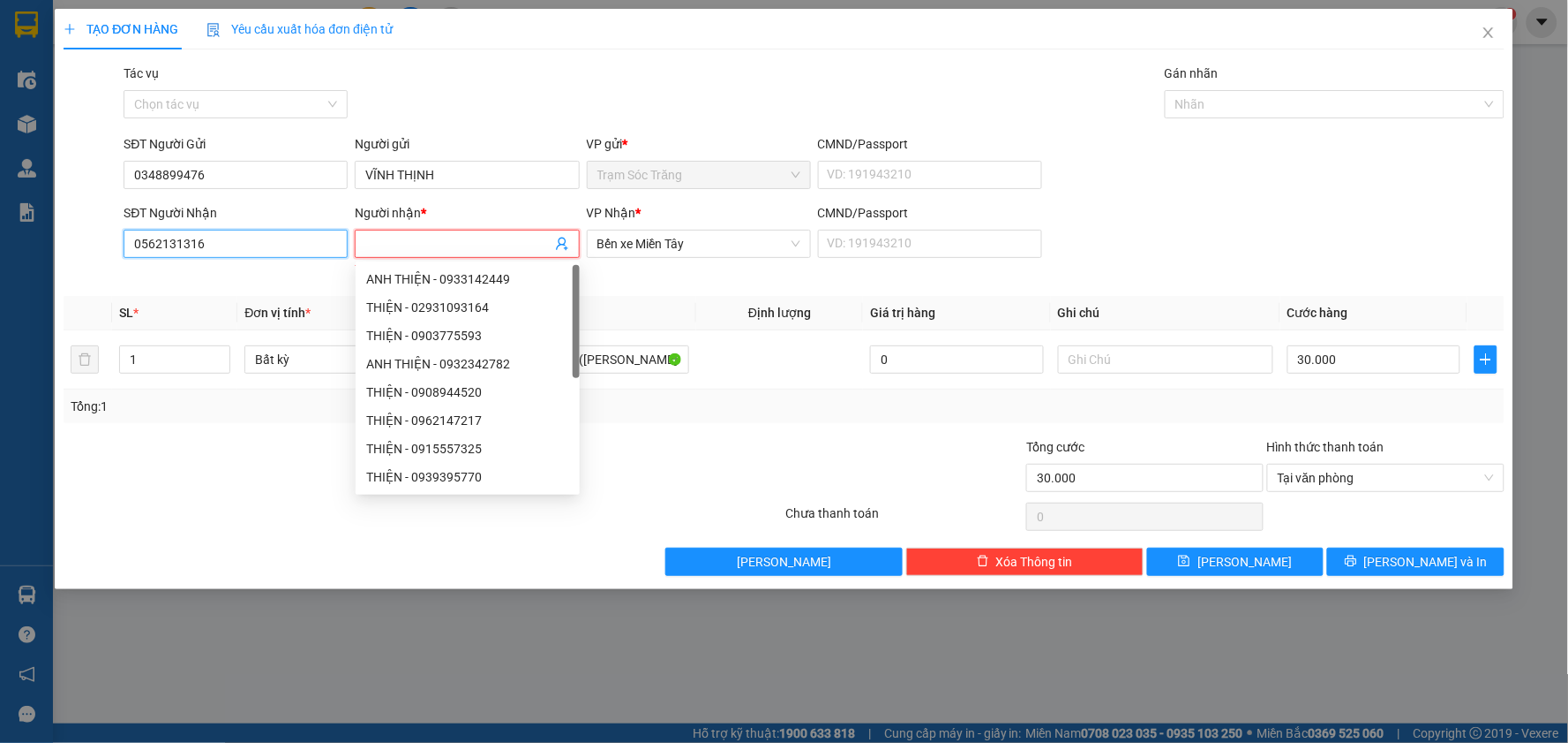
click at [327, 243] on input "0562131316" at bounding box center [236, 244] width 224 height 28
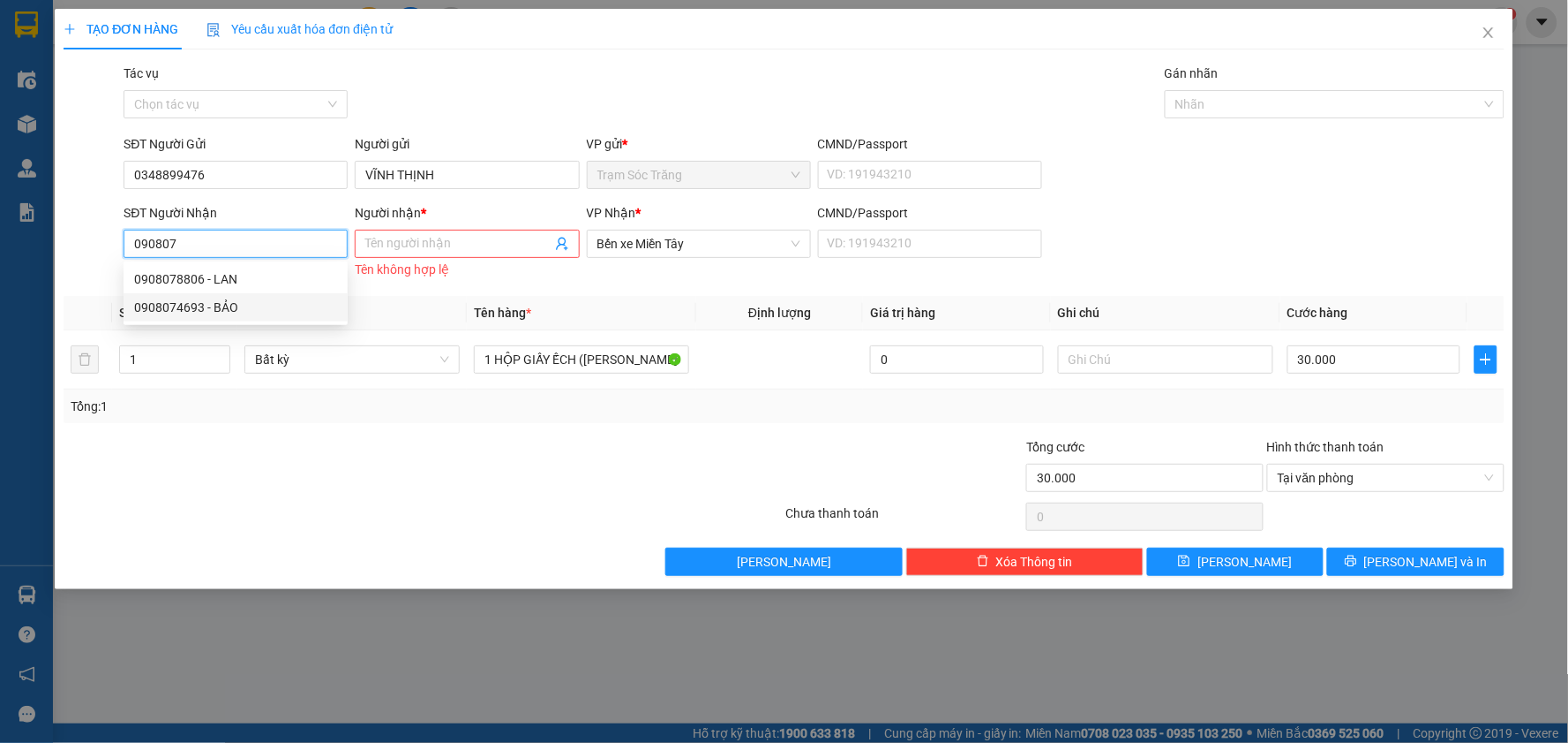
click at [224, 307] on div "0908074693 - BẢO" at bounding box center [236, 307] width 203 height 20
type input "0908074693"
type input "BẢO"
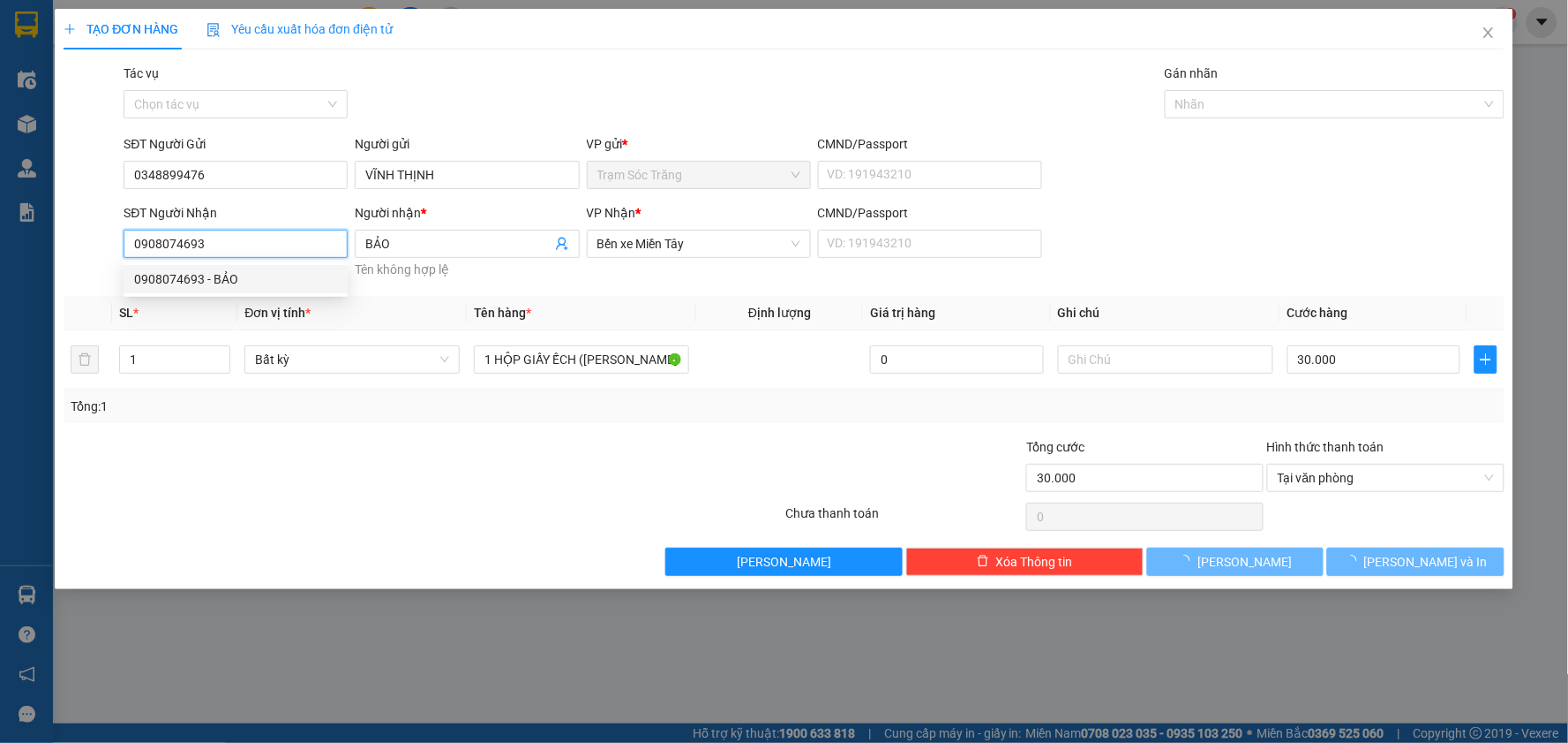
type input "40.000"
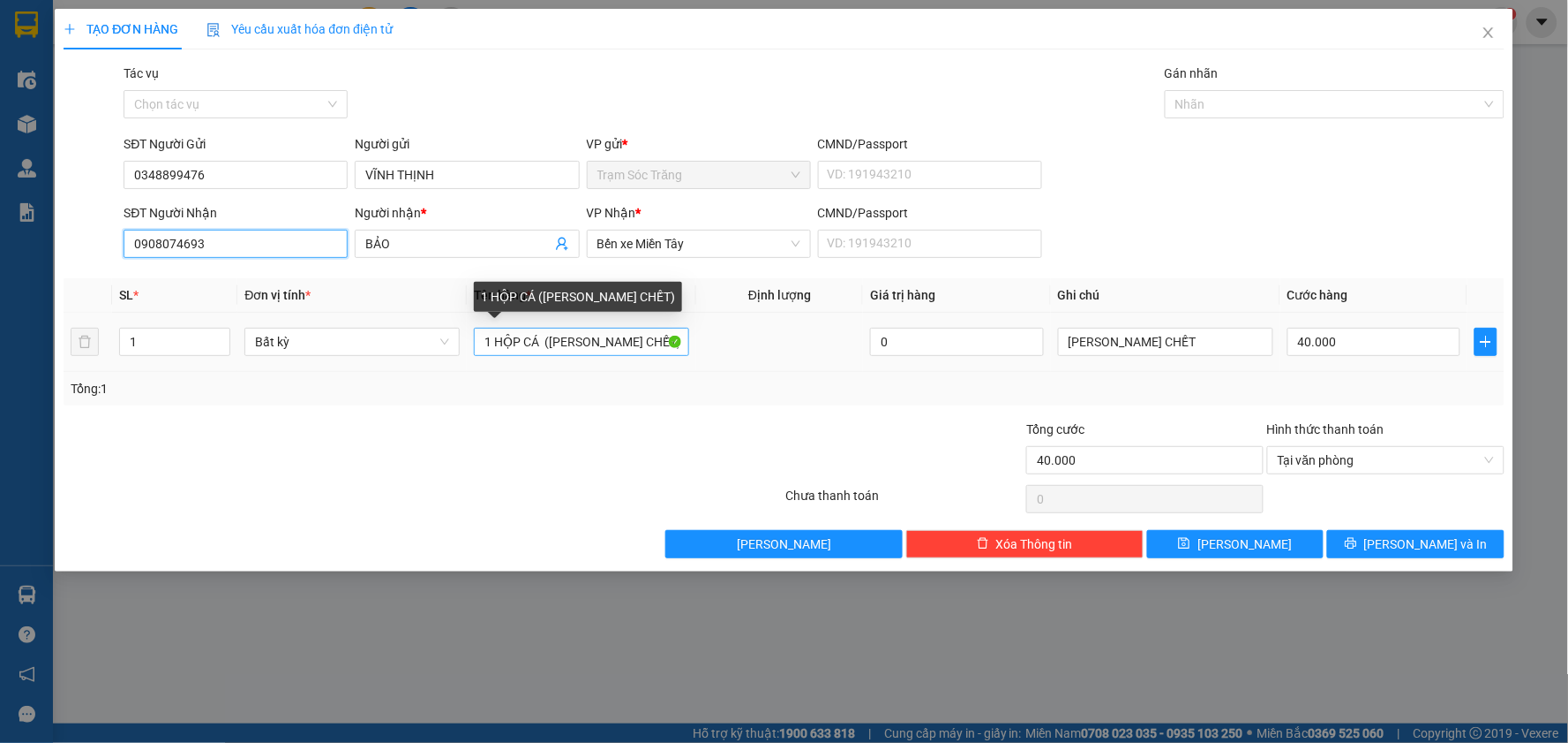
type input "0908074693"
click at [535, 338] on input "1 HỘP CÁ ([PERSON_NAME] CHẾT)" at bounding box center [582, 342] width 215 height 28
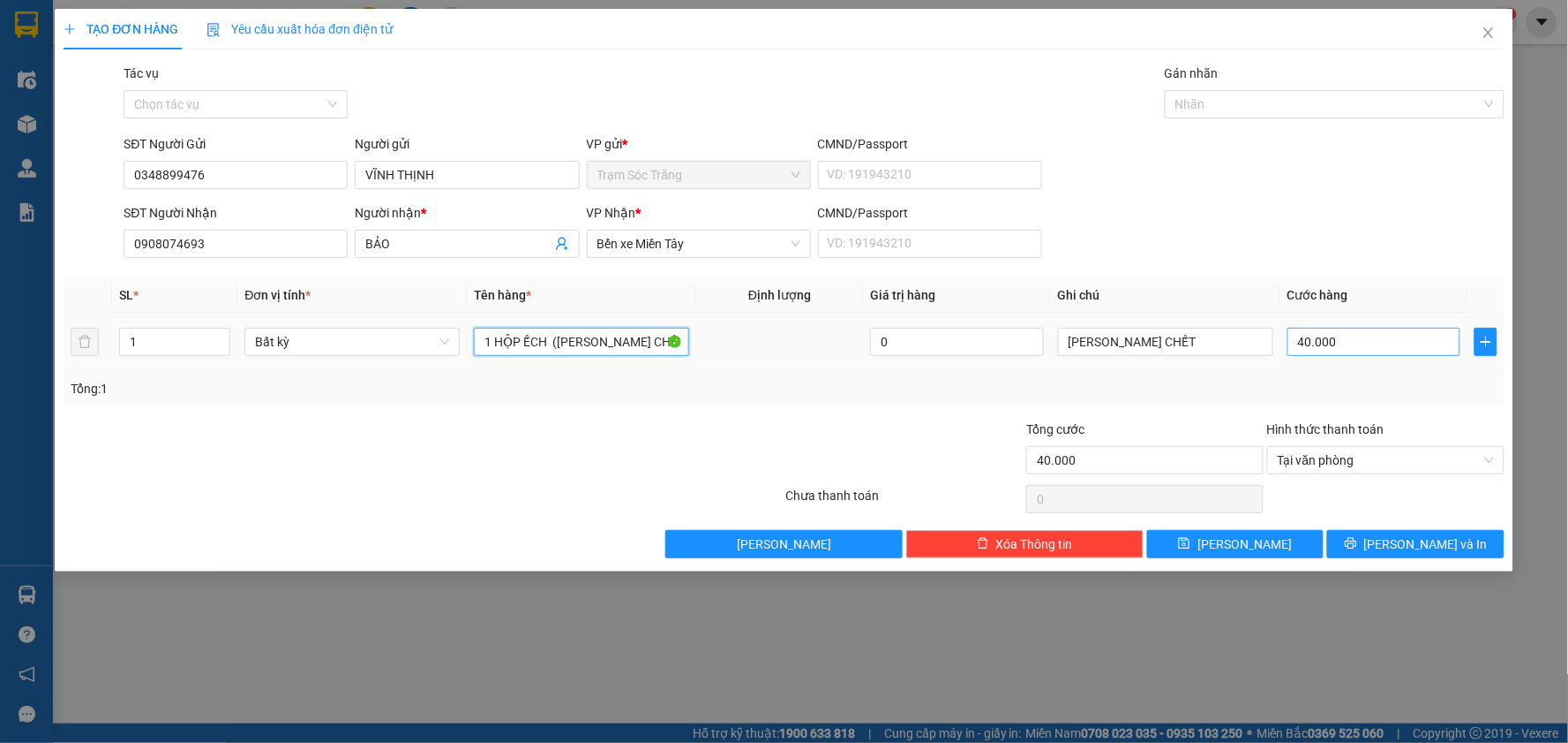
type input "1 HỘP ẾCH ([PERSON_NAME] CHẾT)"
click at [1356, 339] on input "40.000" at bounding box center [1374, 342] width 173 height 28
type input "3"
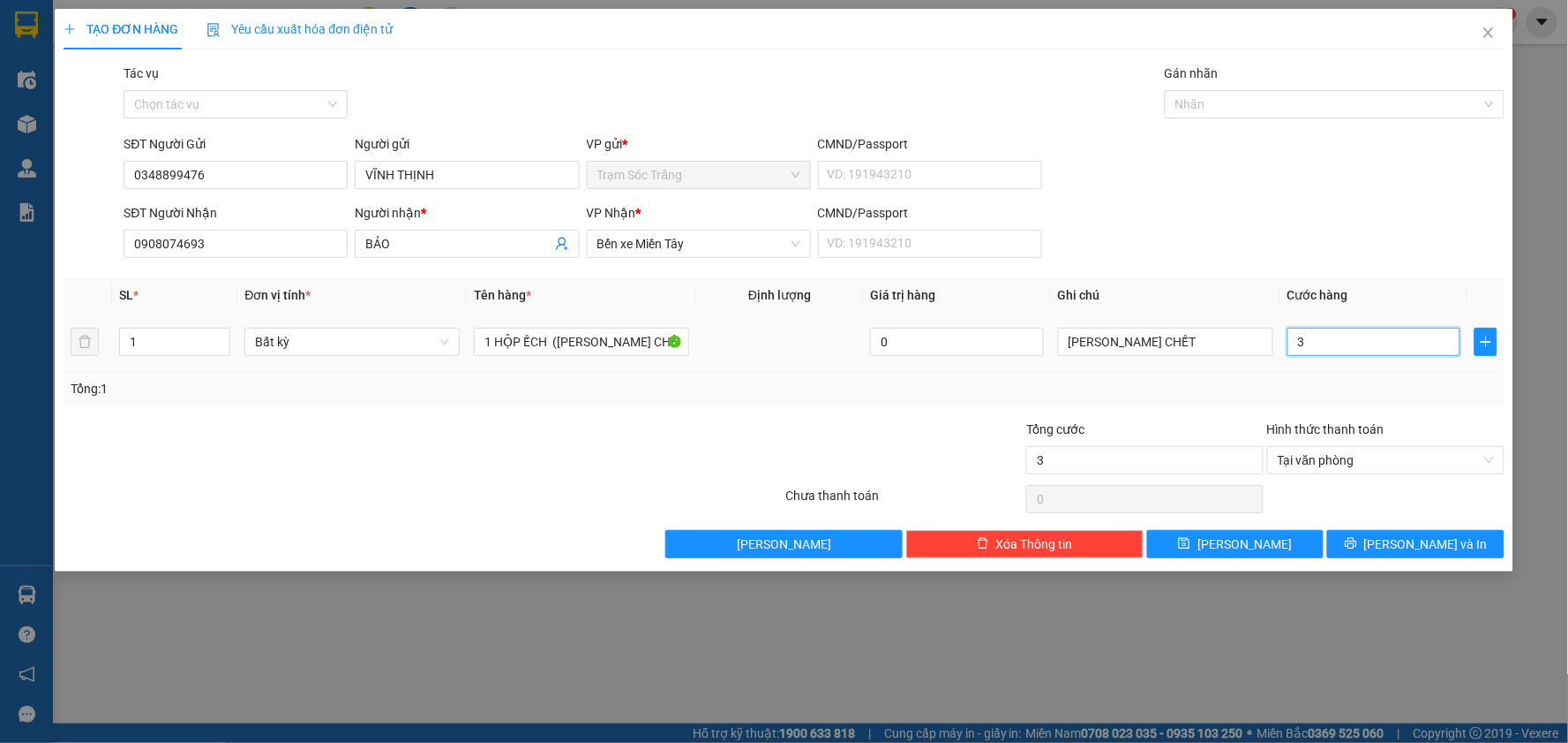
type input "30"
type input "300"
type input "3.000"
type input "30.000"
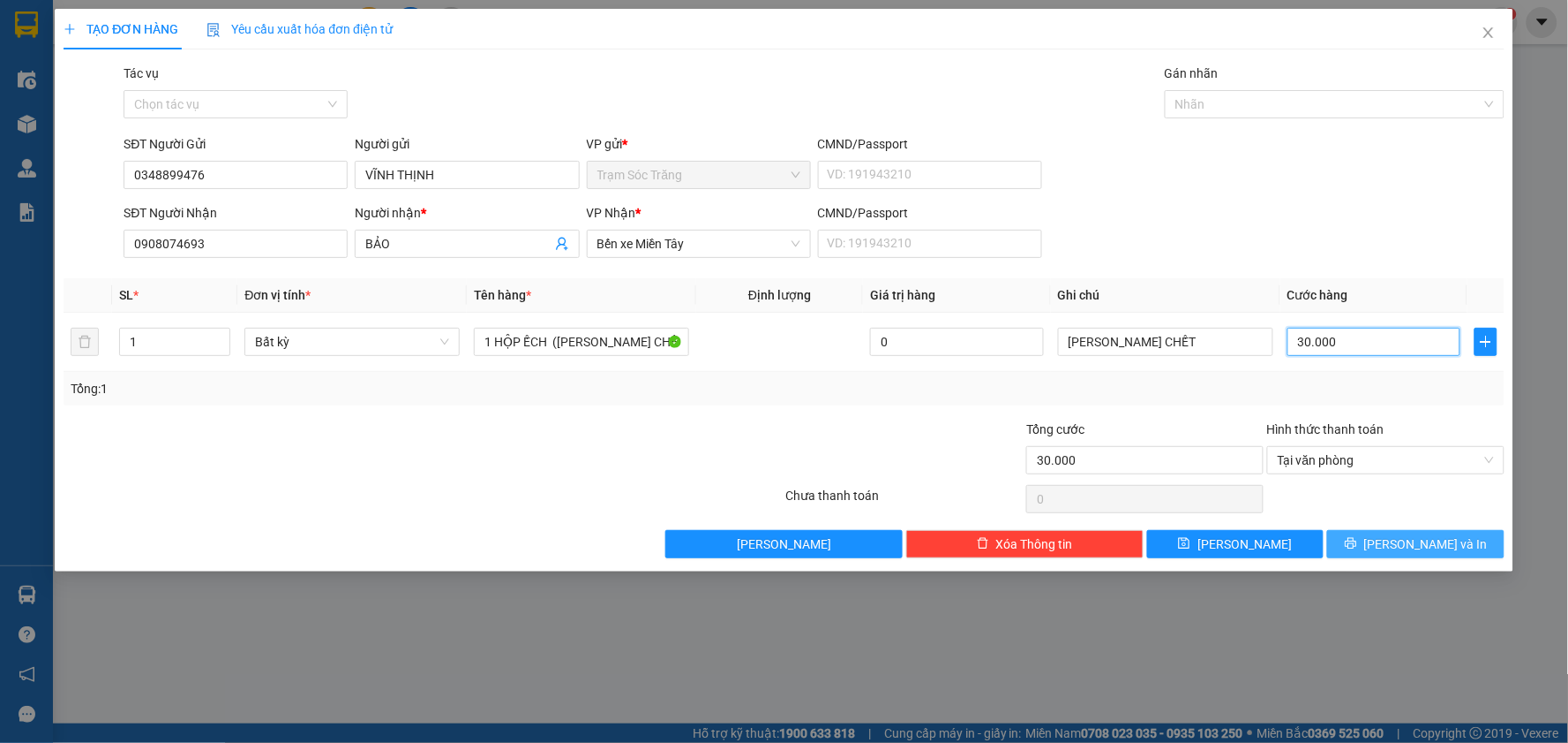
type input "30.000"
click at [1441, 549] on span "[PERSON_NAME] và In" at bounding box center [1426, 544] width 124 height 20
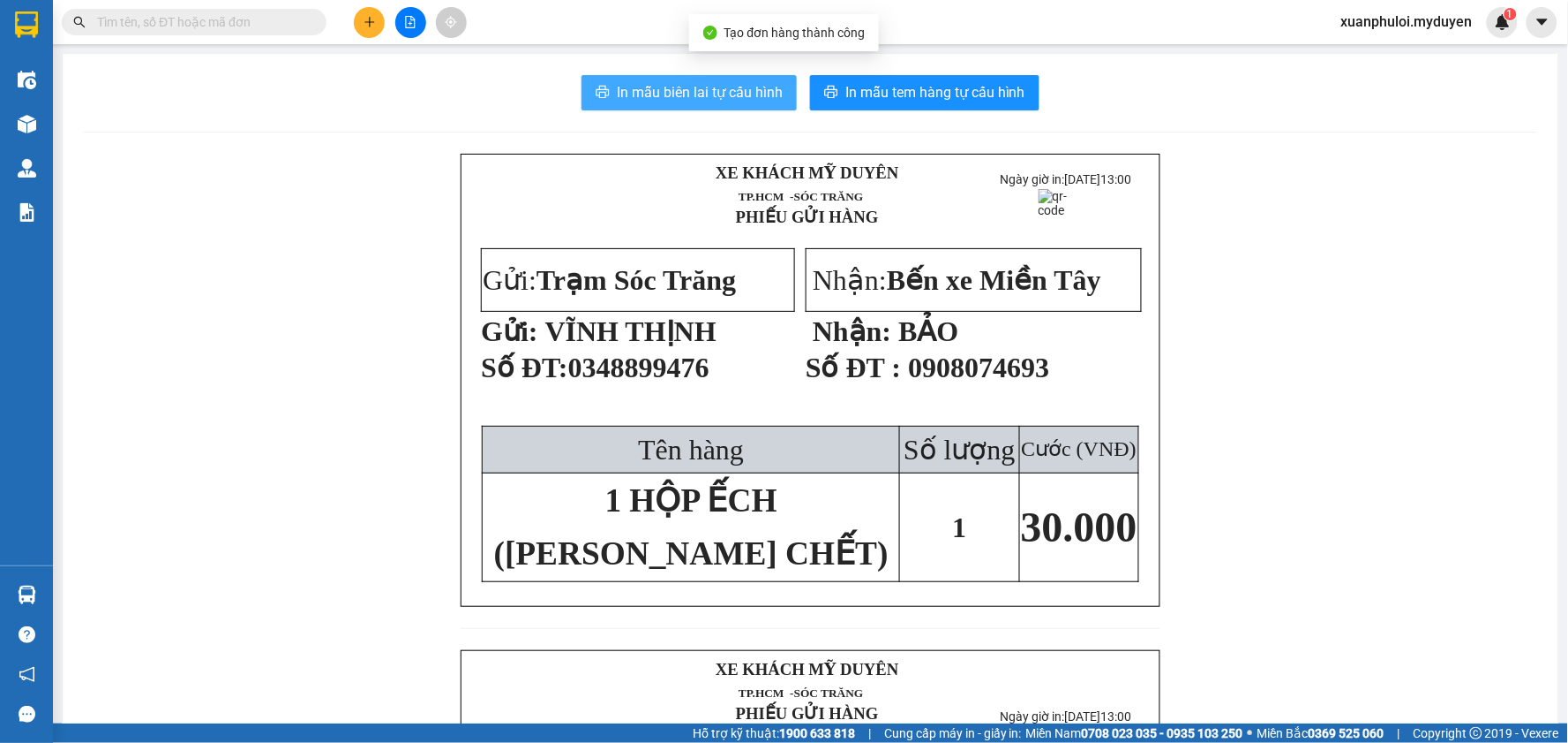
click at [760, 84] on span "In mẫu biên lai tự cấu hình" at bounding box center [700, 92] width 166 height 22
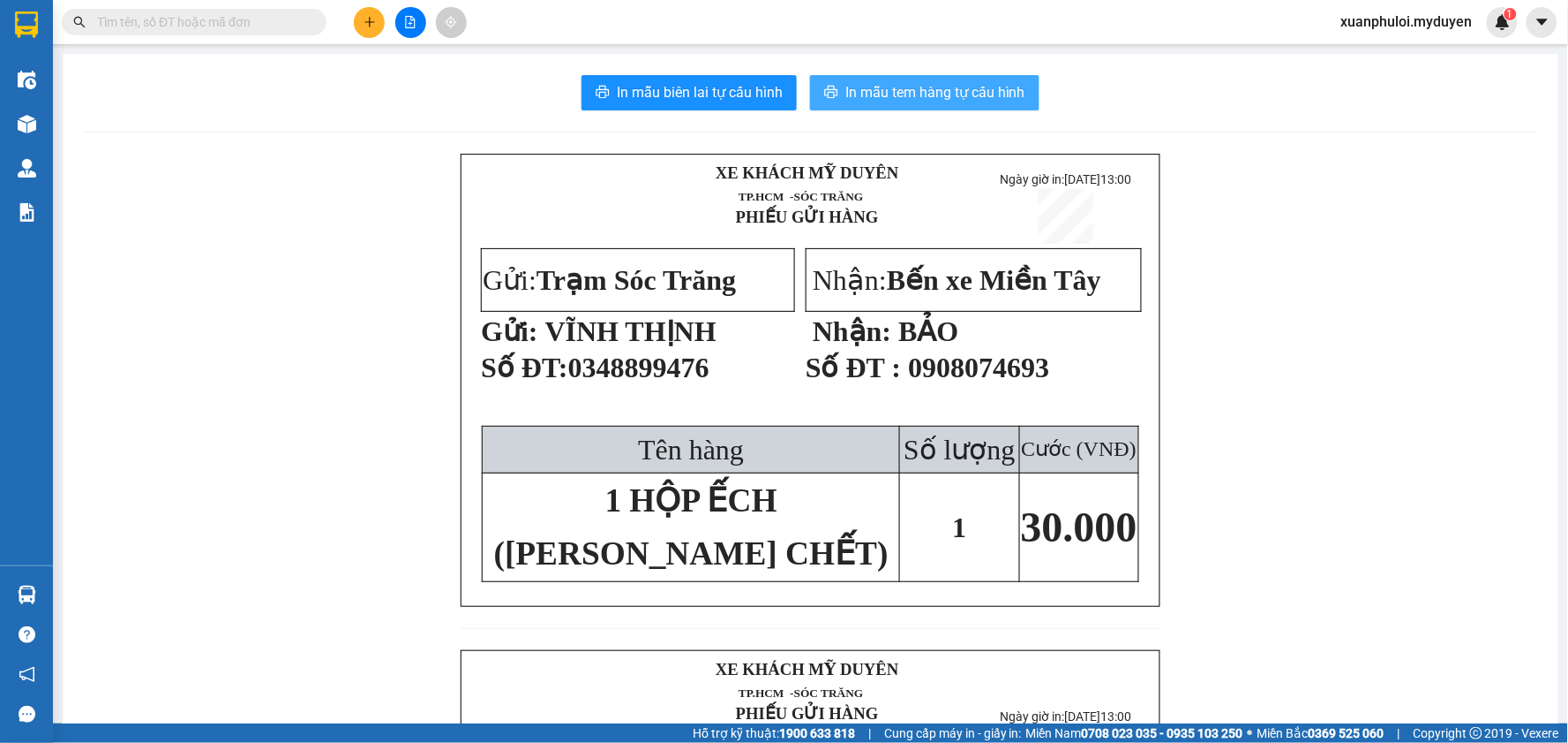
click at [950, 95] on span "In mẫu tem hàng tự cấu hình" at bounding box center [936, 92] width 180 height 22
click at [372, 11] on button at bounding box center [369, 22] width 31 height 31
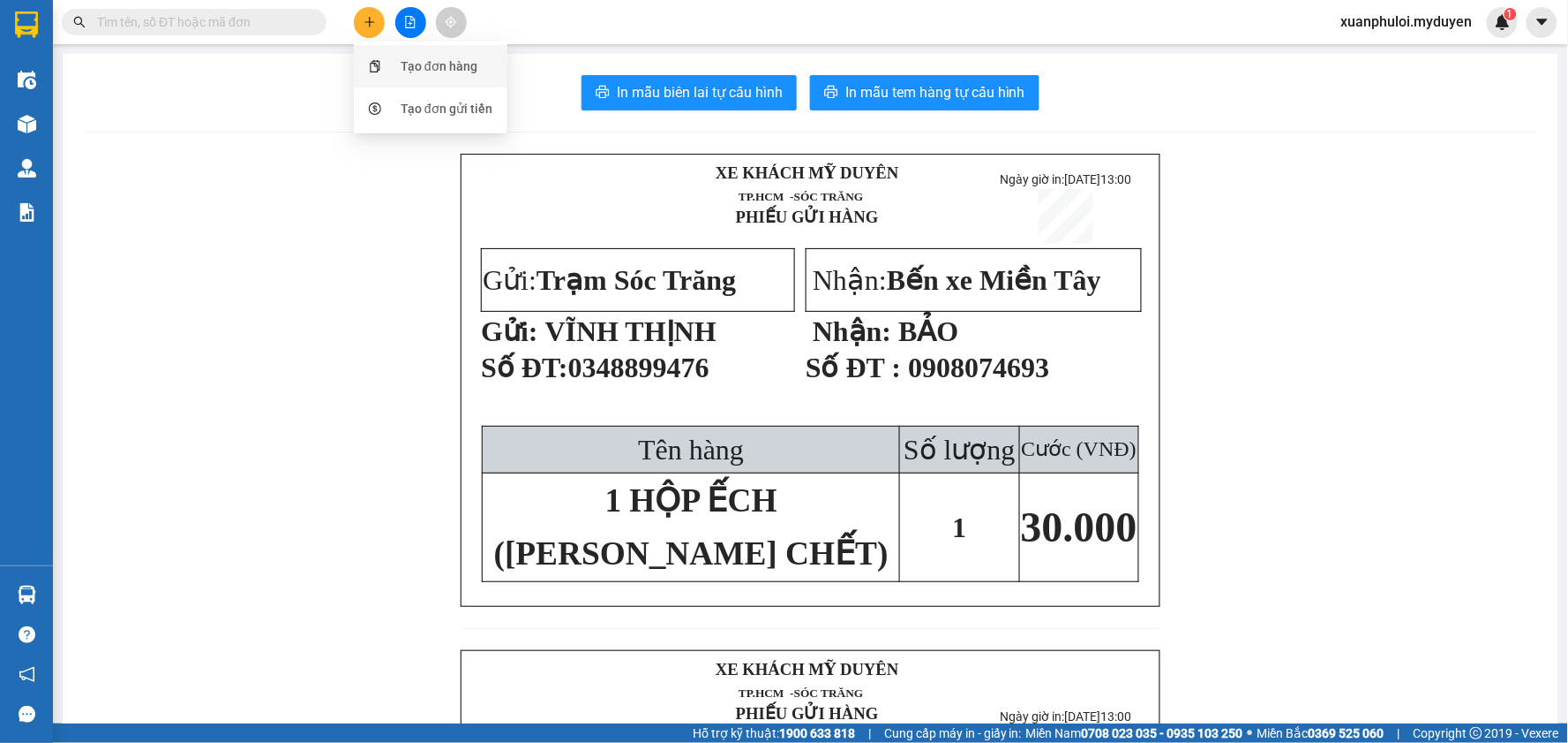
click at [417, 70] on div "Tạo đơn hàng" at bounding box center [439, 67] width 76 height 20
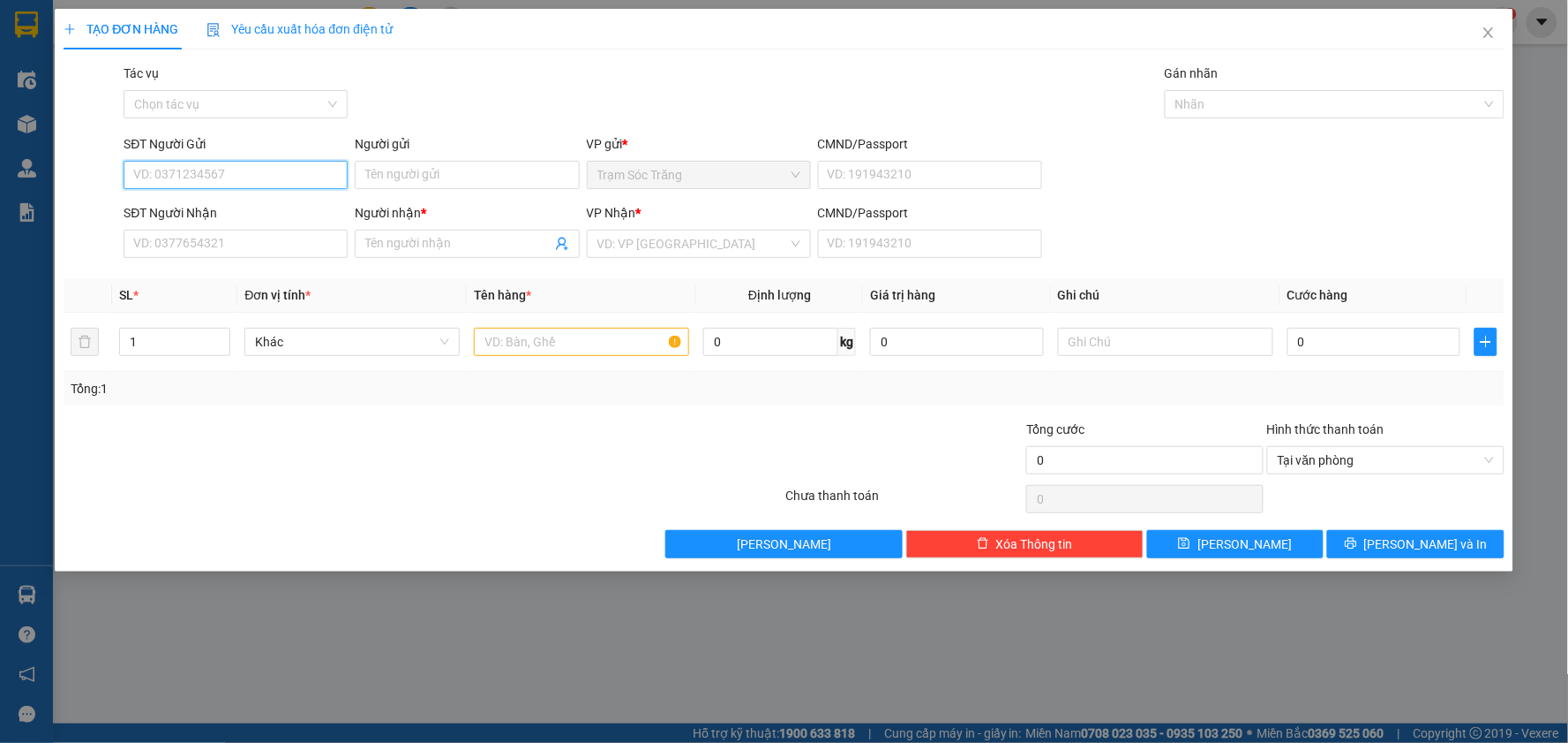
click at [198, 177] on input "SĐT Người Gửi" at bounding box center [236, 175] width 224 height 28
type input "0327263241"
click at [218, 198] on div "0327263241 - [PERSON_NAME]" at bounding box center [236, 210] width 224 height 28
type input "[PERSON_NAME]"
type input "0978781041"
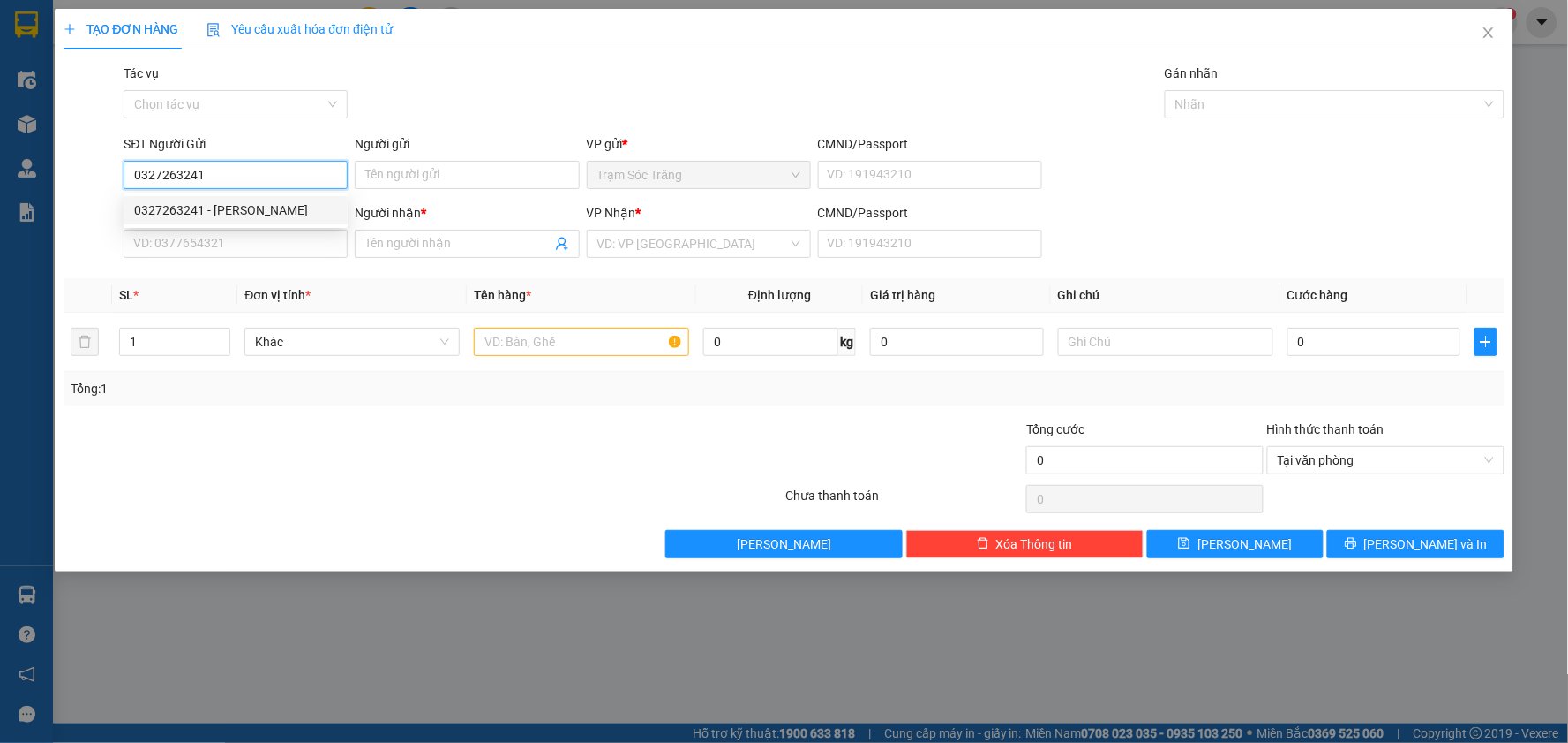
type input "THÁI"
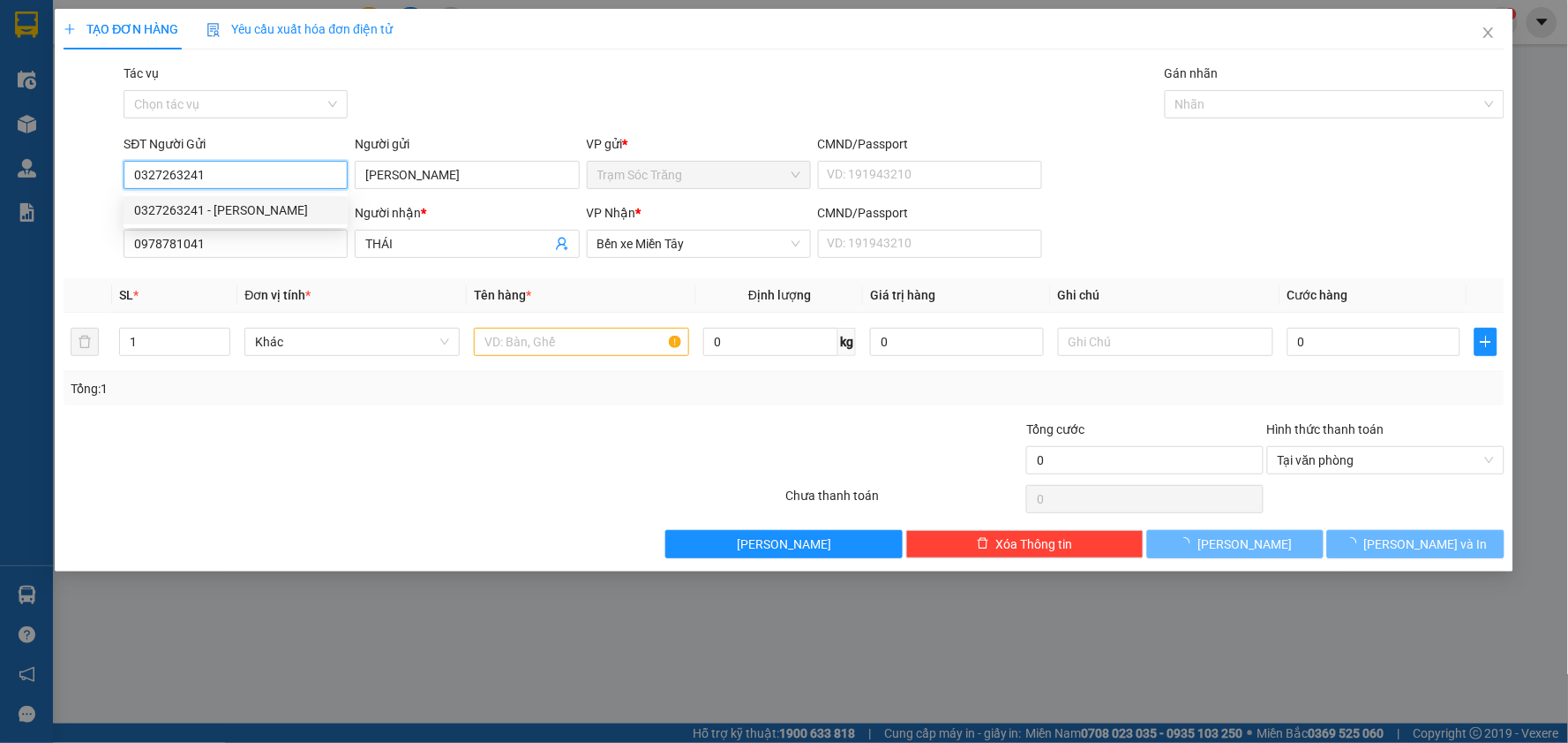
type input "40.000"
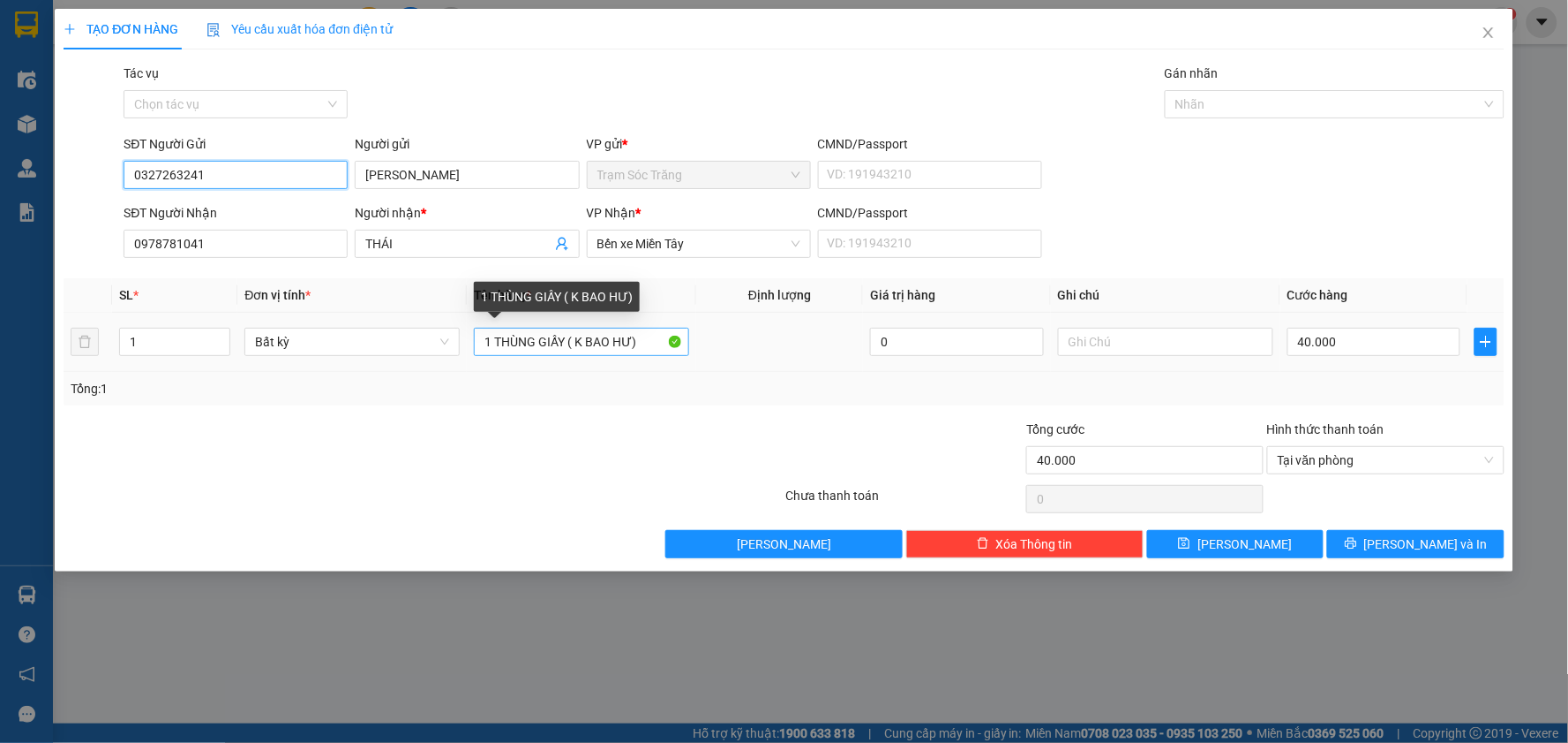
type input "0327263241"
click at [563, 339] on input "1 THÙNG GIẤY ( K BAO HƯ)" at bounding box center [582, 342] width 215 height 28
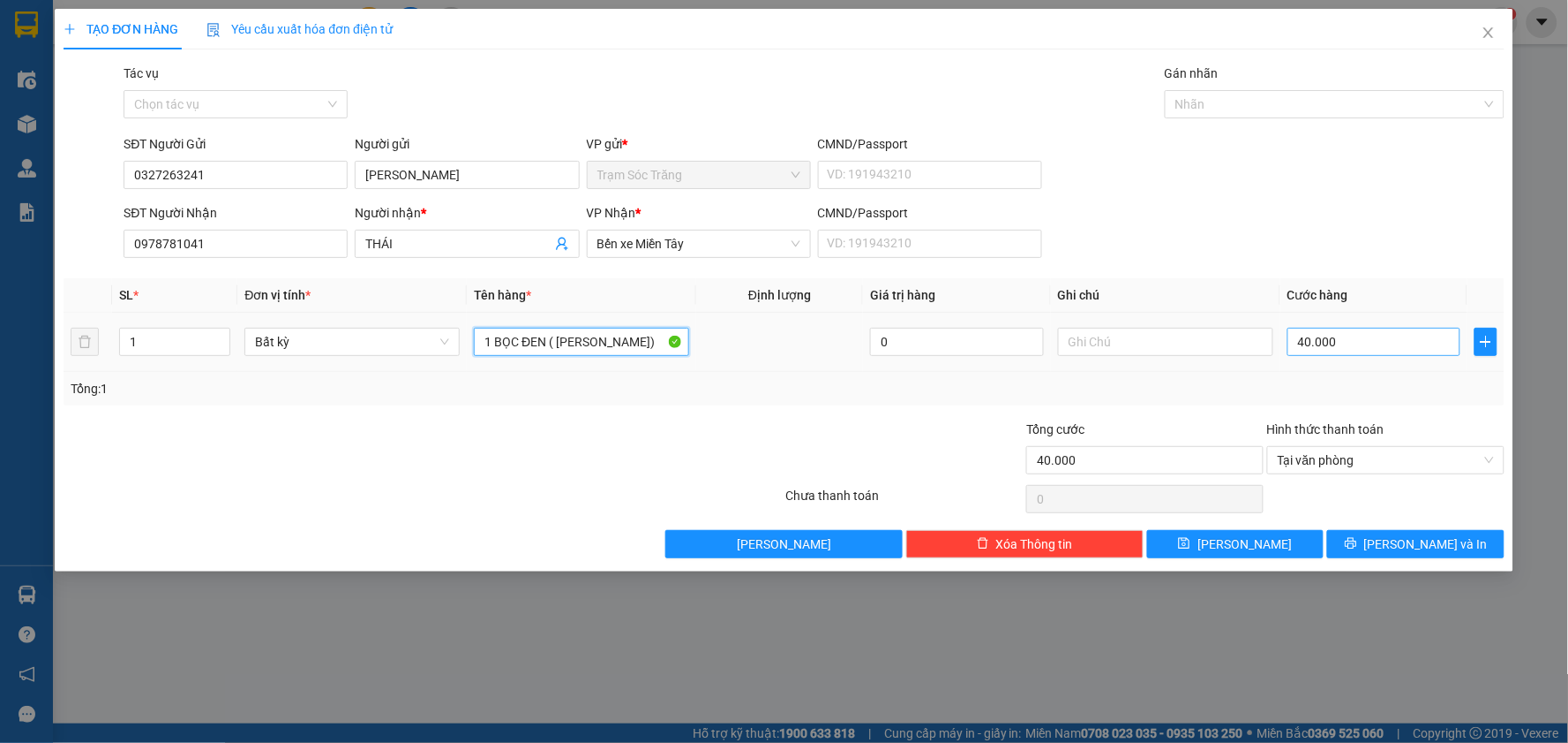
type input "1 BỌC ĐEN ( [PERSON_NAME])"
click at [1375, 338] on input "40.000" at bounding box center [1374, 342] width 173 height 28
type input "3"
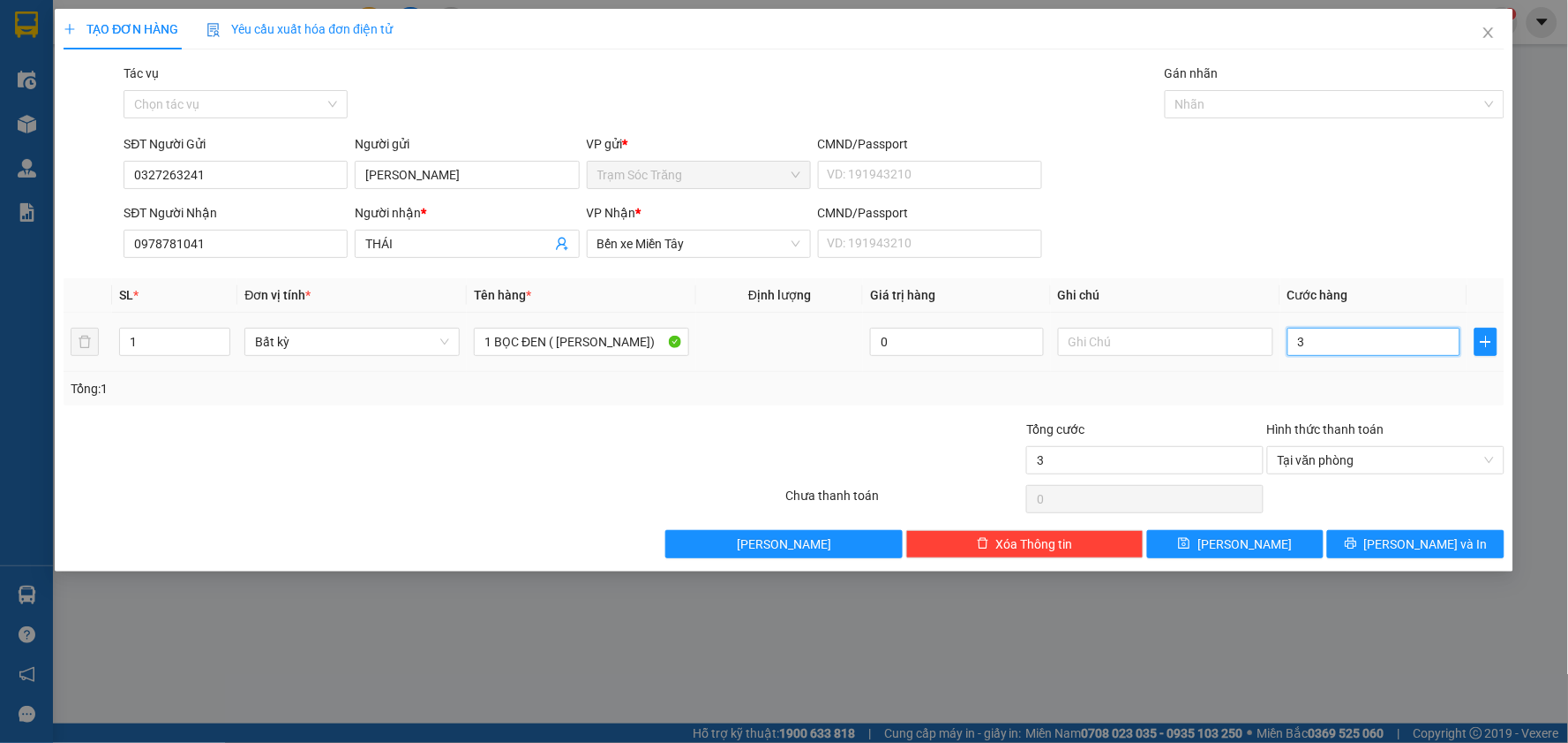
type input "30"
type input "300"
type input "3.000"
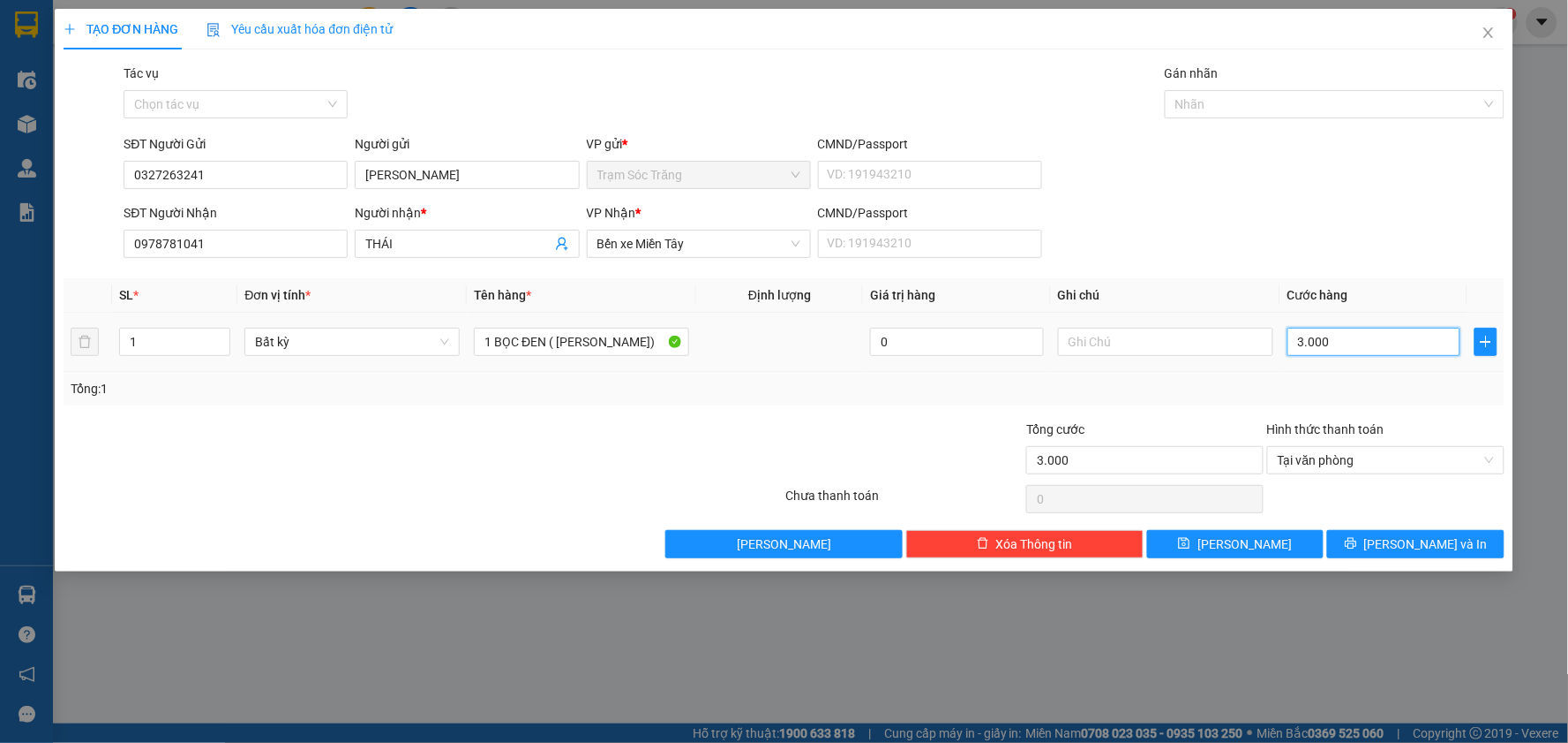
type input "30.000"
click at [1448, 544] on span "[PERSON_NAME] và In" at bounding box center [1426, 544] width 124 height 20
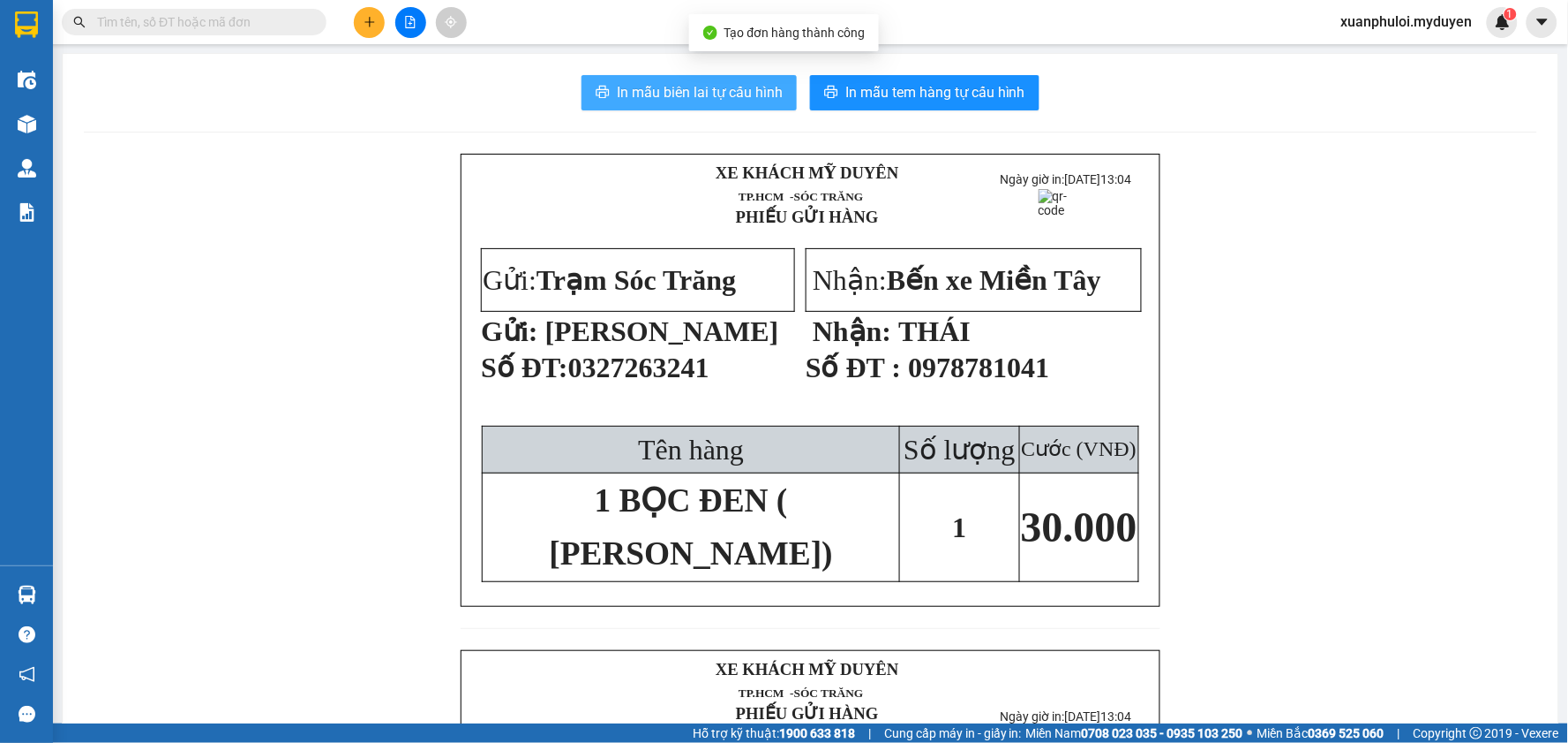
click at [681, 99] on span "In mẫu biên lai tự cấu hình" at bounding box center [700, 92] width 166 height 22
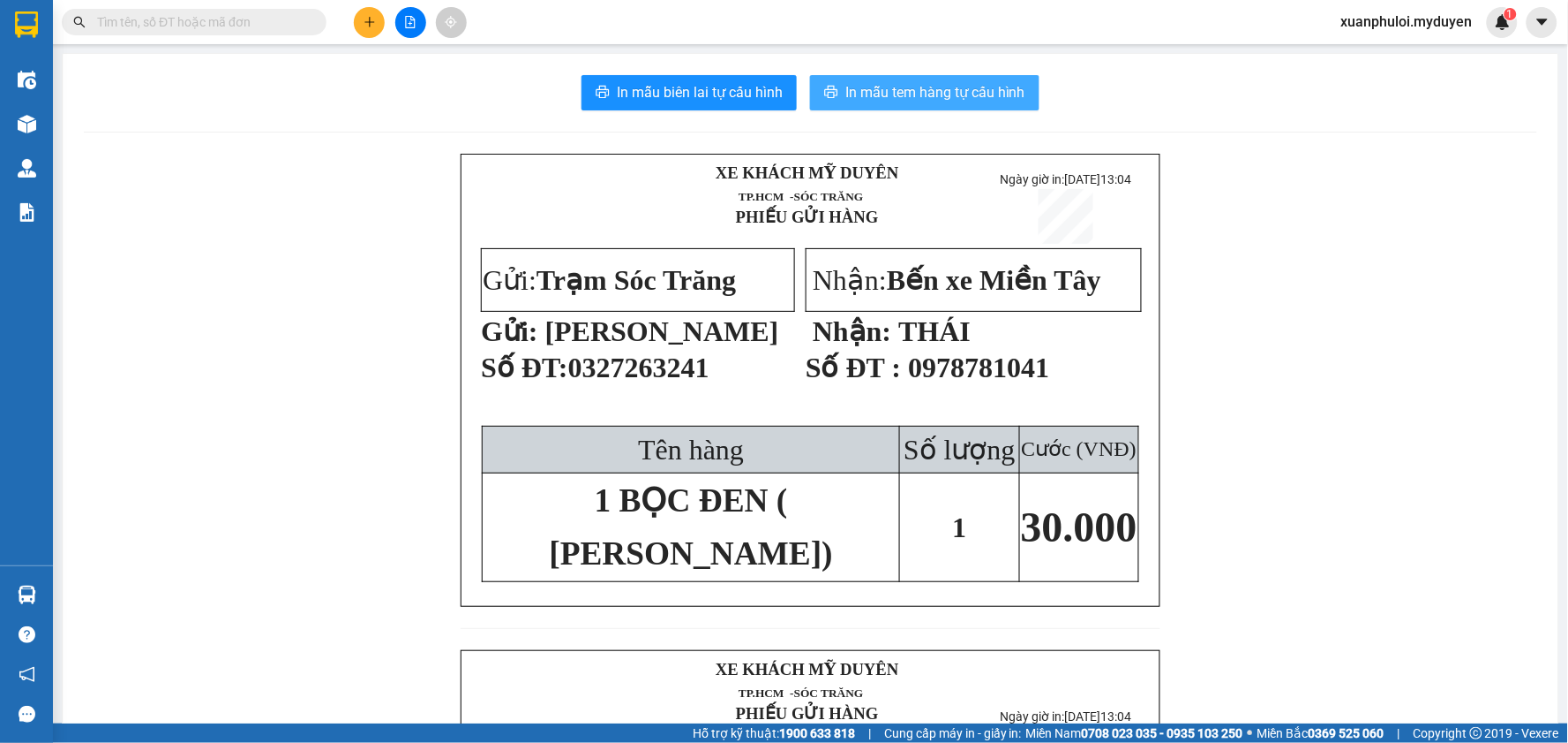
click at [934, 83] on span "In mẫu tem hàng tự cấu hình" at bounding box center [936, 92] width 180 height 22
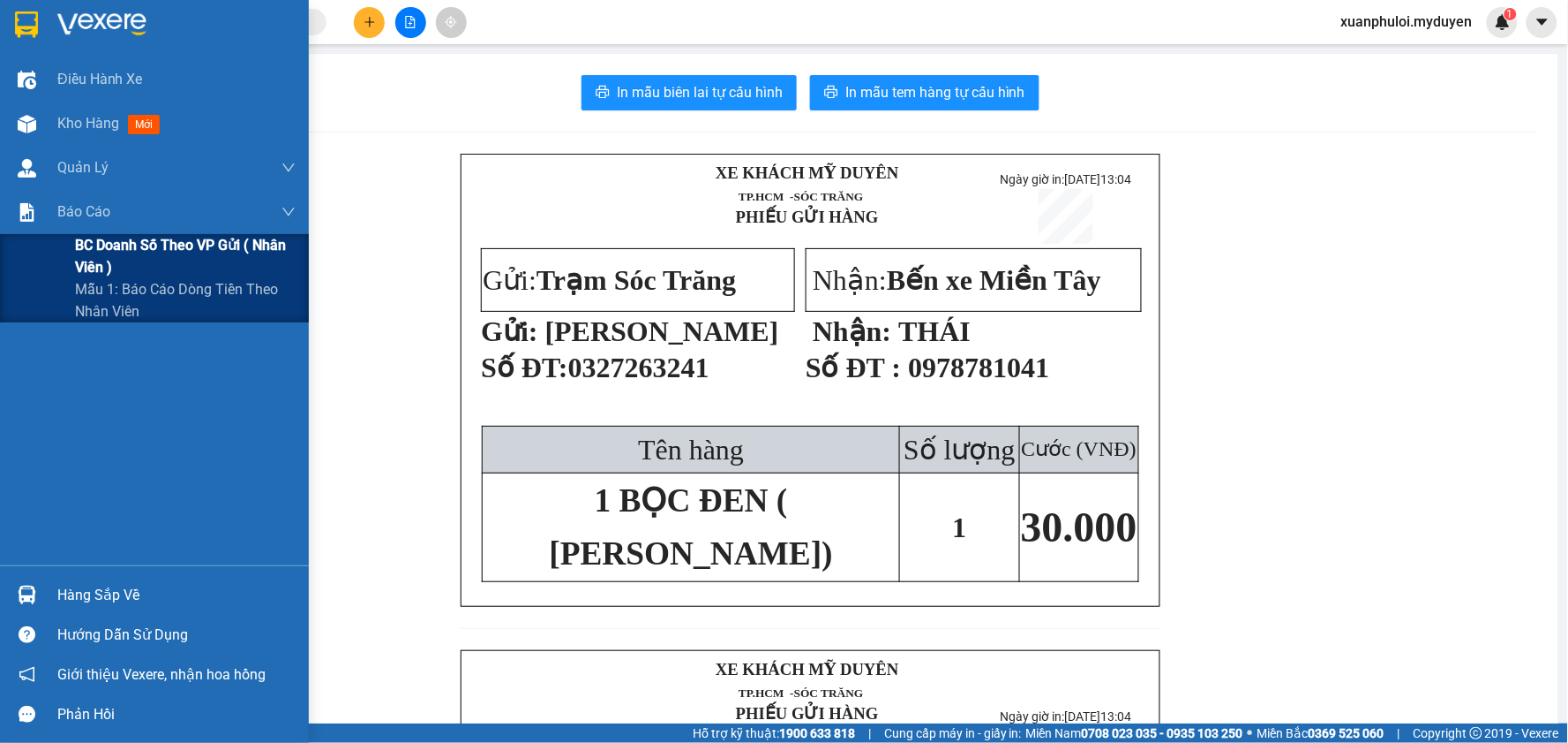
click at [110, 236] on span "BC doanh số theo VP gửi ( nhân viên )" at bounding box center [185, 256] width 221 height 44
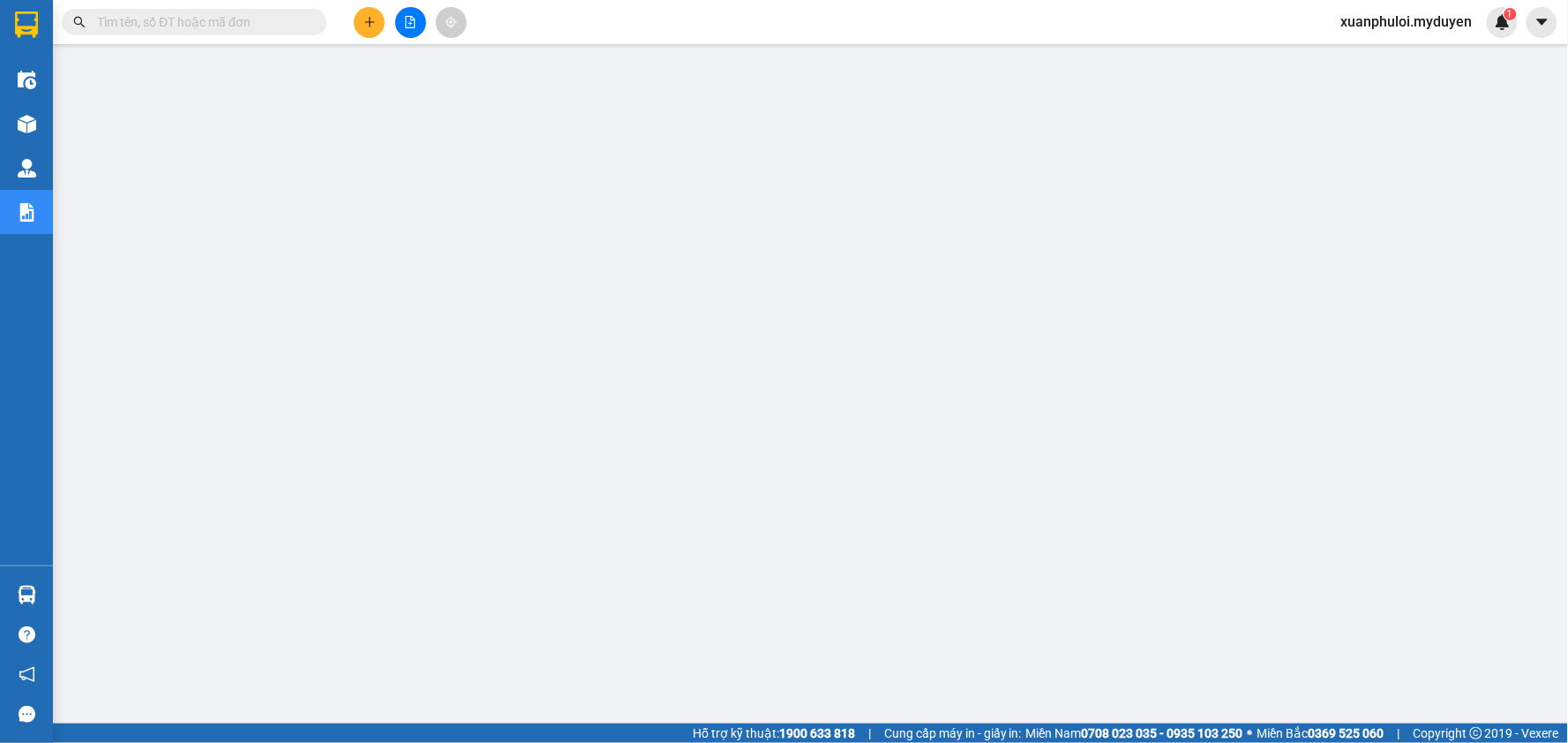
click at [382, 47] on main at bounding box center [784, 361] width 1568 height 723
click at [378, 34] on button at bounding box center [369, 22] width 31 height 31
click at [410, 65] on div "Tạo đơn hàng" at bounding box center [439, 67] width 76 height 20
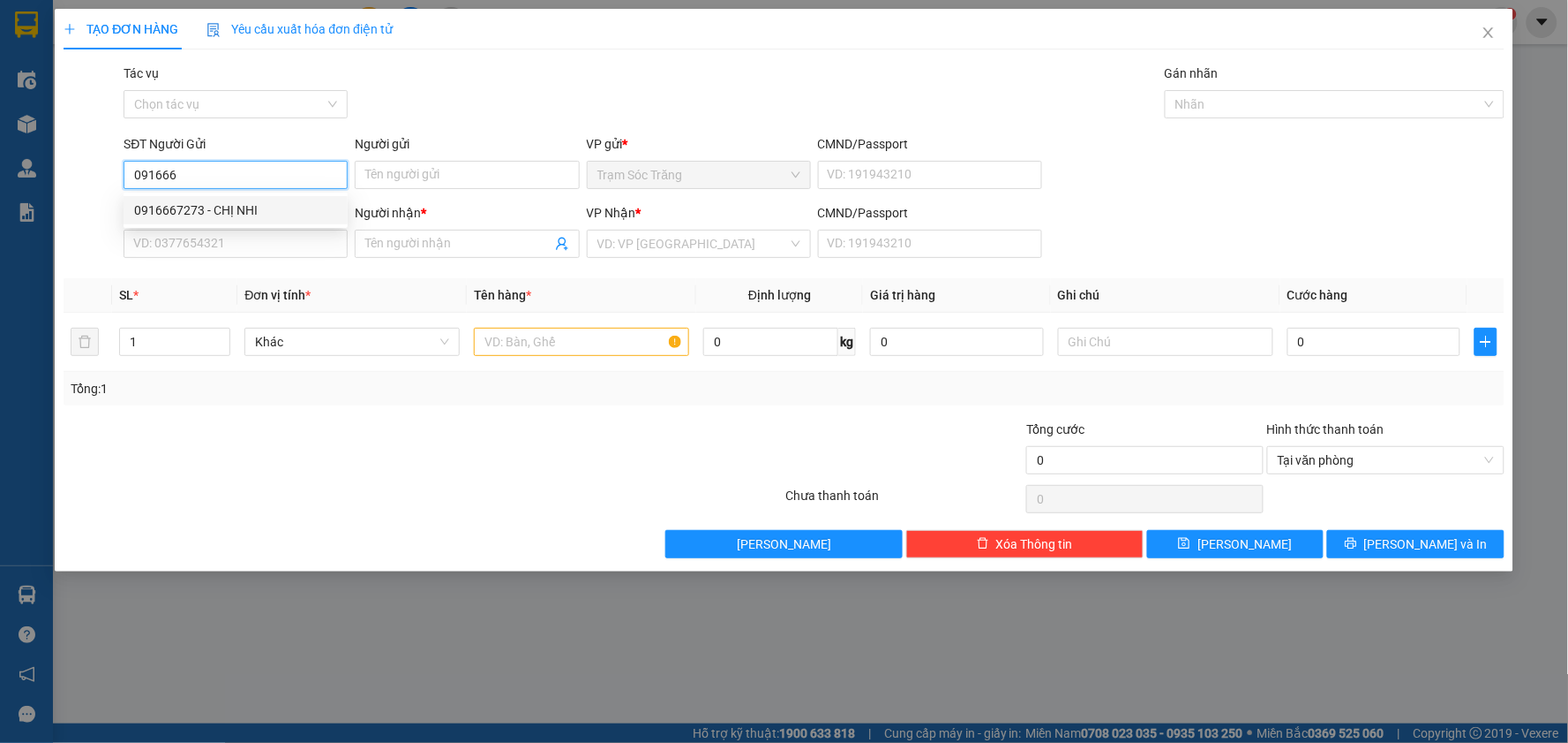
click at [215, 201] on div "0916667273 - CHỊ NHI" at bounding box center [236, 210] width 203 height 20
type input "0916667273"
type input "CHỊ NHI"
type input "0968647079"
type input "TƯ"
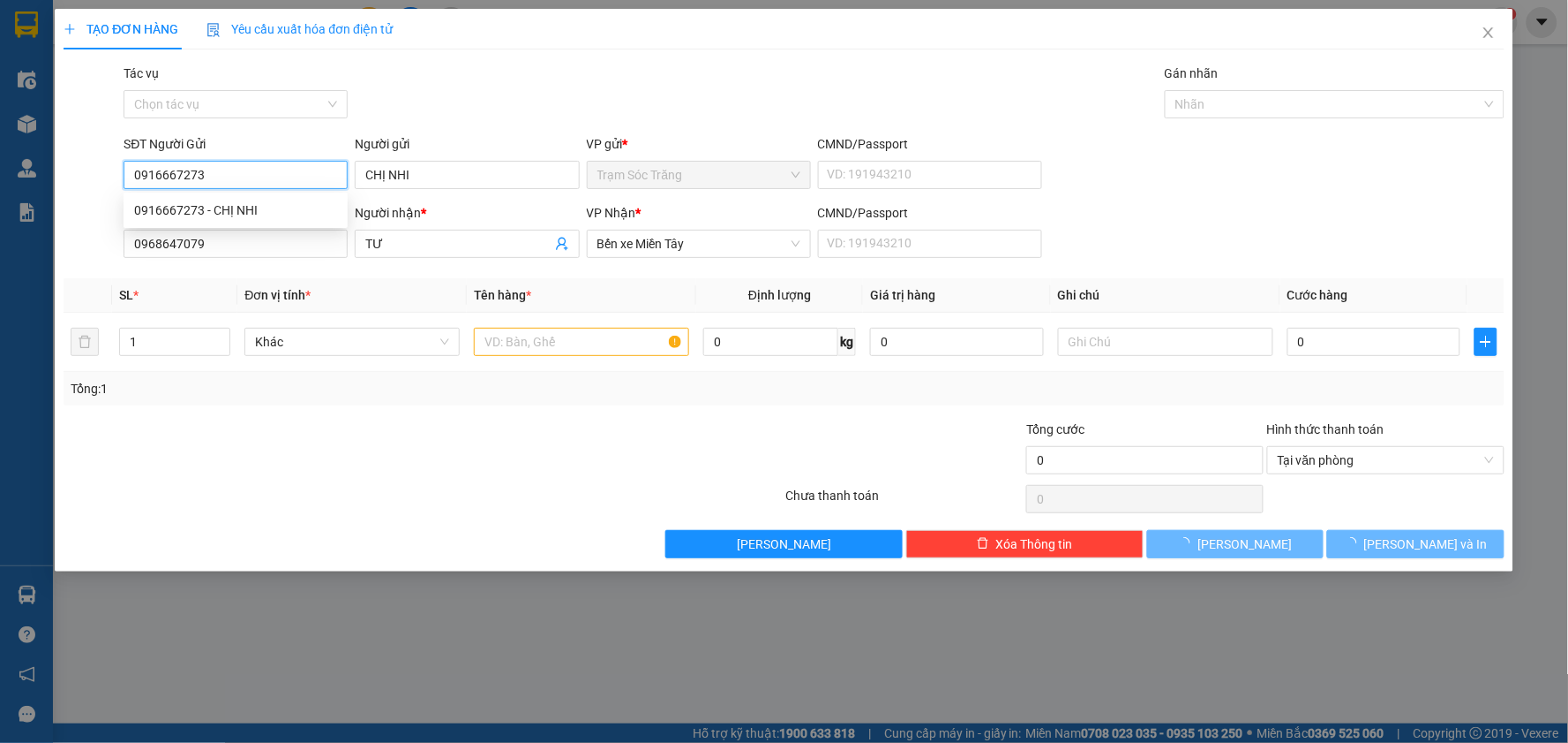
type input "40.000"
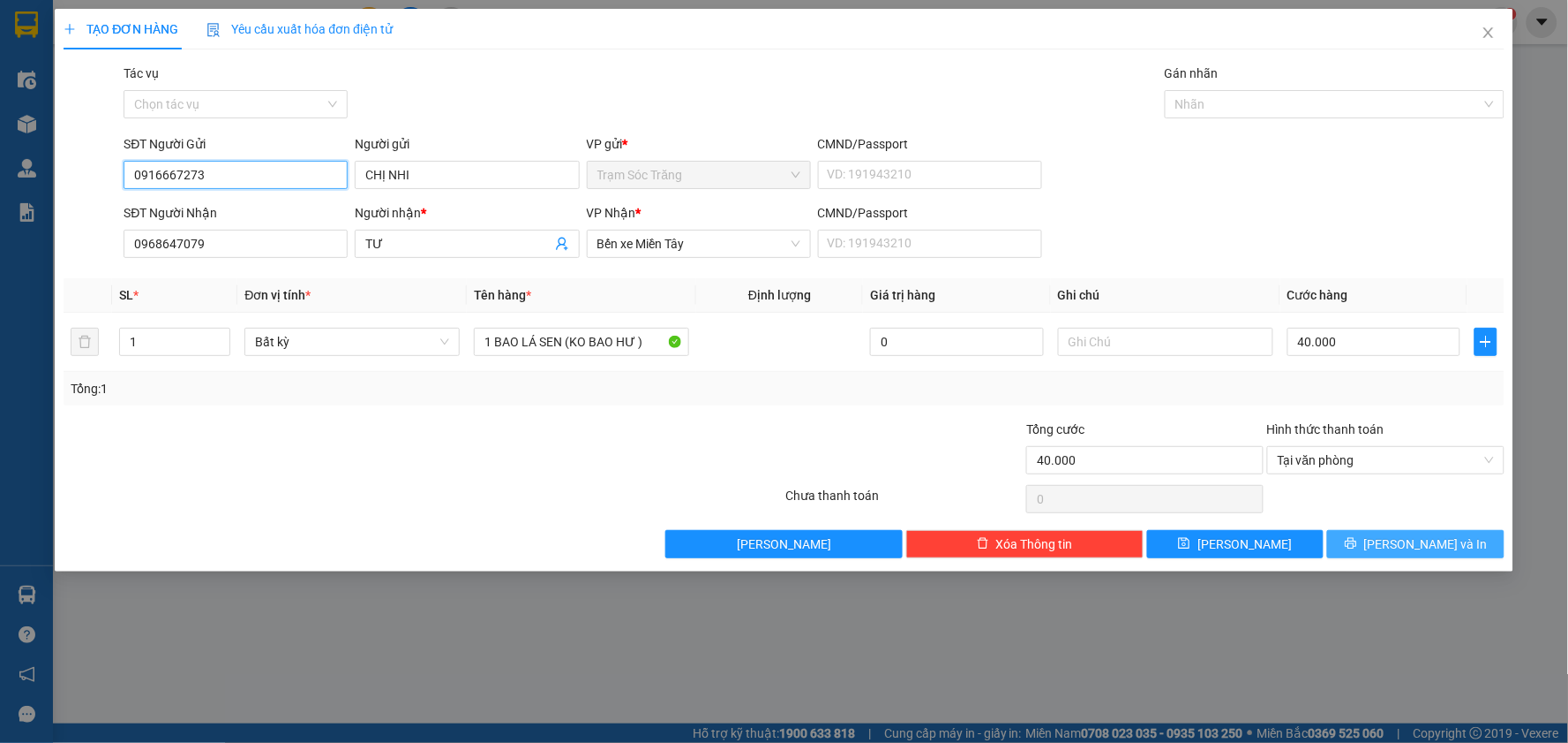
type input "0916667273"
click at [1364, 544] on button "[PERSON_NAME] và In" at bounding box center [1415, 544] width 177 height 28
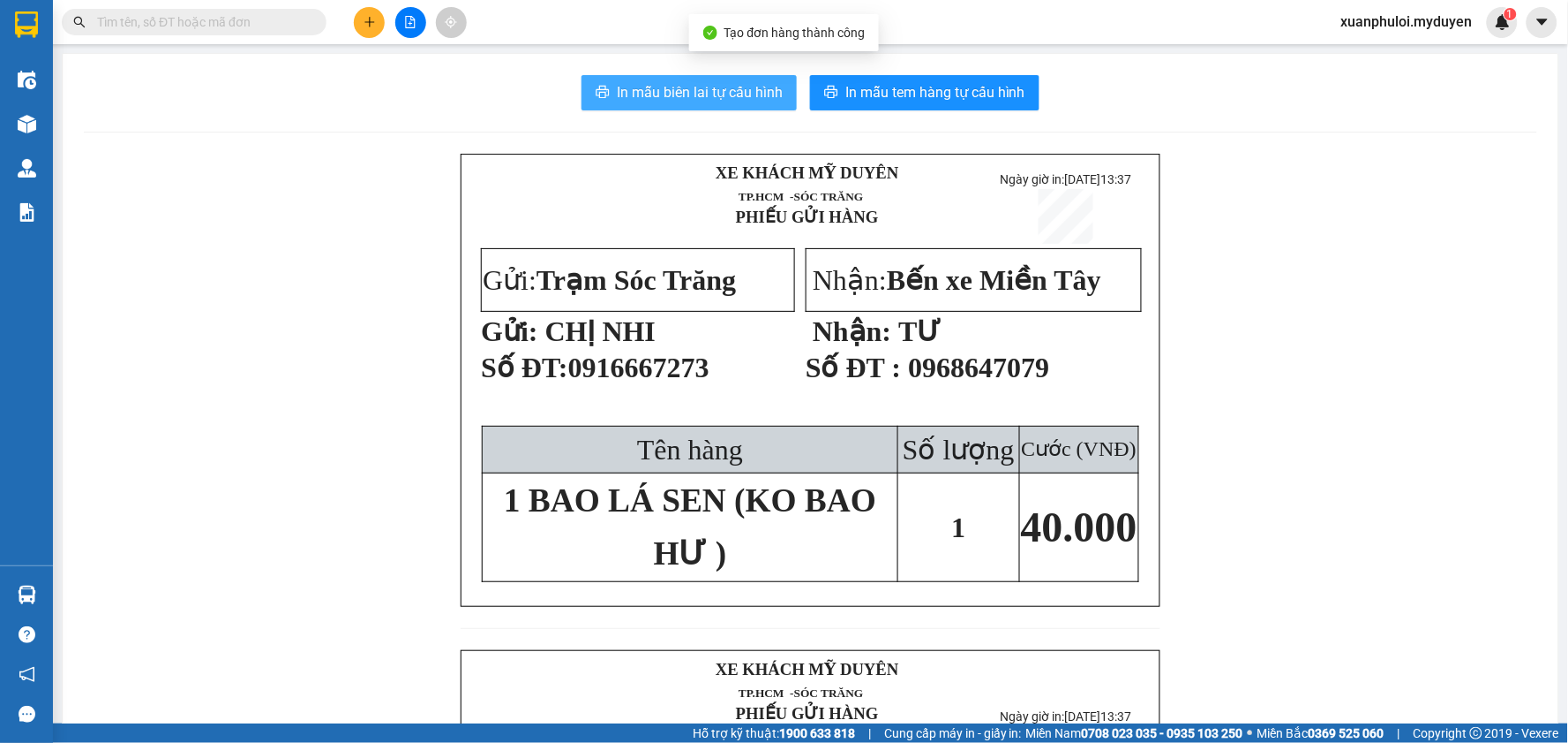
click at [672, 93] on span "In mẫu biên lai tự cấu hình" at bounding box center [700, 92] width 166 height 22
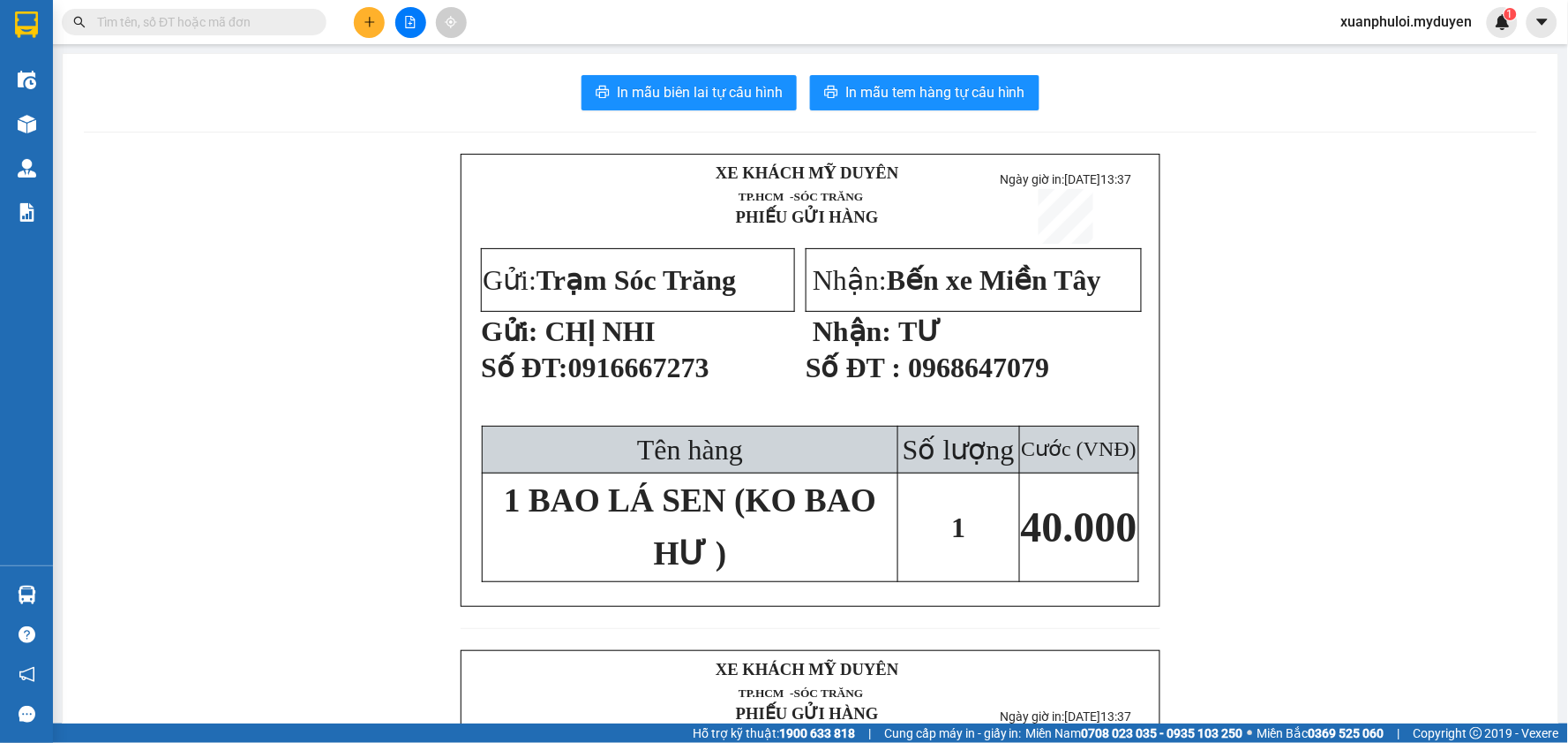
click at [918, 113] on div "In mẫu biên lai tự cấu hình In mẫu tem hàng tự cấu hình XE KHÁCH MỸ DUYÊN TP.…" at bounding box center [810, 666] width 1496 height 1224
click at [918, 100] on span "In mẫu tem hàng tự cấu hình" at bounding box center [936, 92] width 180 height 22
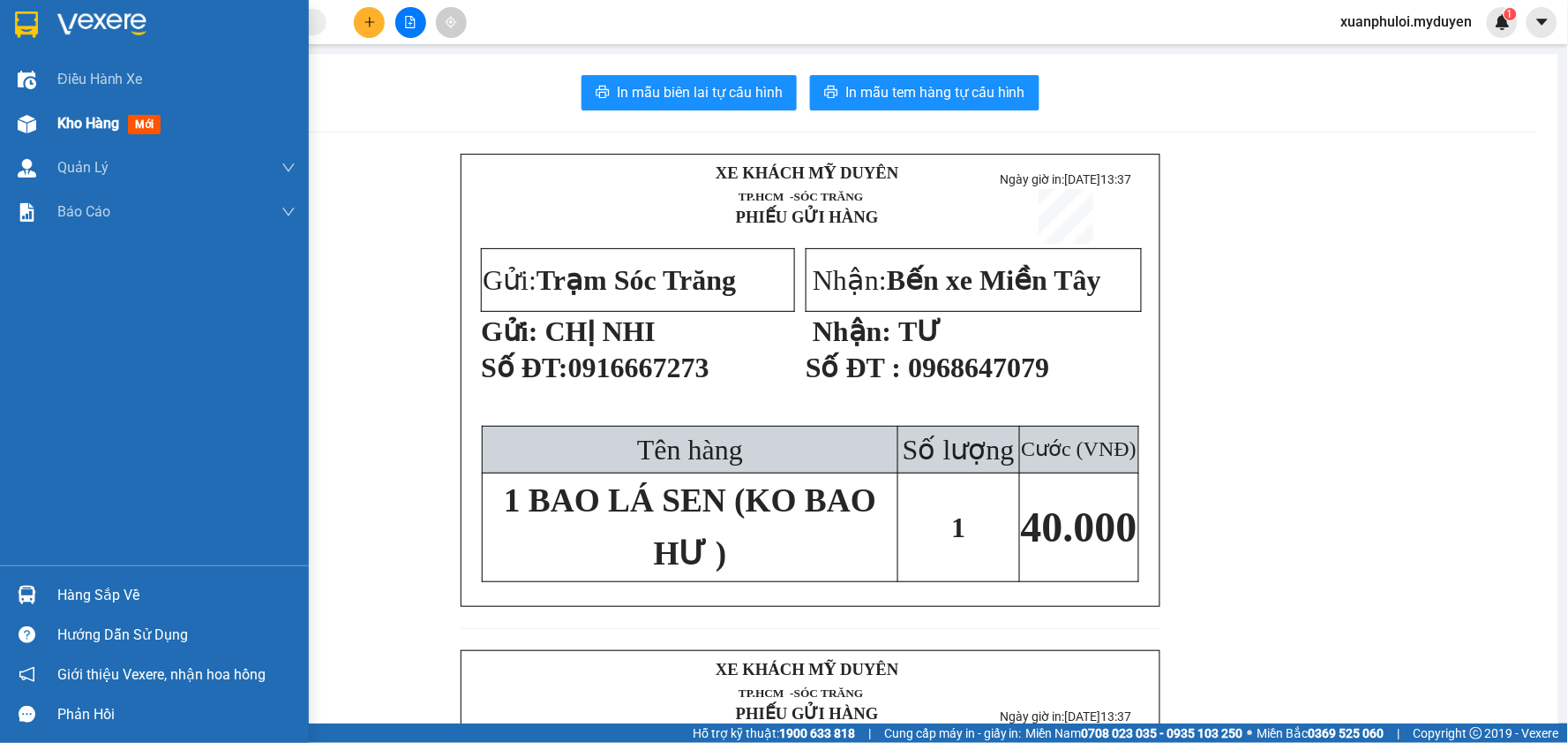
click at [63, 127] on span "Kho hàng" at bounding box center [87, 123] width 61 height 17
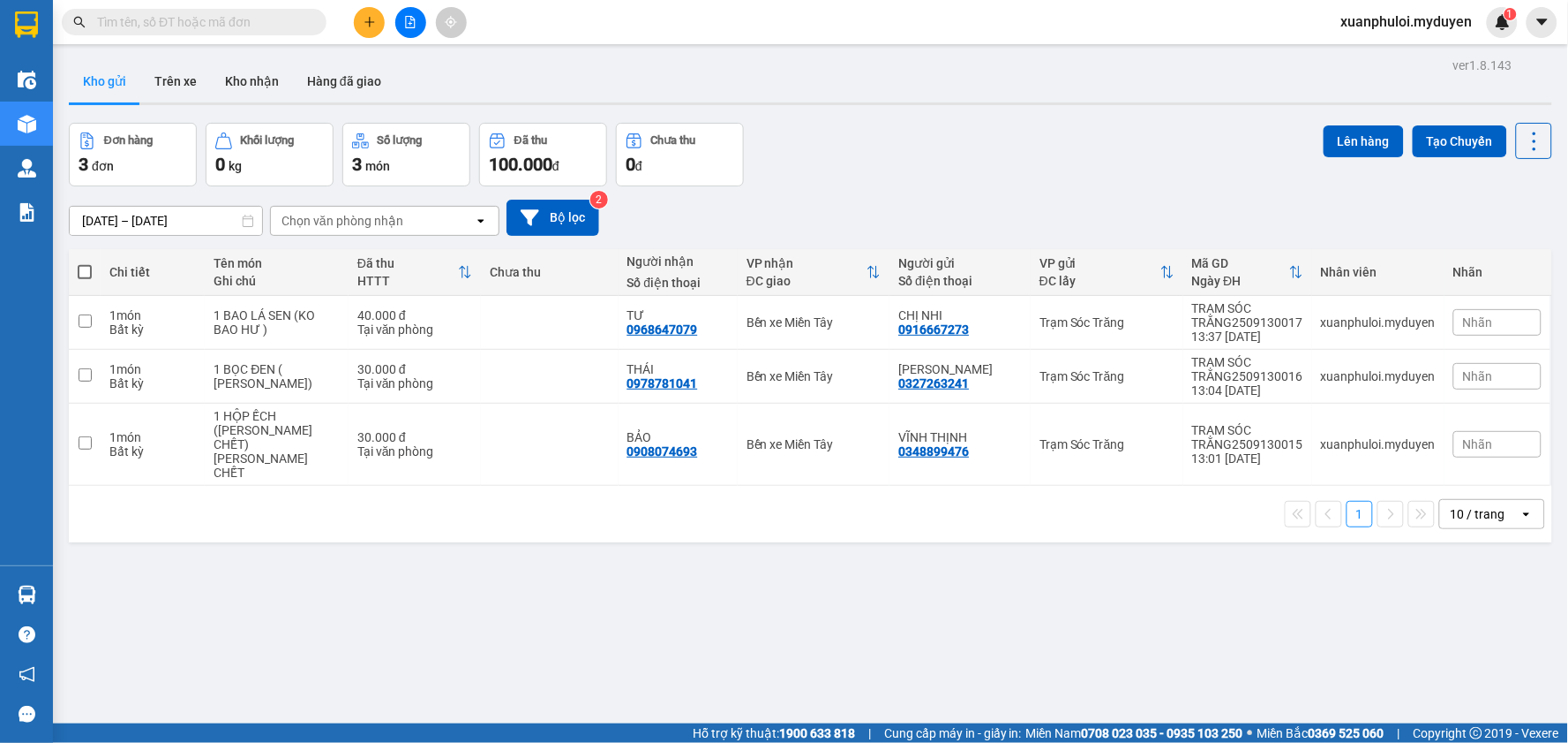
click at [83, 272] on span at bounding box center [84, 272] width 14 height 14
click at [84, 263] on input "checkbox" at bounding box center [84, 263] width 0 height 0
checkbox input "true"
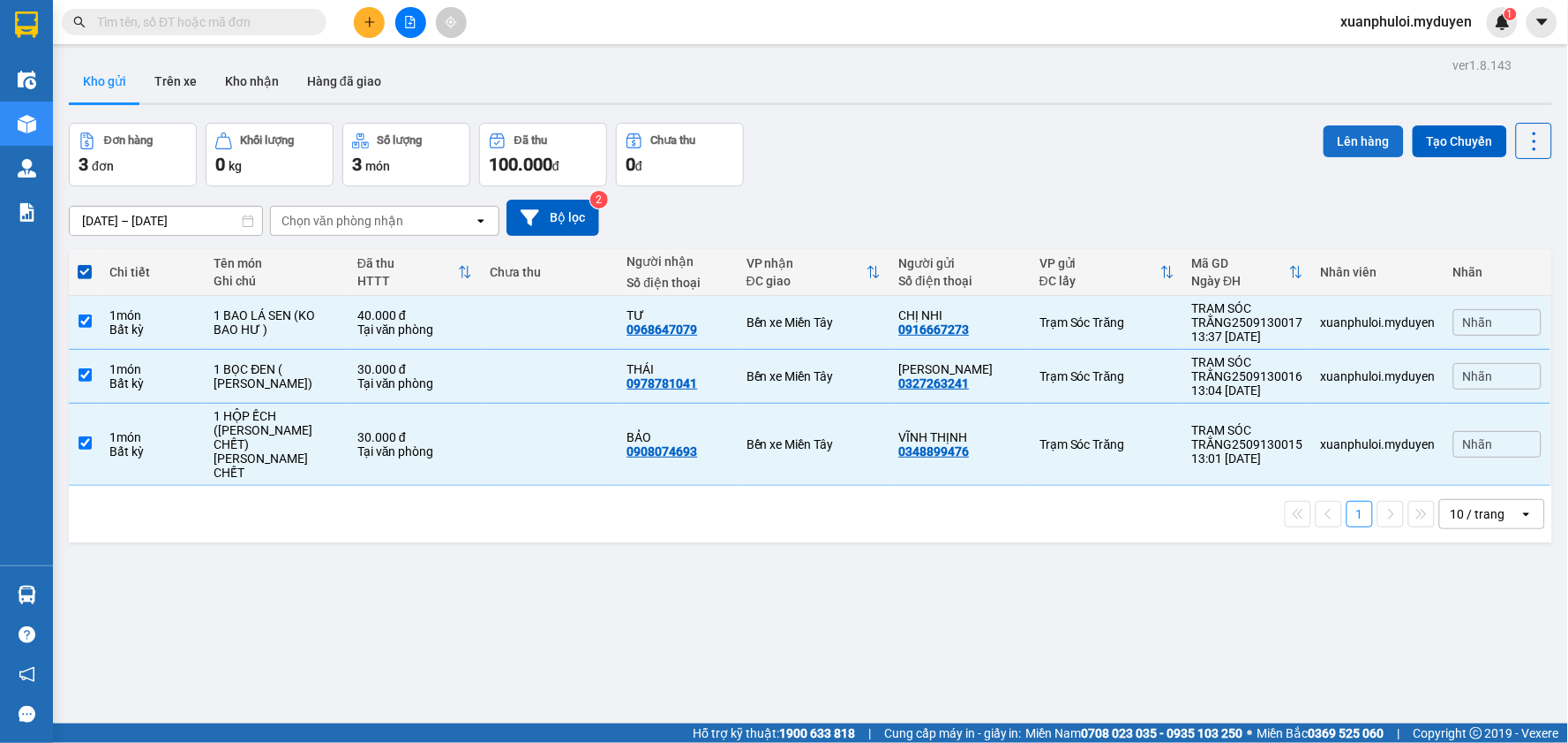
click at [1339, 135] on button "Lên hàng" at bounding box center [1363, 141] width 80 height 32
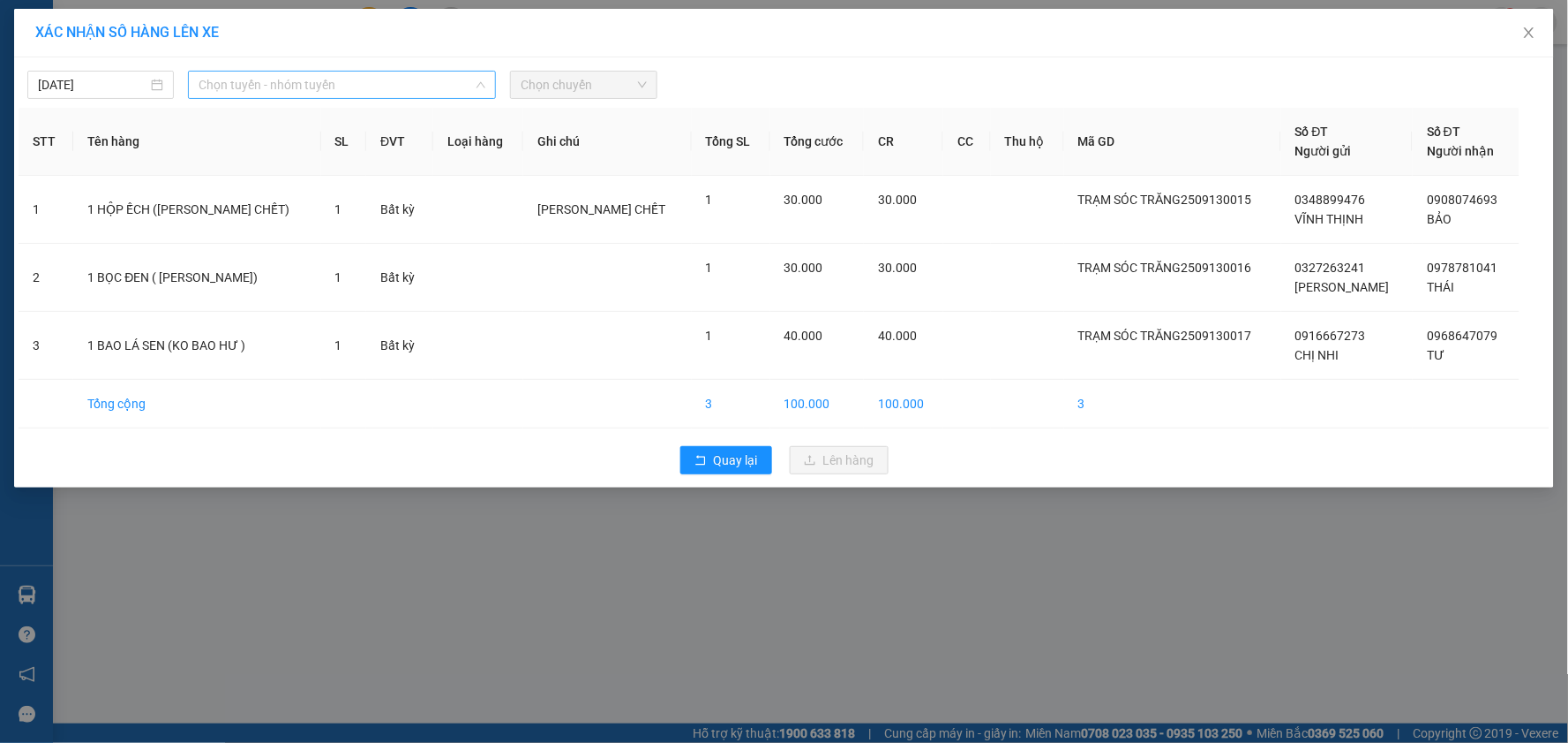
click at [309, 85] on span "Chọn tuyến - nhóm tuyến" at bounding box center [342, 85] width 286 height 27
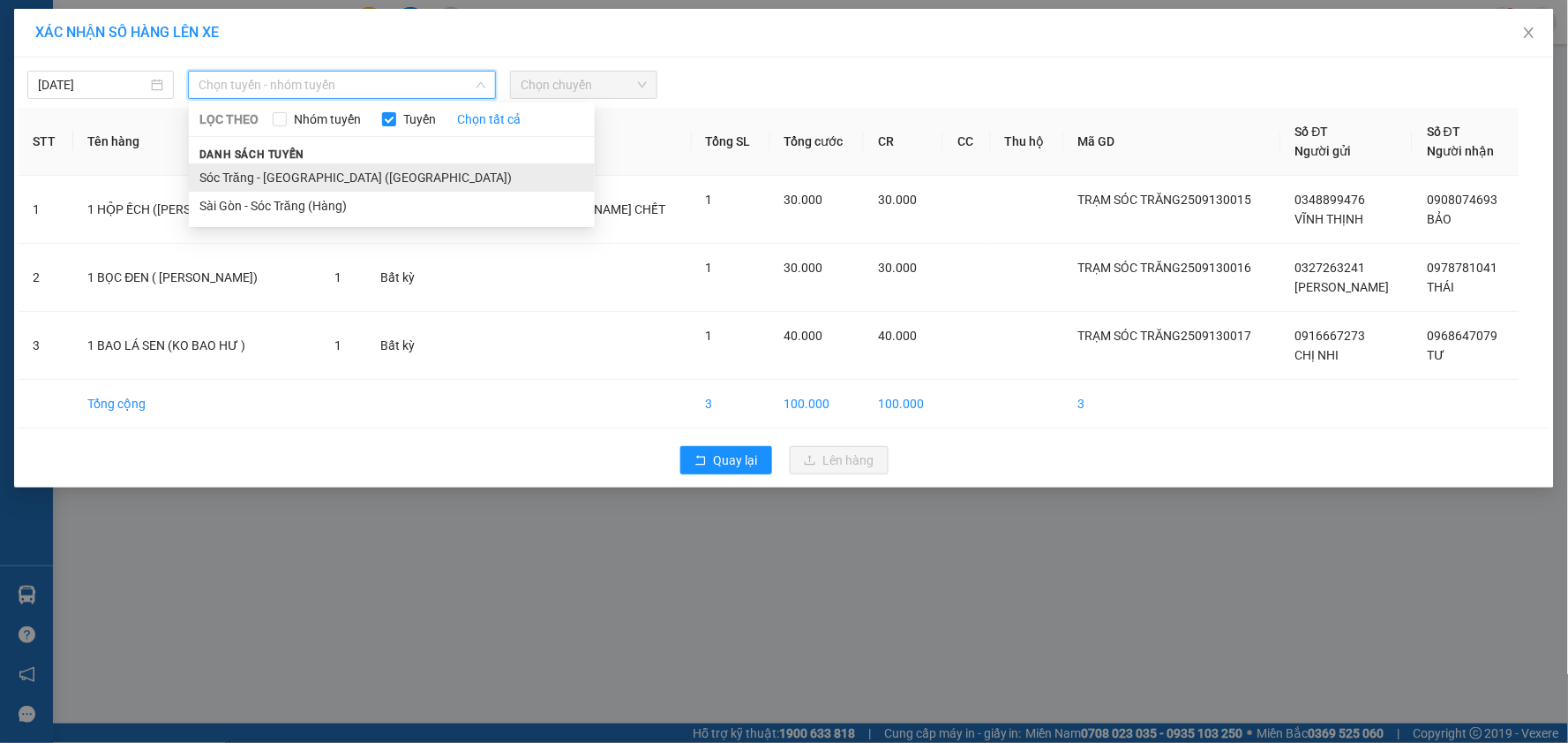
click at [284, 172] on li "Sóc Trăng - [GEOGRAPHIC_DATA] ([GEOGRAPHIC_DATA])" at bounding box center [391, 178] width 406 height 28
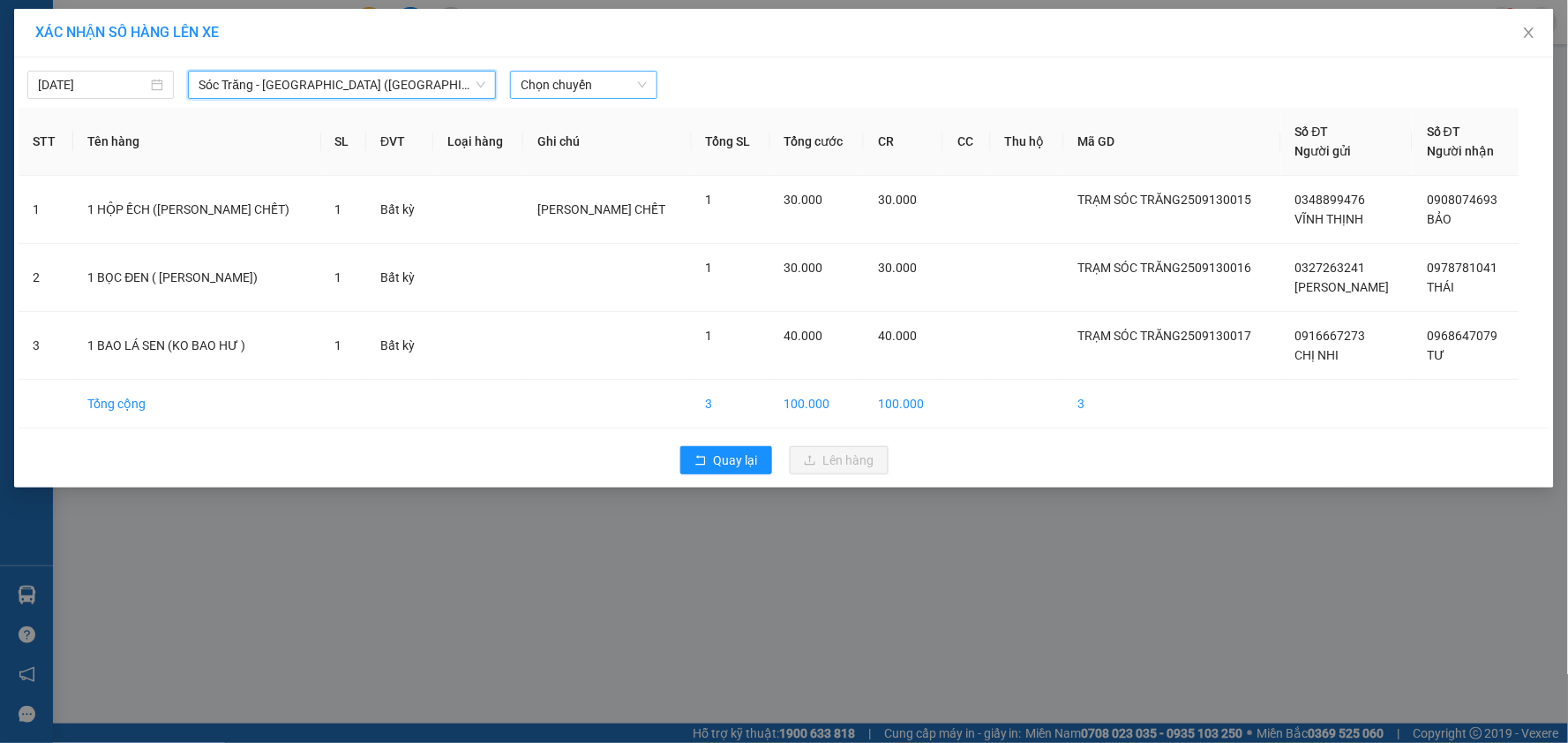
click at [597, 93] on span "Chọn chuyến" at bounding box center [583, 85] width 125 height 27
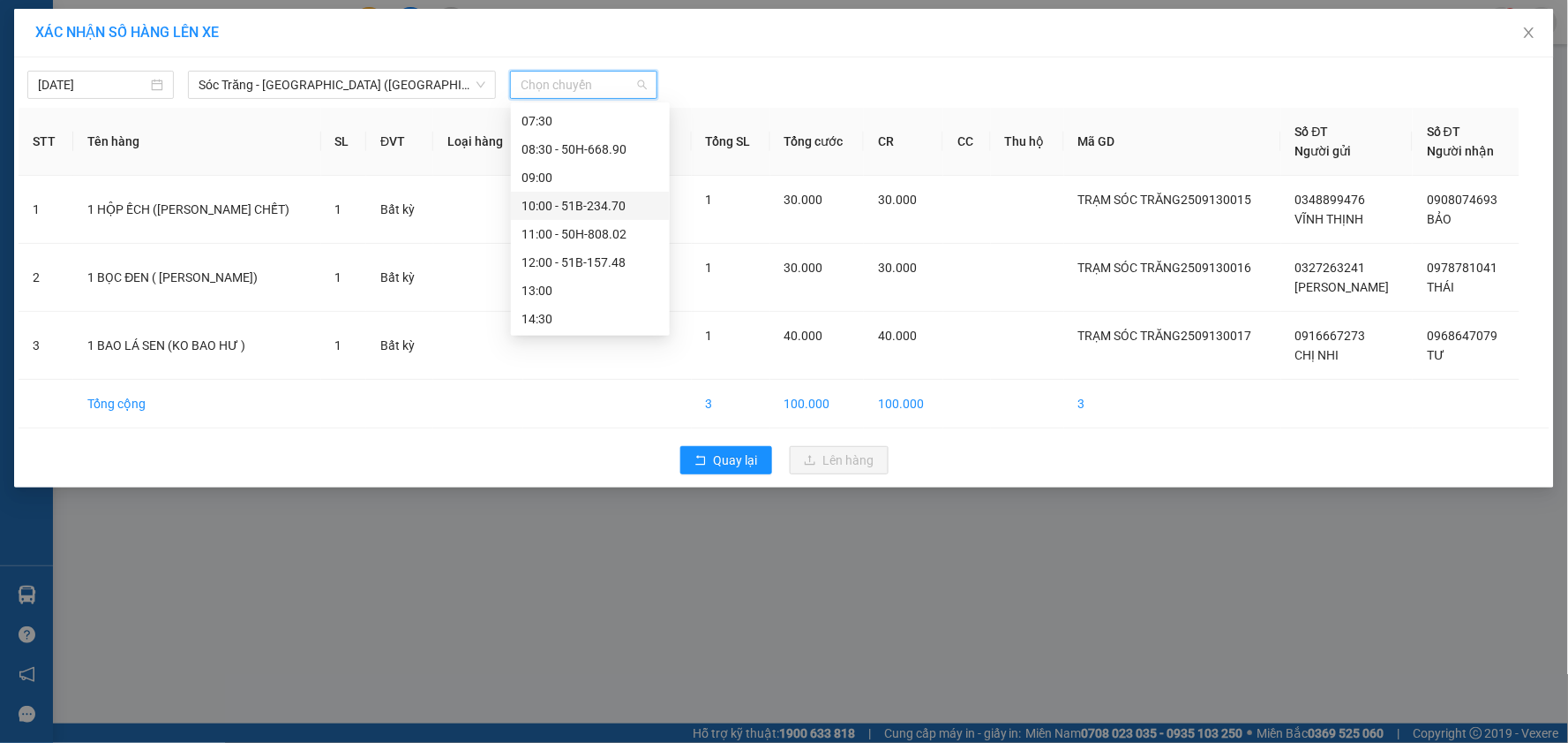
scroll to position [196, 0]
click at [587, 296] on div "14:30" at bounding box center [590, 292] width 138 height 20
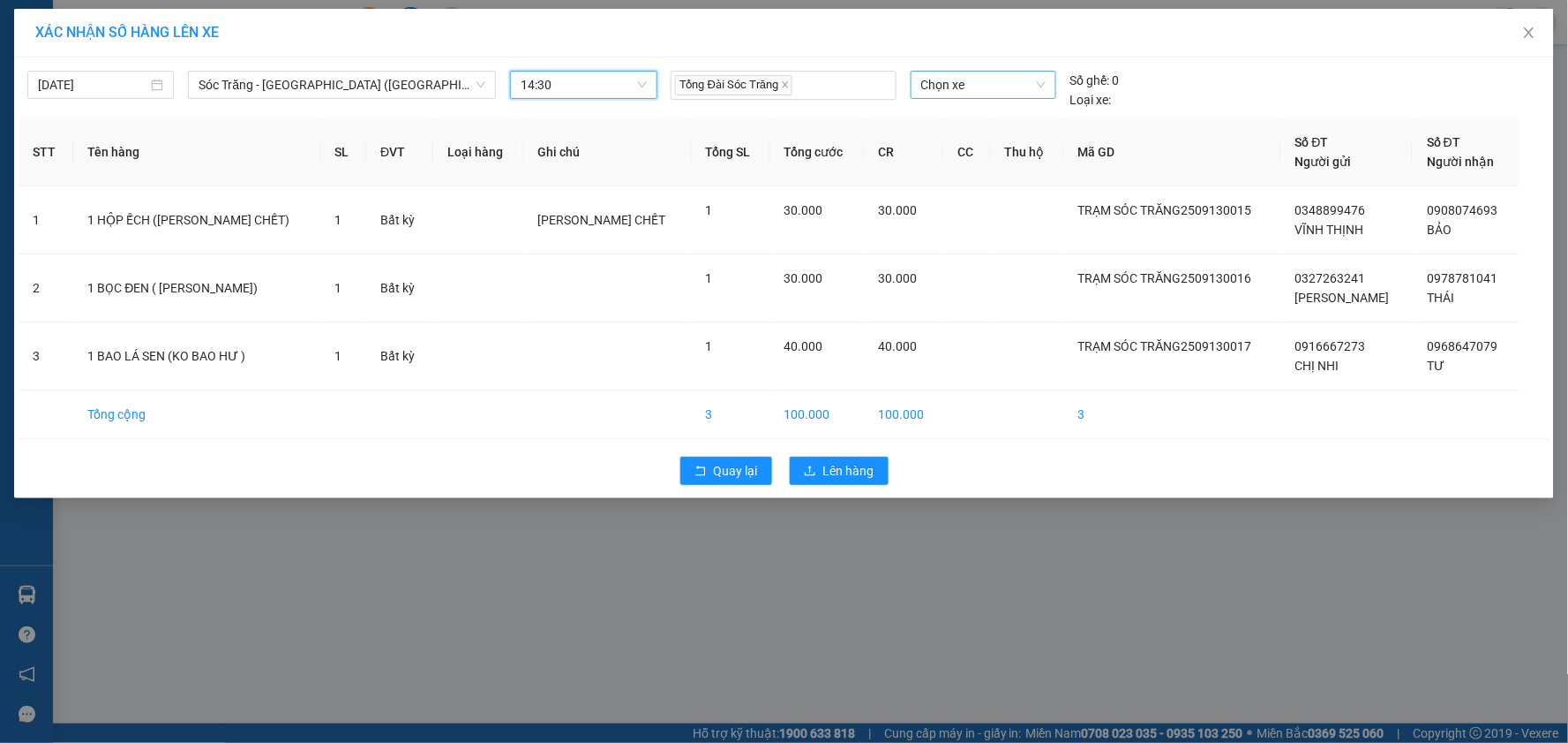
click at [977, 90] on span "Chọn xe" at bounding box center [984, 85] width 125 height 27
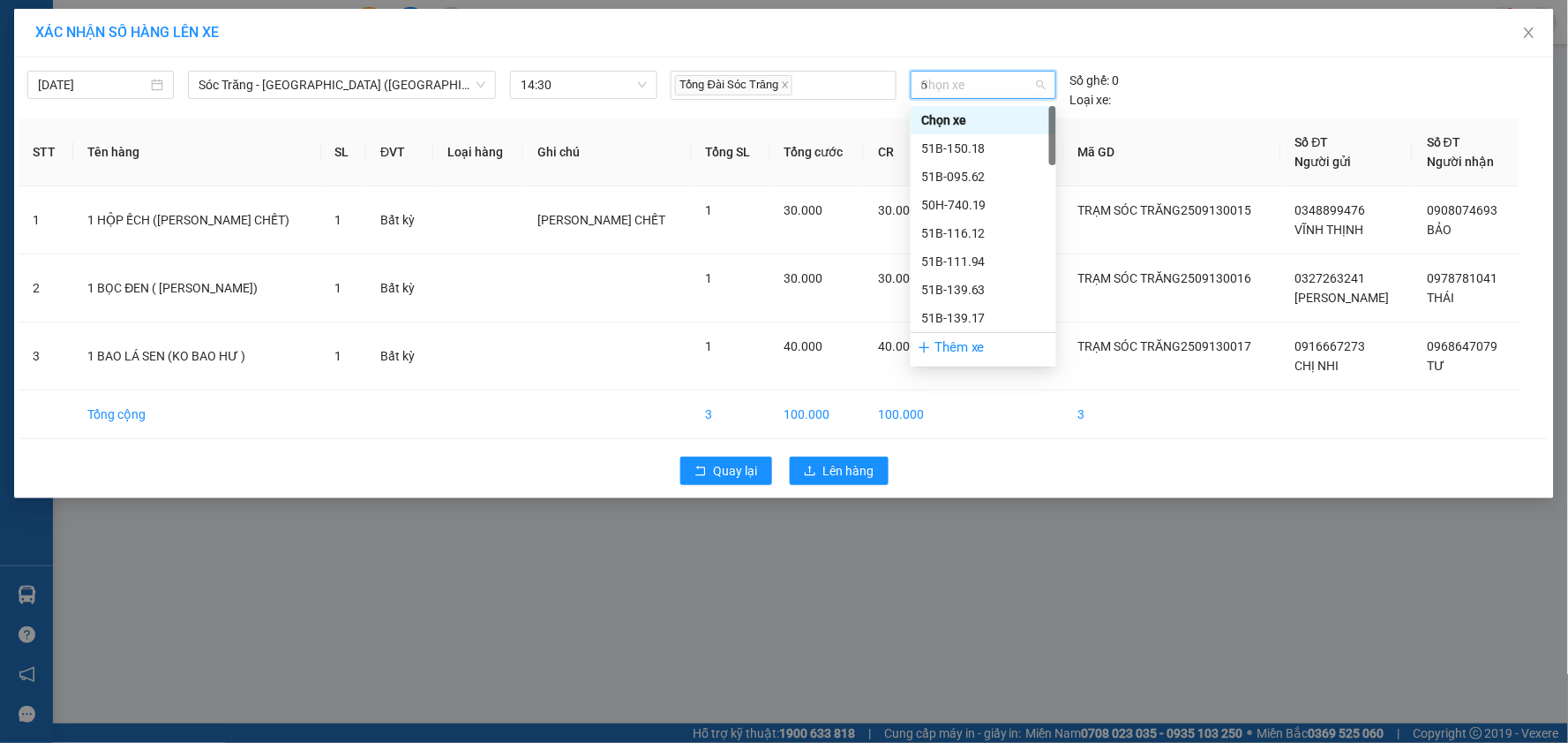
type input "69"
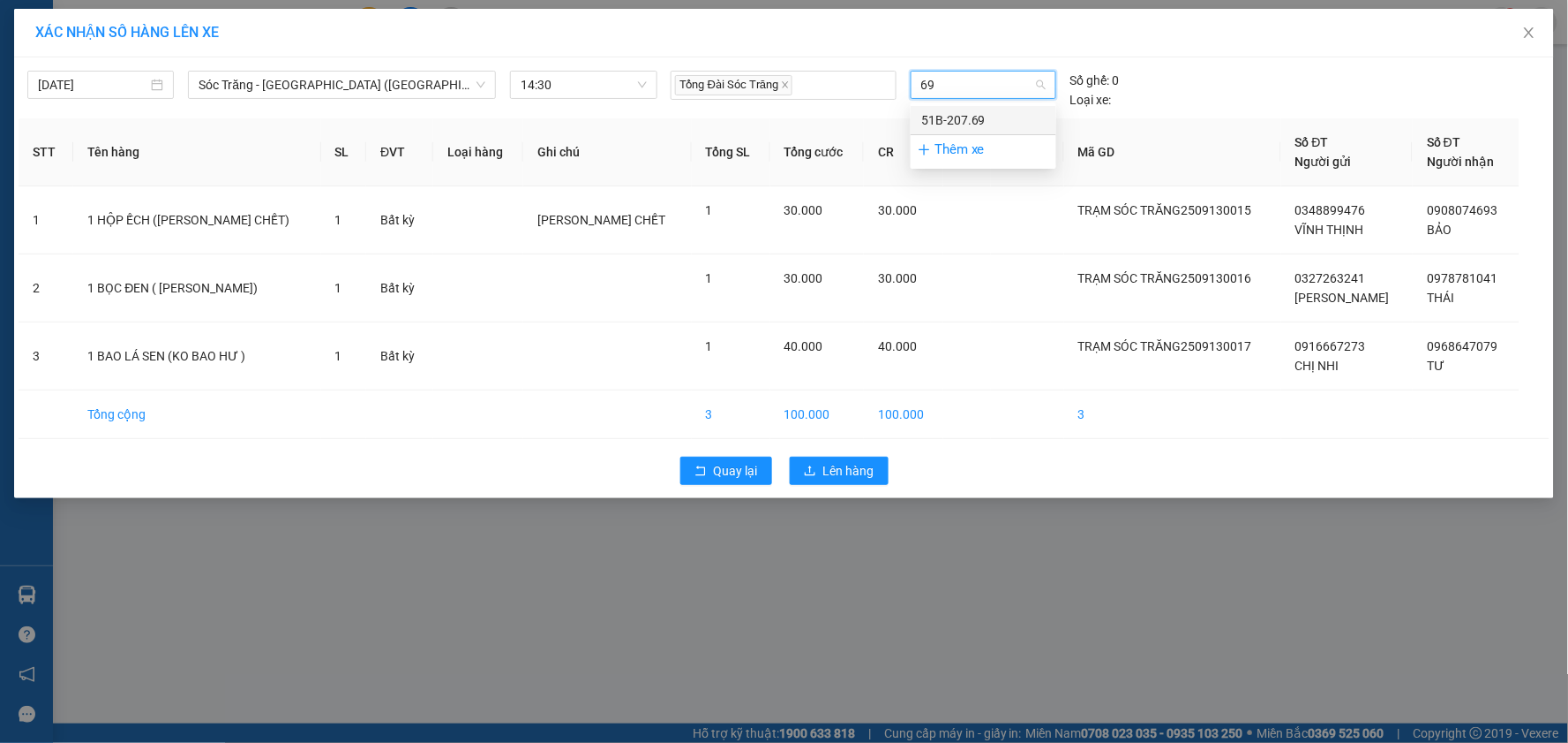
click at [979, 110] on div "51B-207.69" at bounding box center [984, 120] width 125 height 20
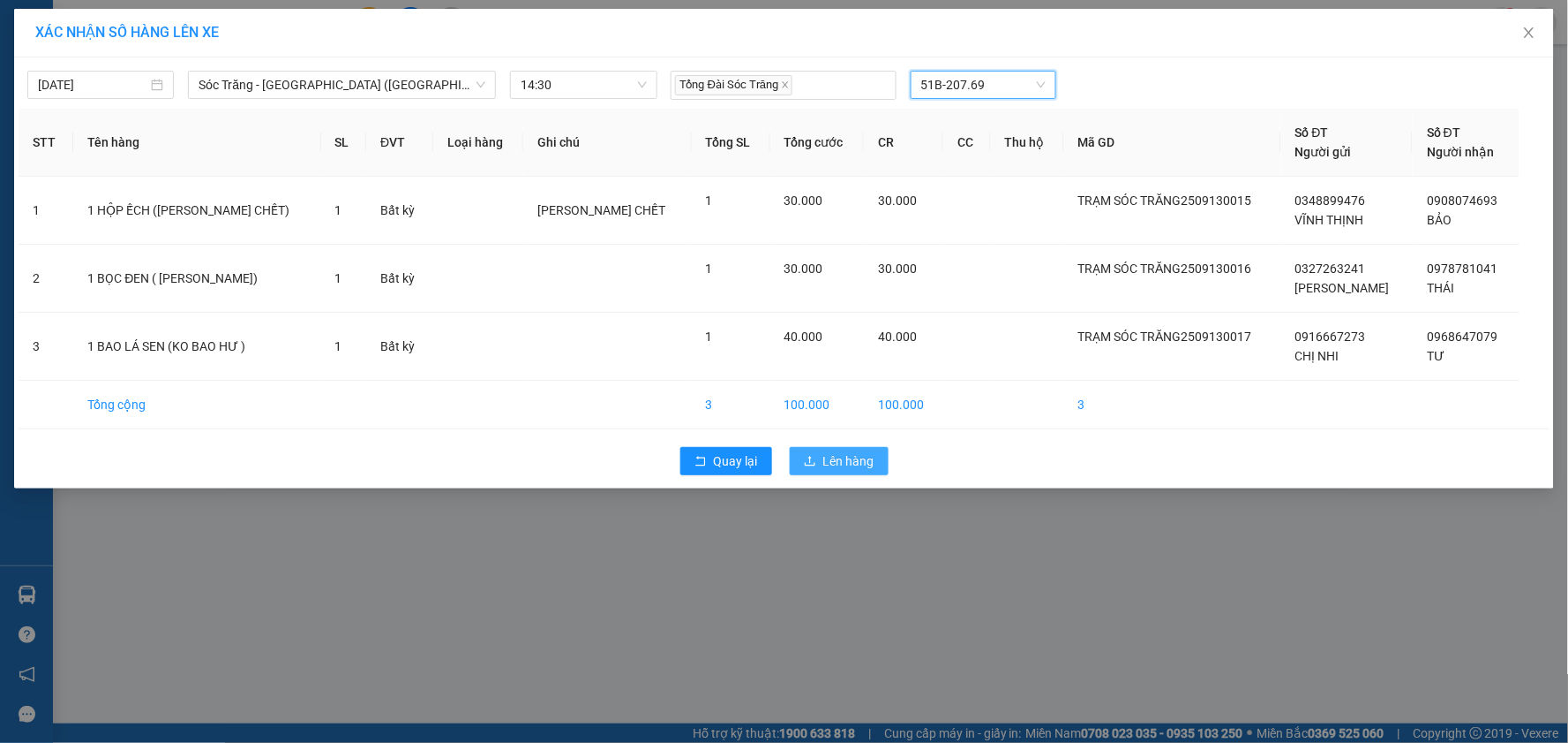
click at [862, 455] on span "Lên hàng" at bounding box center [849, 461] width 52 height 20
